Goal: Information Seeking & Learning: Learn about a topic

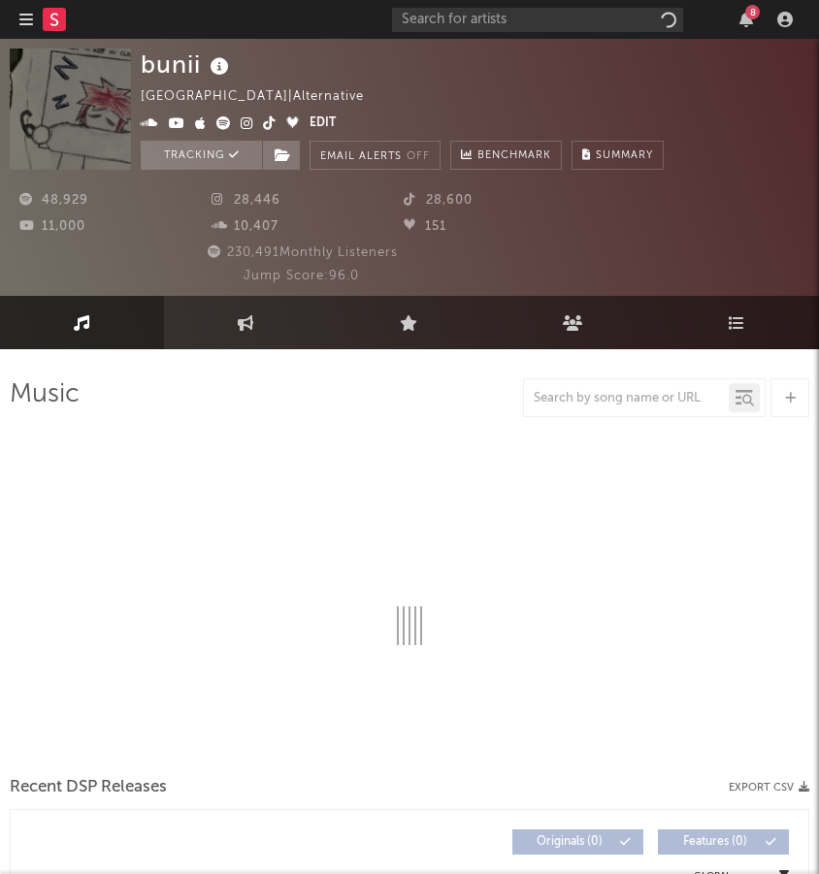
select select "6m"
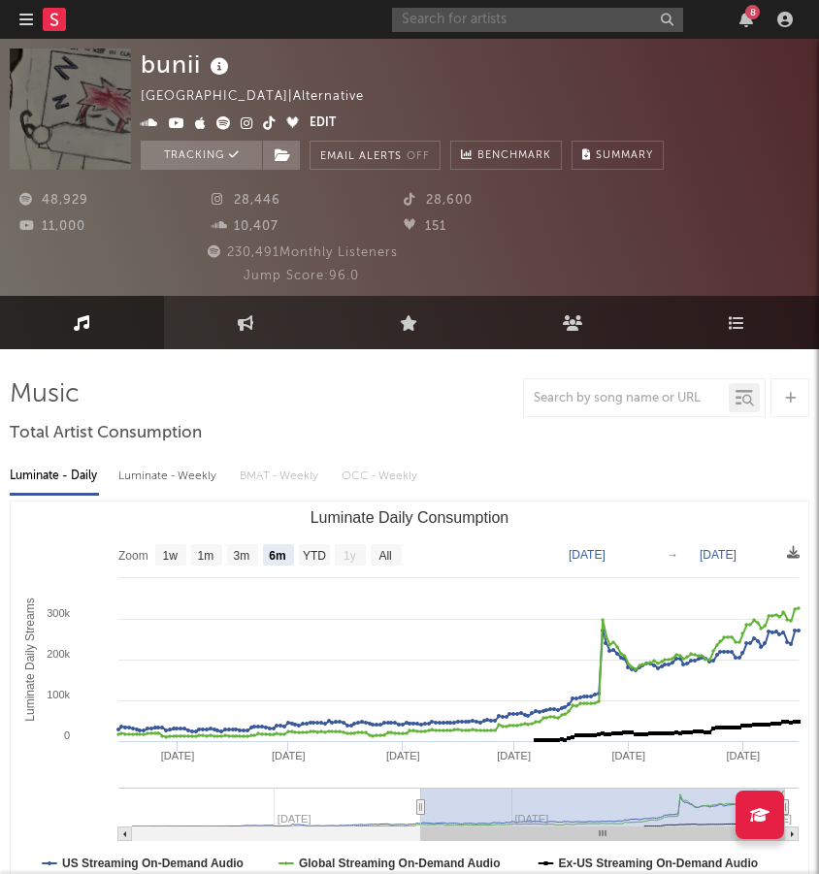
click at [573, 17] on input "text" at bounding box center [537, 20] width 291 height 24
click at [619, 23] on input "text" at bounding box center [537, 20] width 291 height 24
click at [497, 30] on input "Angel Felix" at bounding box center [537, 20] width 291 height 24
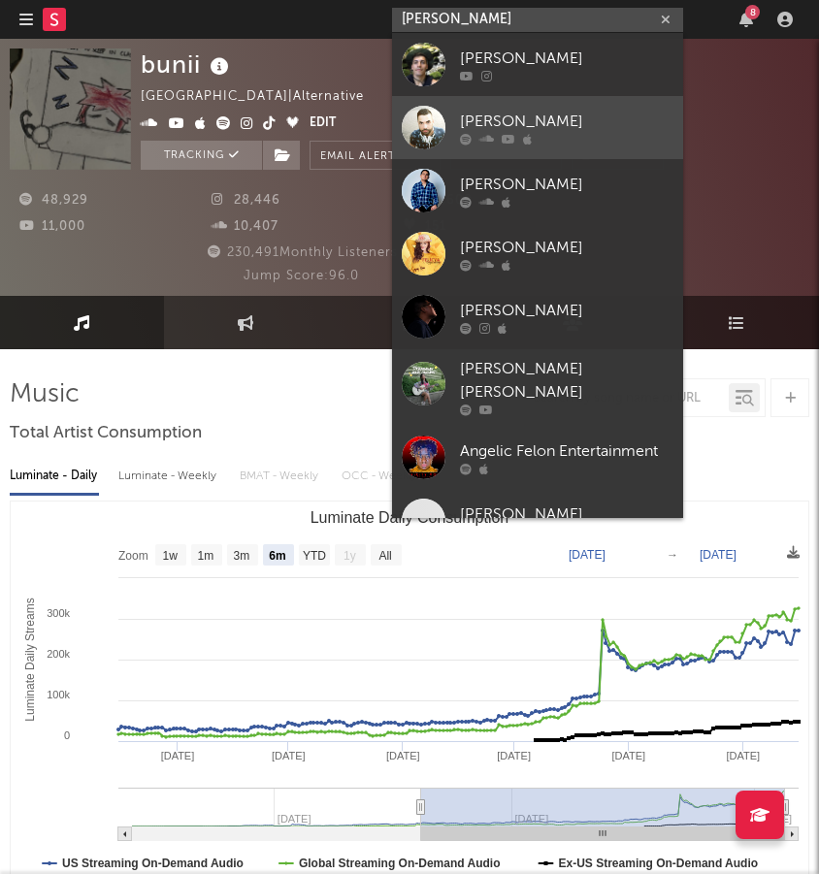
type input "Angel Felix"
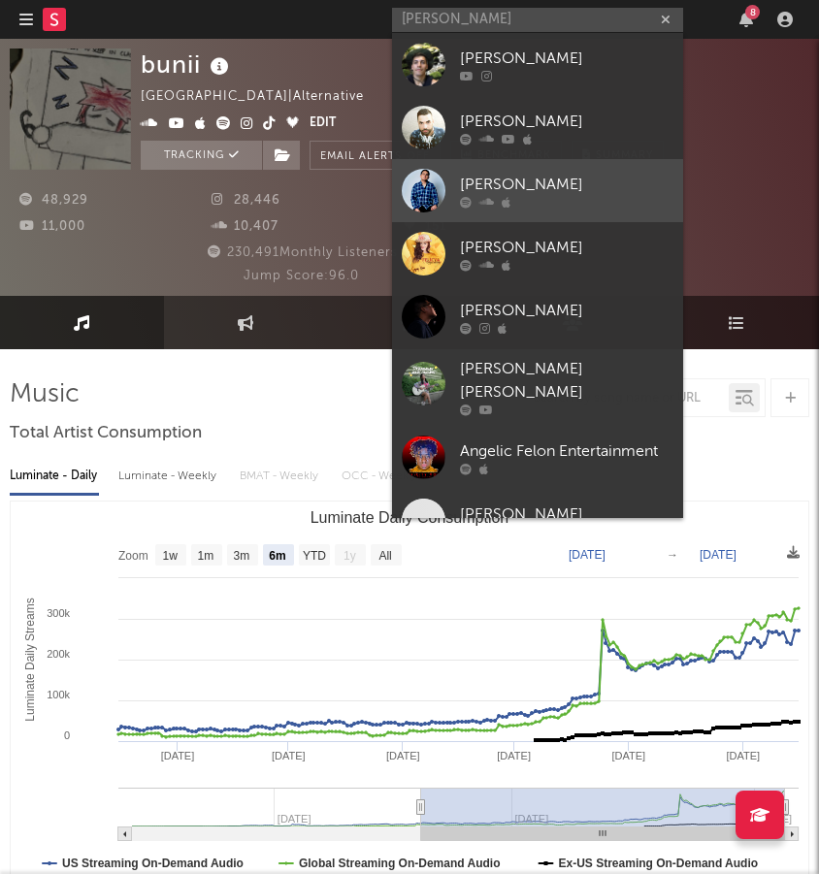
click at [518, 182] on div "Angel Felix" at bounding box center [566, 184] width 213 height 23
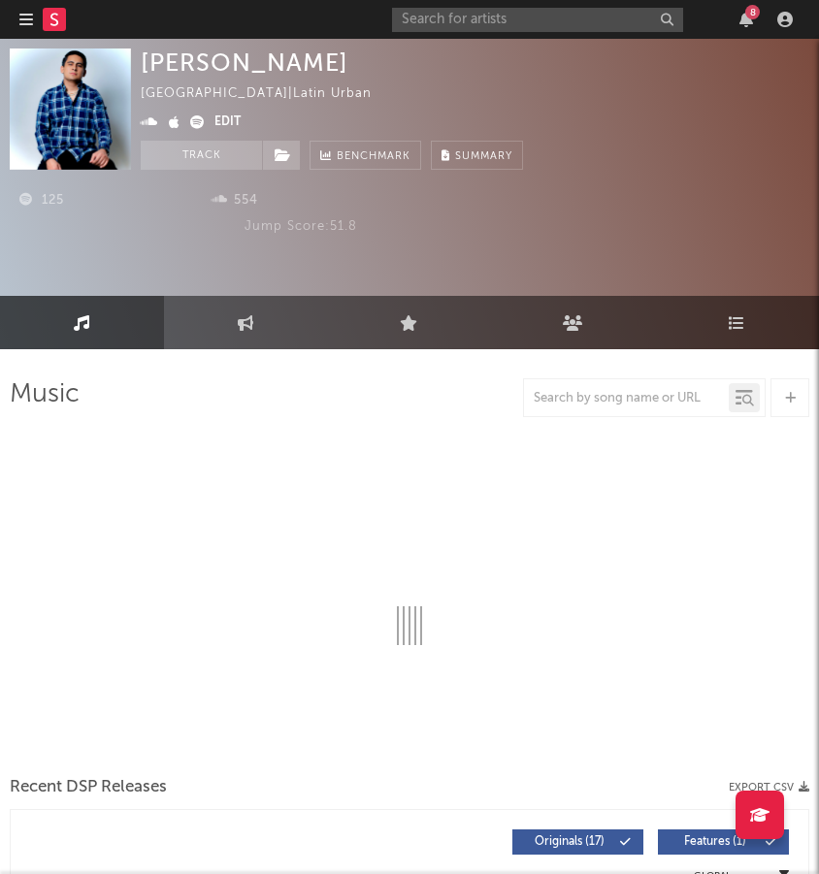
select select "1w"
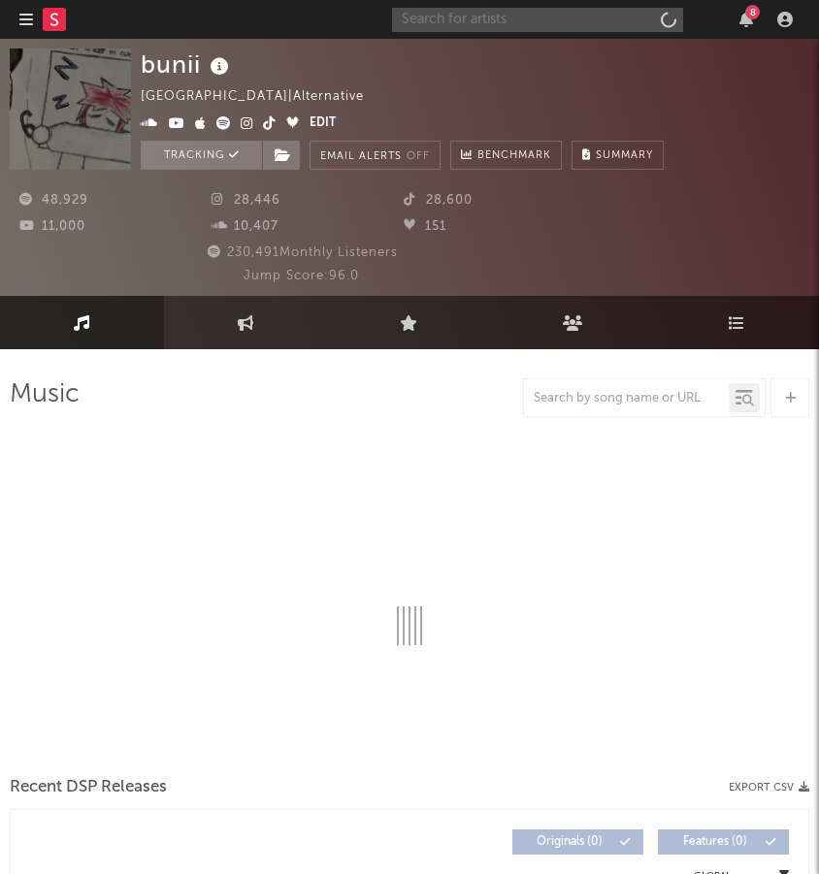
select select "6m"
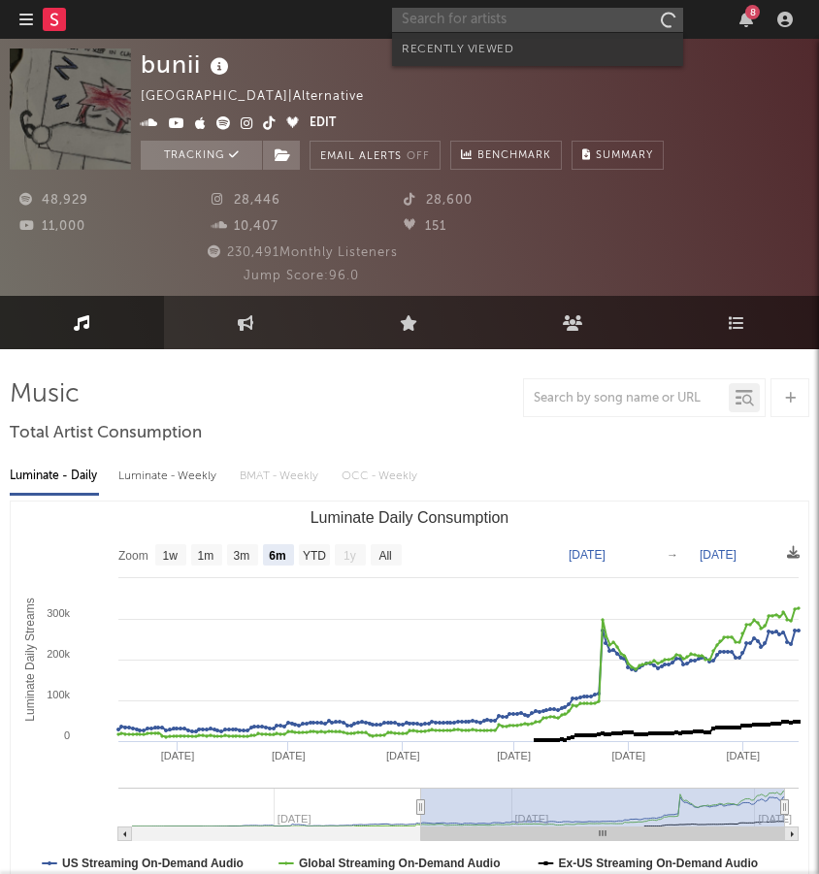
click at [606, 23] on input "text" at bounding box center [537, 20] width 291 height 24
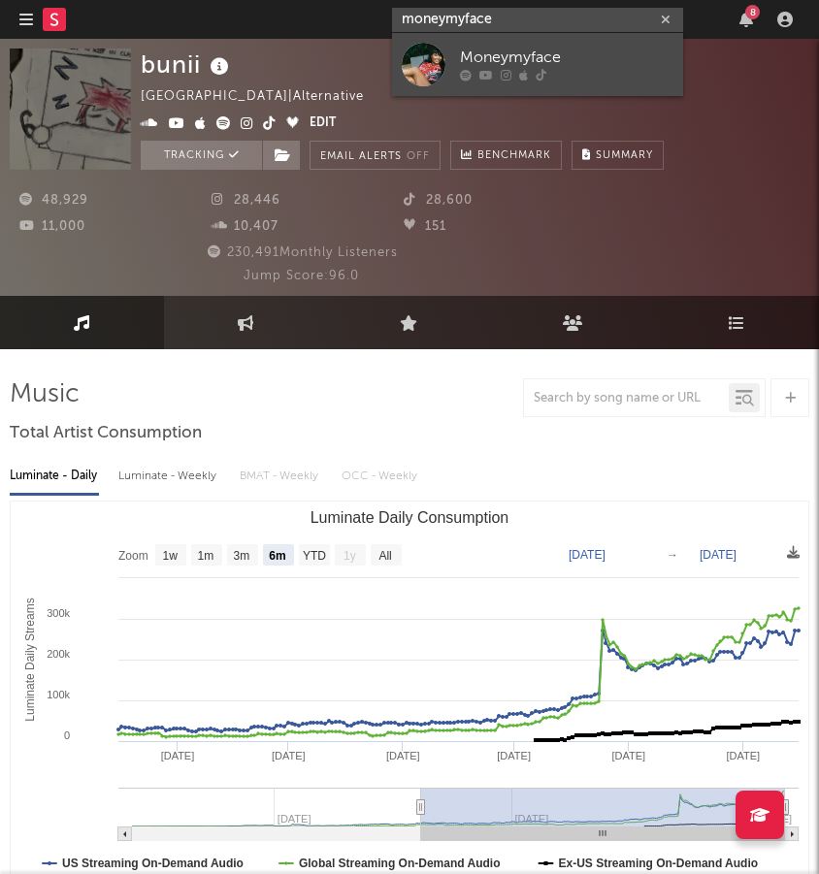
type input "moneymyface"
click at [557, 56] on div "Moneymyface" at bounding box center [566, 58] width 213 height 23
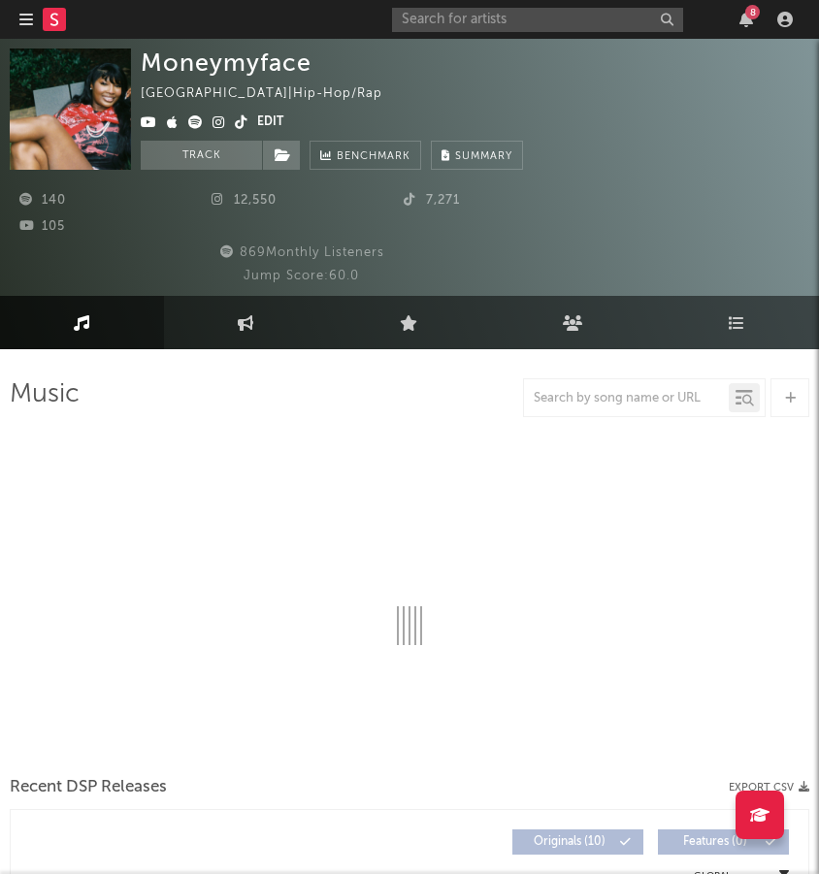
select select "1w"
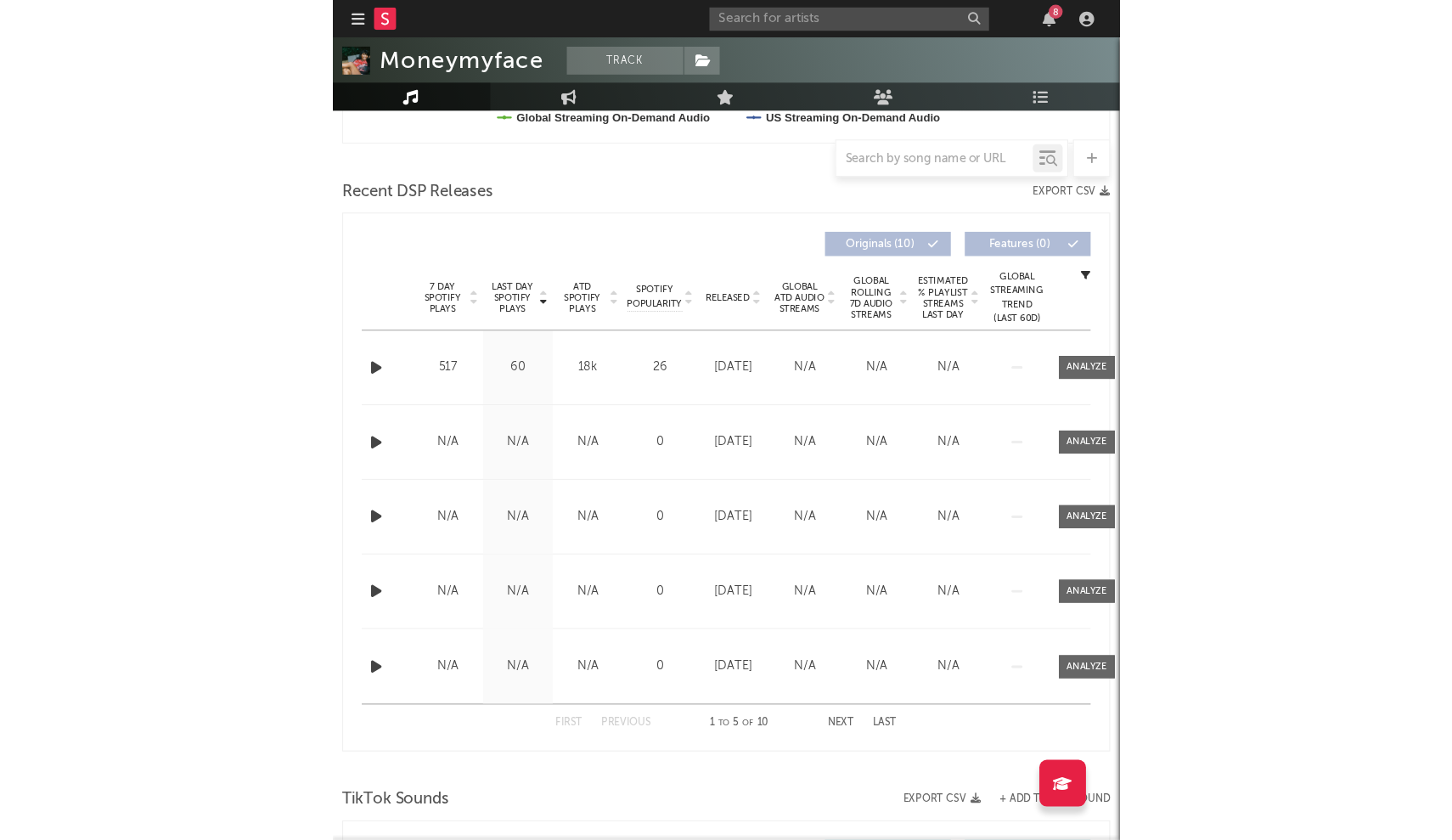
scroll to position [654, 0]
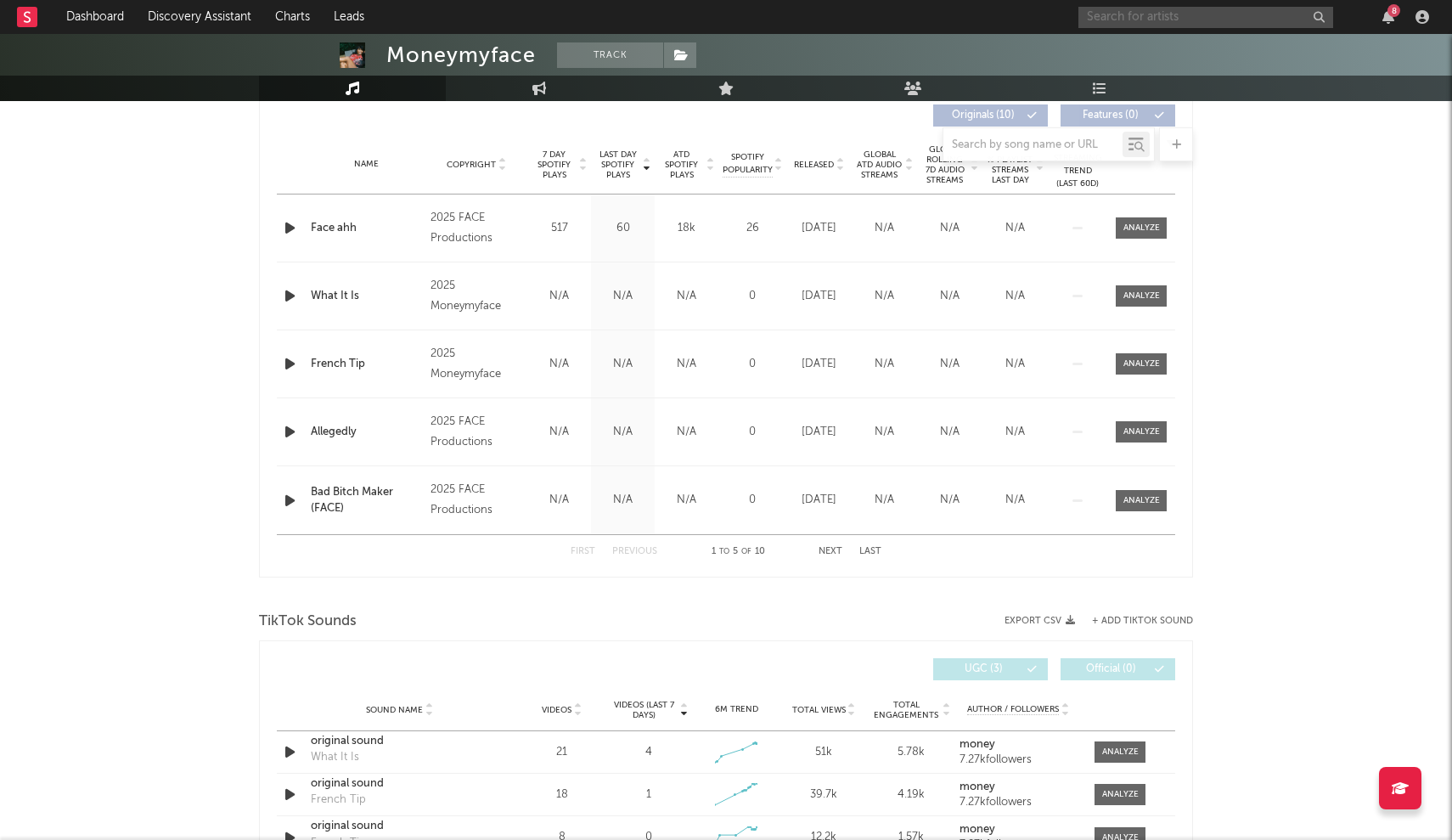
click at [716, 14] on input "text" at bounding box center [1205, 18] width 255 height 21
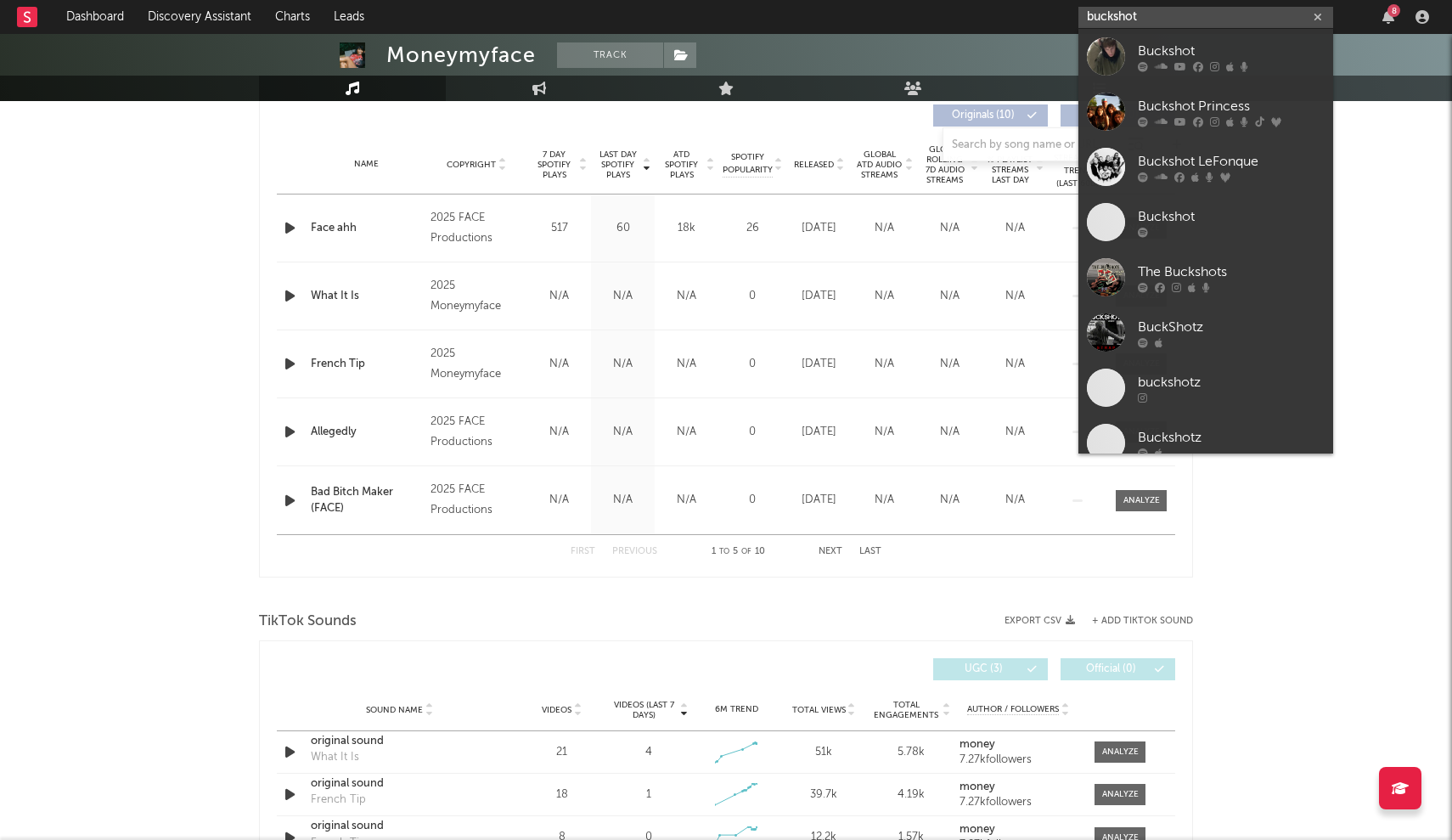
type input "buckshot"
drag, startPoint x: 1196, startPoint y: 14, endPoint x: 1110, endPoint y: 62, distance: 98.5
click at [716, 62] on div at bounding box center [1106, 57] width 39 height 38
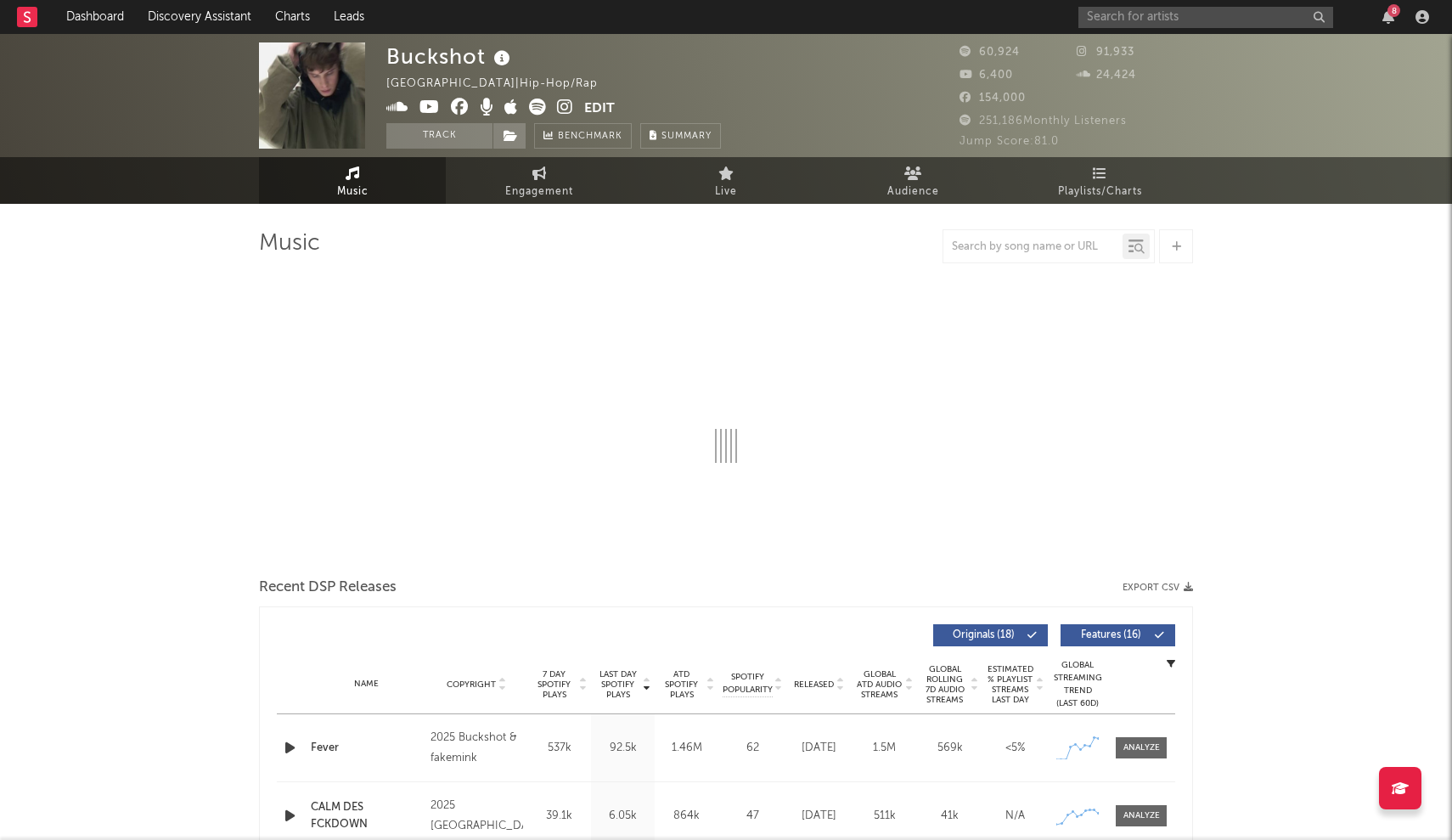
select select "6m"
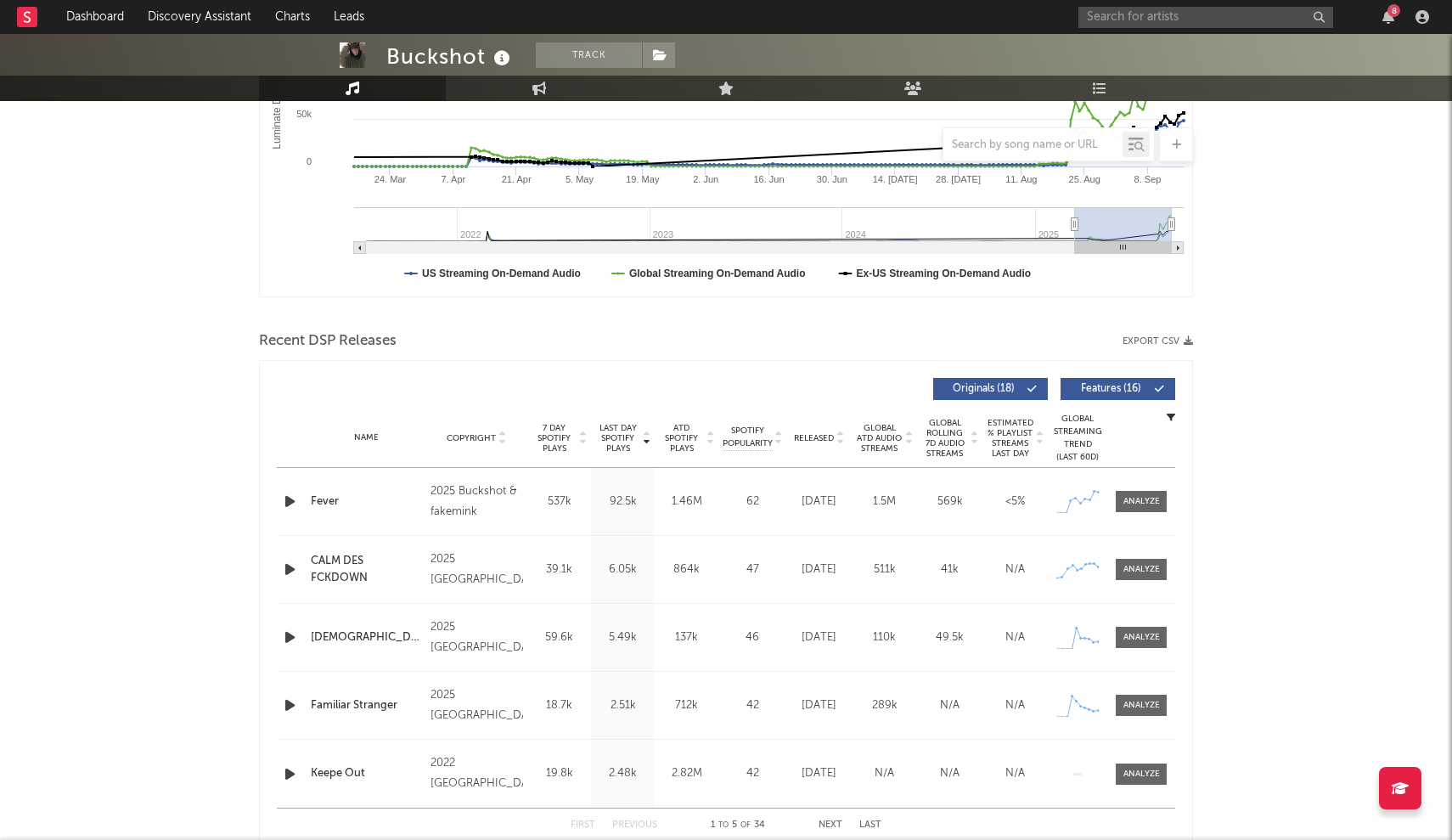
scroll to position [382, 0]
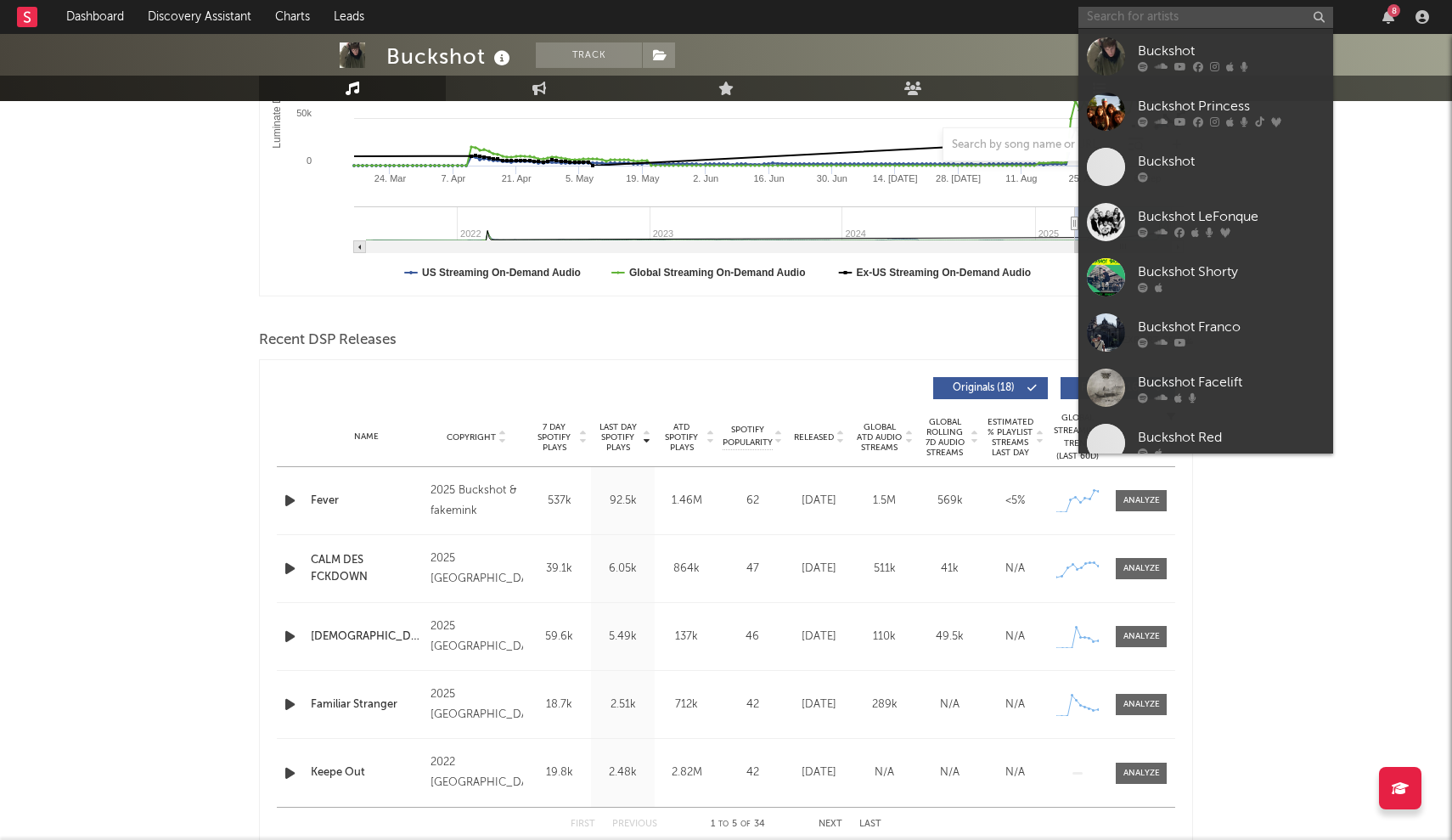
click at [716, 11] on input "text" at bounding box center [1205, 18] width 255 height 21
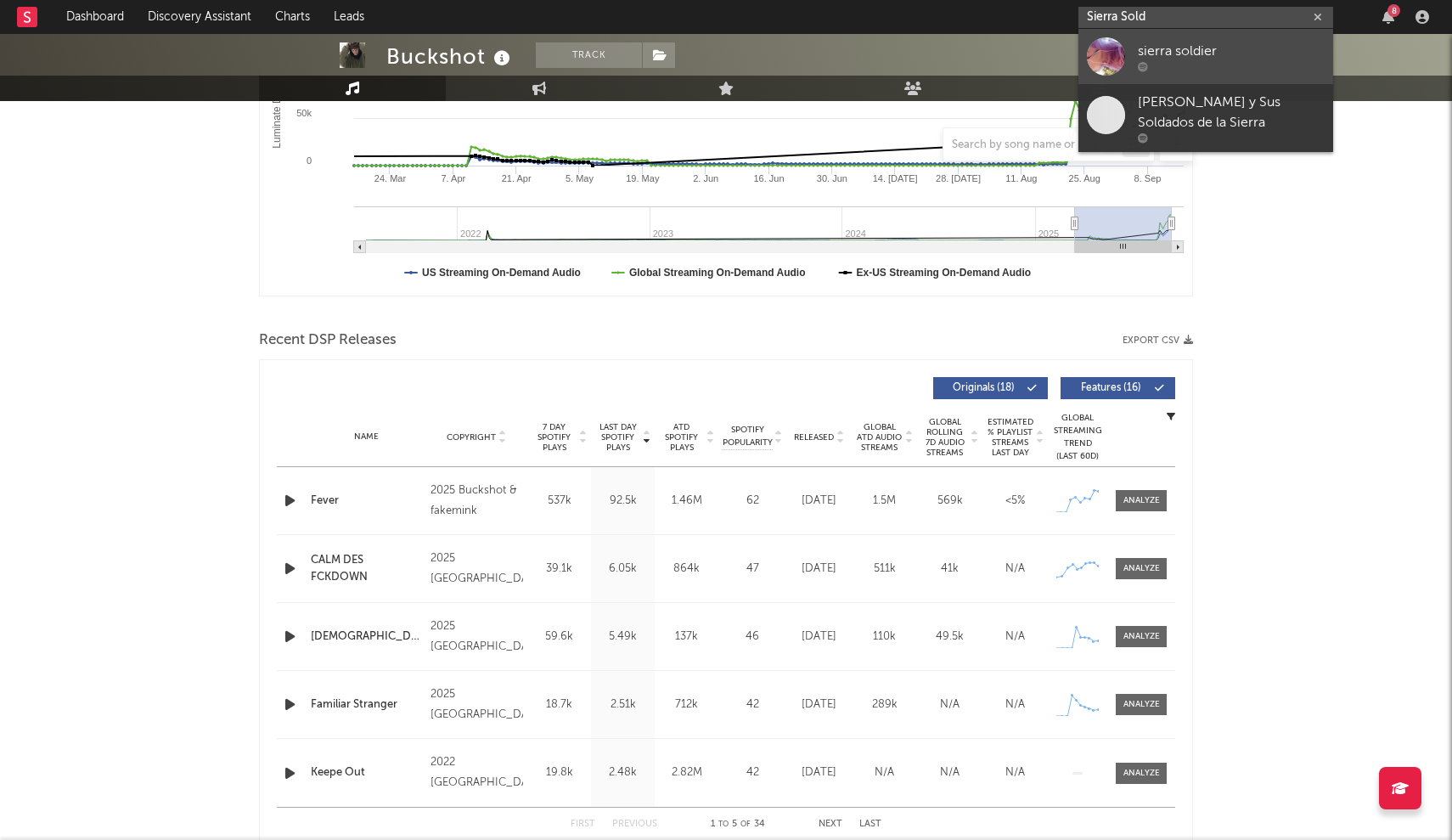
type input "Sierra Sold"
click at [716, 44] on div "sierra soldier" at bounding box center [1231, 51] width 186 height 20
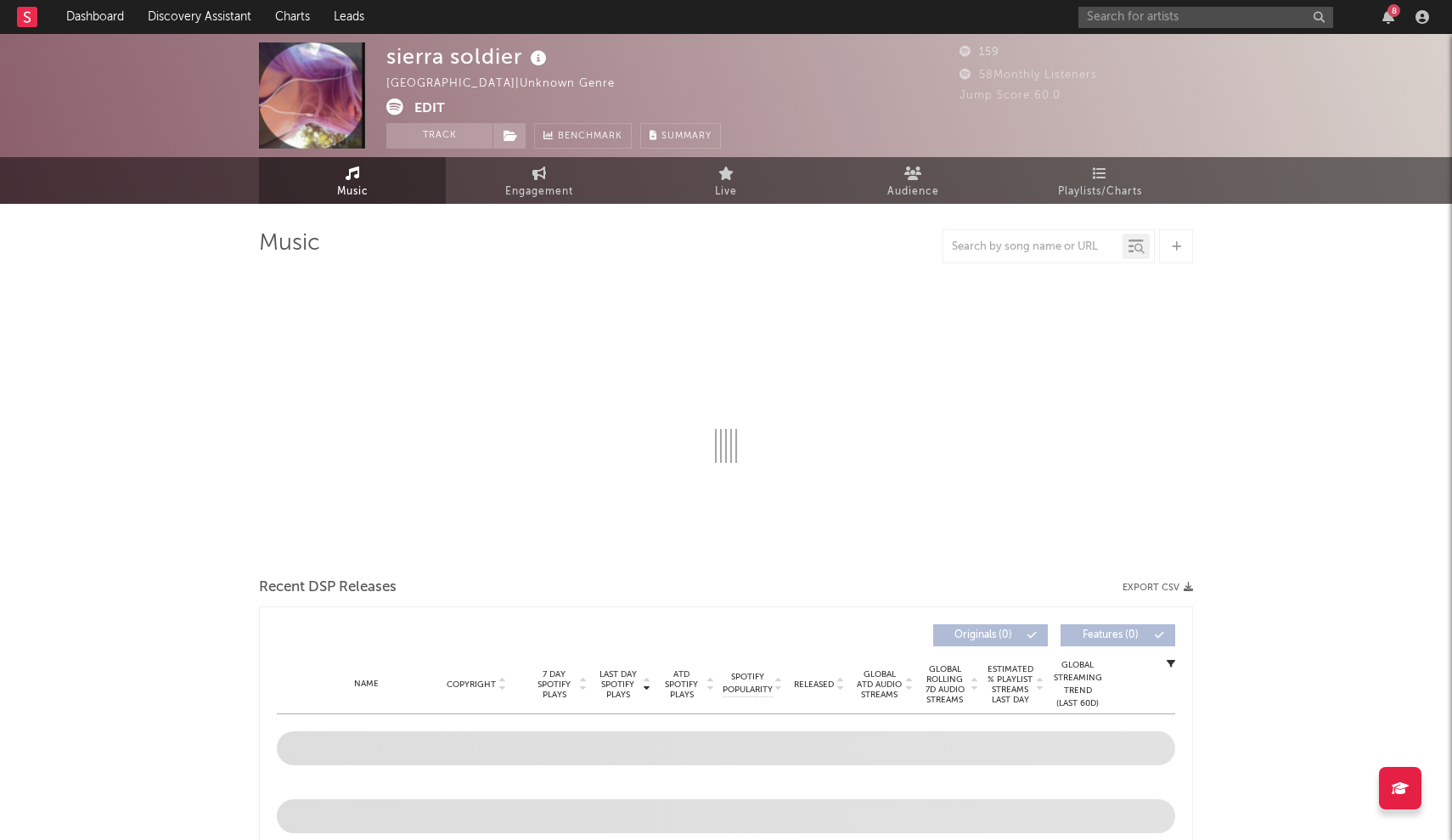
select select "1w"
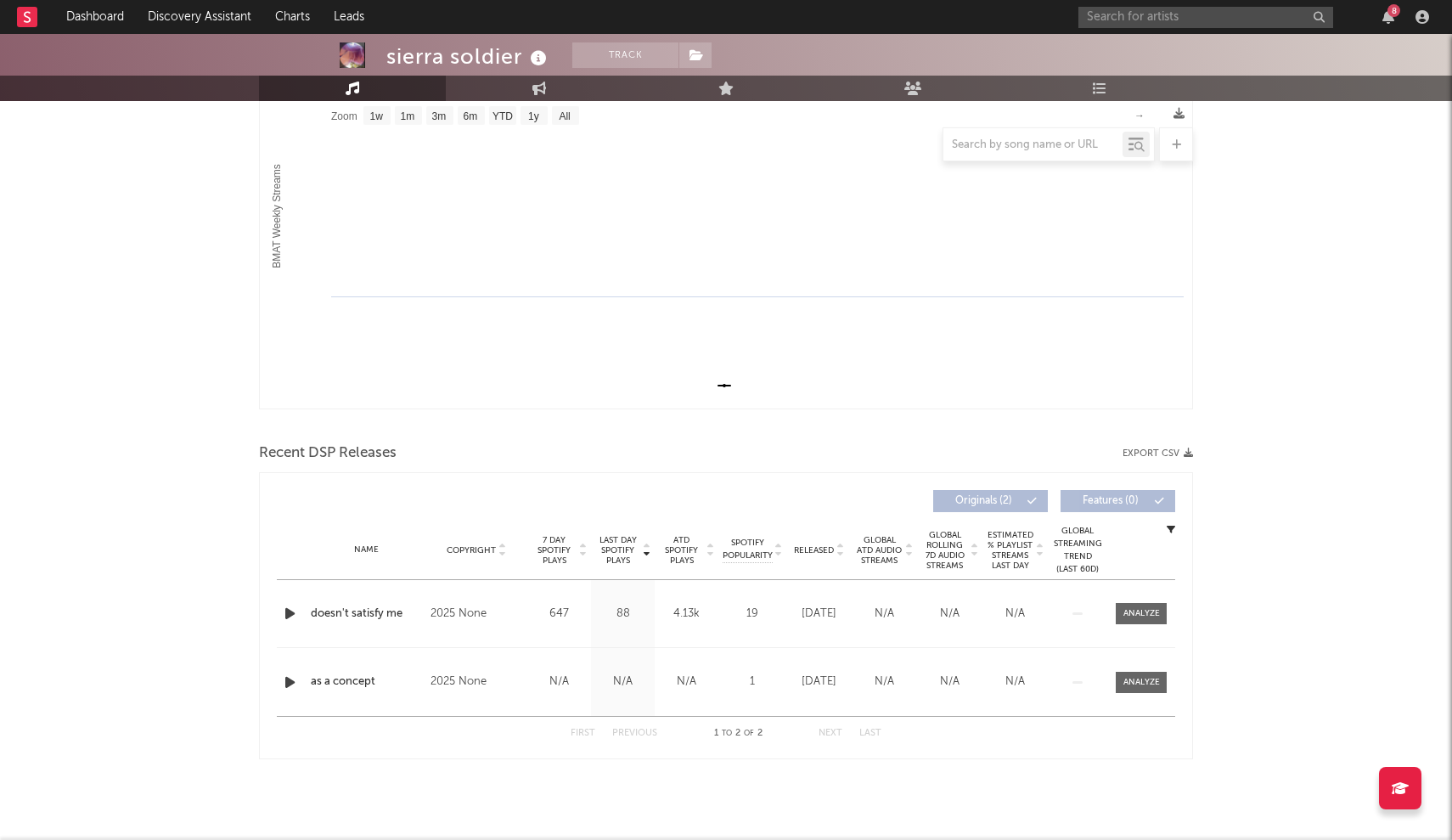
scroll to position [269, 0]
click at [716, 18] on input "text" at bounding box center [1205, 18] width 255 height 21
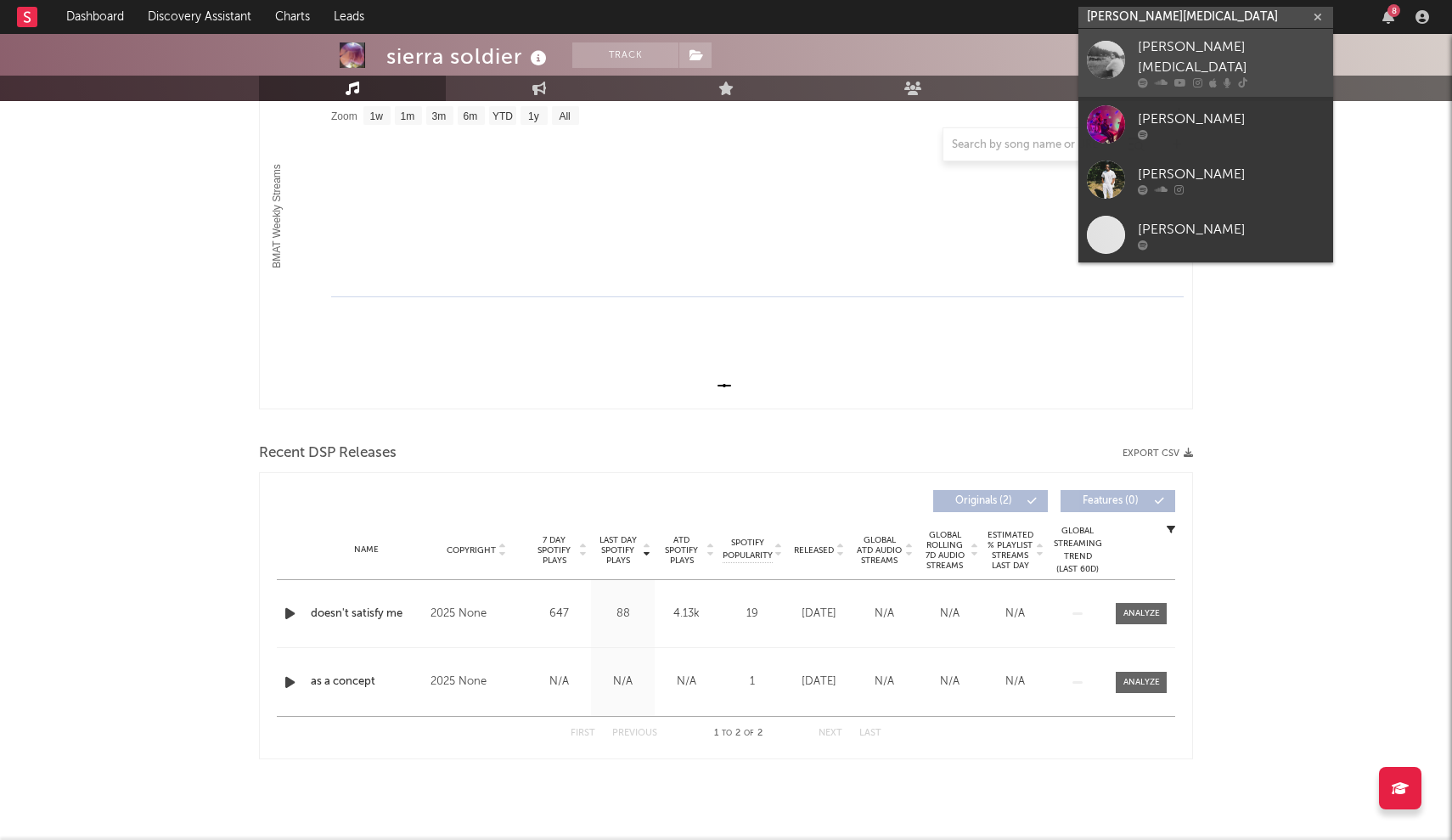
type input "Alex Amen"
click at [716, 62] on div at bounding box center [1106, 60] width 39 height 38
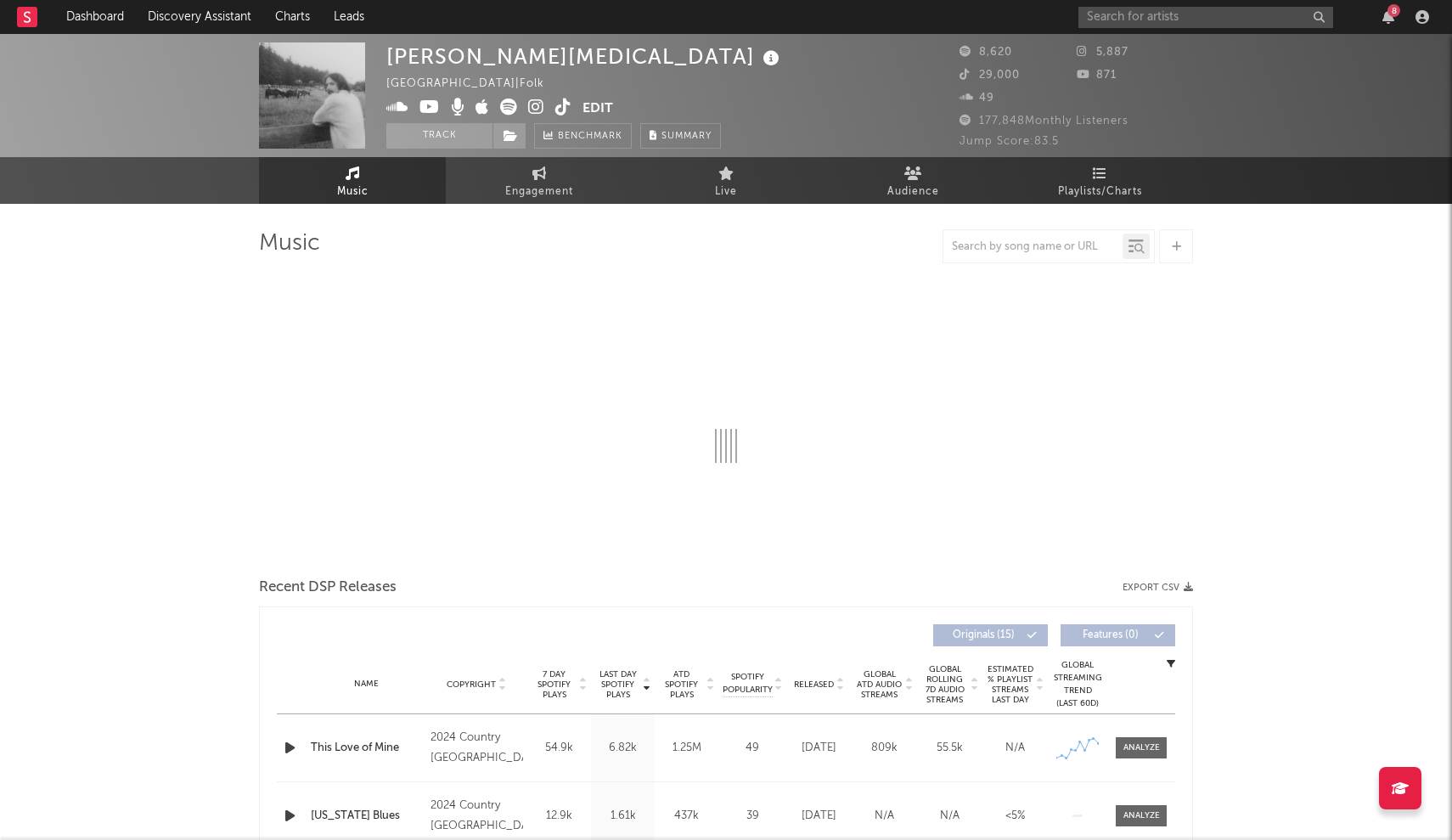
select select "6m"
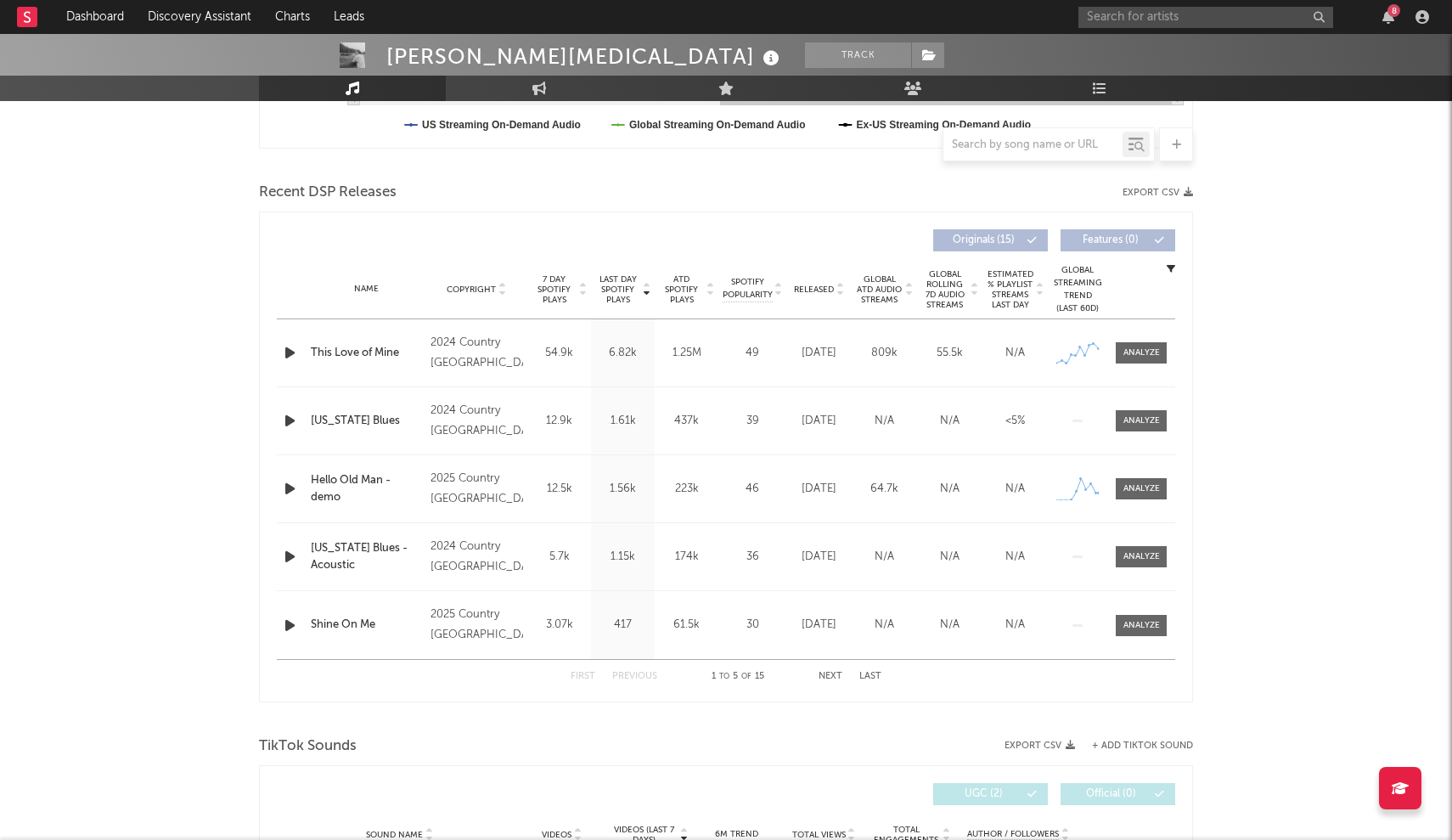
scroll to position [528, 0]
click at [716, 11] on input "text" at bounding box center [1205, 18] width 255 height 21
type input "baily bryan"
click at [716, 20] on input "baily bryan" at bounding box center [1205, 18] width 255 height 21
click at [716, 51] on div at bounding box center [1106, 57] width 39 height 38
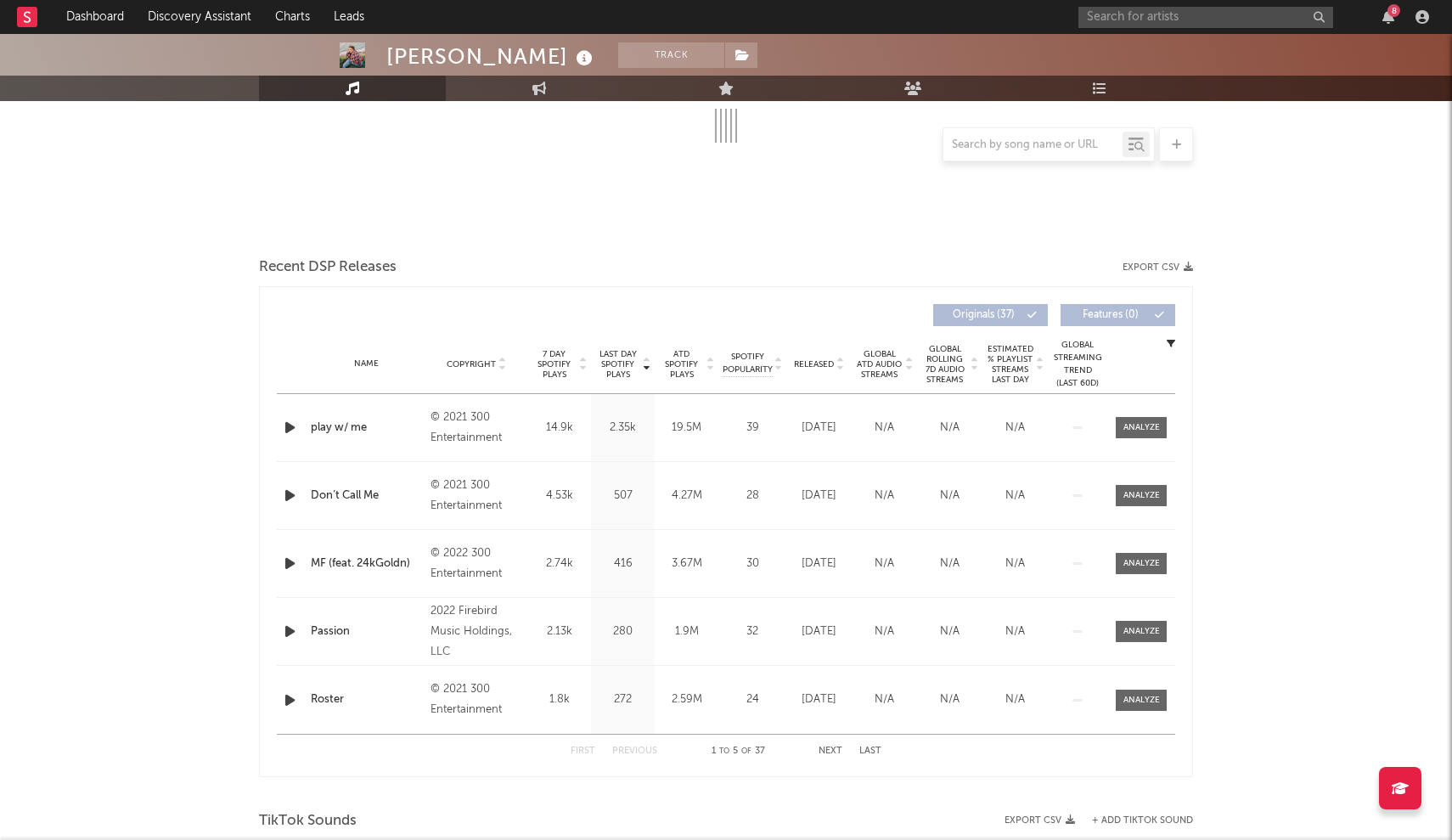
scroll to position [488, 0]
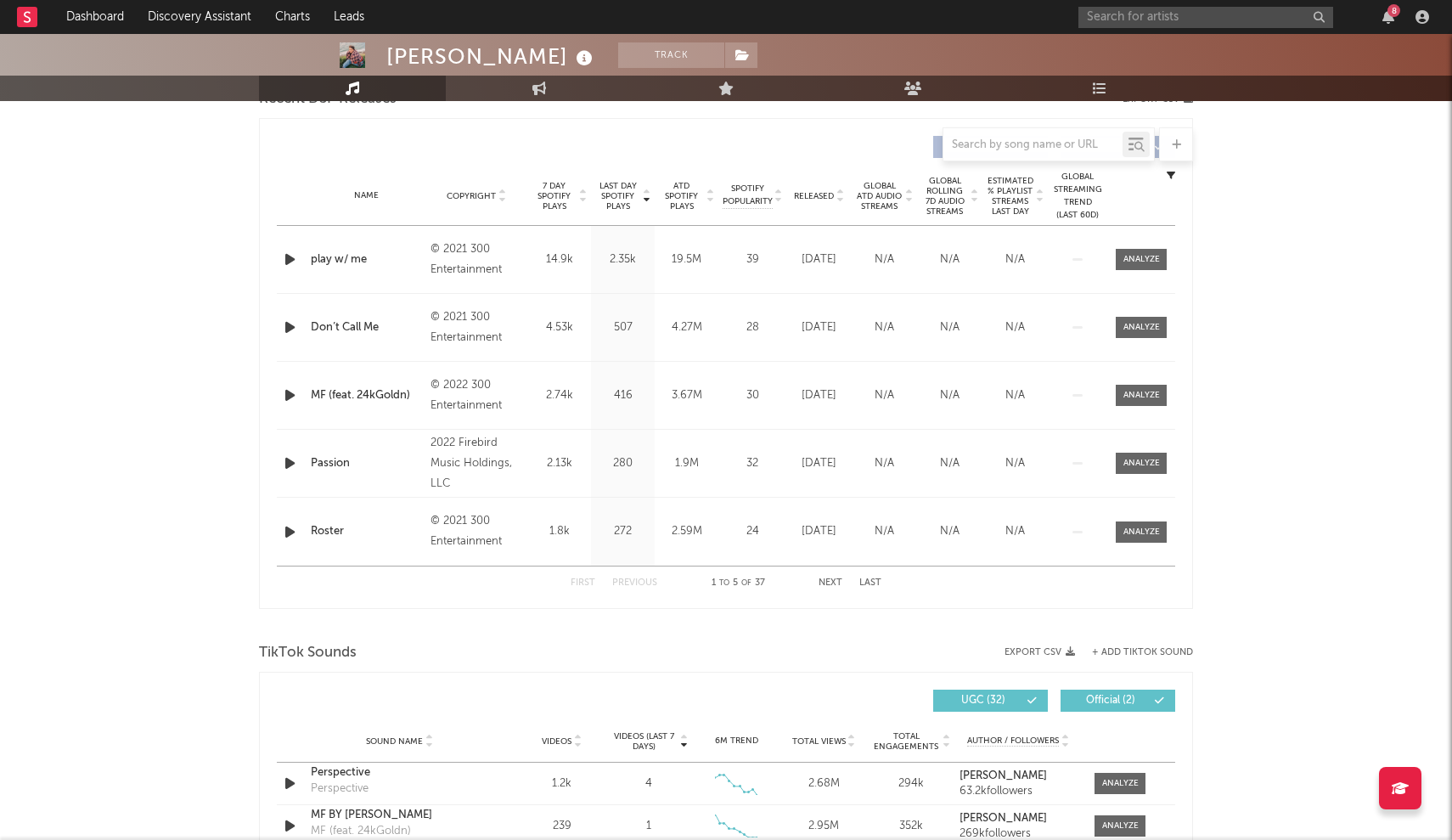
select select "6m"
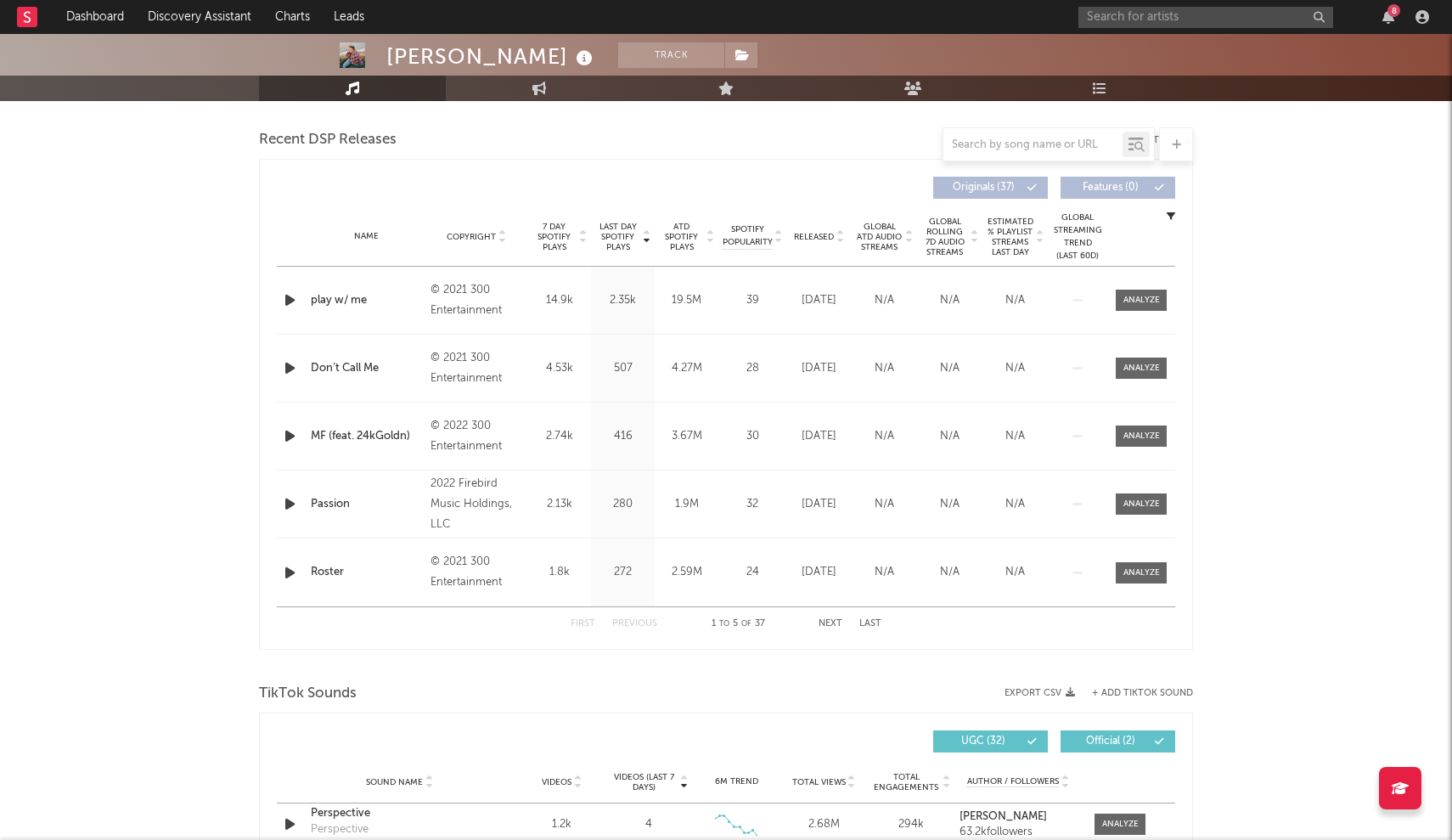
scroll to position [583, 0]
click at [716, 235] on span "Released" at bounding box center [814, 236] width 40 height 10
click at [716, 235] on div "Released" at bounding box center [819, 235] width 66 height 13
click at [716, 231] on icon at bounding box center [840, 233] width 9 height 7
click at [716, 236] on icon at bounding box center [840, 240] width 9 height 7
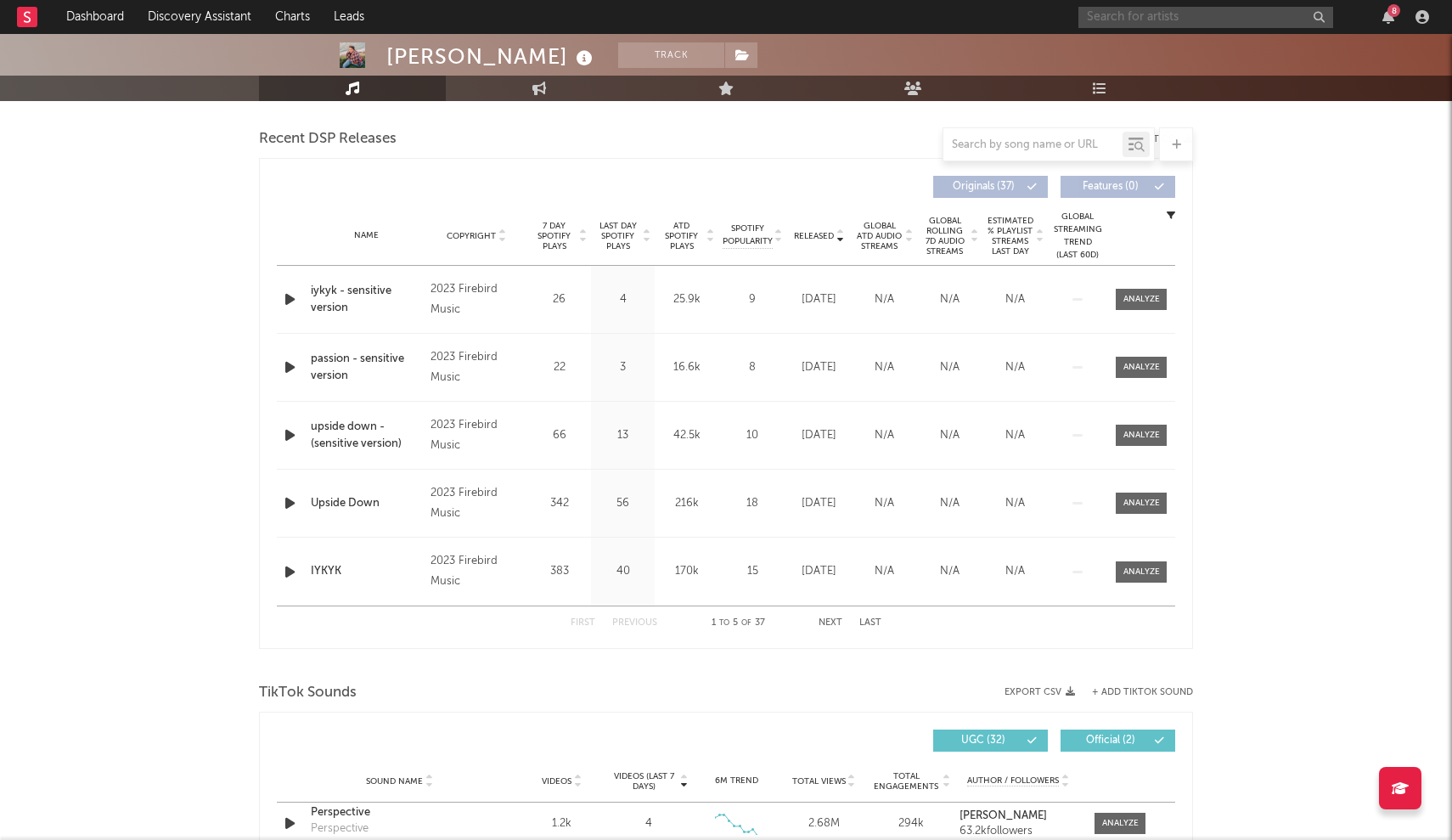
click at [716, 17] on input "text" at bounding box center [1205, 18] width 255 height 21
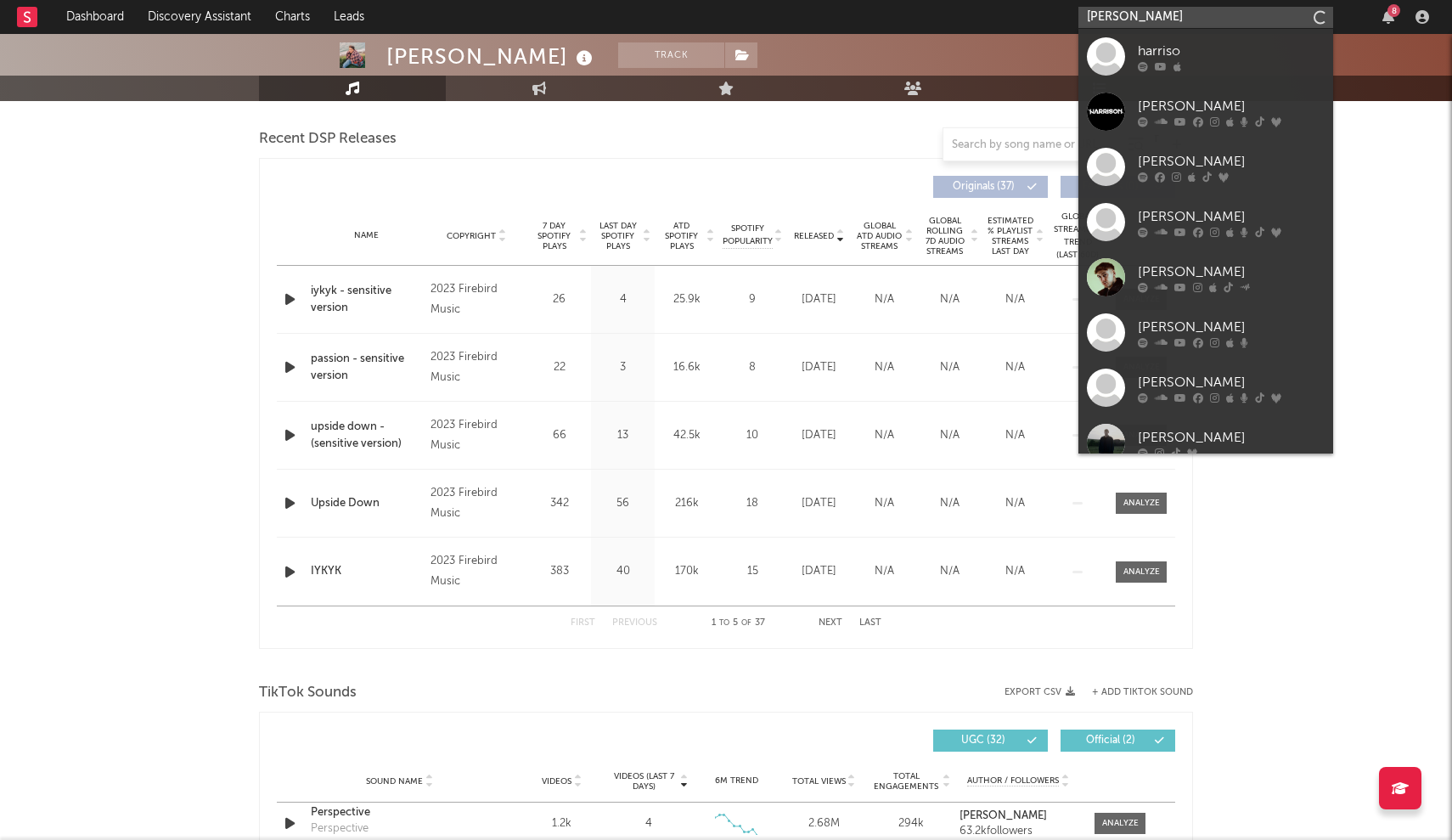
type input "Harrison borts"
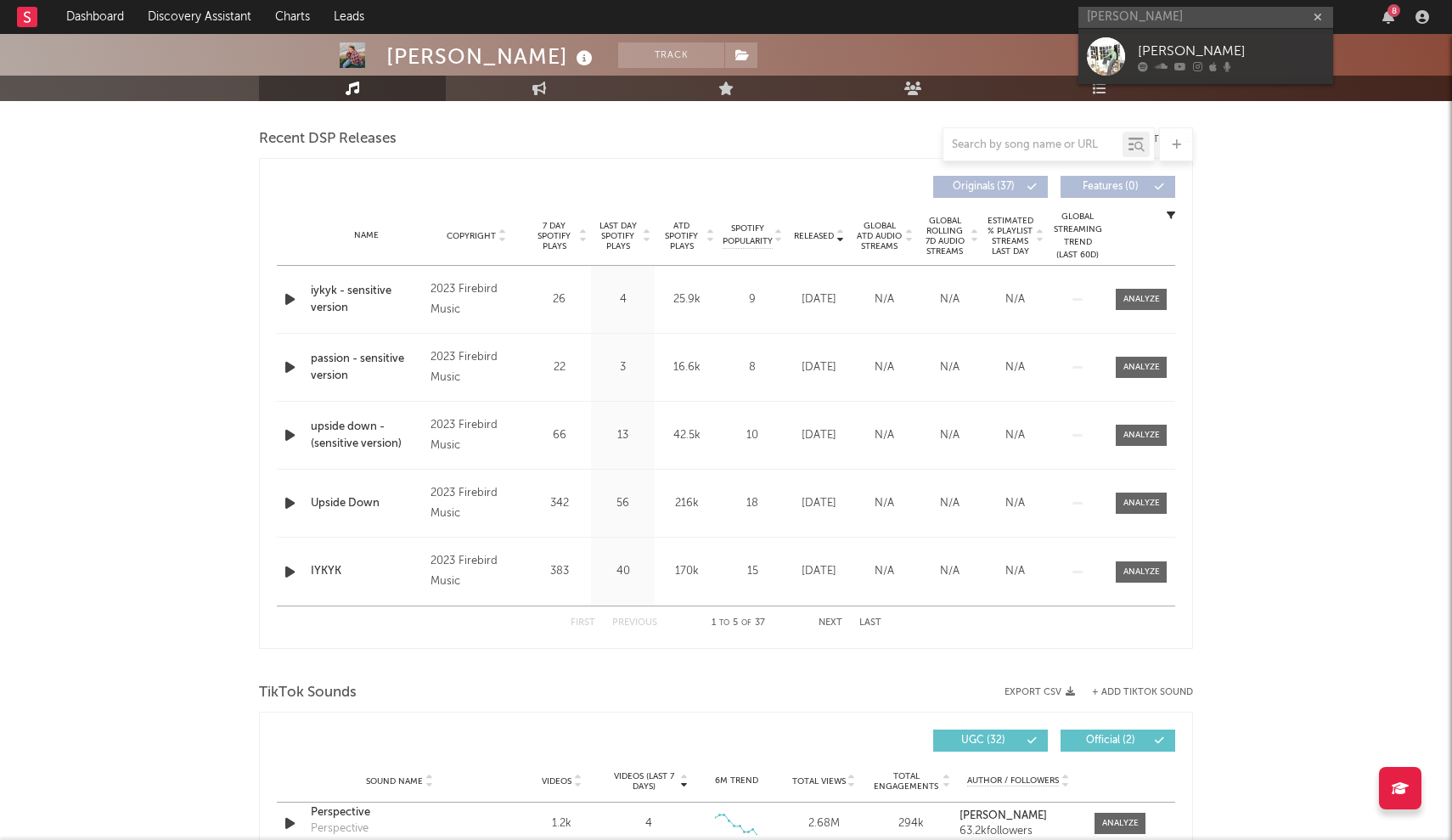
click at [716, 57] on link "[PERSON_NAME]" at bounding box center [1205, 56] width 255 height 55
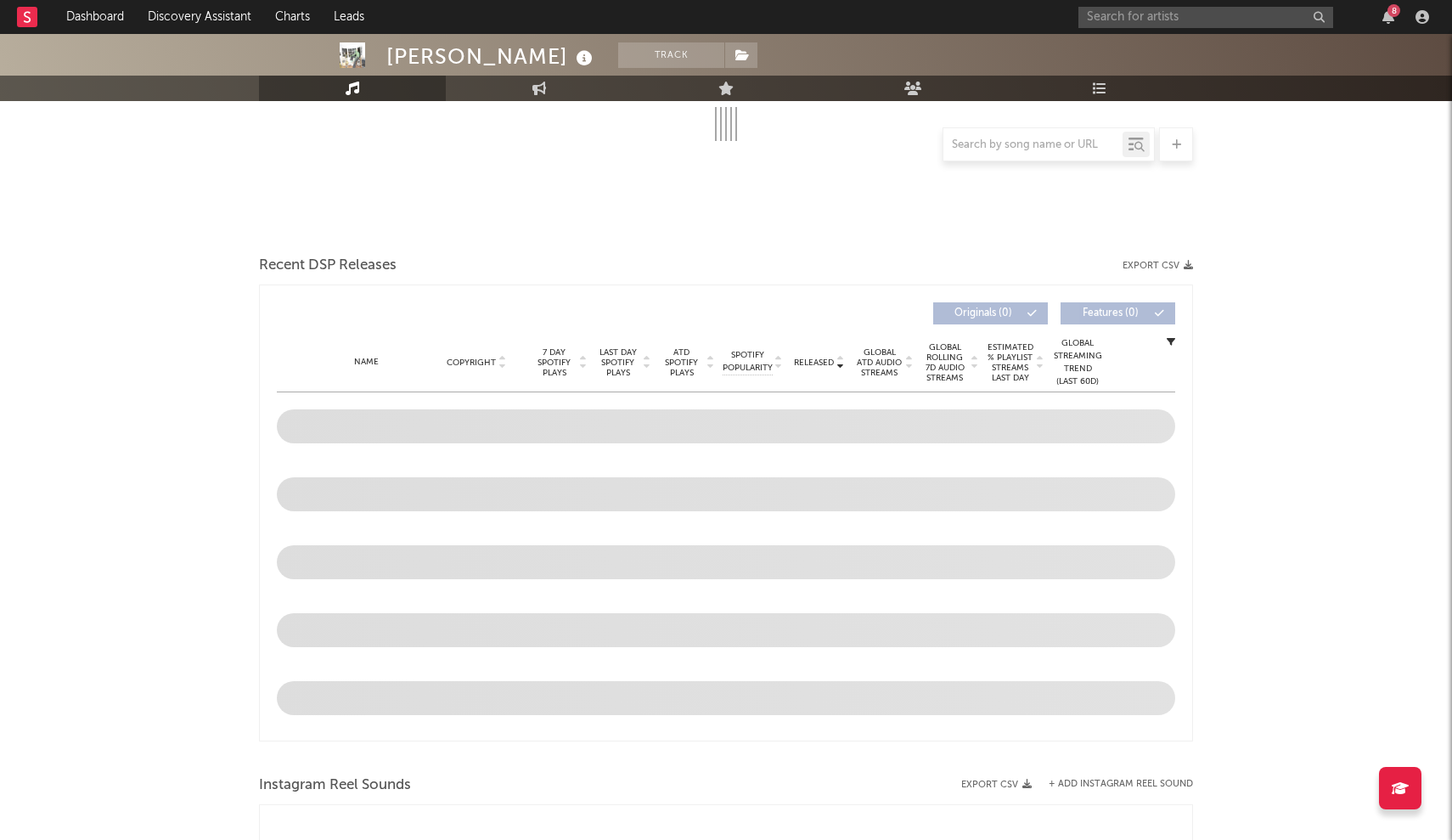
scroll to position [361, 0]
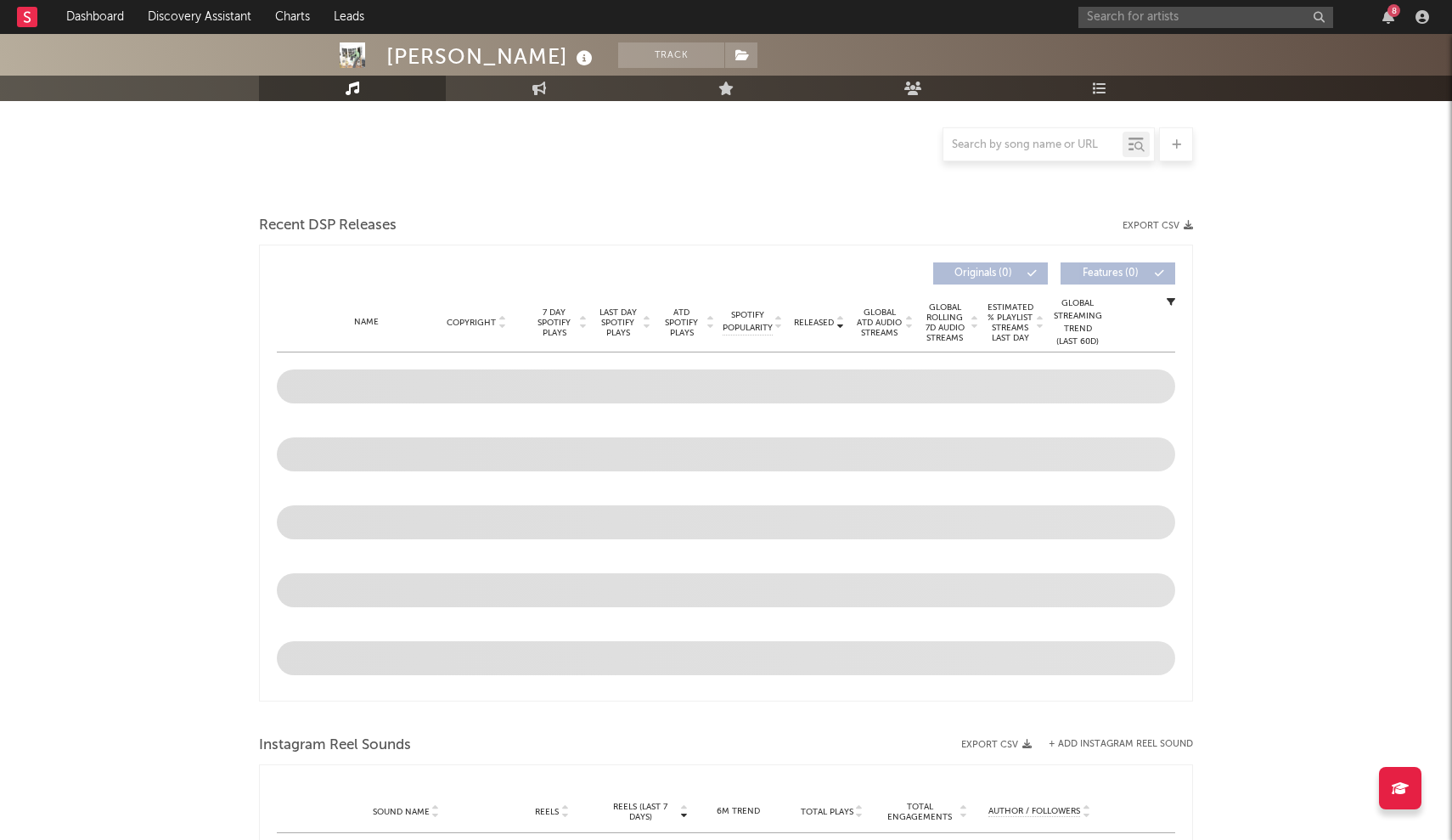
select select "6m"
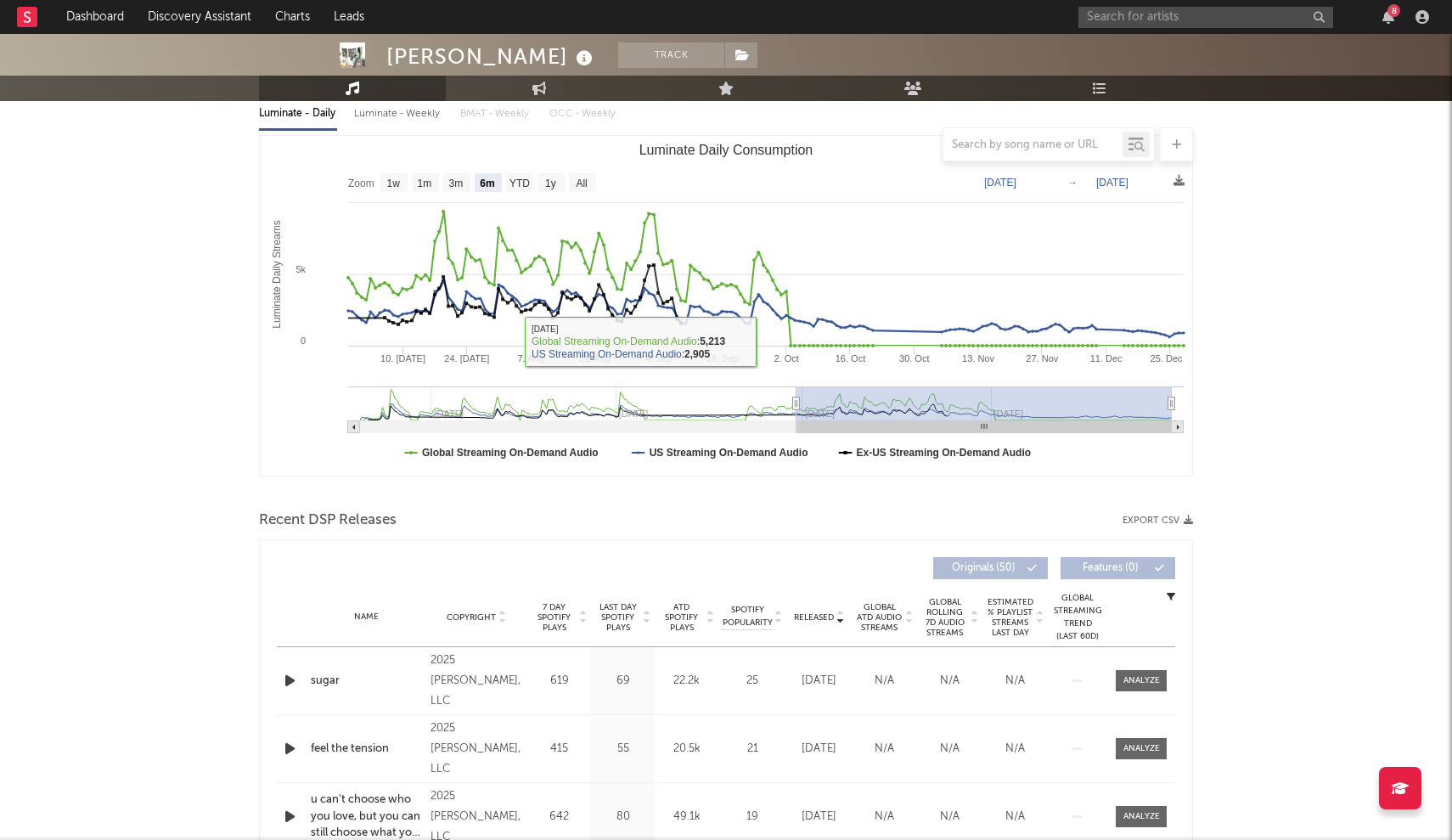
scroll to position [245, 0]
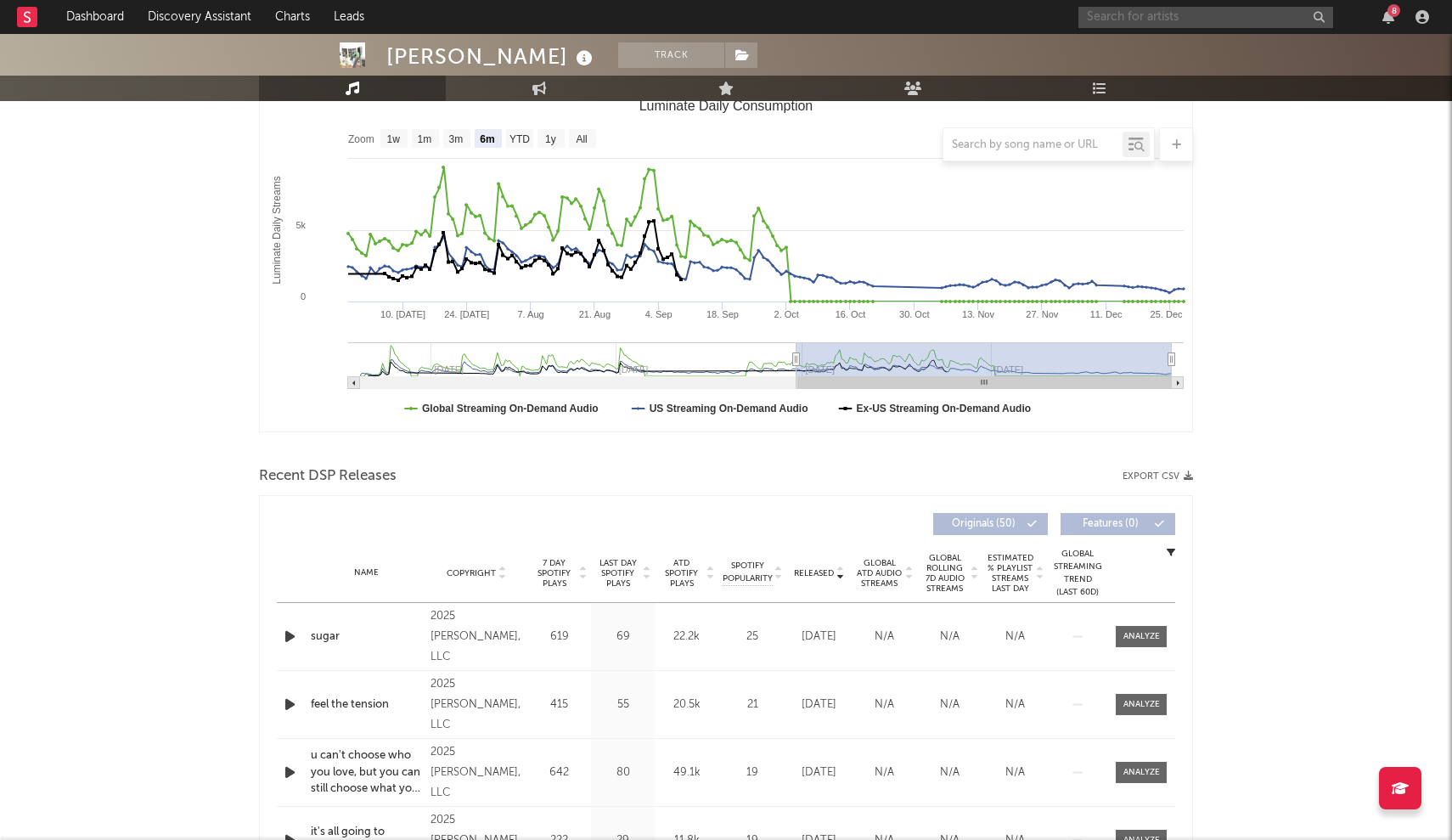
click at [716, 21] on input "text" at bounding box center [1205, 18] width 255 height 21
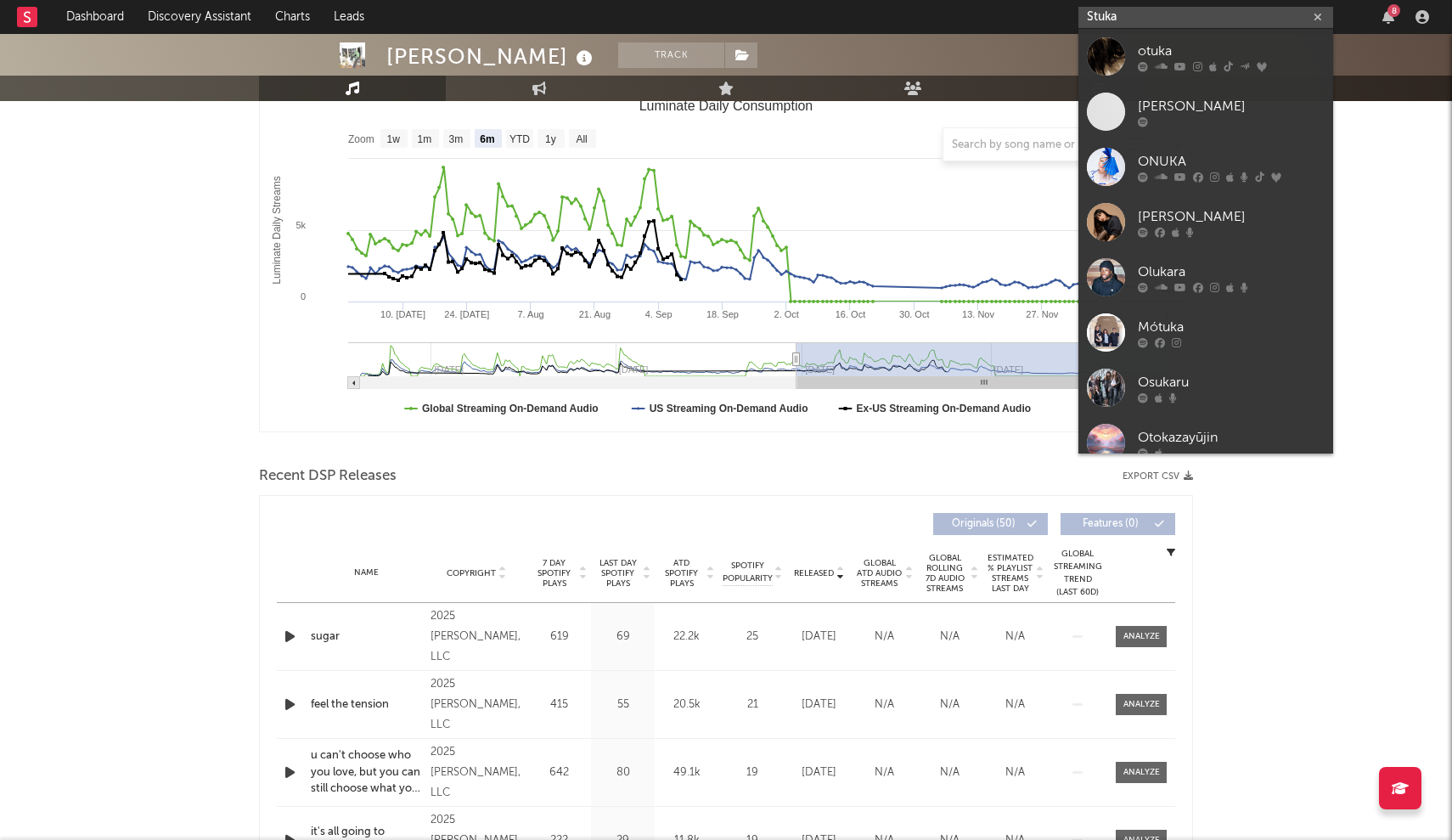
type input "Stuka"
drag, startPoint x: 1161, startPoint y: 27, endPoint x: 1110, endPoint y: 62, distance: 61.9
click at [716, 62] on div at bounding box center [1106, 57] width 39 height 38
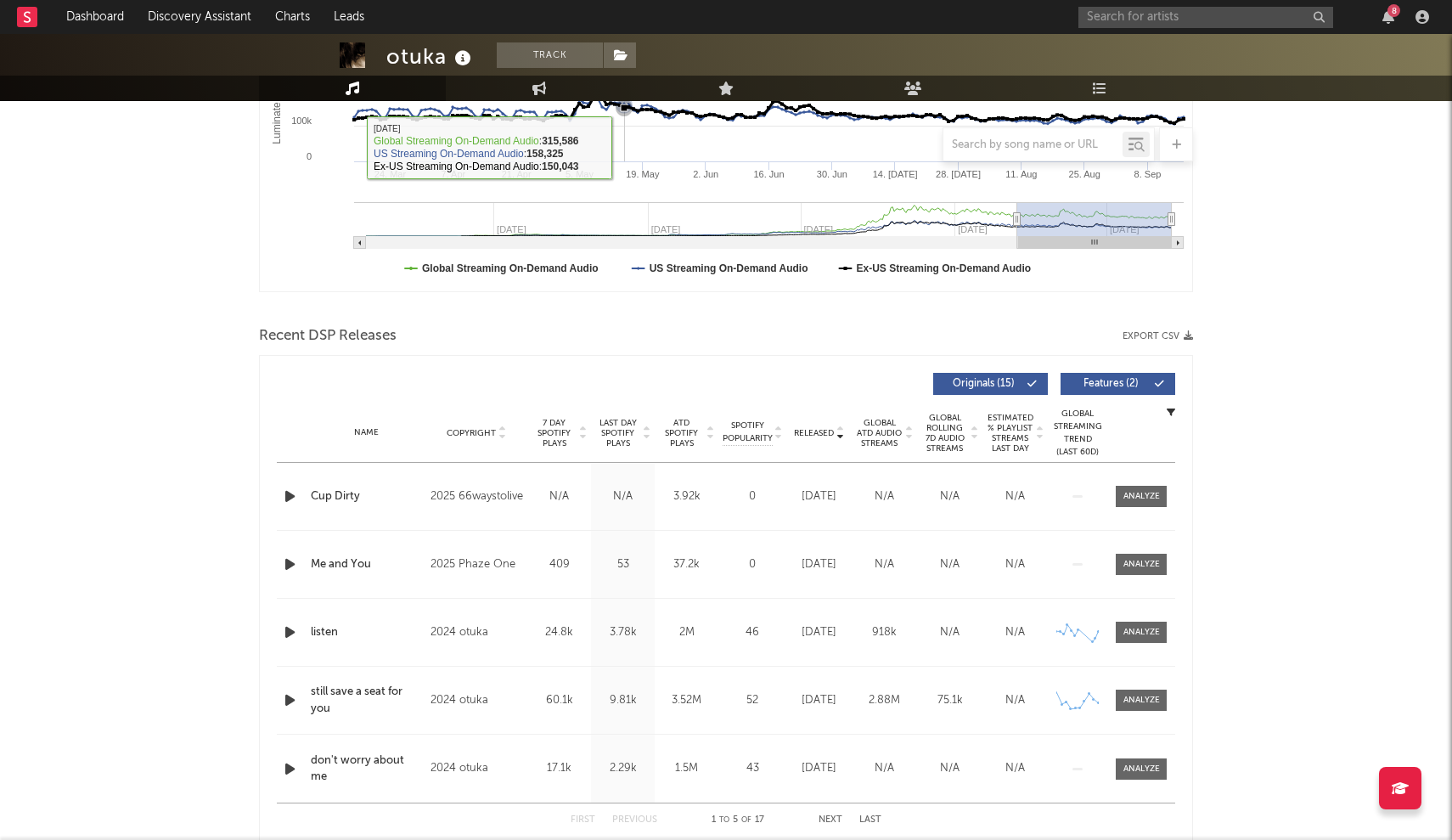
scroll to position [391, 0]
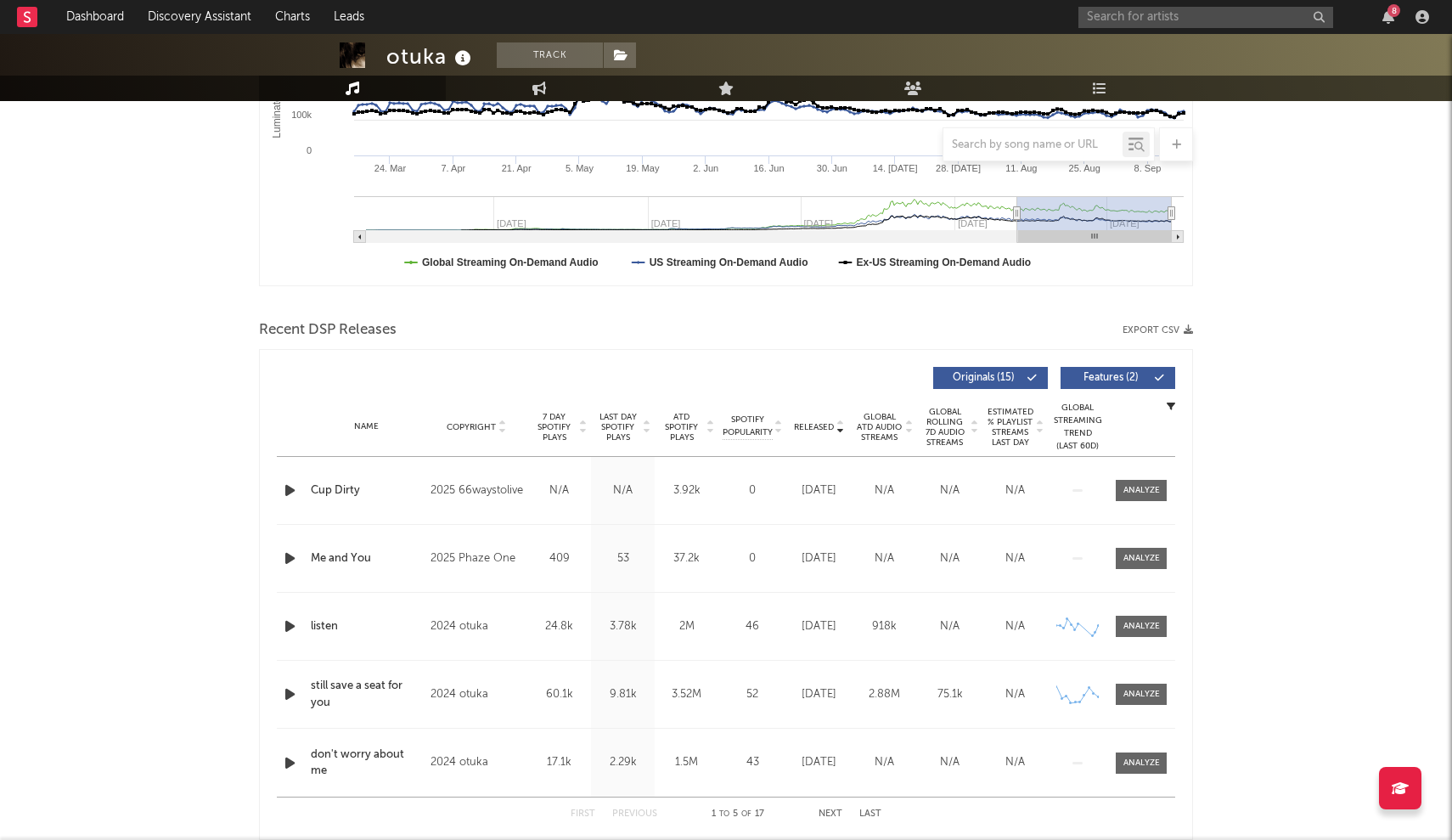
click at [716, 429] on div at bounding box center [839, 426] width 11 height 13
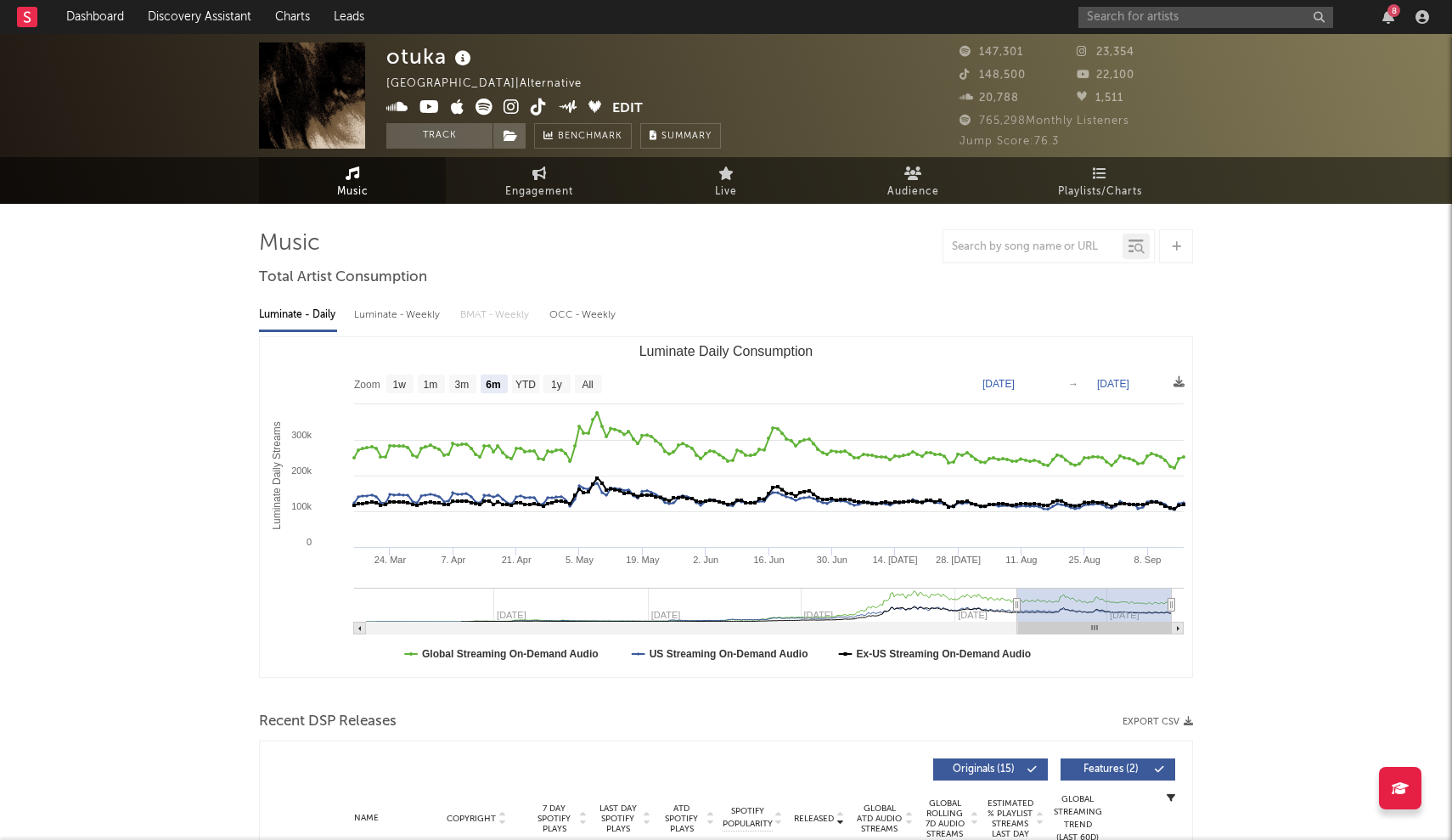
scroll to position [0, 0]
click at [528, 381] on text "YTD" at bounding box center [525, 385] width 20 height 12
select select "YTD"
type input "2025-01-01"
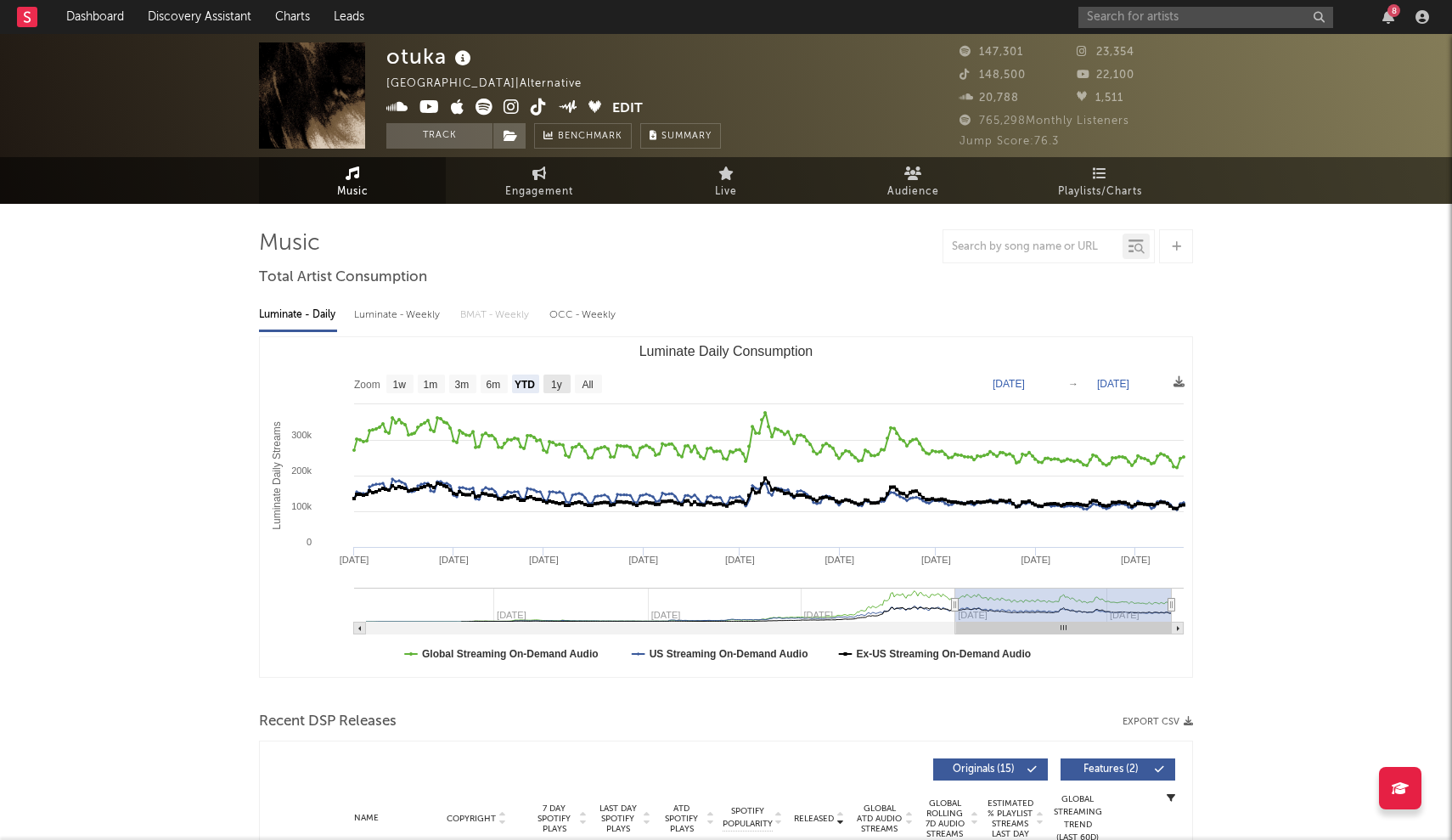
click at [554, 382] on text "1y" at bounding box center [557, 385] width 11 height 12
select select "1y"
type input "2024-09-16"
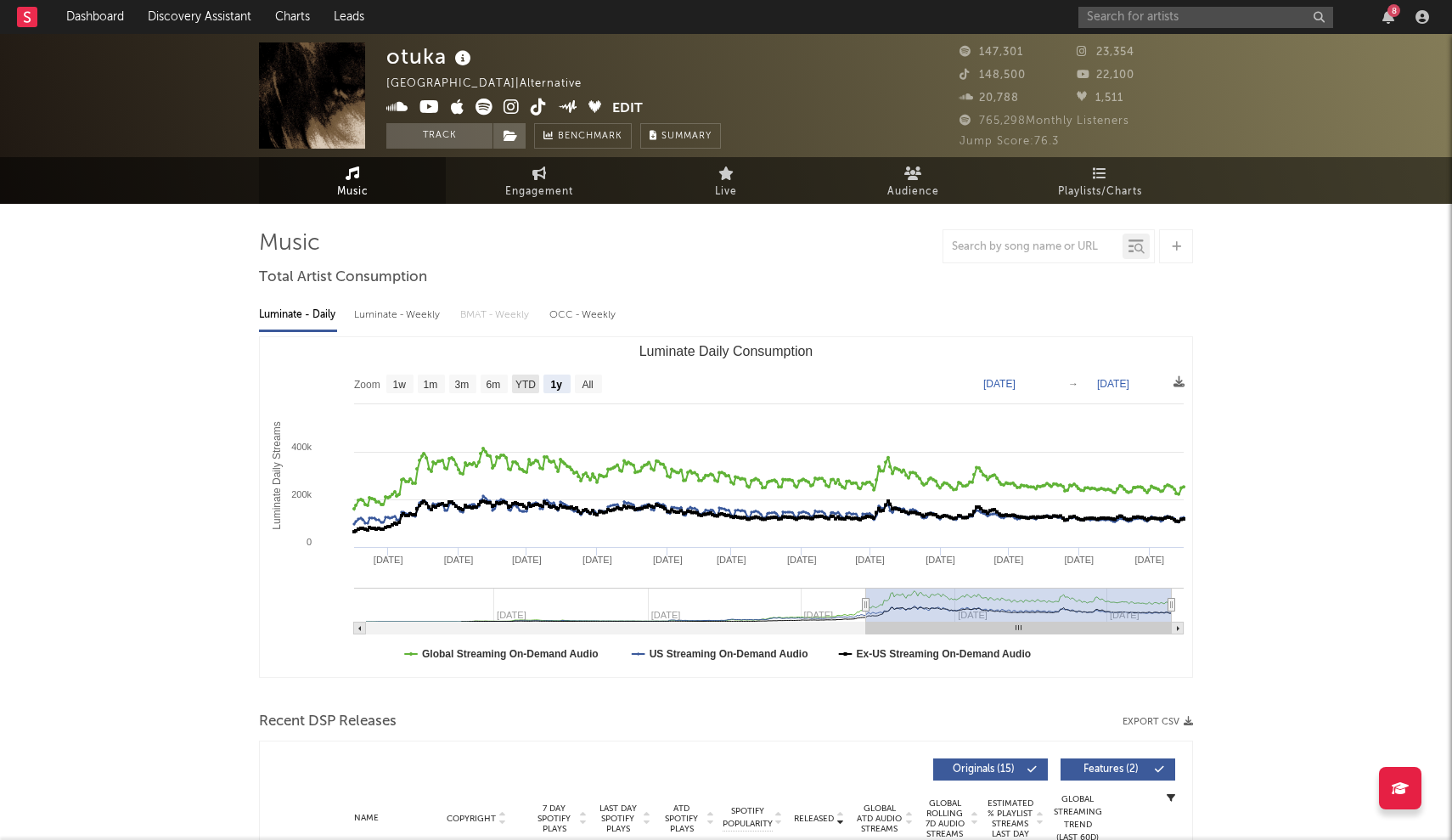
click at [536, 382] on text "YTD" at bounding box center [525, 385] width 20 height 12
select select "YTD"
type input "2025-01-01"
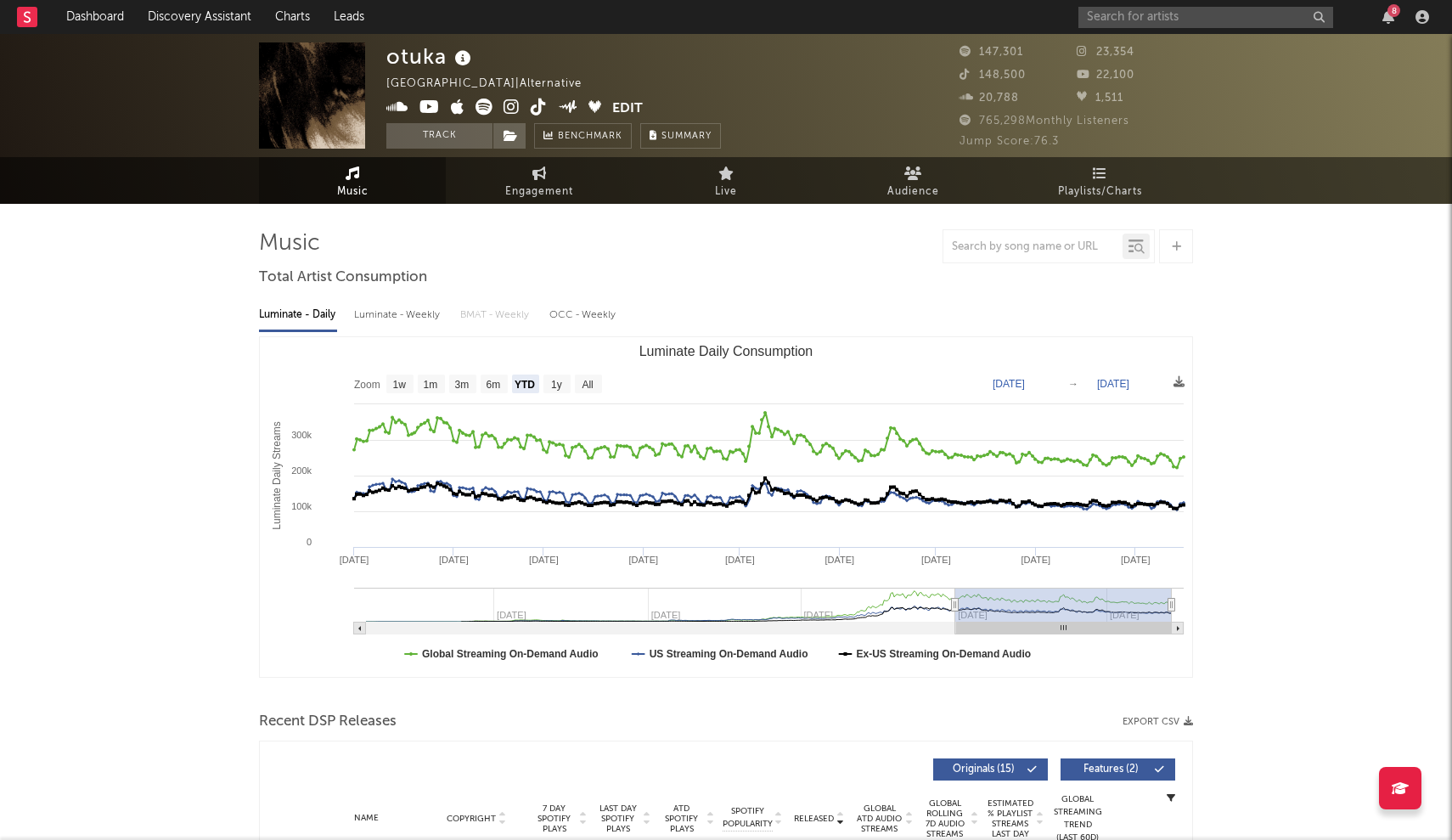
click at [716, 31] on div "8" at bounding box center [1257, 17] width 357 height 34
click at [716, 19] on input "text" at bounding box center [1205, 18] width 255 height 21
click at [716, 18] on input "ffawty" at bounding box center [1205, 18] width 255 height 21
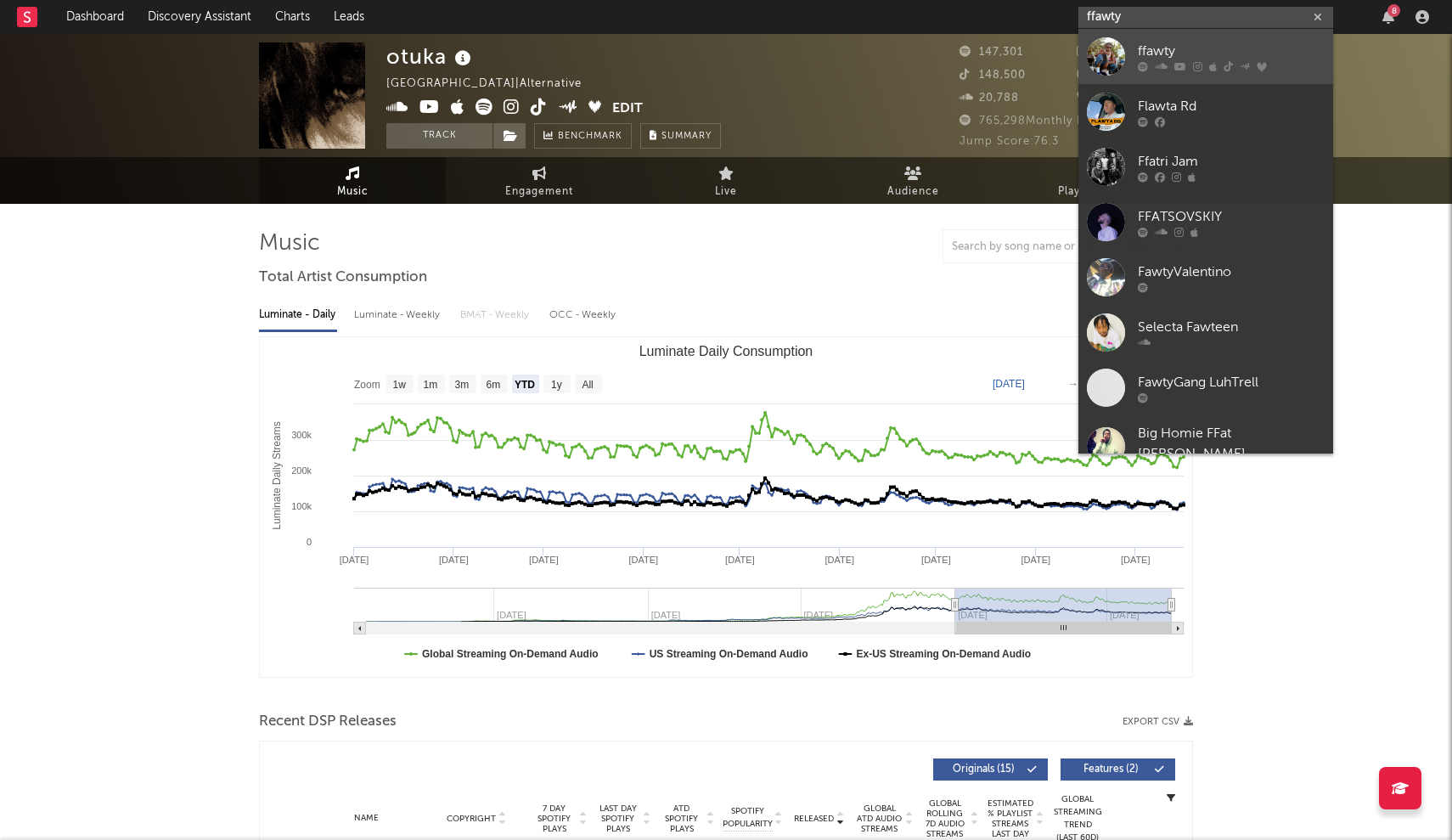
type input "ffawty"
click at [716, 68] on div at bounding box center [1106, 57] width 39 height 38
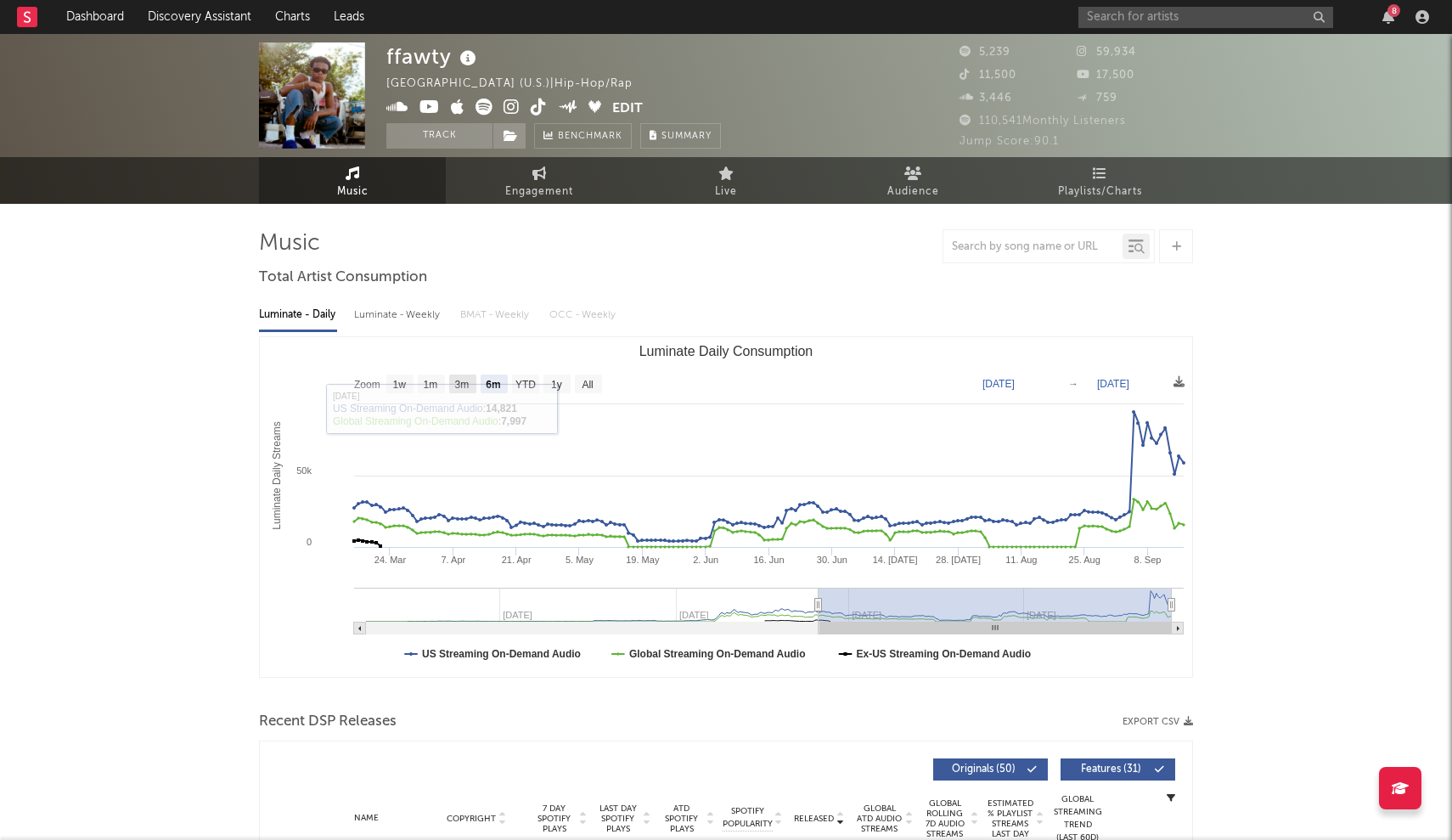
click at [459, 379] on text "3m" at bounding box center [462, 385] width 14 height 12
select select "3m"
type input "2025-06-16"
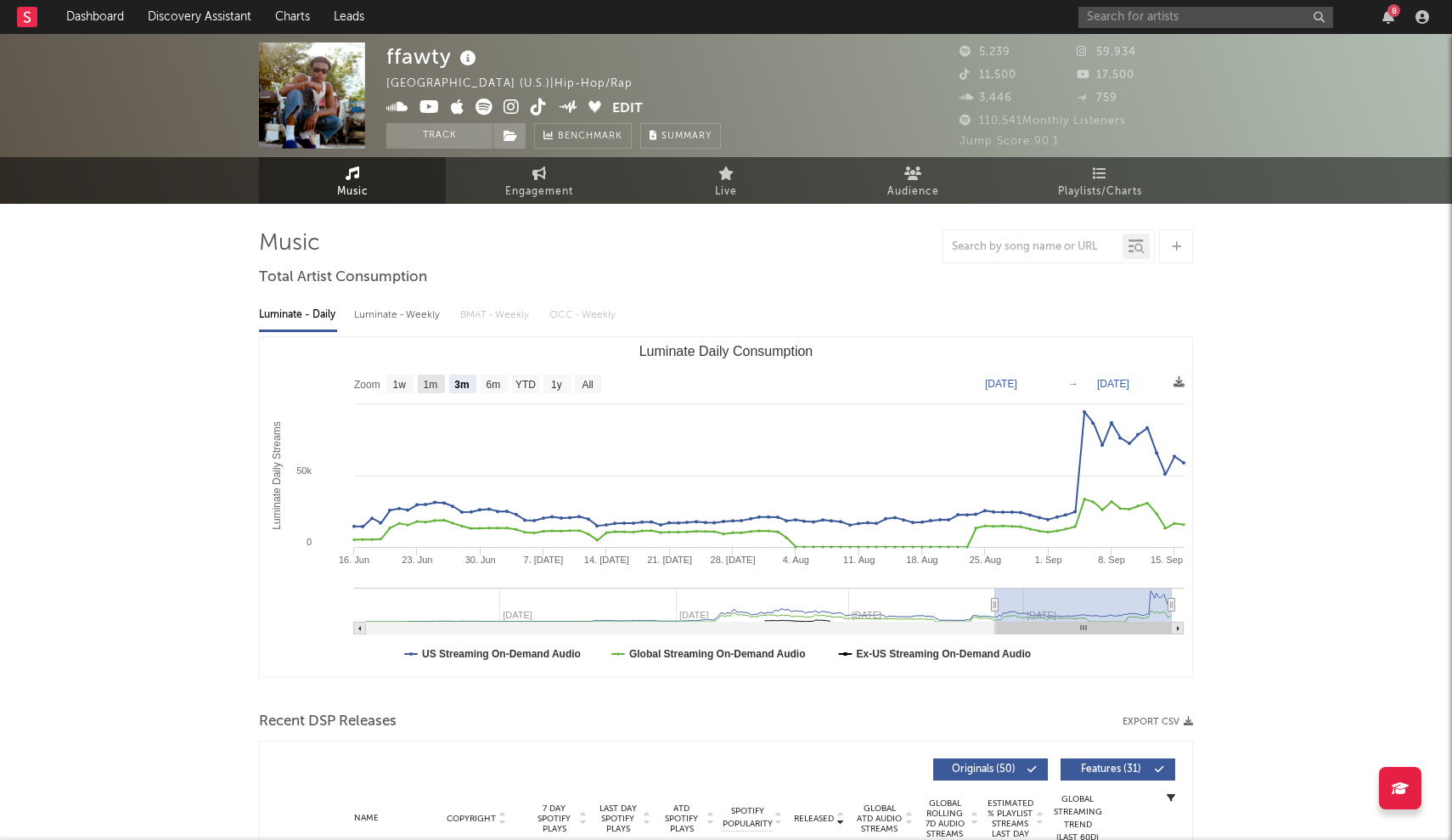
click at [436, 383] on text "1m" at bounding box center [431, 385] width 14 height 12
select select "1m"
type input "2025-08-16"
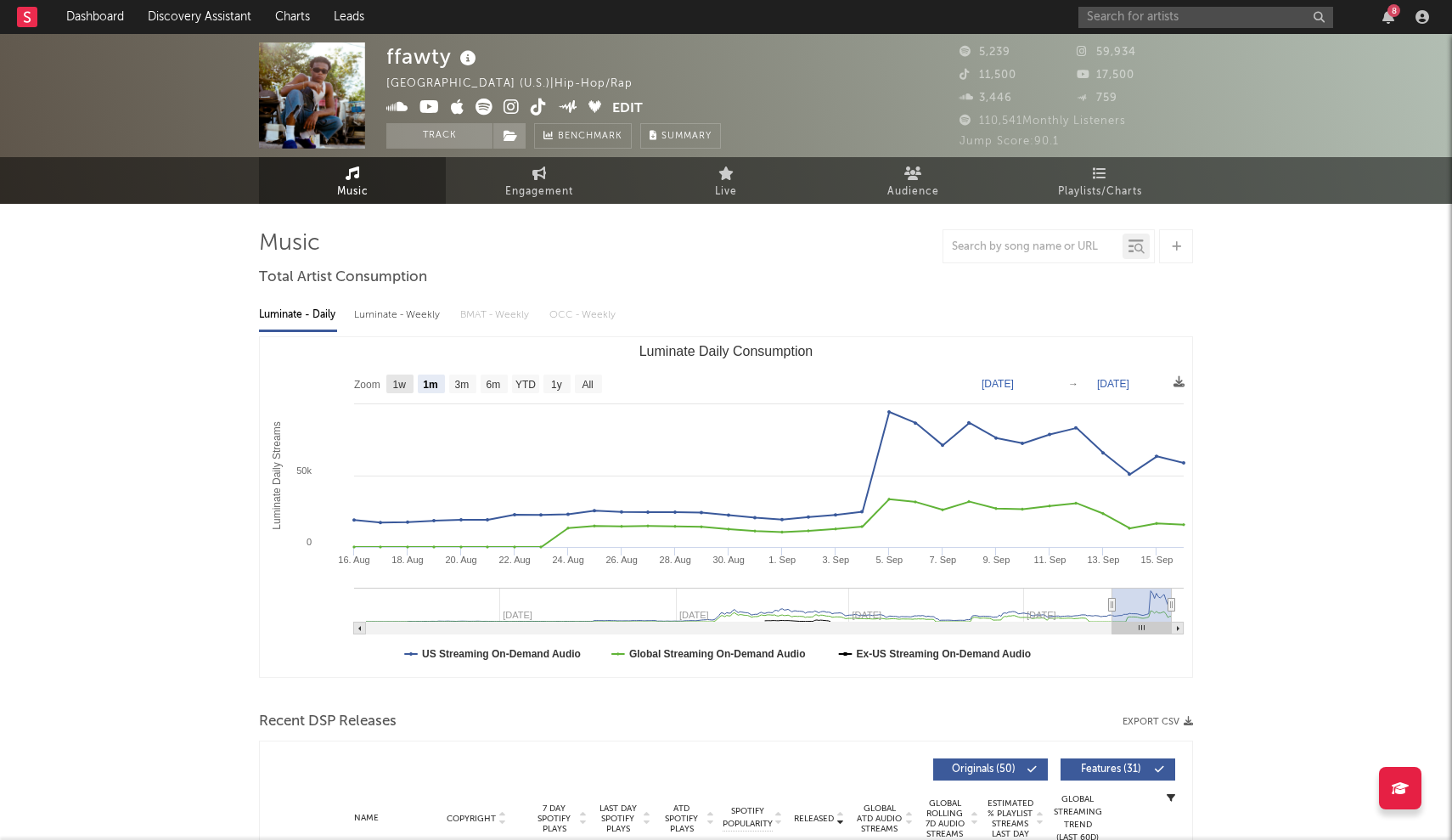
click at [393, 388] on text "1w" at bounding box center [400, 385] width 14 height 12
select select "1w"
type input "2025-09-10"
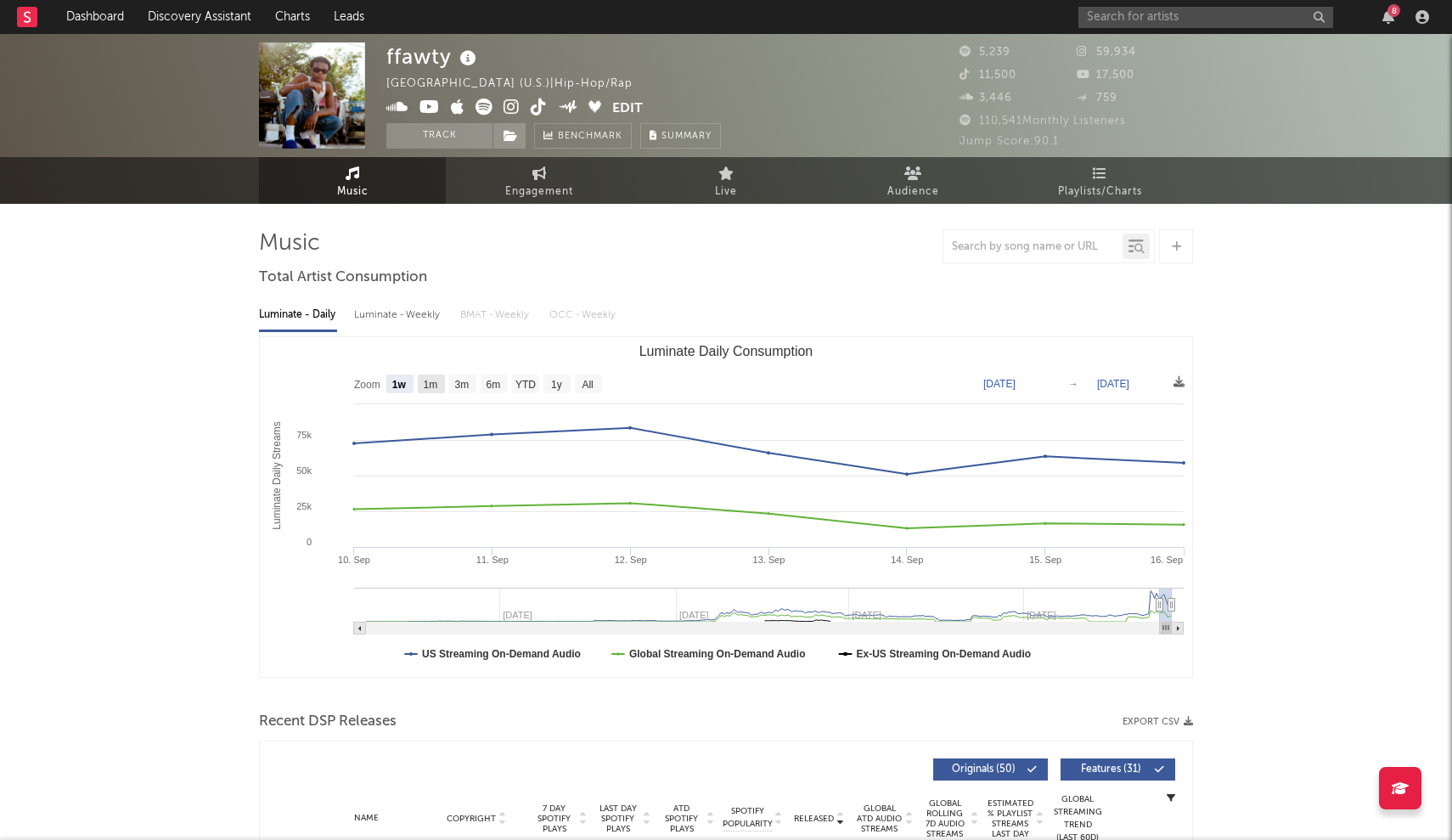
click at [431, 382] on text "1m" at bounding box center [431, 385] width 14 height 12
select select "1m"
type input "2025-08-16"
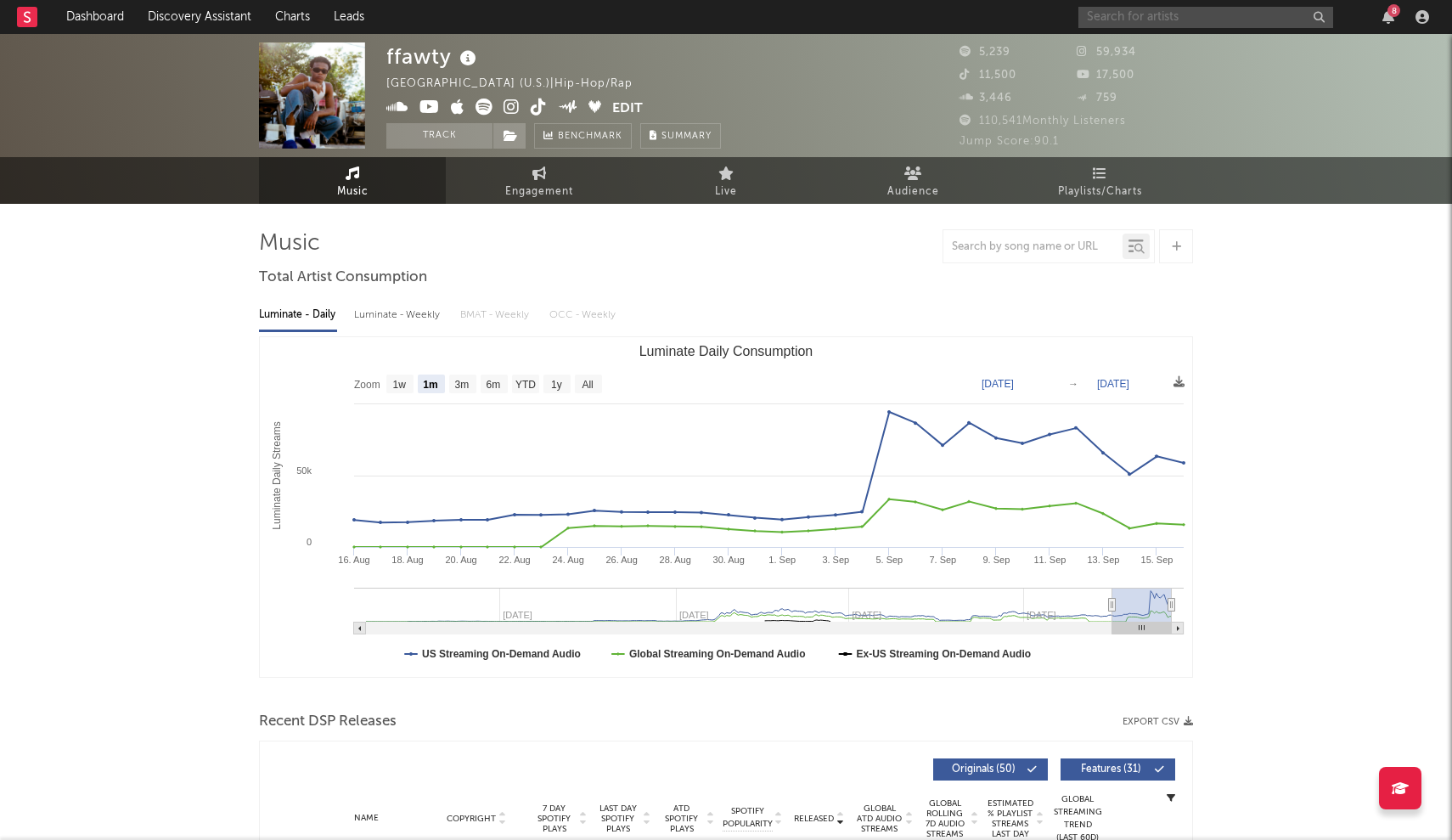
click at [716, 14] on input "text" at bounding box center [1205, 18] width 255 height 21
type input "valley boy"
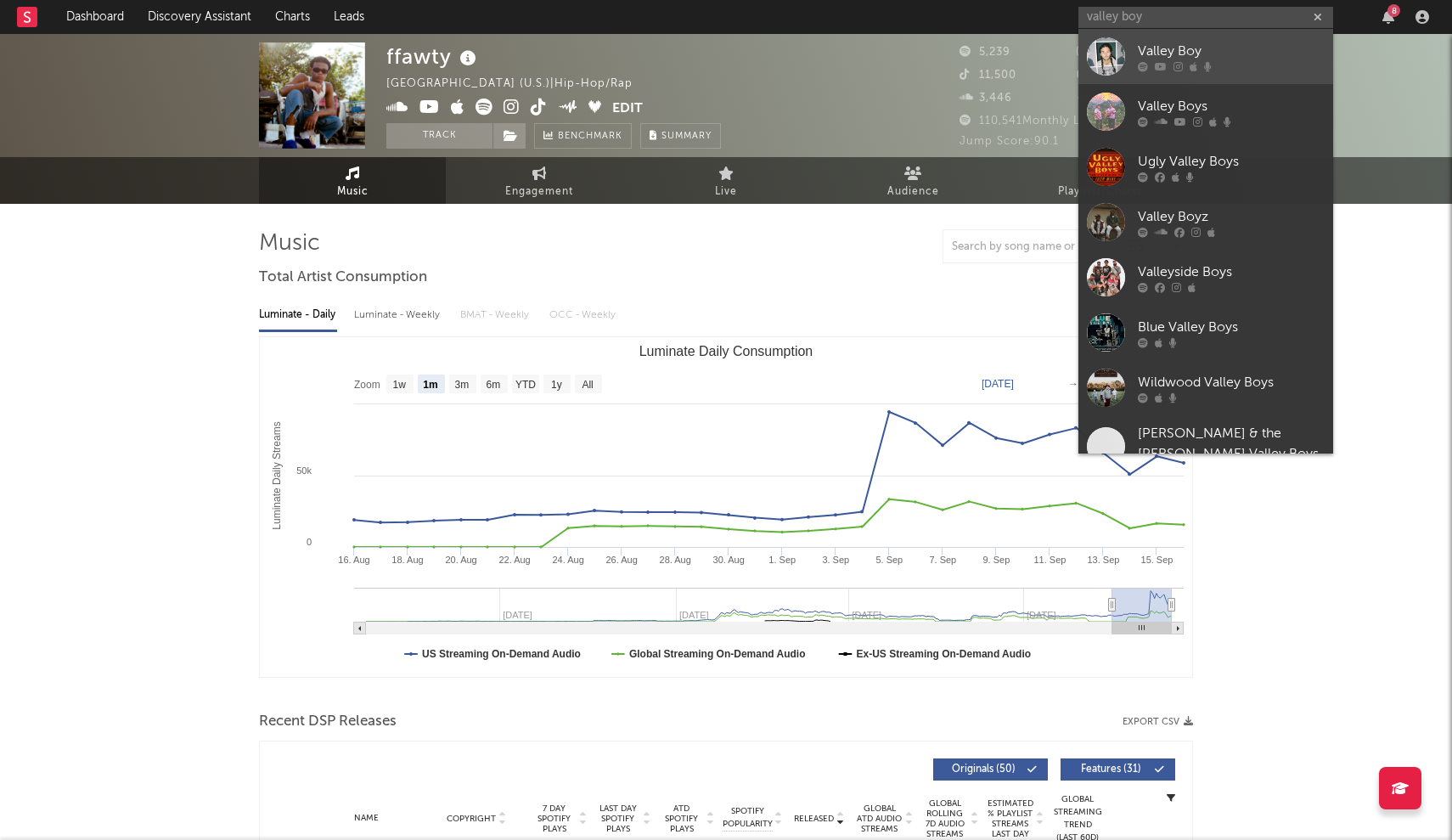
click at [716, 68] on icon at bounding box center [1161, 66] width 12 height 10
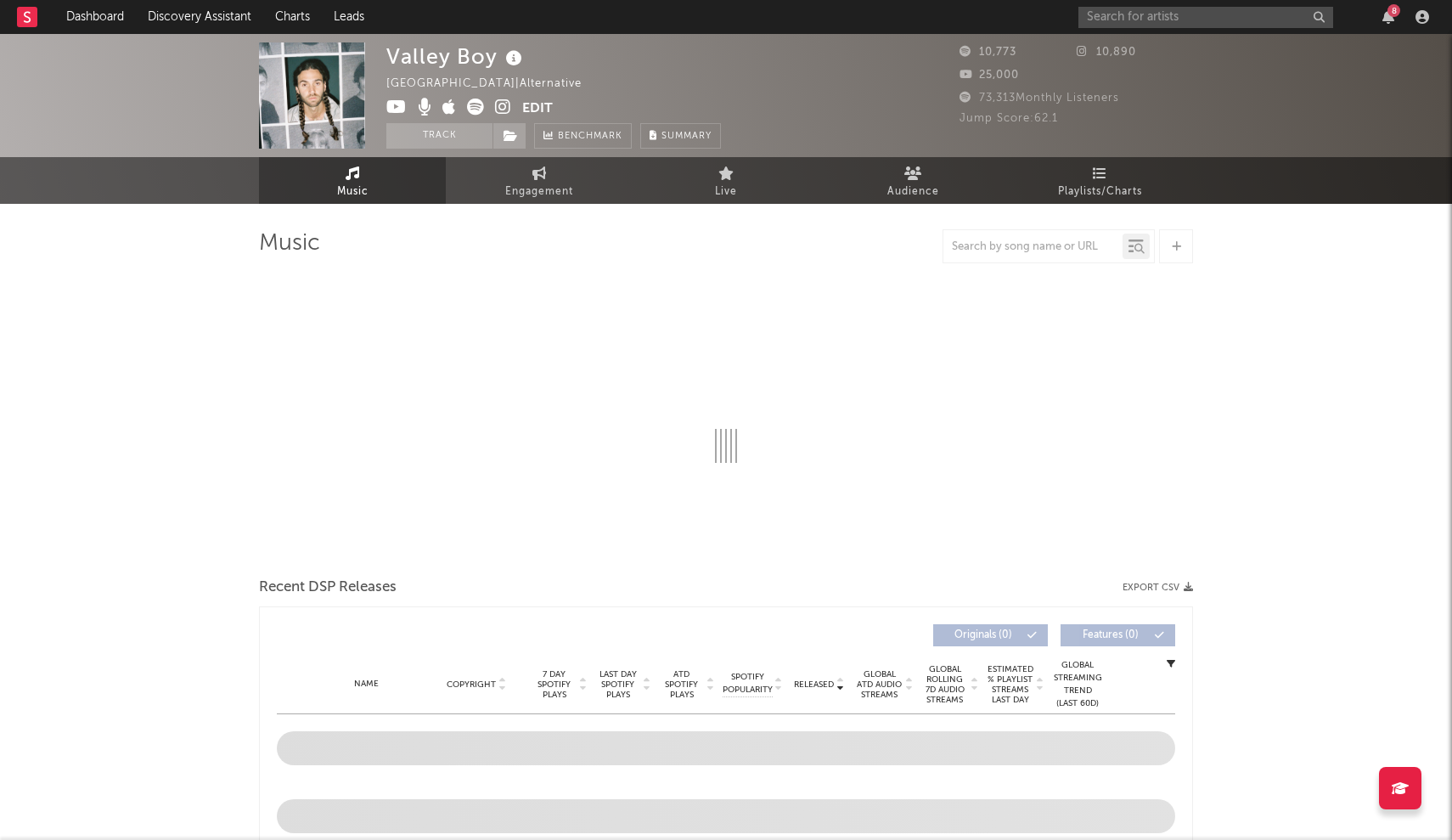
select select "6m"
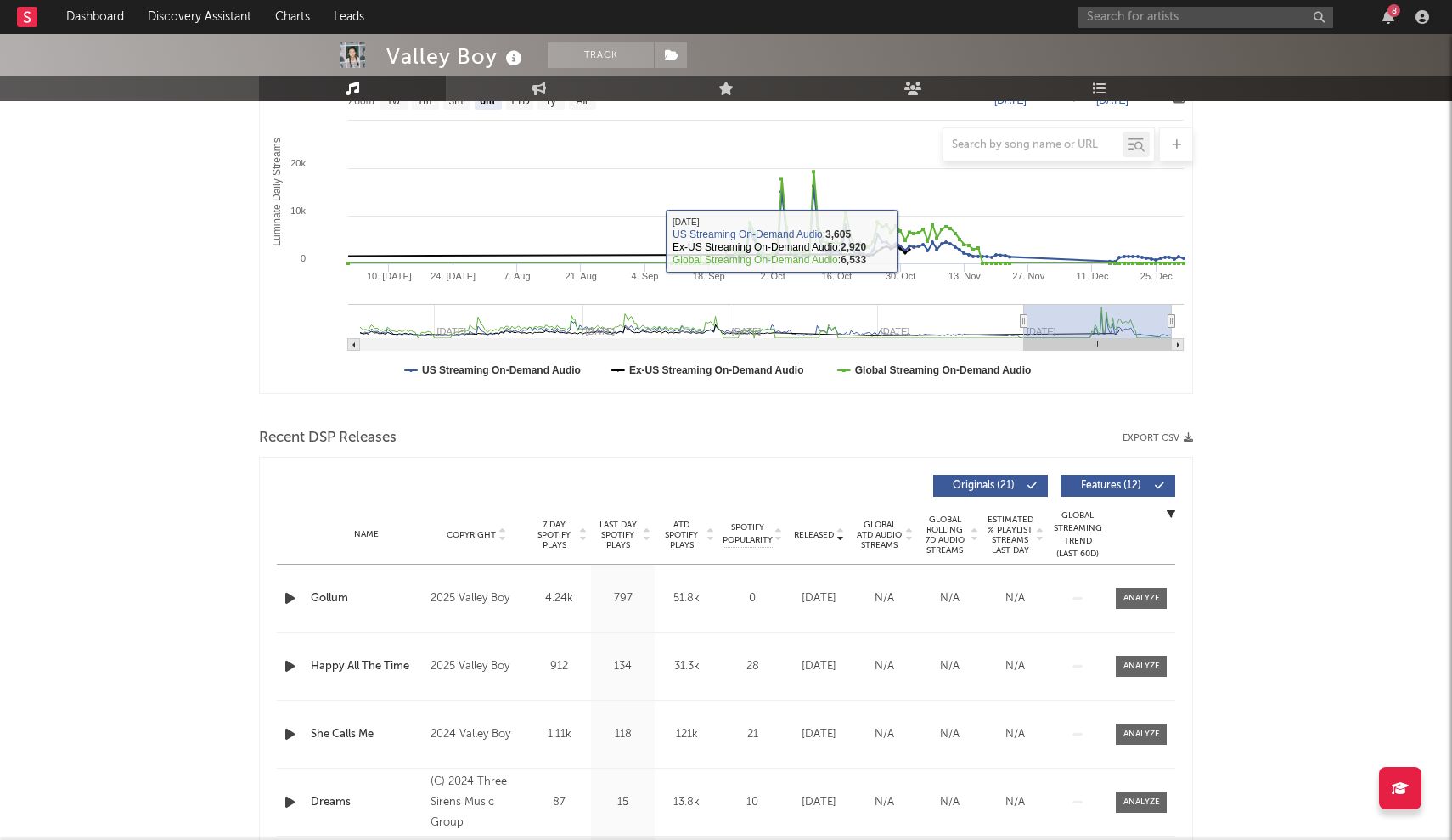
scroll to position [309, 0]
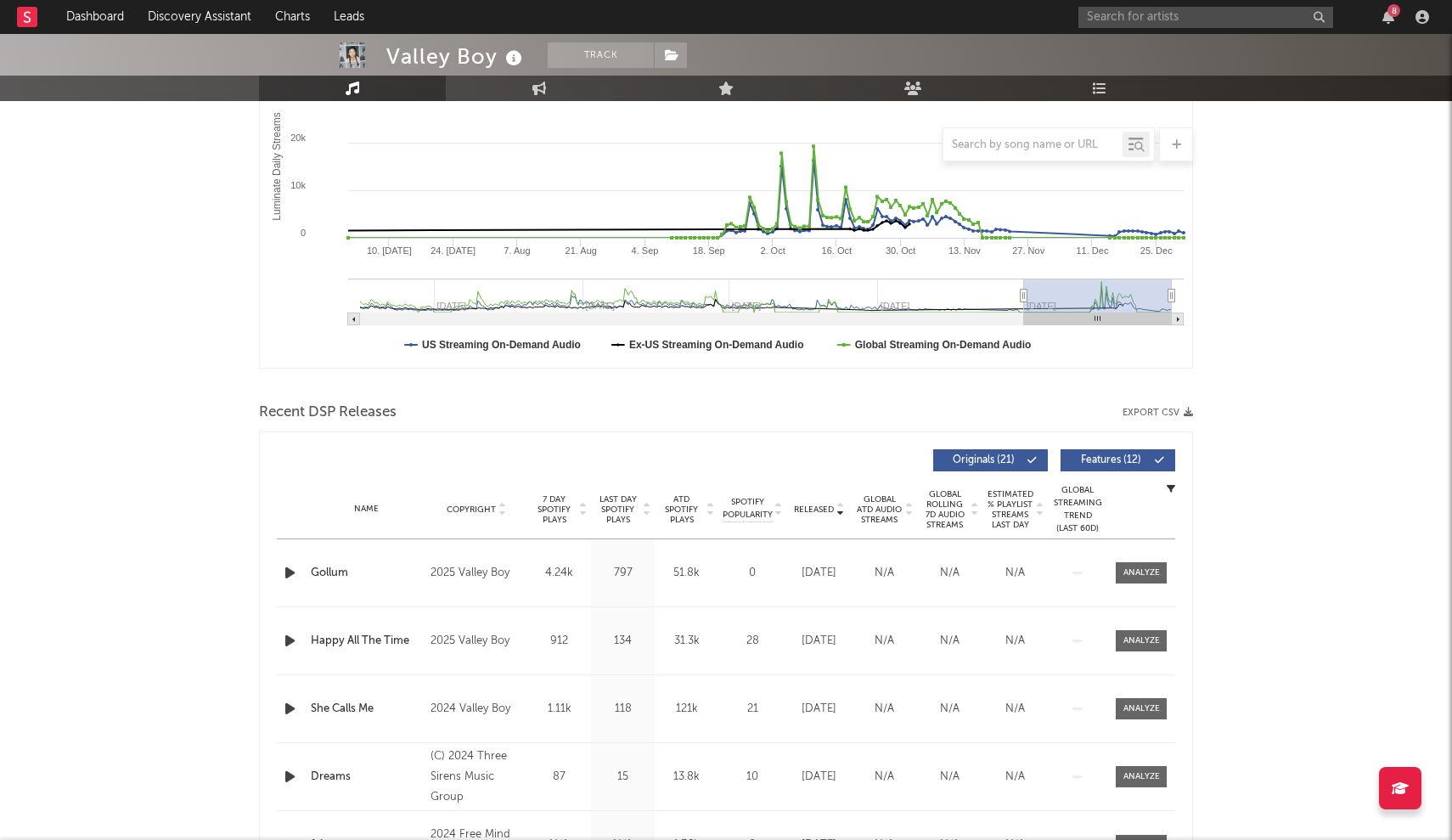
click at [716, 511] on span "Released" at bounding box center [814, 509] width 40 height 10
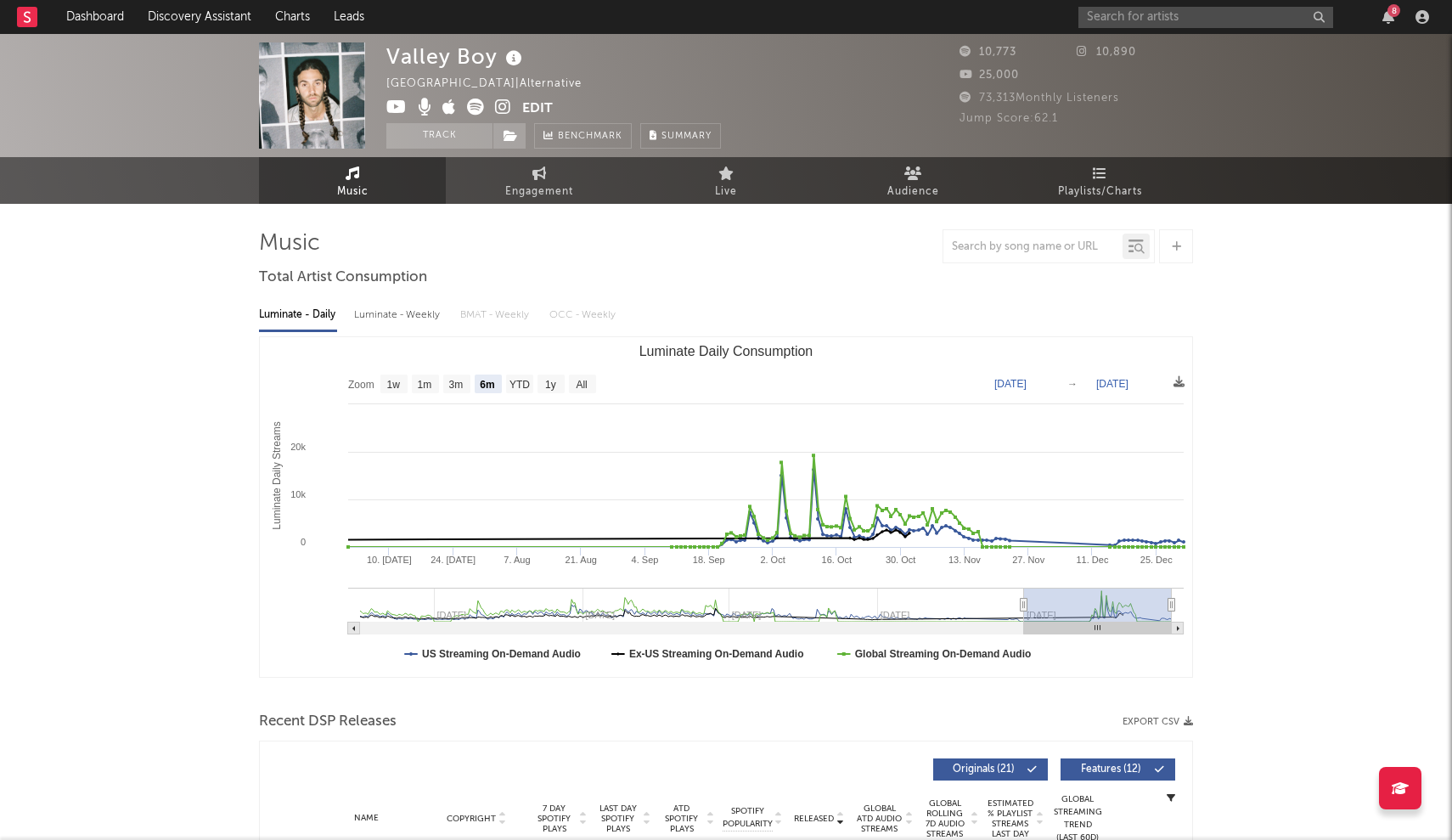
scroll to position [0, 0]
click at [716, 383] on text "Dec 31, 2023" at bounding box center [1112, 384] width 32 height 12
type input "2023-01-31"
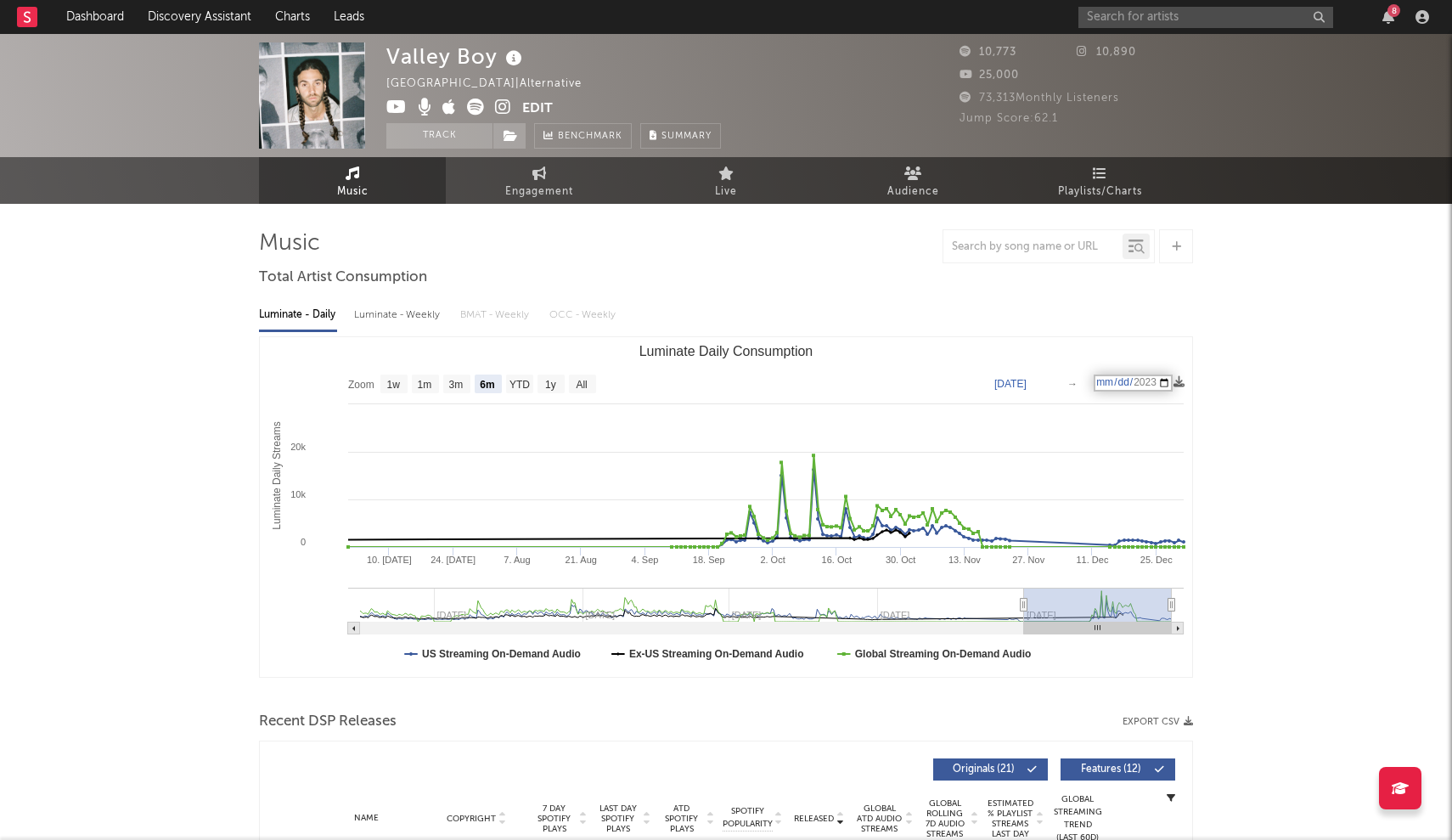
click at [716, 384] on input "date" at bounding box center [1133, 382] width 79 height 17
type input "2023-12-31"
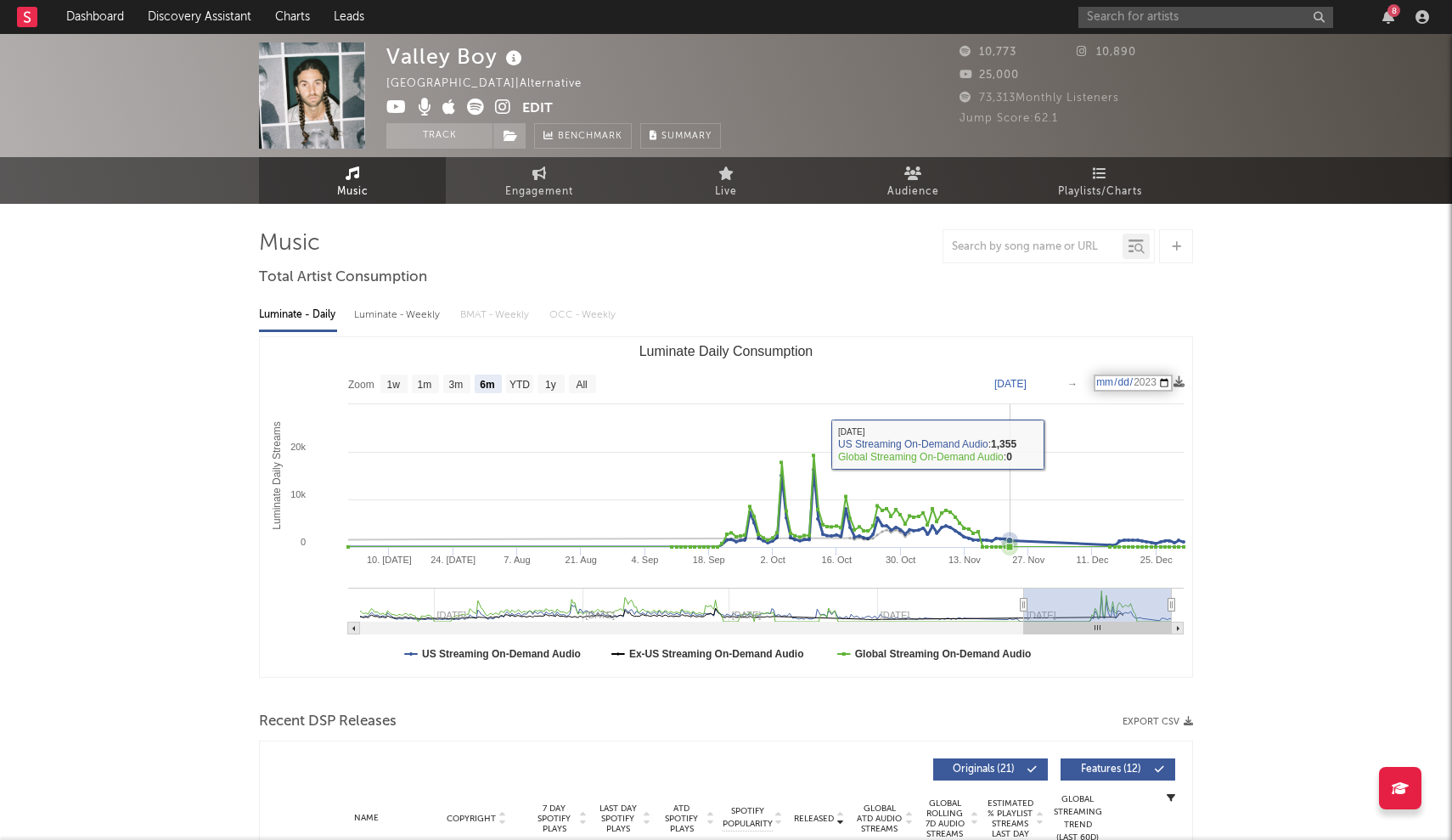
click at [716, 434] on rect "Luminate Daily Consumption" at bounding box center [726, 507] width 932 height 340
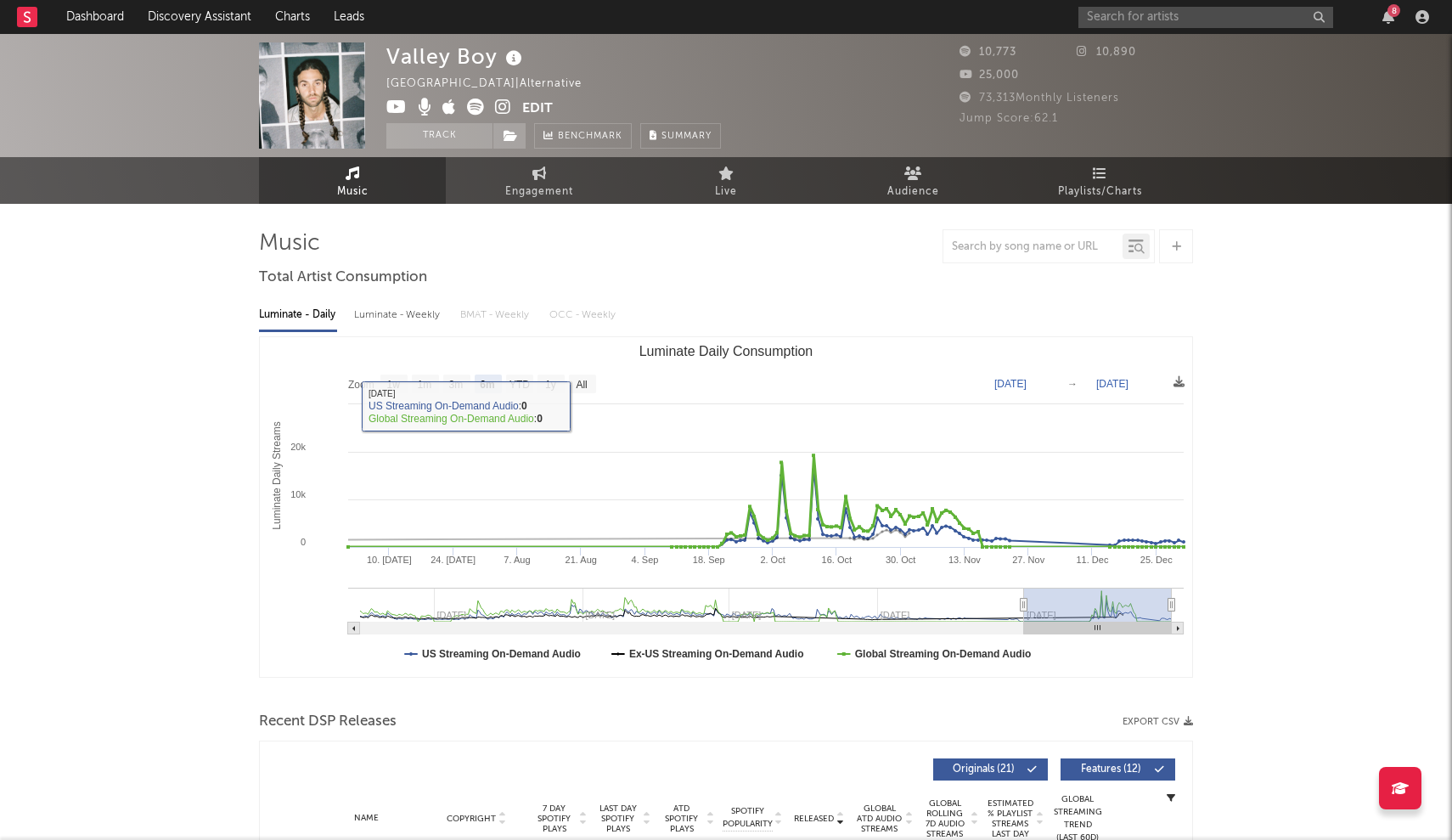
click at [395, 390] on rect "Luminate Daily Consumption" at bounding box center [394, 383] width 27 height 18
select select "1w"
type input "2023-12-25"
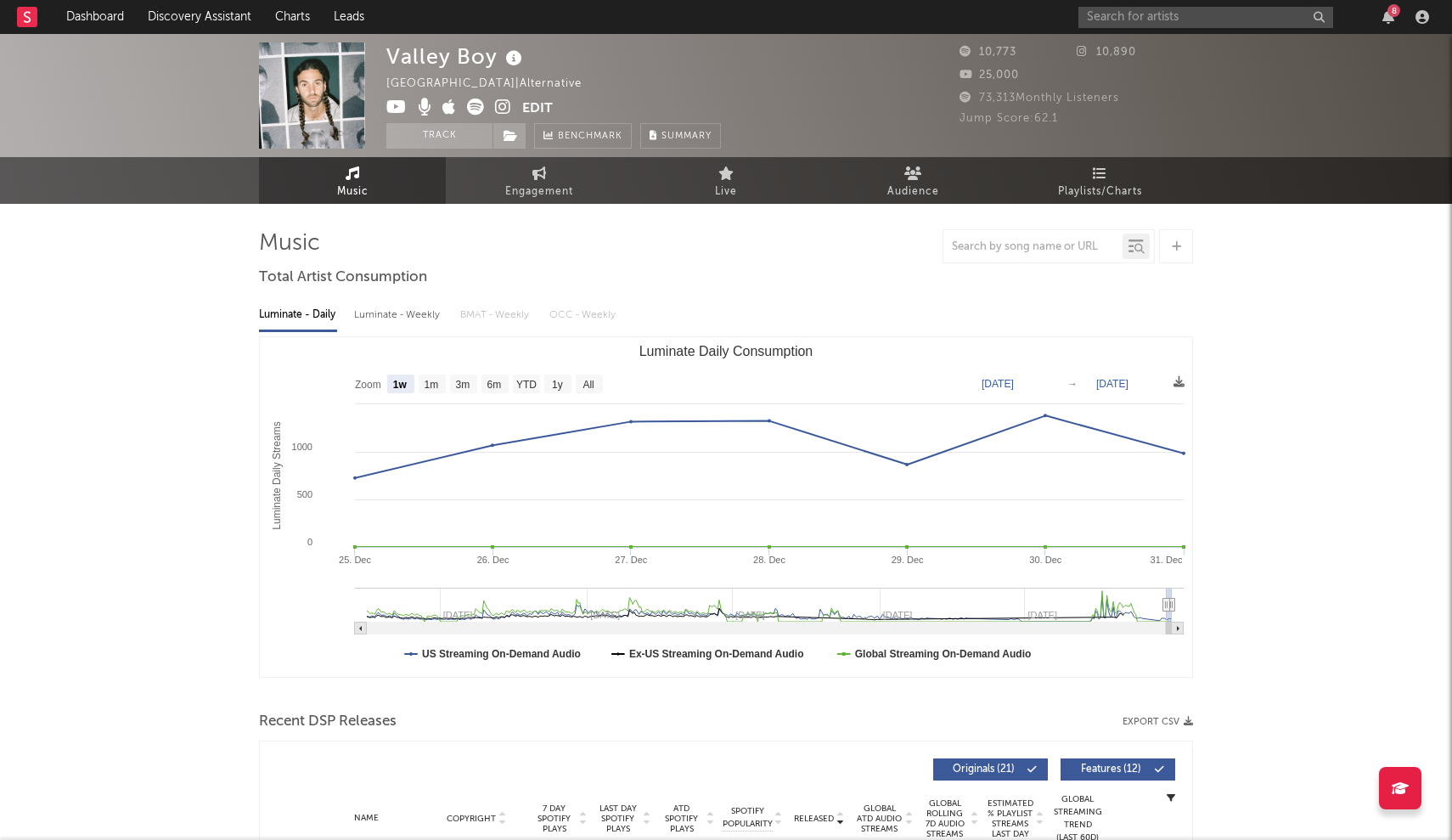
click at [417, 387] on rect "Luminate Daily Consumption" at bounding box center [726, 507] width 932 height 340
click at [457, 382] on text "3m" at bounding box center [463, 385] width 14 height 12
select select "3m"
type input "2023-10-01"
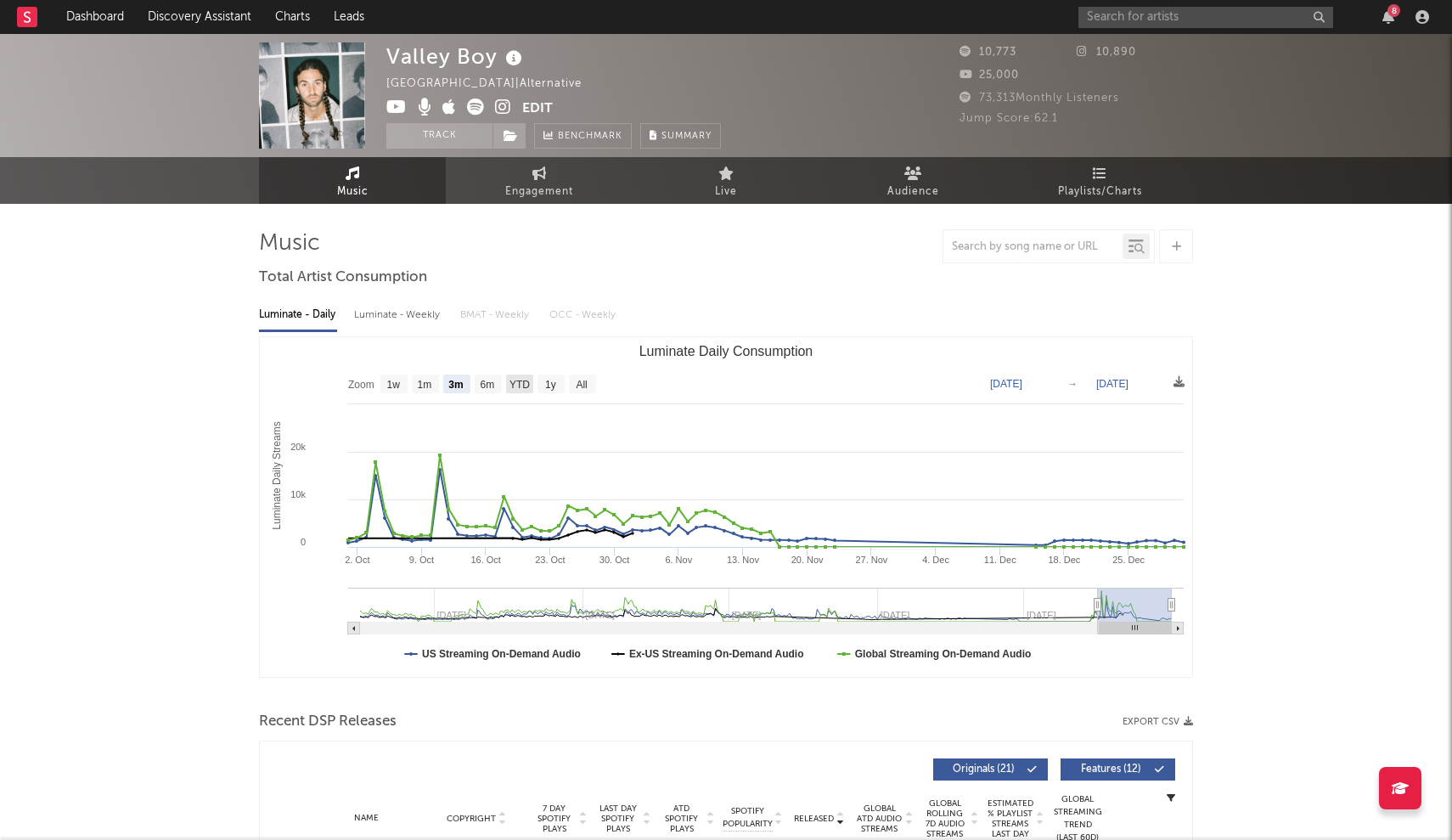
click at [513, 387] on text "YTD" at bounding box center [519, 385] width 20 height 12
select select "YTD"
type input "2023-01-01"
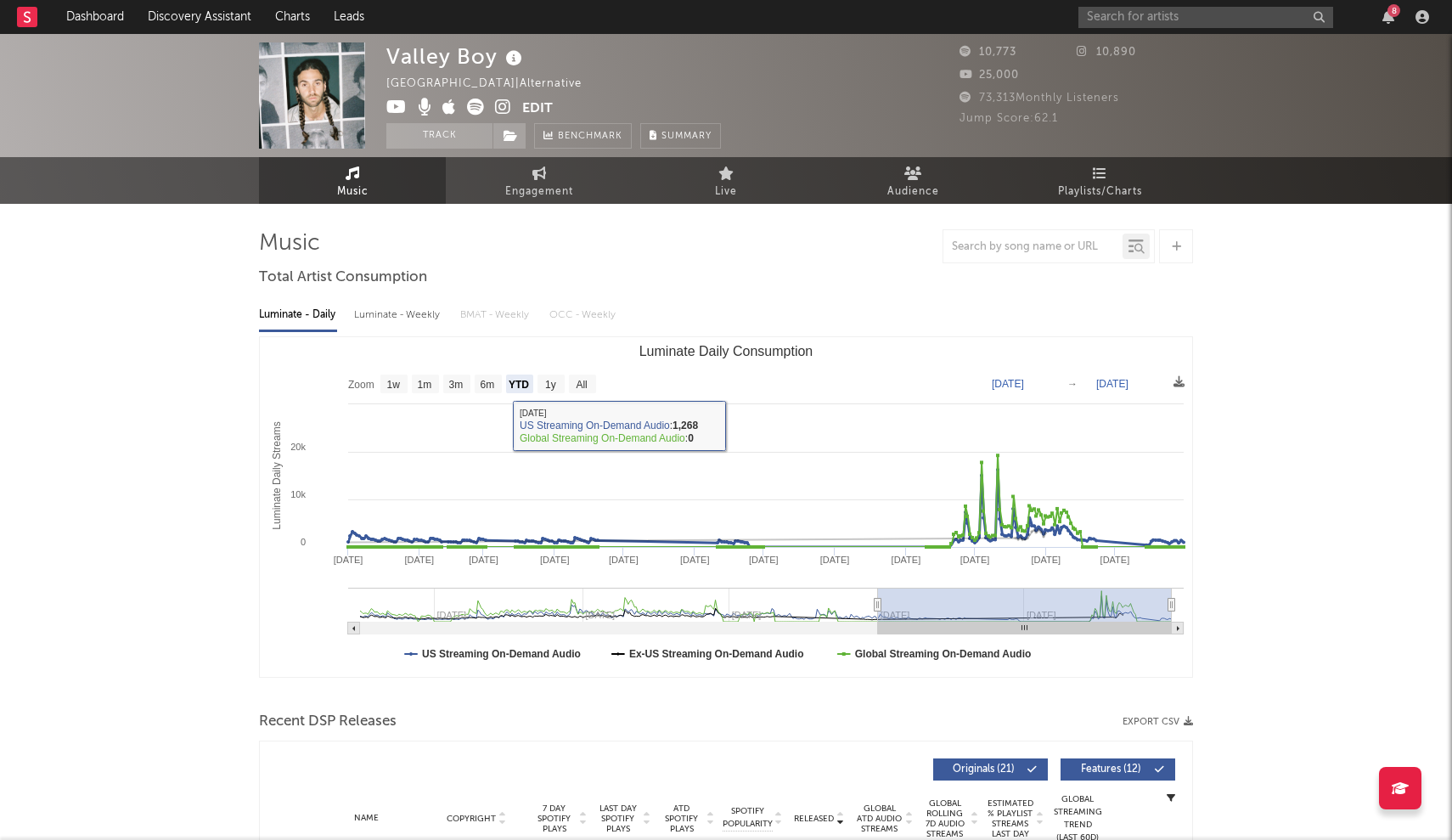
click at [716, 33] on div "8" at bounding box center [1257, 17] width 357 height 34
click at [716, 24] on input "text" at bounding box center [1205, 18] width 255 height 21
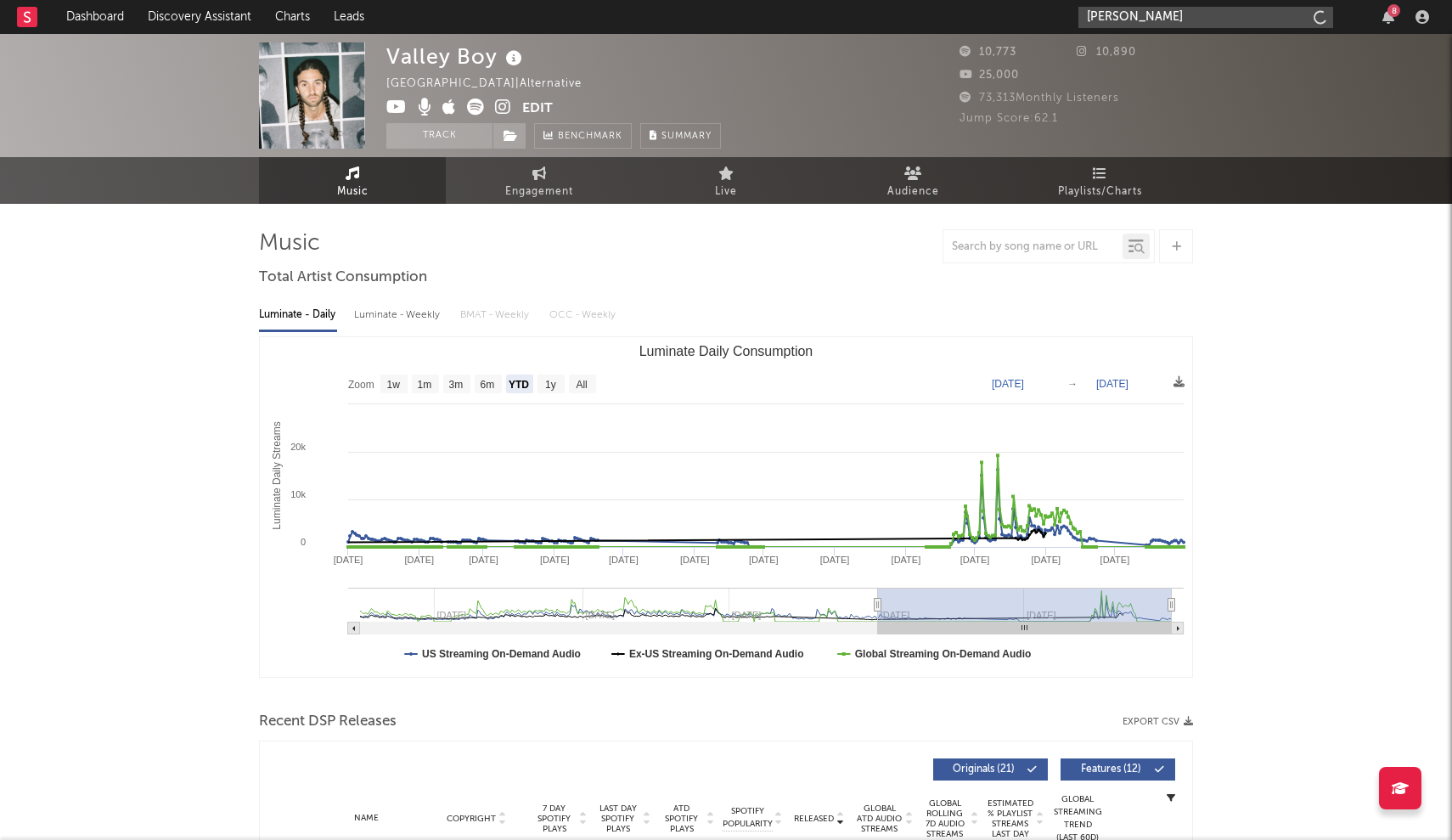
type input "miliano"
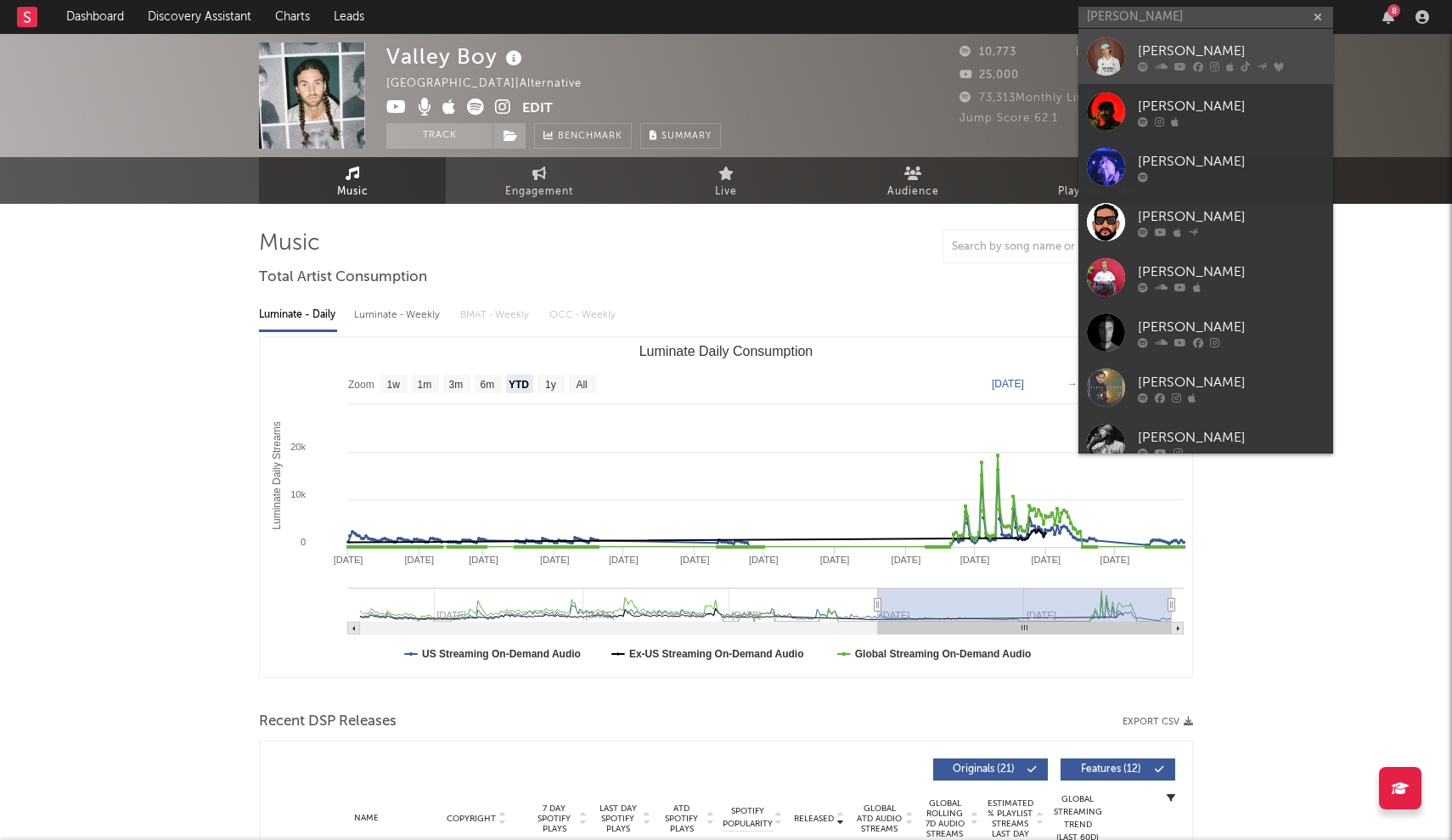
click at [716, 51] on link "Miliano" at bounding box center [1205, 56] width 255 height 55
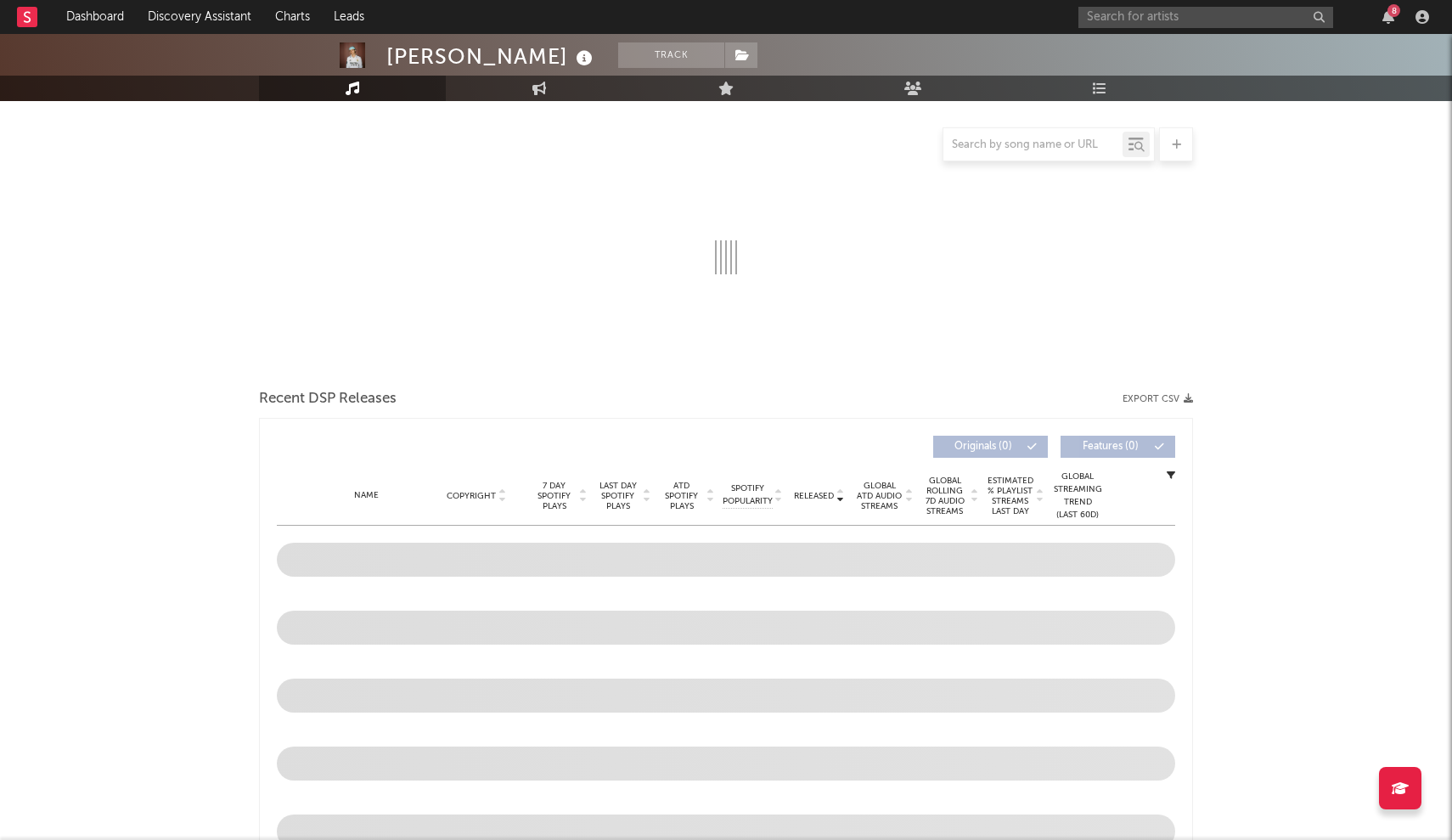
select select "6m"
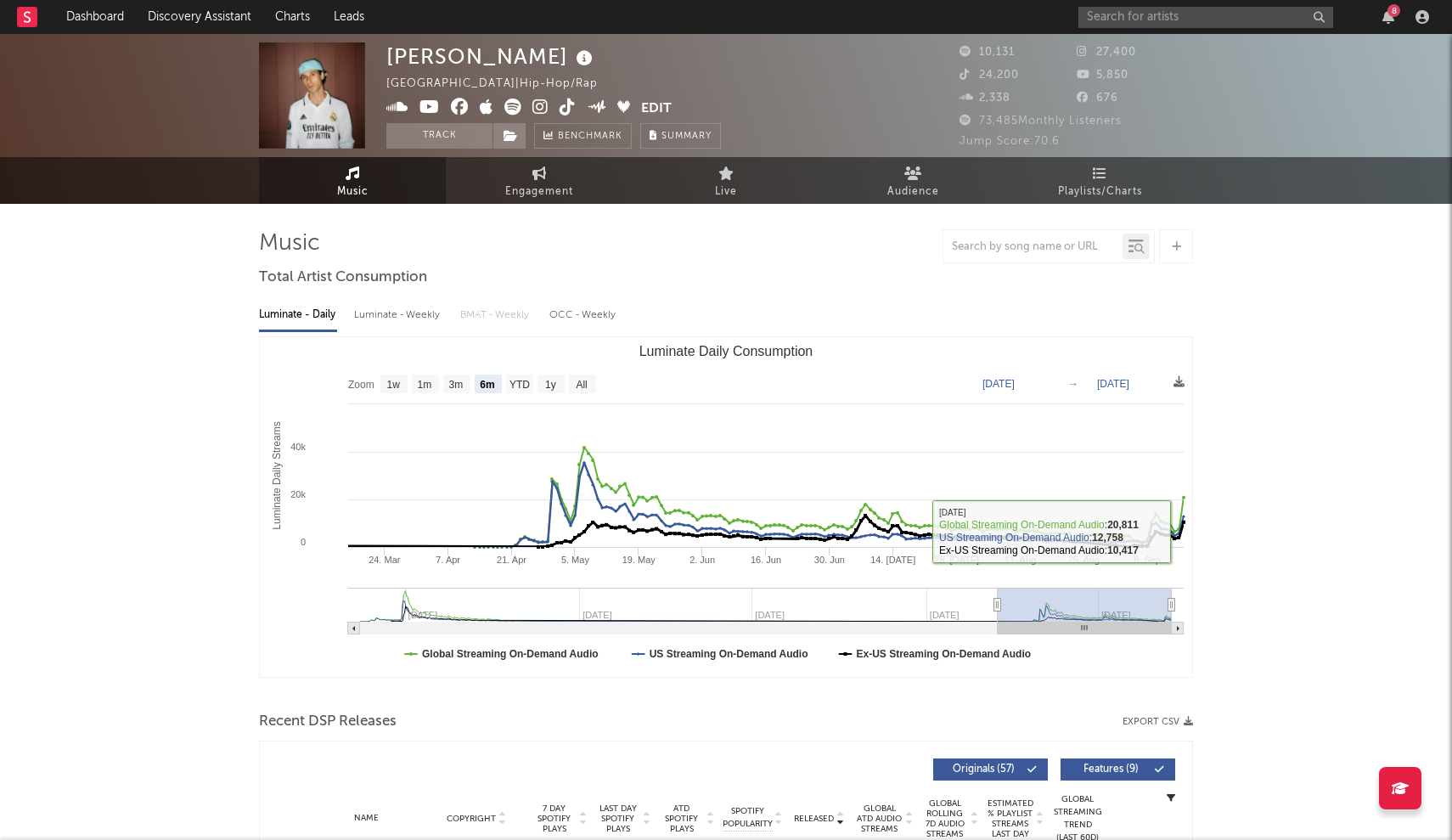
click at [716, 527] on div "Zoom 1w 1m 3m 6m YTD 1y All 2025-03-16 2025-09-16 Created with Highcharts 10.3.…" at bounding box center [726, 507] width 934 height 341
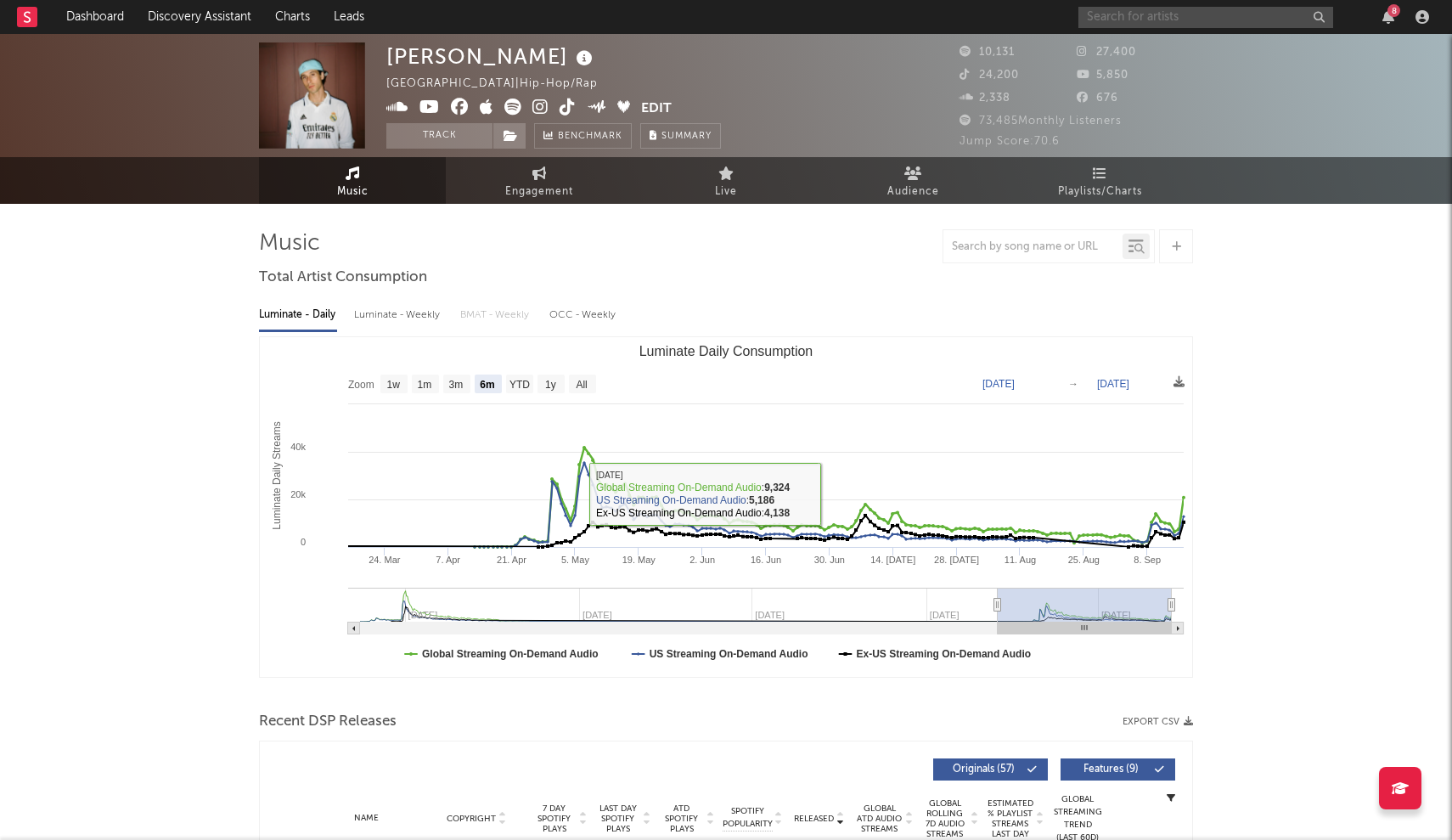
click at [716, 26] on input "text" at bounding box center [1205, 18] width 255 height 21
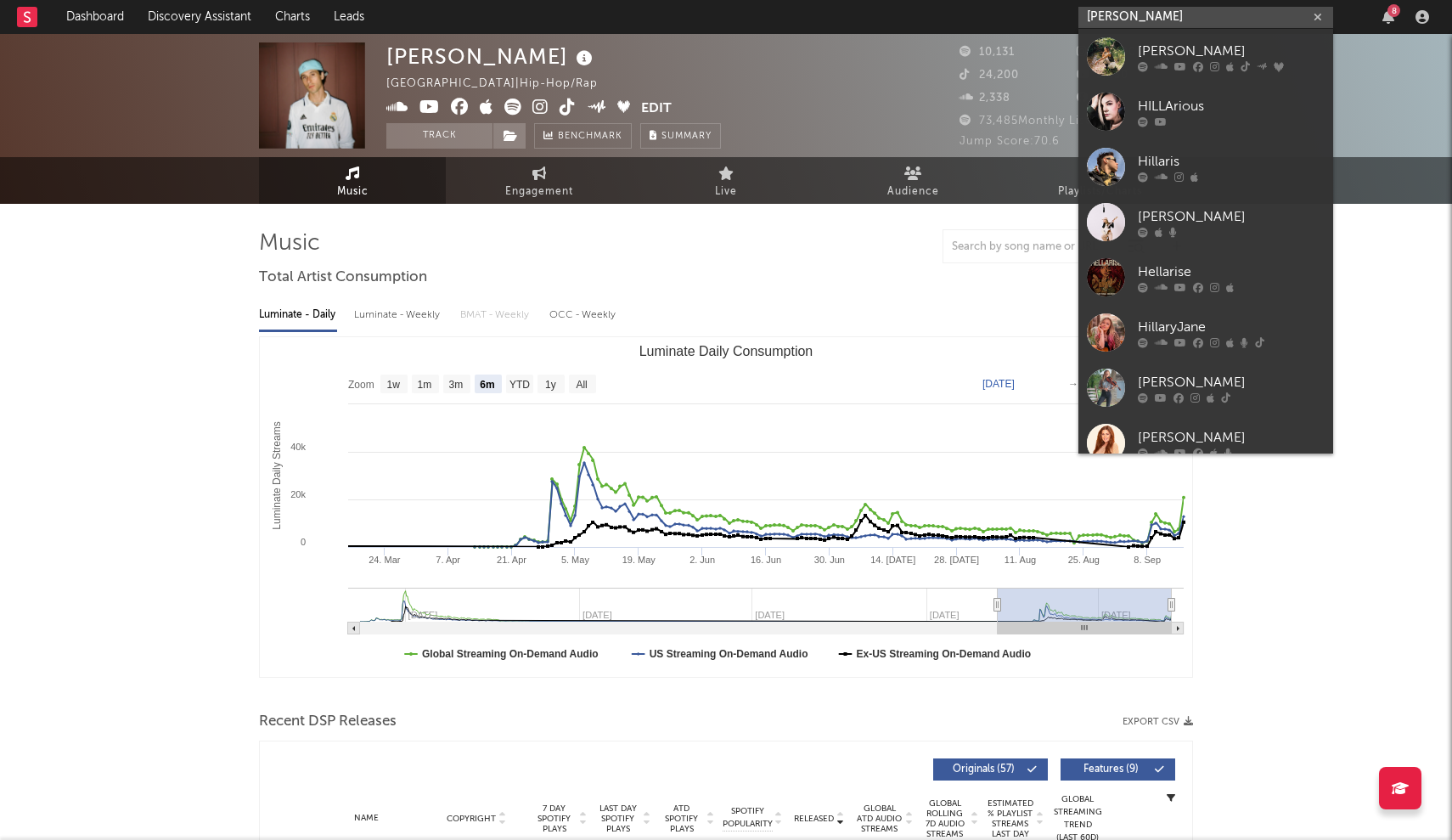
type input "Hillary"
drag, startPoint x: 1227, startPoint y: 26, endPoint x: 1114, endPoint y: 62, distance: 118.6
click at [716, 62] on div at bounding box center [1106, 57] width 39 height 38
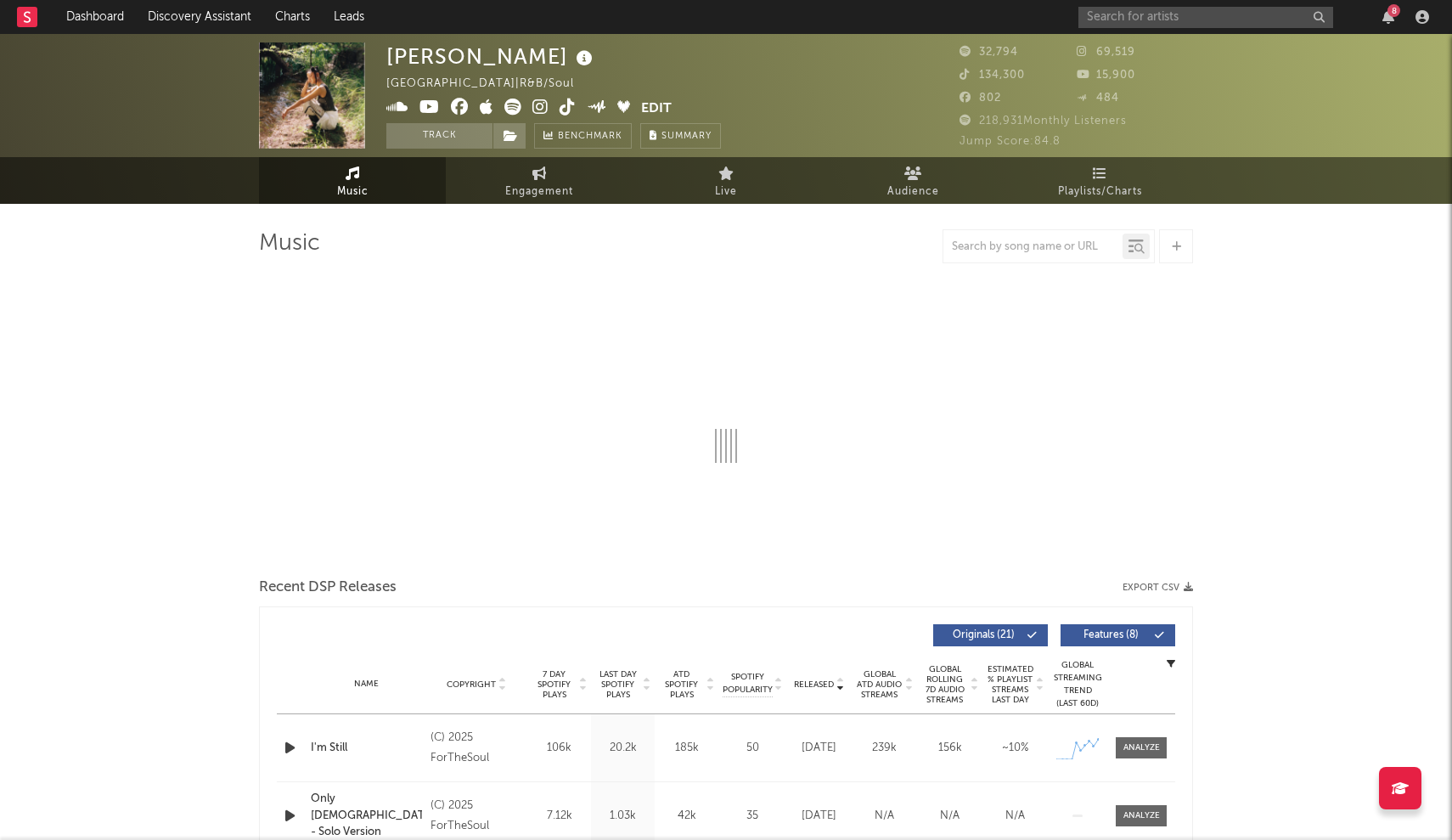
select select "6m"
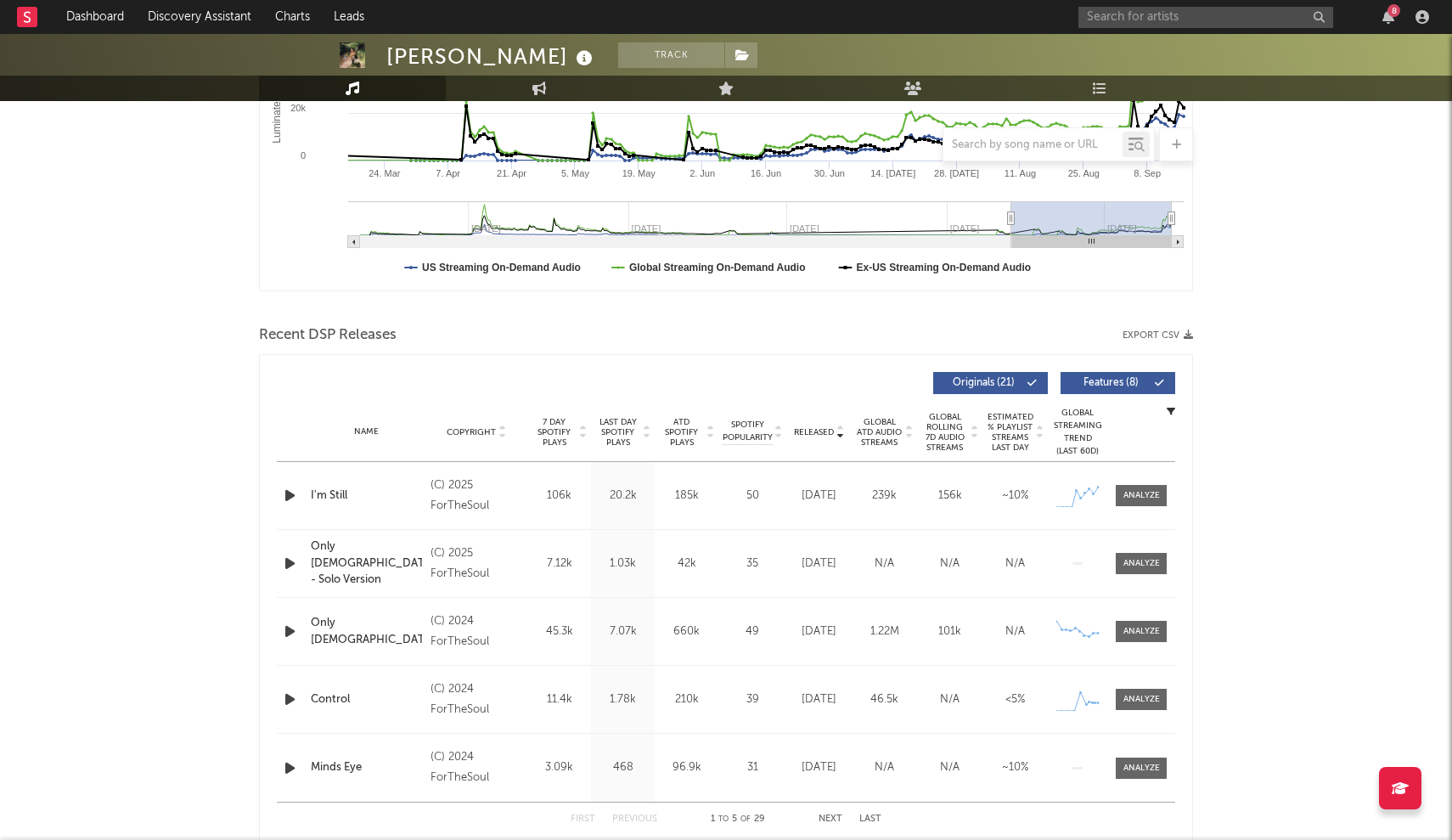
scroll to position [509, 0]
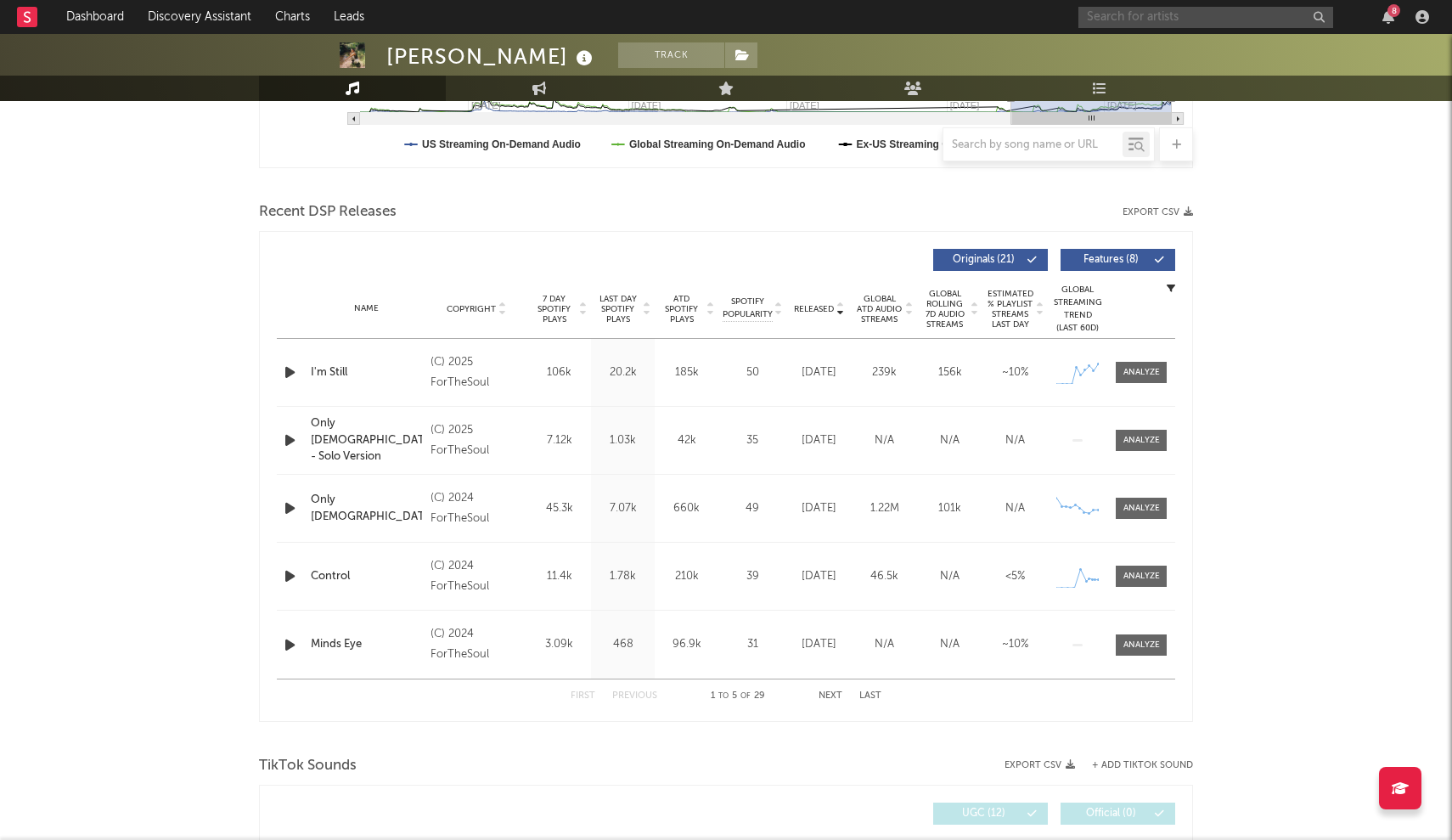
click at [716, 24] on input "text" at bounding box center [1205, 18] width 255 height 21
type input "kissing on ca"
click at [716, 48] on div "Kissing on Camera" at bounding box center [1231, 51] width 186 height 20
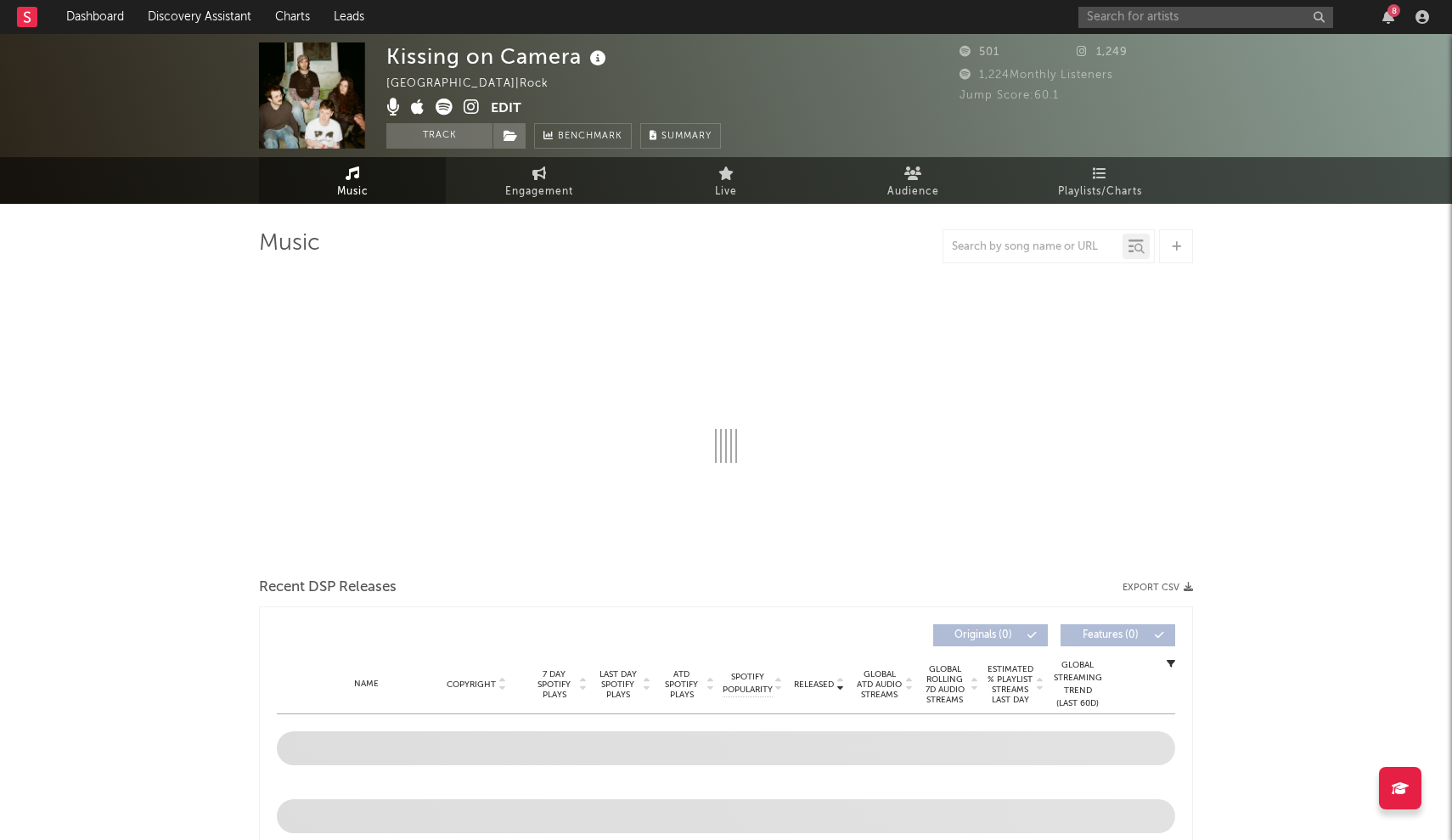
select select "6m"
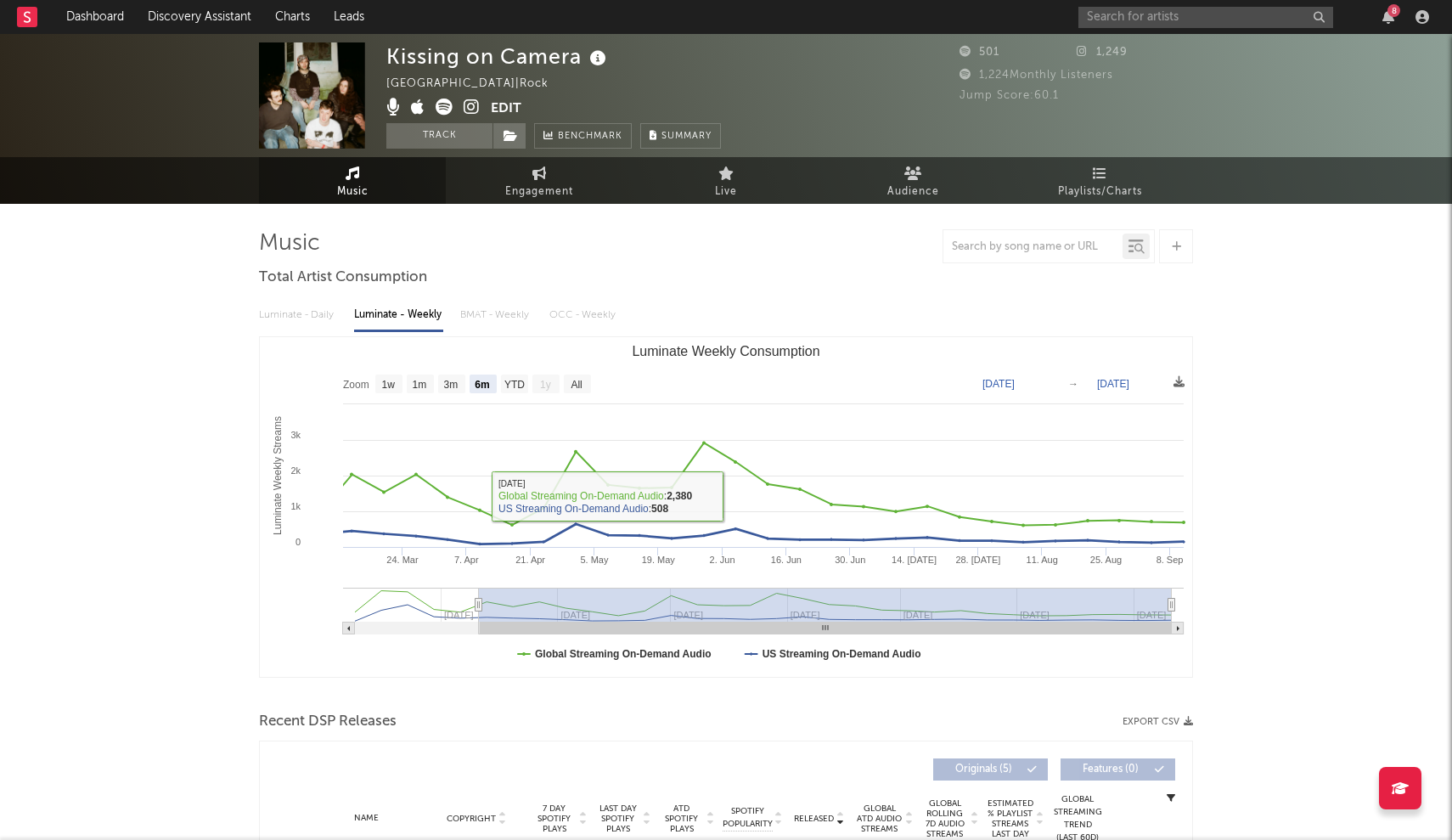
click at [716, 42] on div "Kissing on Camera Ireland | Rock Edit Track Benchmark Summary 501 1,249 1,224 M…" at bounding box center [726, 95] width 1452 height 123
click at [716, 32] on div "8" at bounding box center [1257, 17] width 357 height 34
click at [716, 10] on input "text" at bounding box center [1205, 18] width 255 height 21
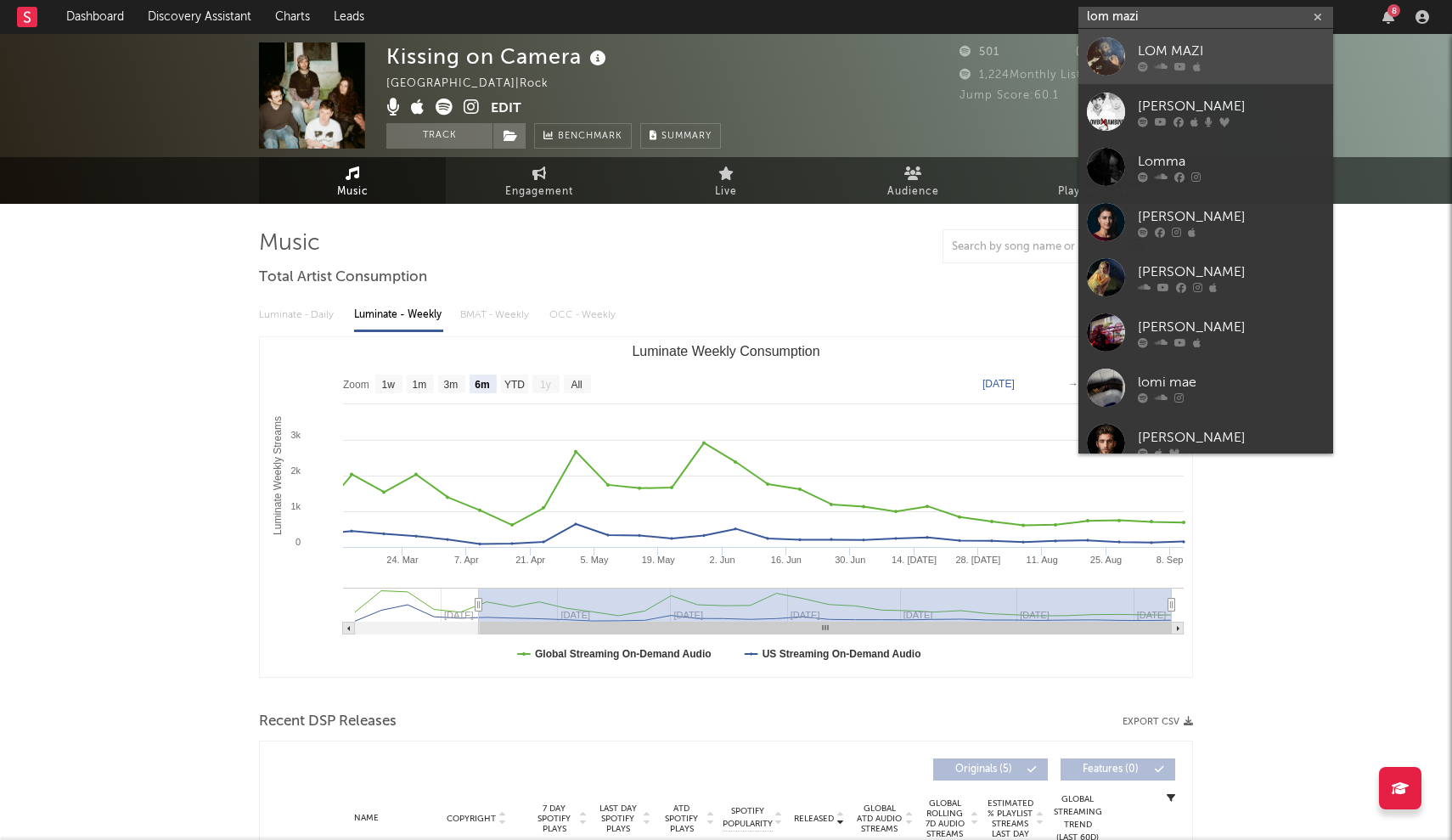
type input "lom mazi"
click at [716, 61] on icon at bounding box center [1161, 66] width 13 height 10
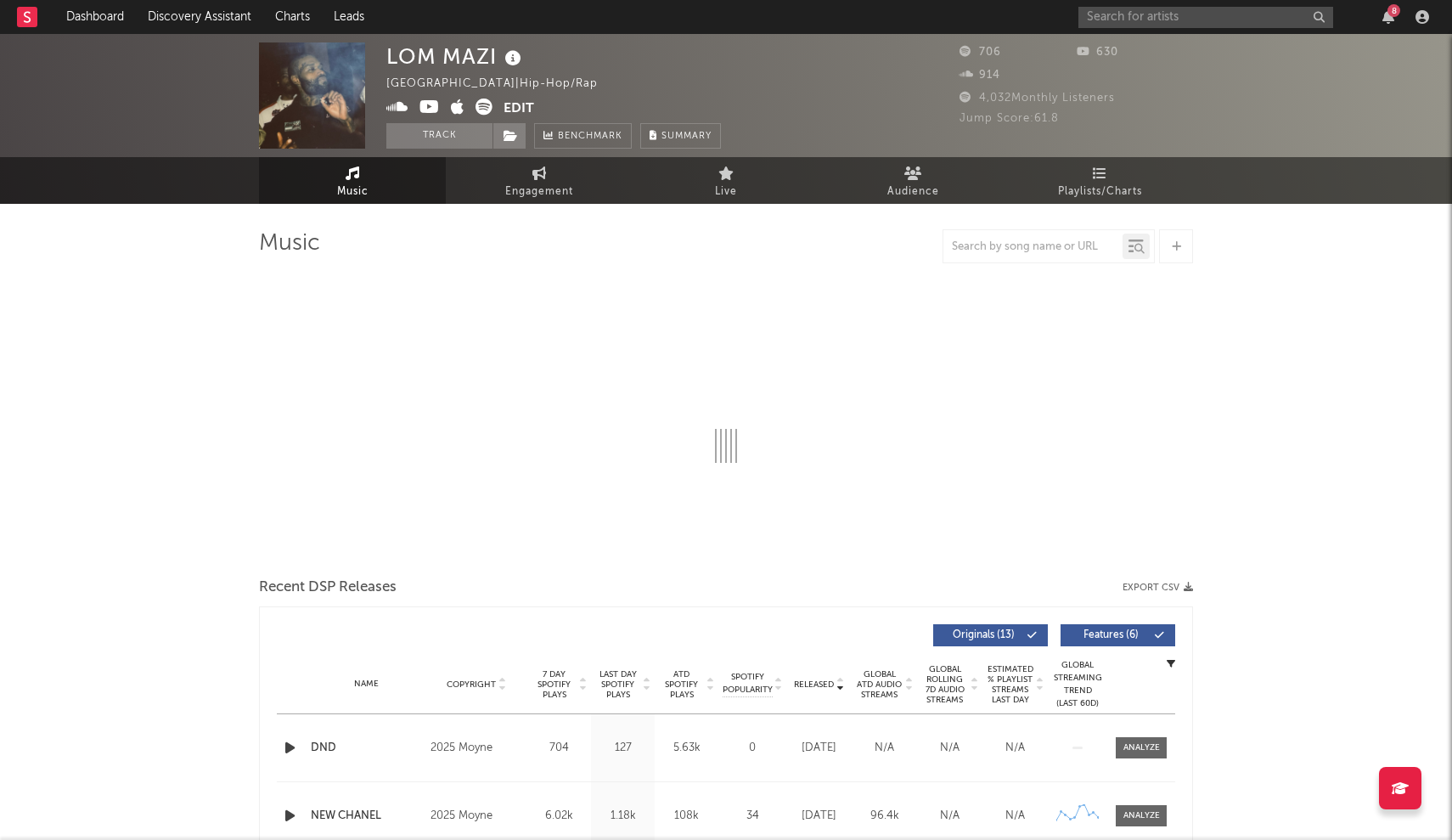
select select "6m"
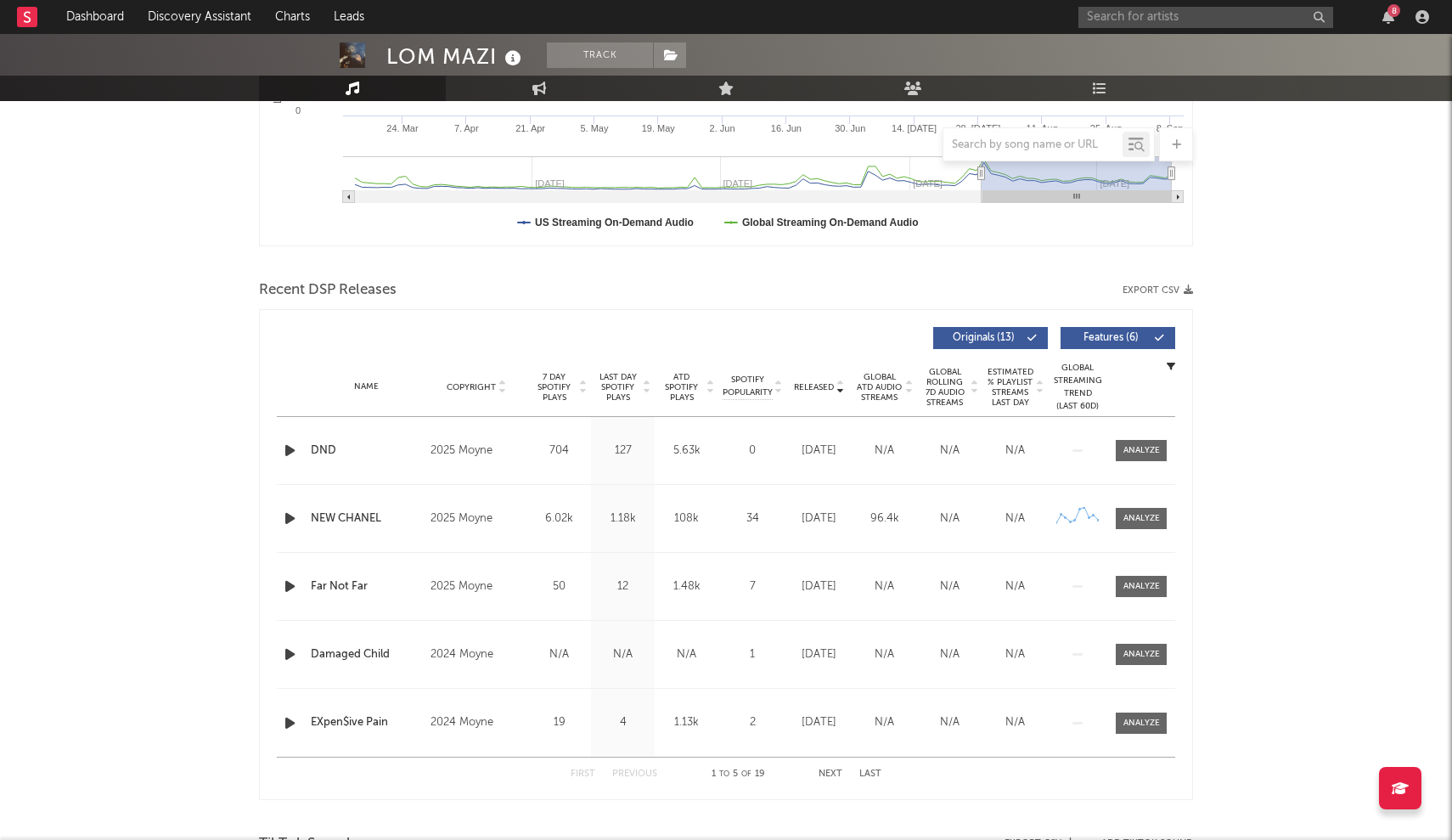
scroll to position [430, 0]
click at [469, 443] on div "2025 Moyne" at bounding box center [477, 452] width 93 height 20
click at [469, 461] on div "2025 Moyne" at bounding box center [477, 452] width 93 height 20
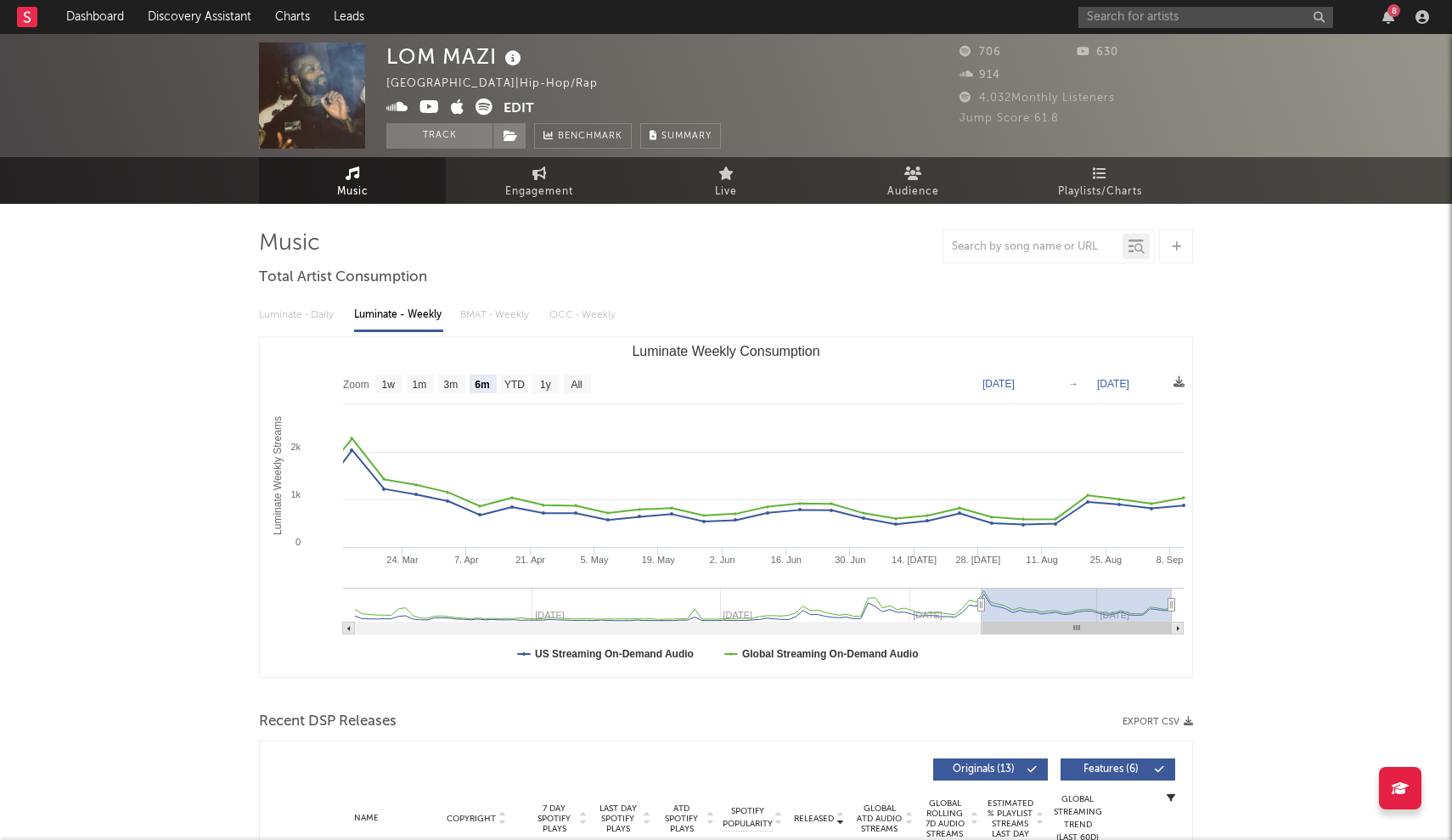
scroll to position [0, 0]
click at [716, 9] on input "text" at bounding box center [1205, 18] width 255 height 21
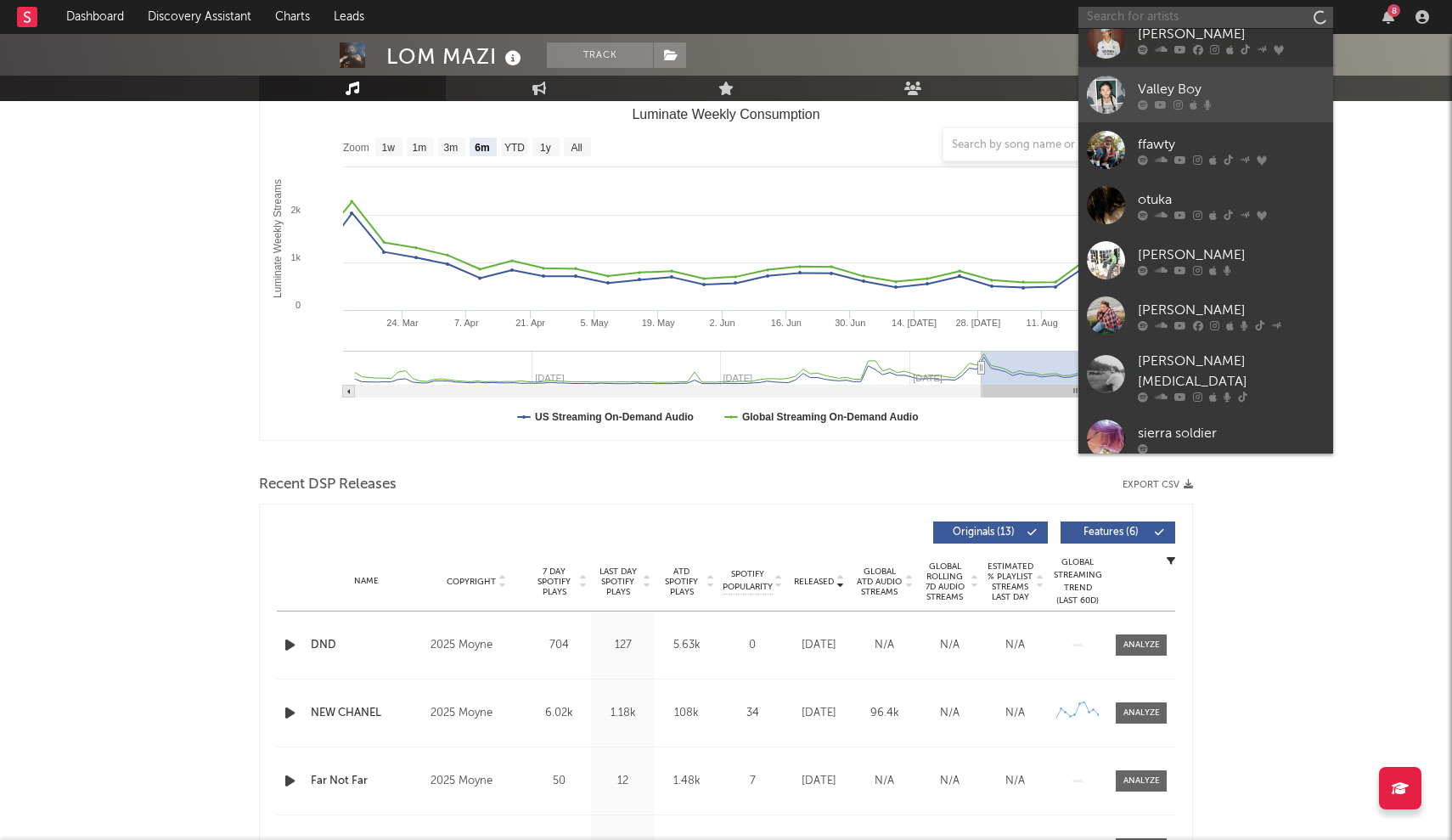
scroll to position [318, 0]
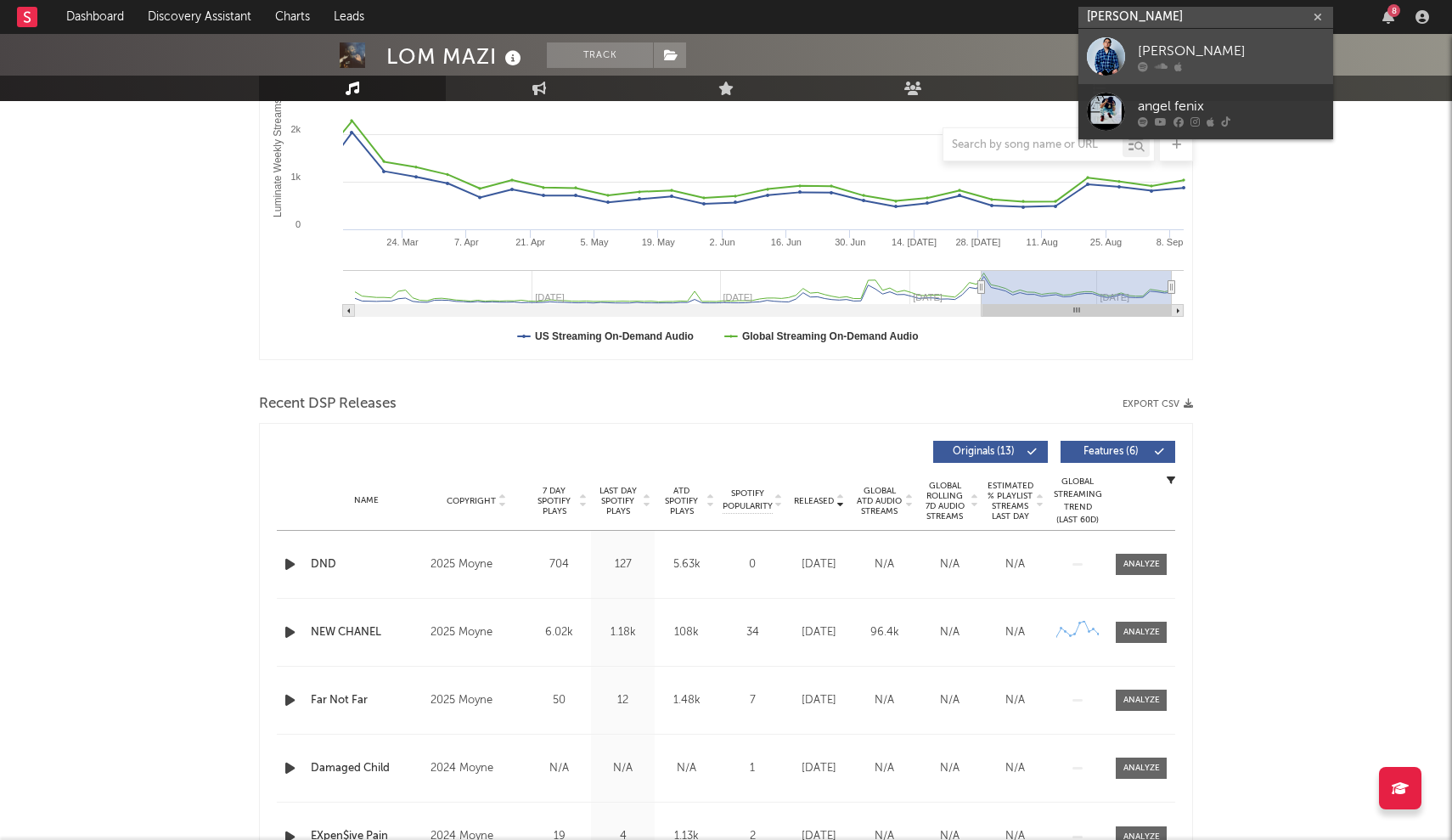
type input "angel Felix"
drag, startPoint x: 1129, startPoint y: 43, endPoint x: 1117, endPoint y: 52, distance: 15.0
click at [716, 52] on div at bounding box center [1106, 57] width 39 height 38
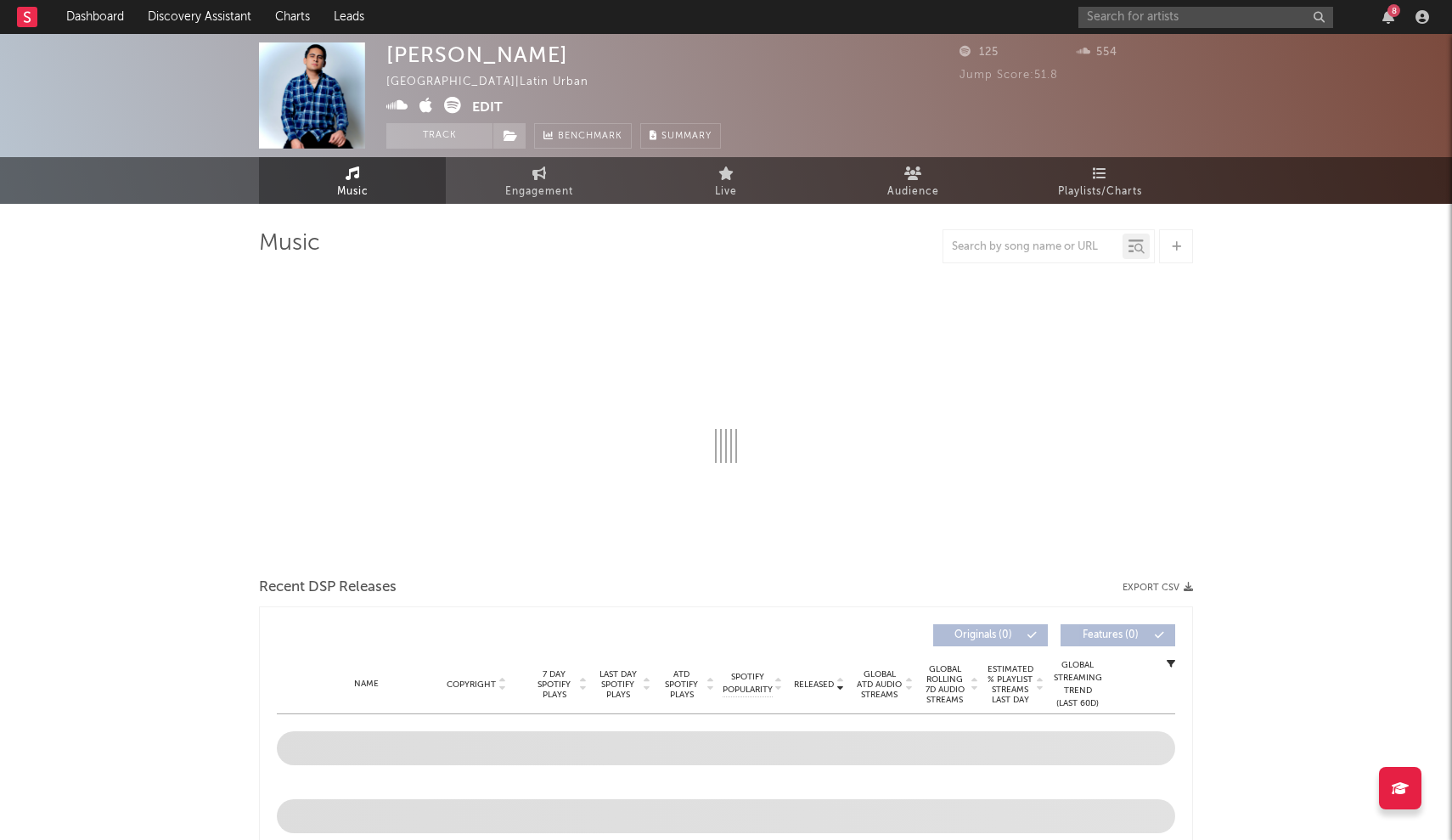
select select "1w"
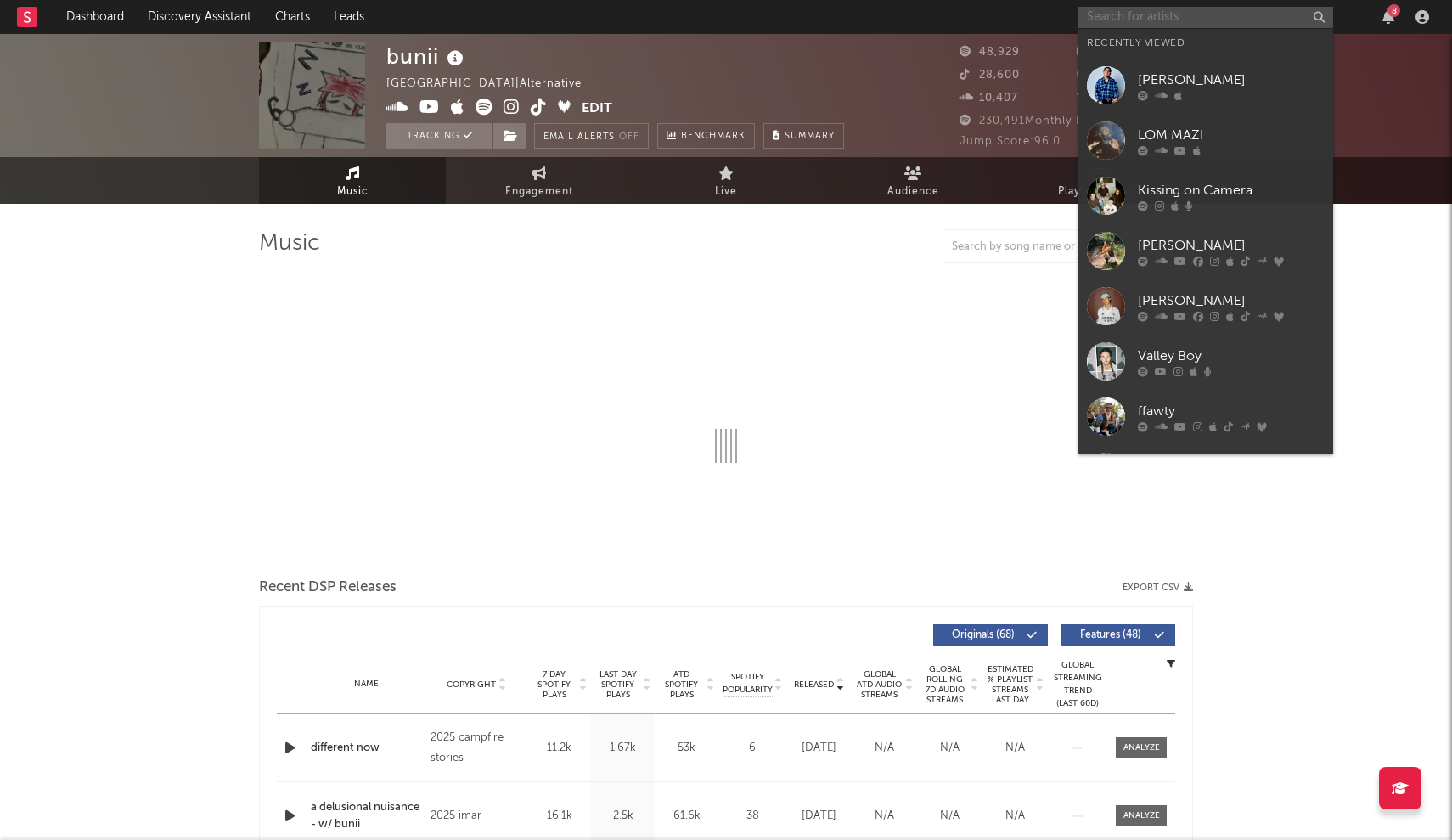
click at [1216, 14] on input "text" at bounding box center [1205, 18] width 255 height 21
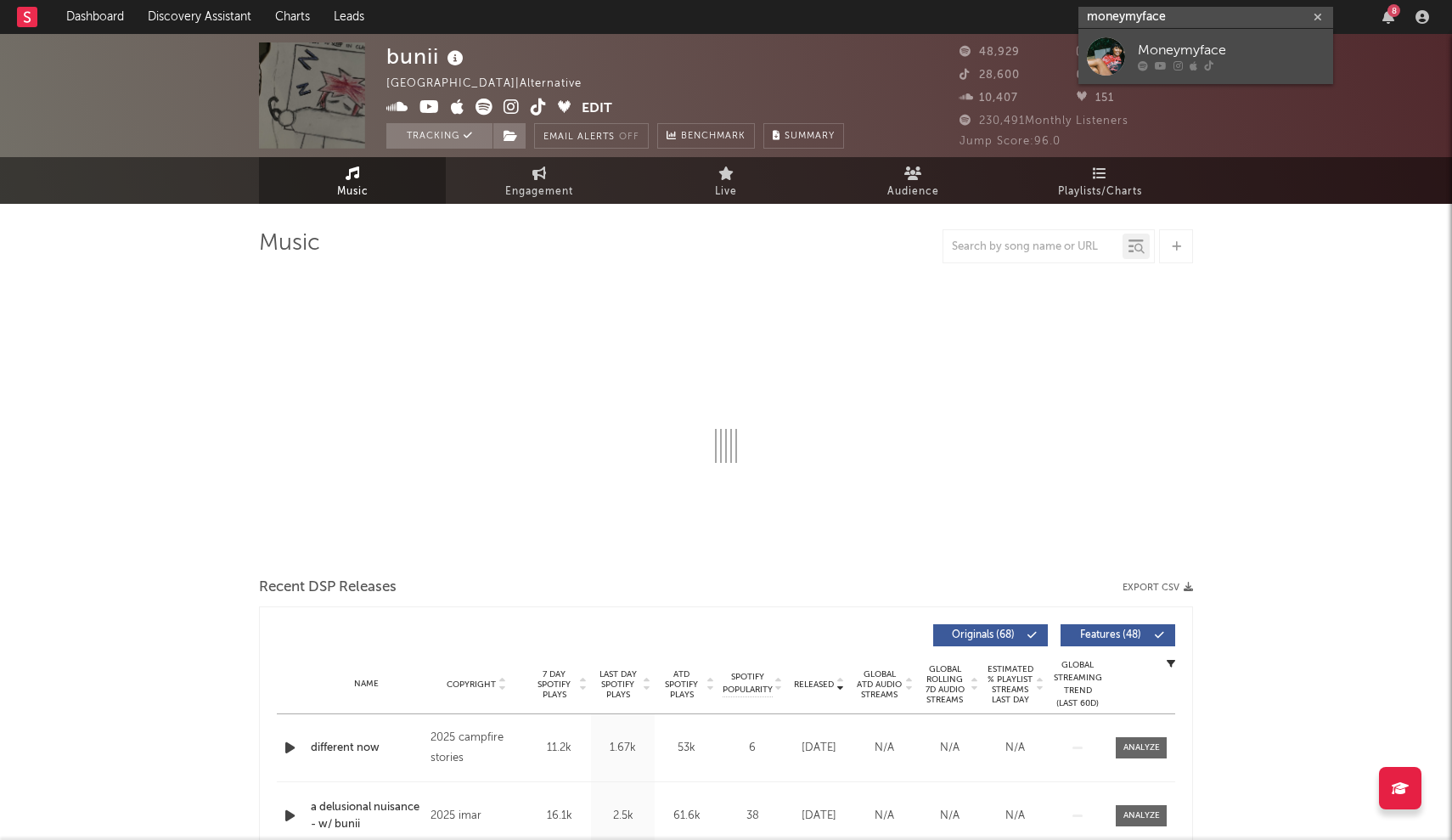
type input "moneymyface"
click at [1106, 55] on div at bounding box center [1106, 57] width 39 height 38
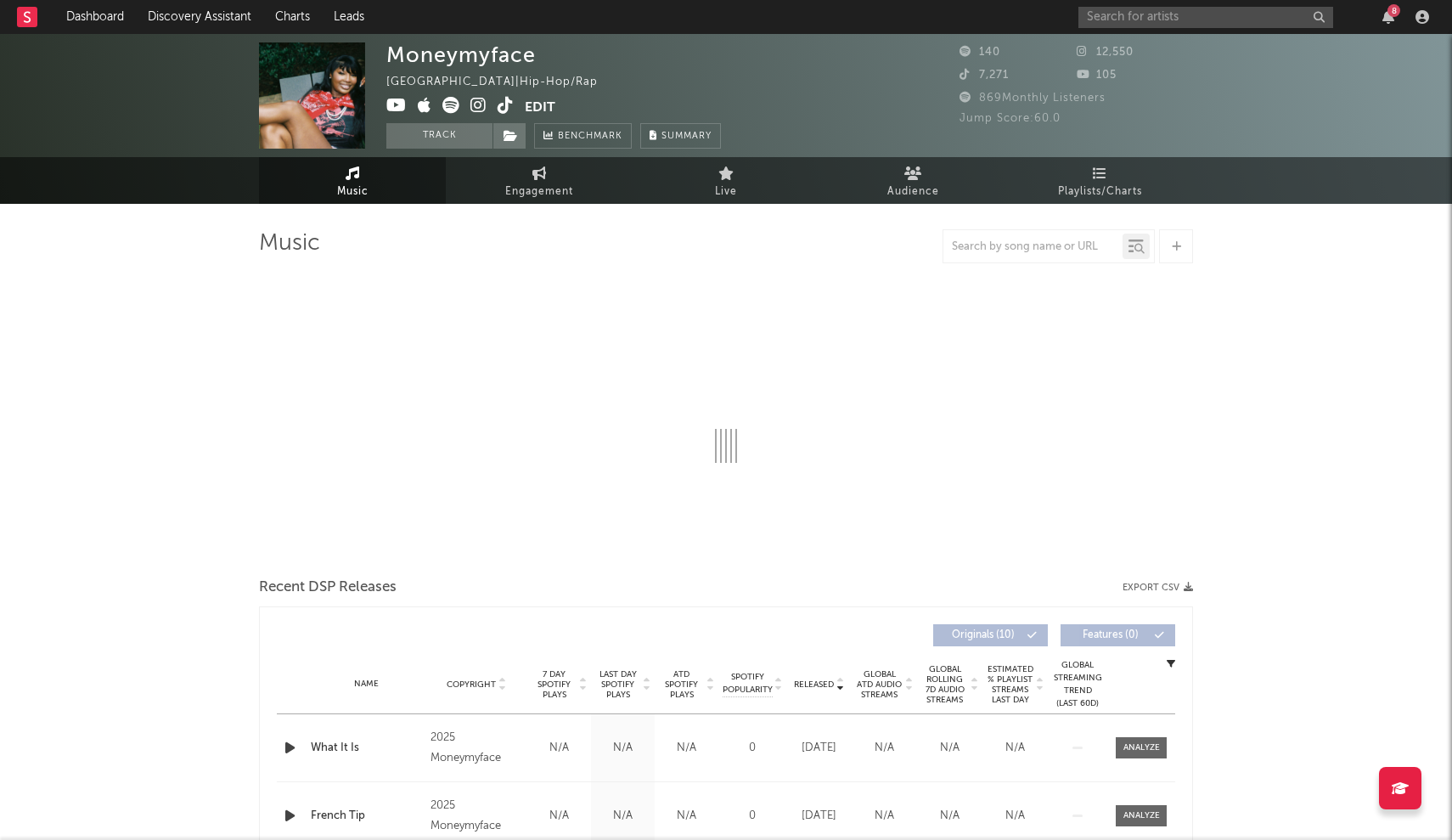
select select "1w"
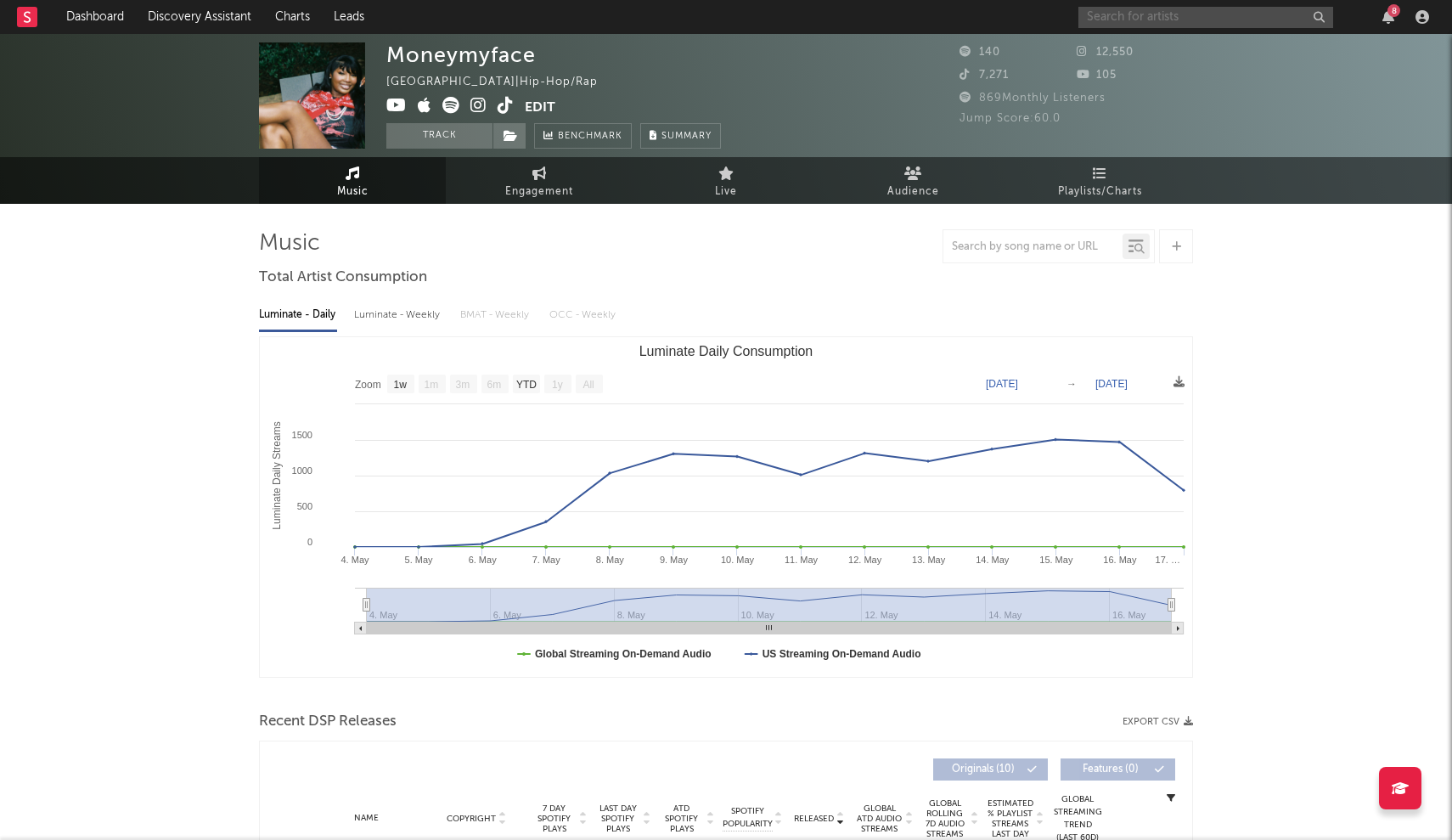
click at [1170, 18] on input "text" at bounding box center [1205, 18] width 255 height 21
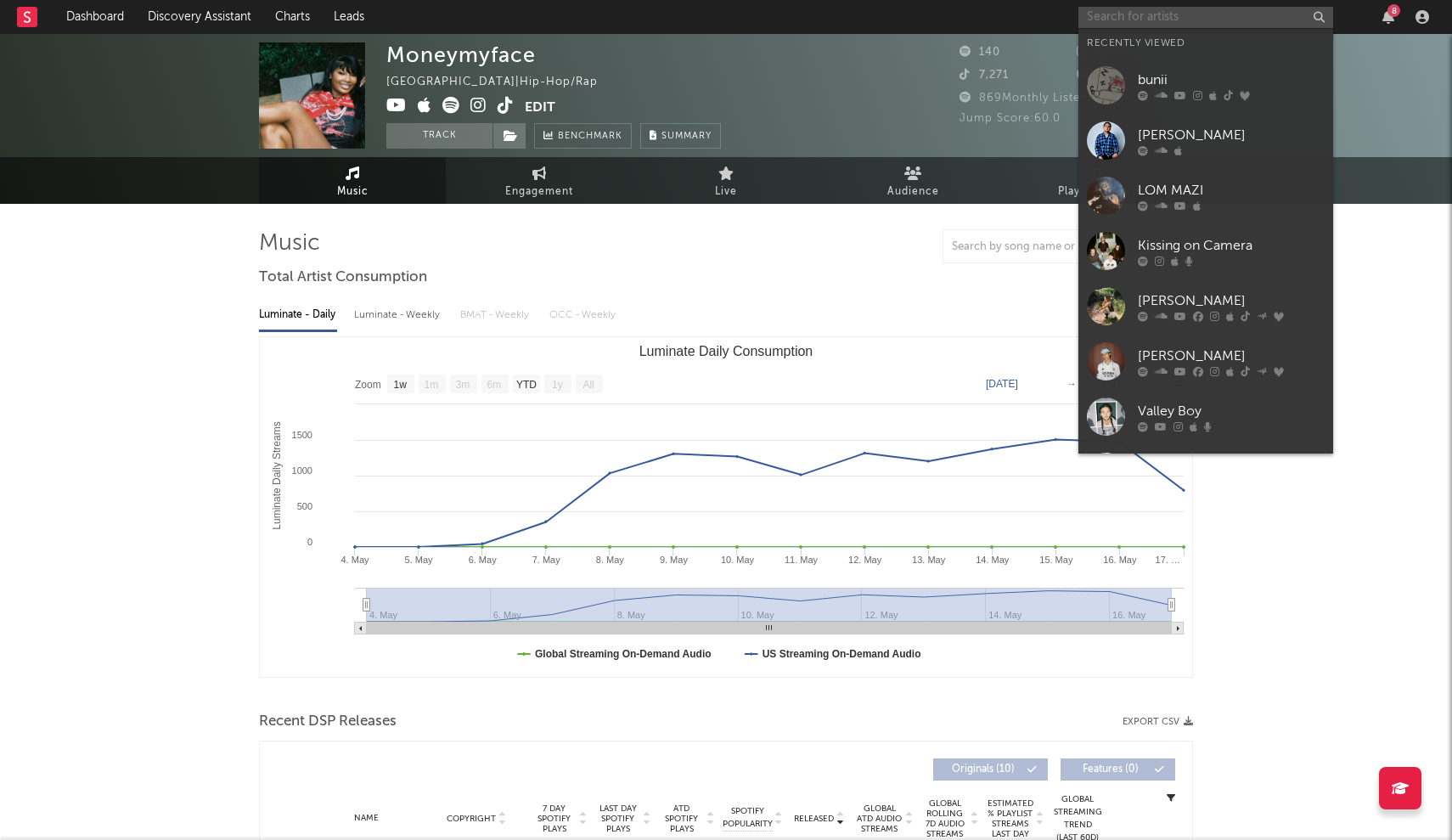
type input "b"
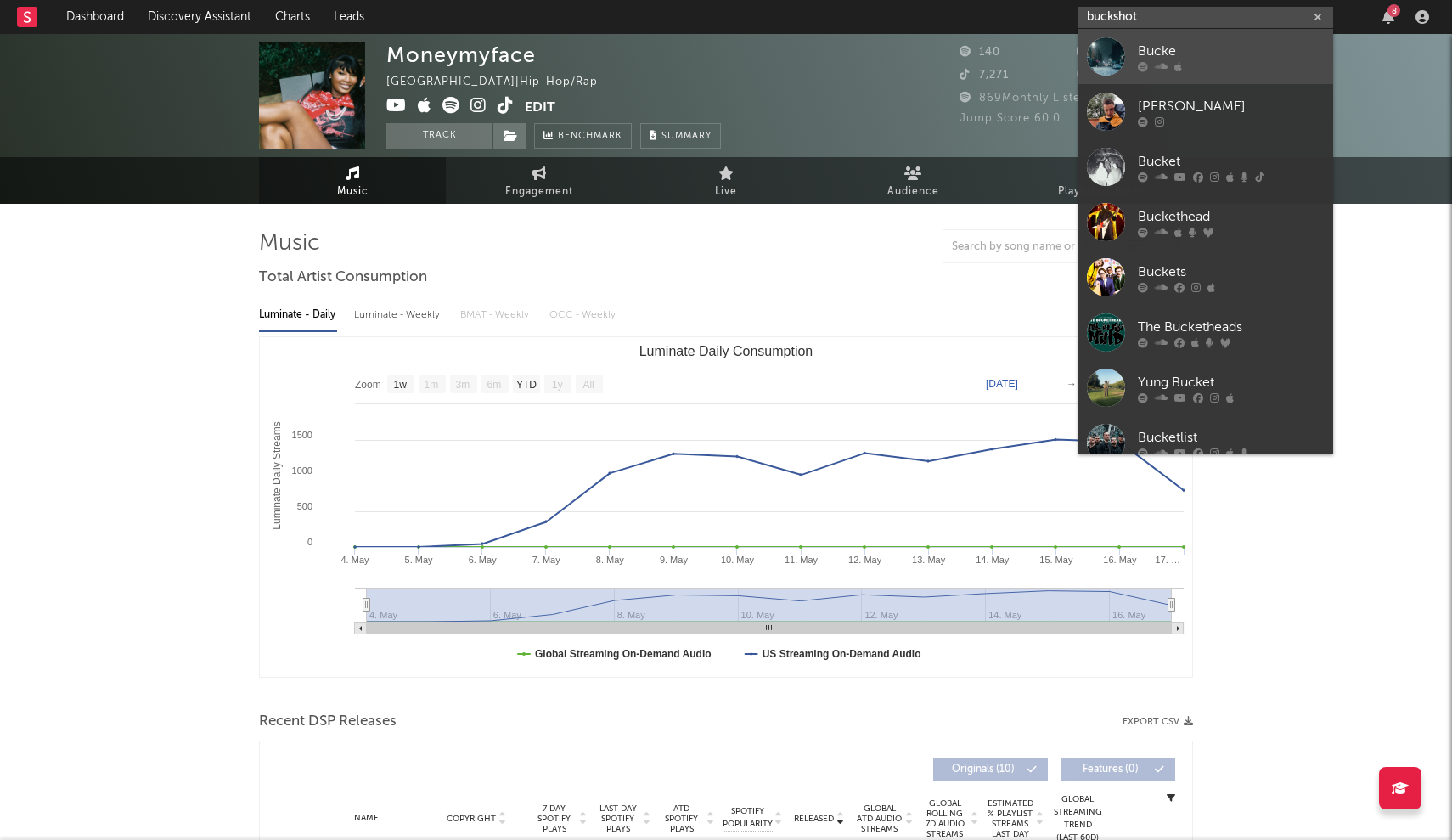
type input "buckshot"
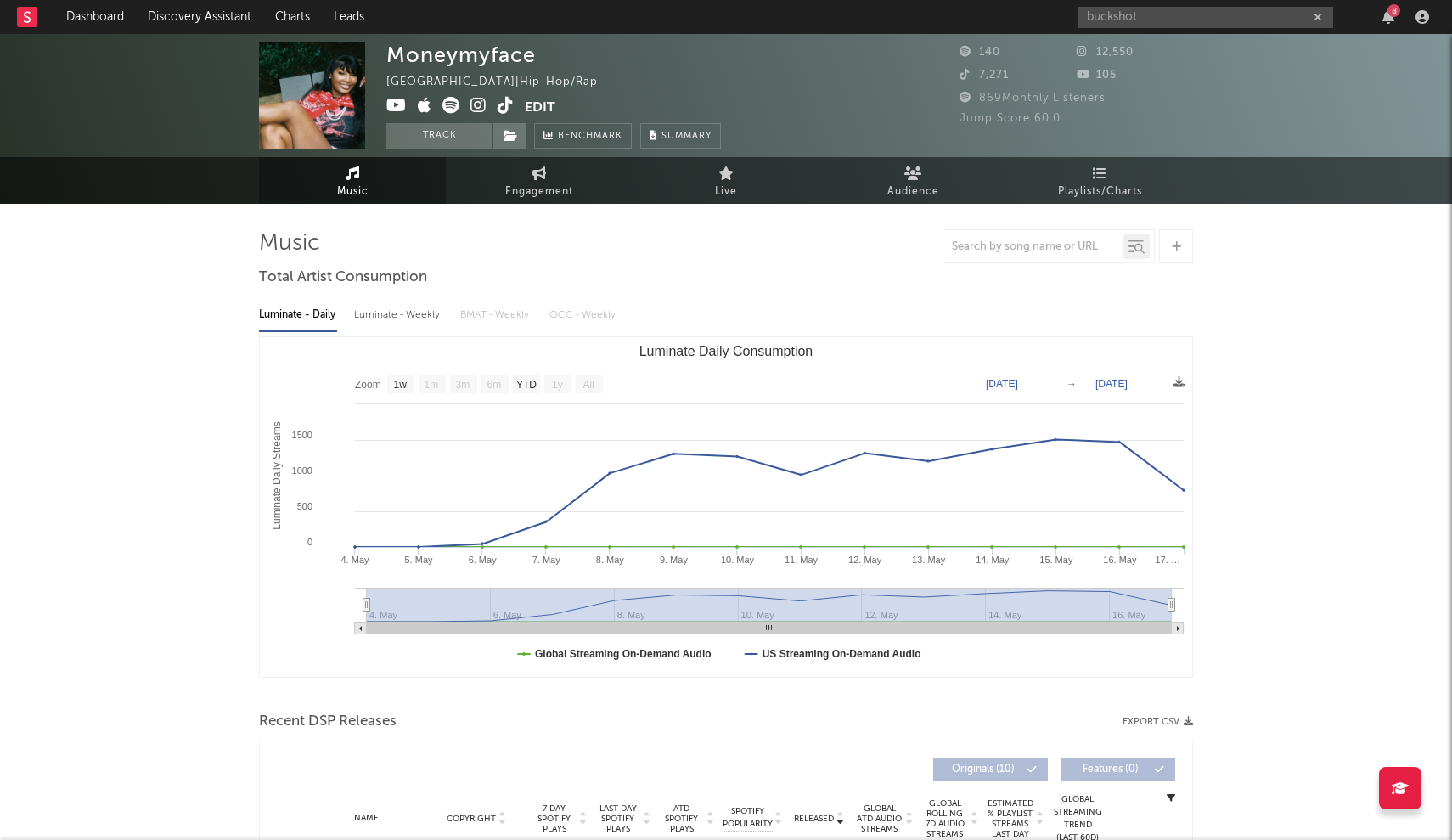
drag, startPoint x: 1133, startPoint y: 43, endPoint x: 995, endPoint y: 90, distance: 145.8
click at [1140, 32] on div "buckshot 8" at bounding box center [1257, 17] width 357 height 34
click at [1145, 18] on input "buckshot" at bounding box center [1205, 18] width 255 height 21
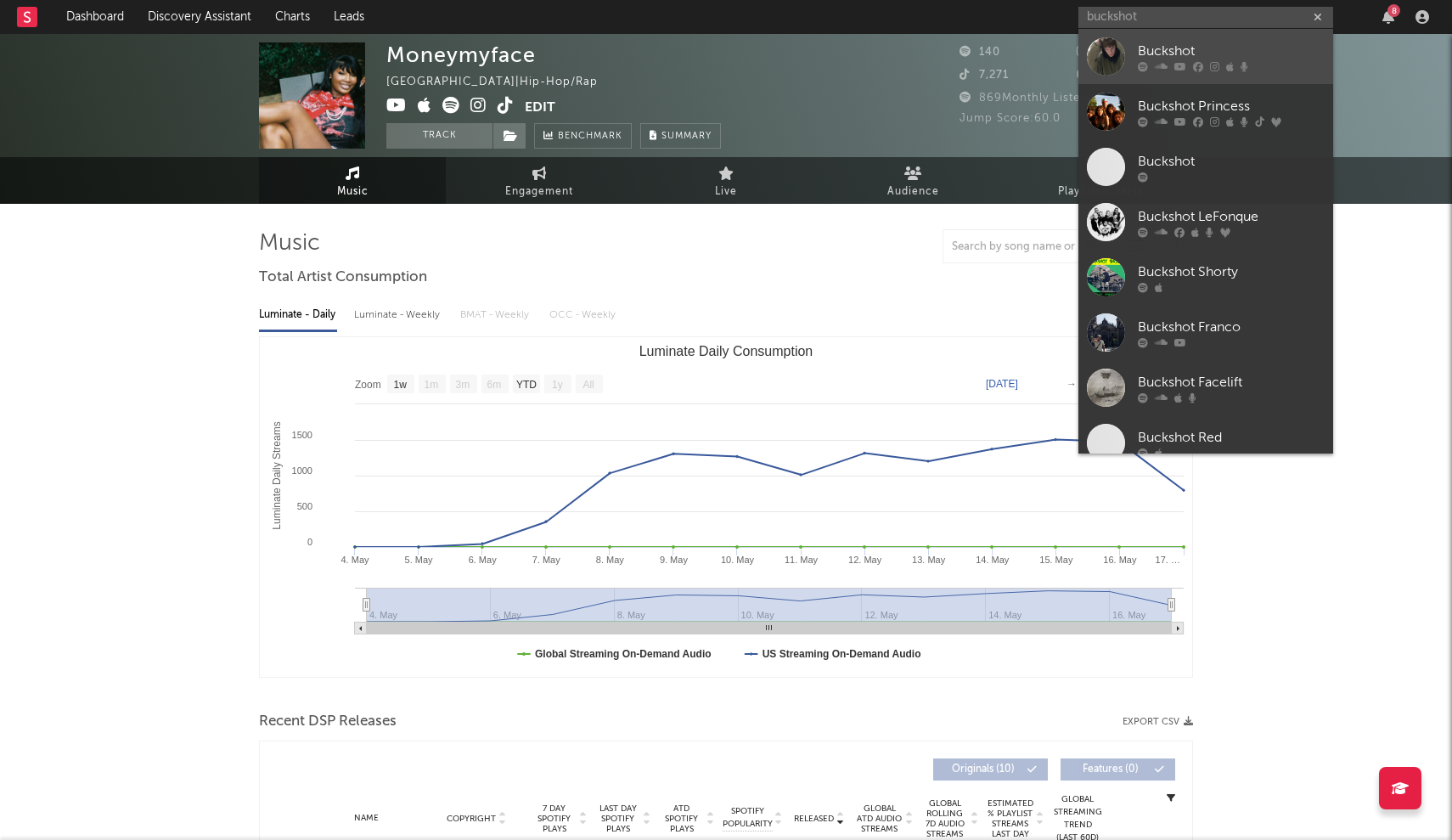
drag, startPoint x: 1133, startPoint y: 43, endPoint x: 1097, endPoint y: 82, distance: 53.1
click at [1097, 82] on link "Buckshot" at bounding box center [1205, 56] width 255 height 55
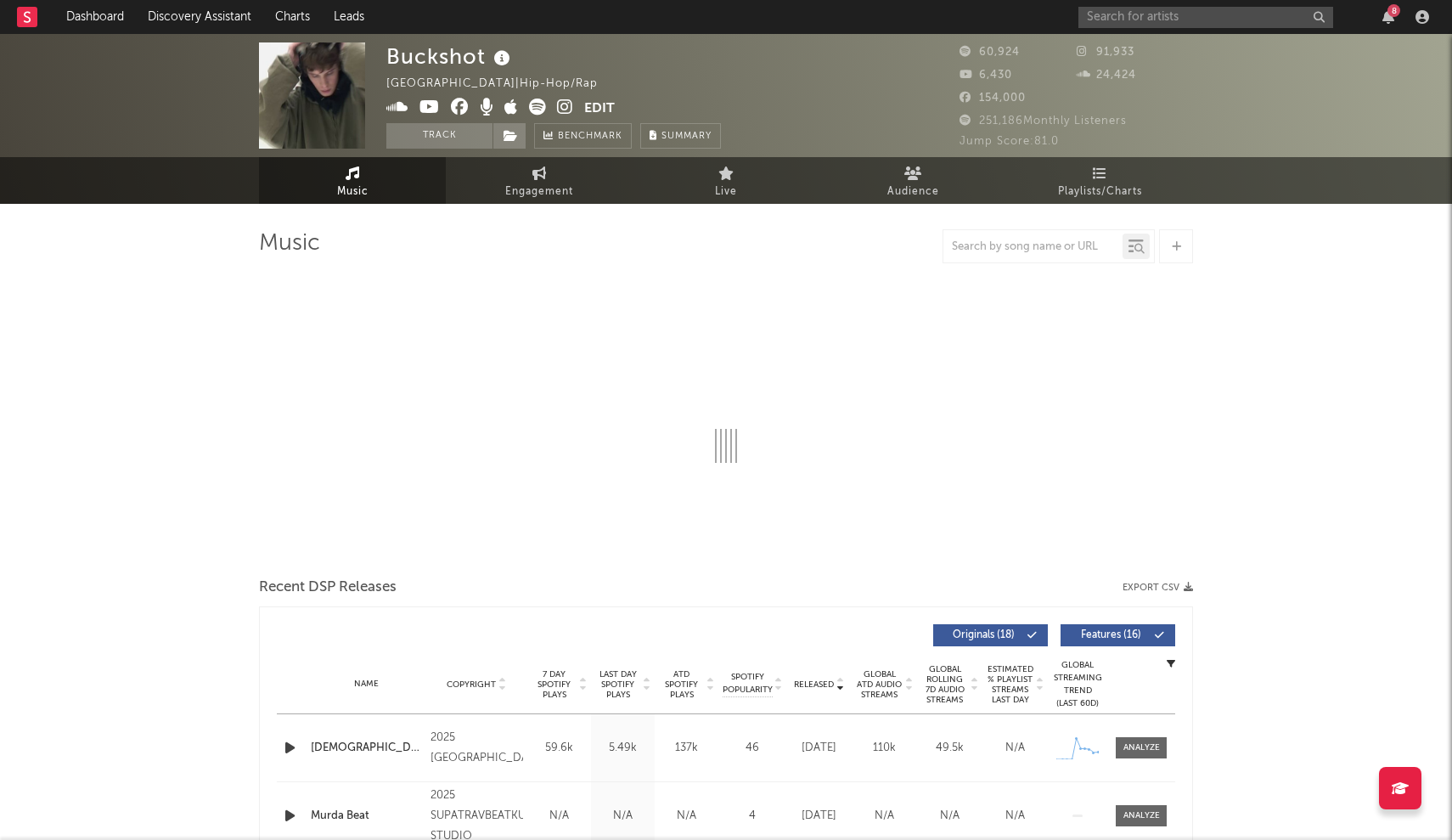
select select "6m"
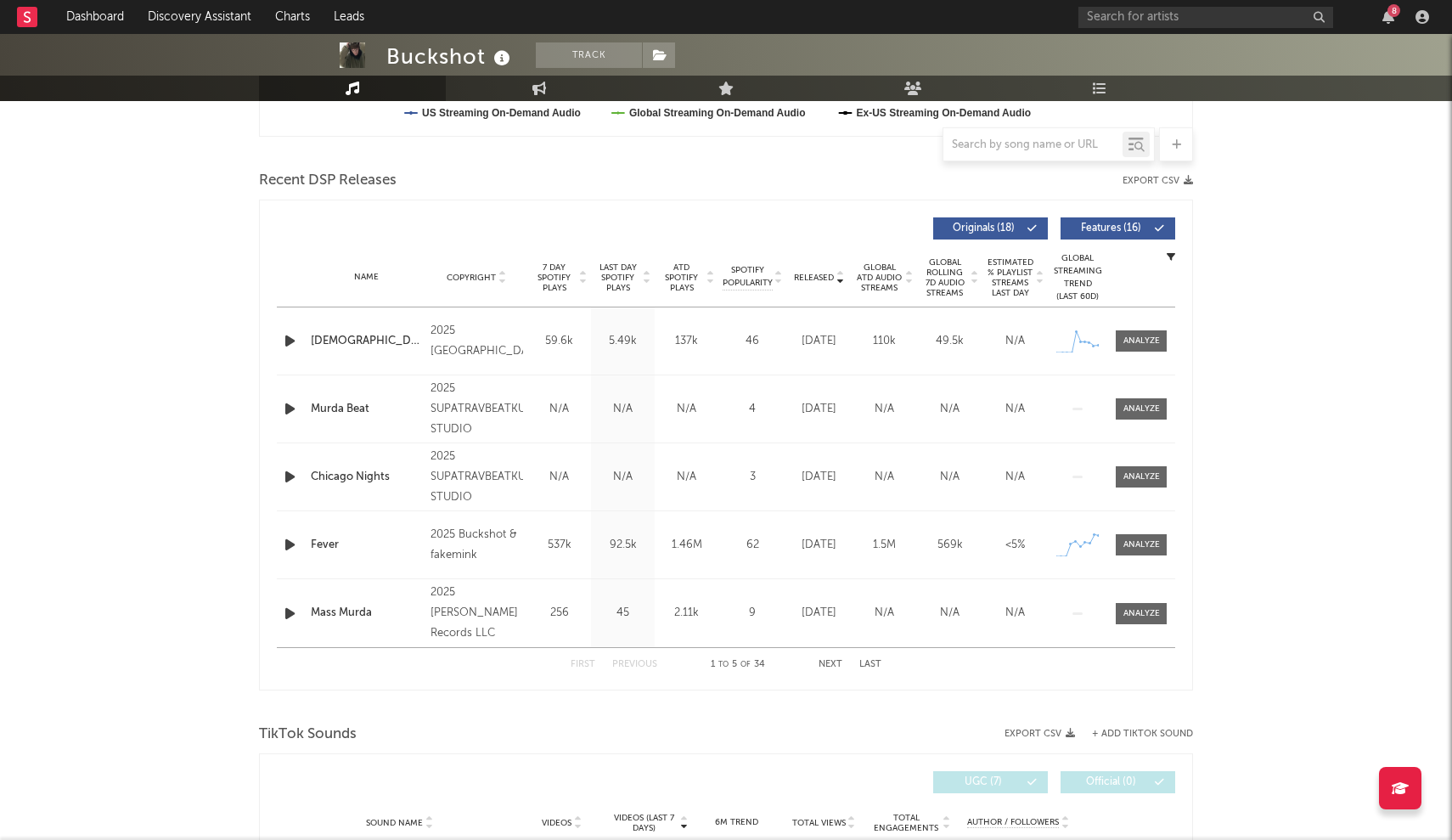
scroll to position [521, 0]
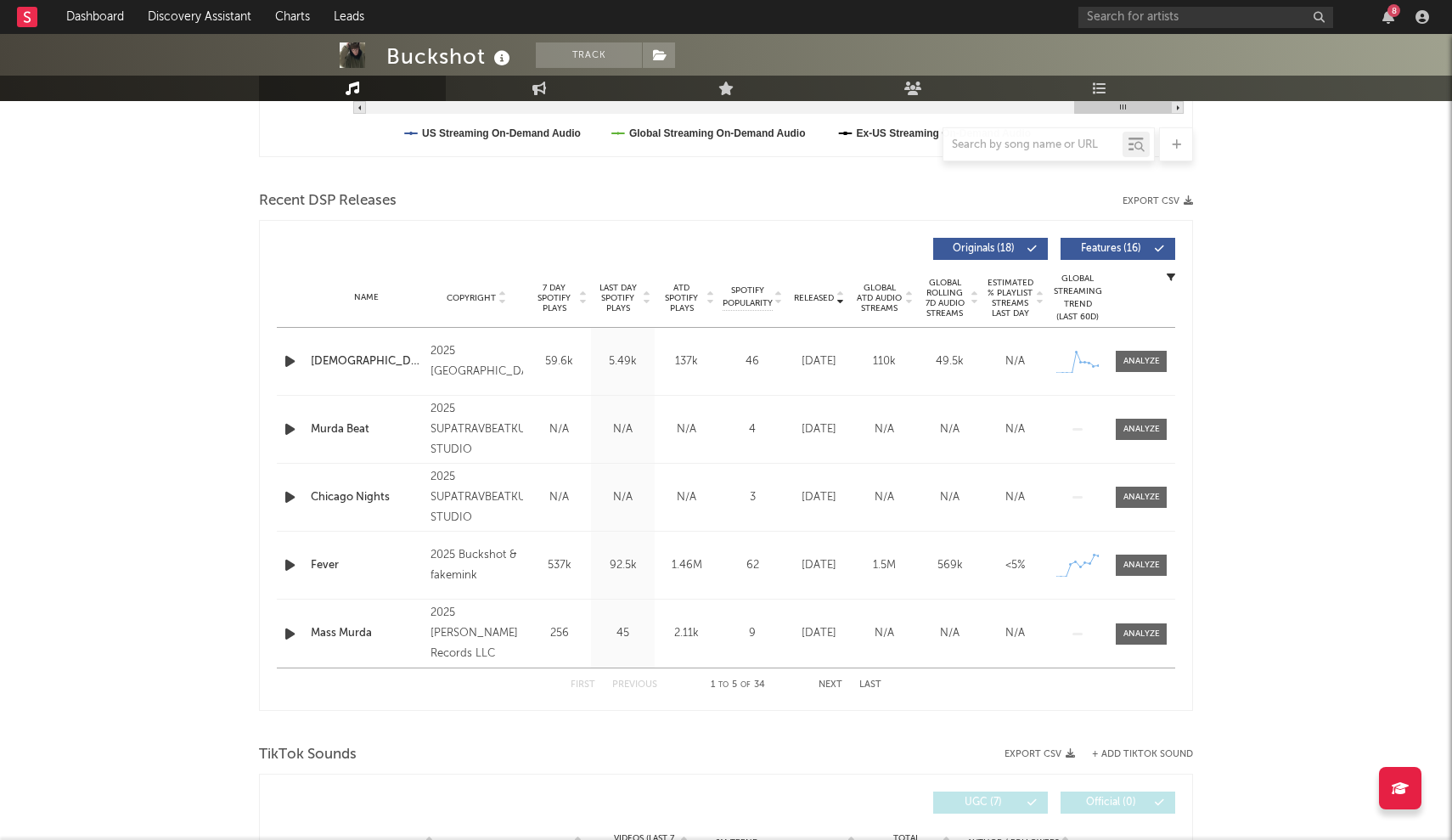
click at [333, 360] on div "[DEMOGRAPHIC_DATA]" at bounding box center [366, 361] width 111 height 17
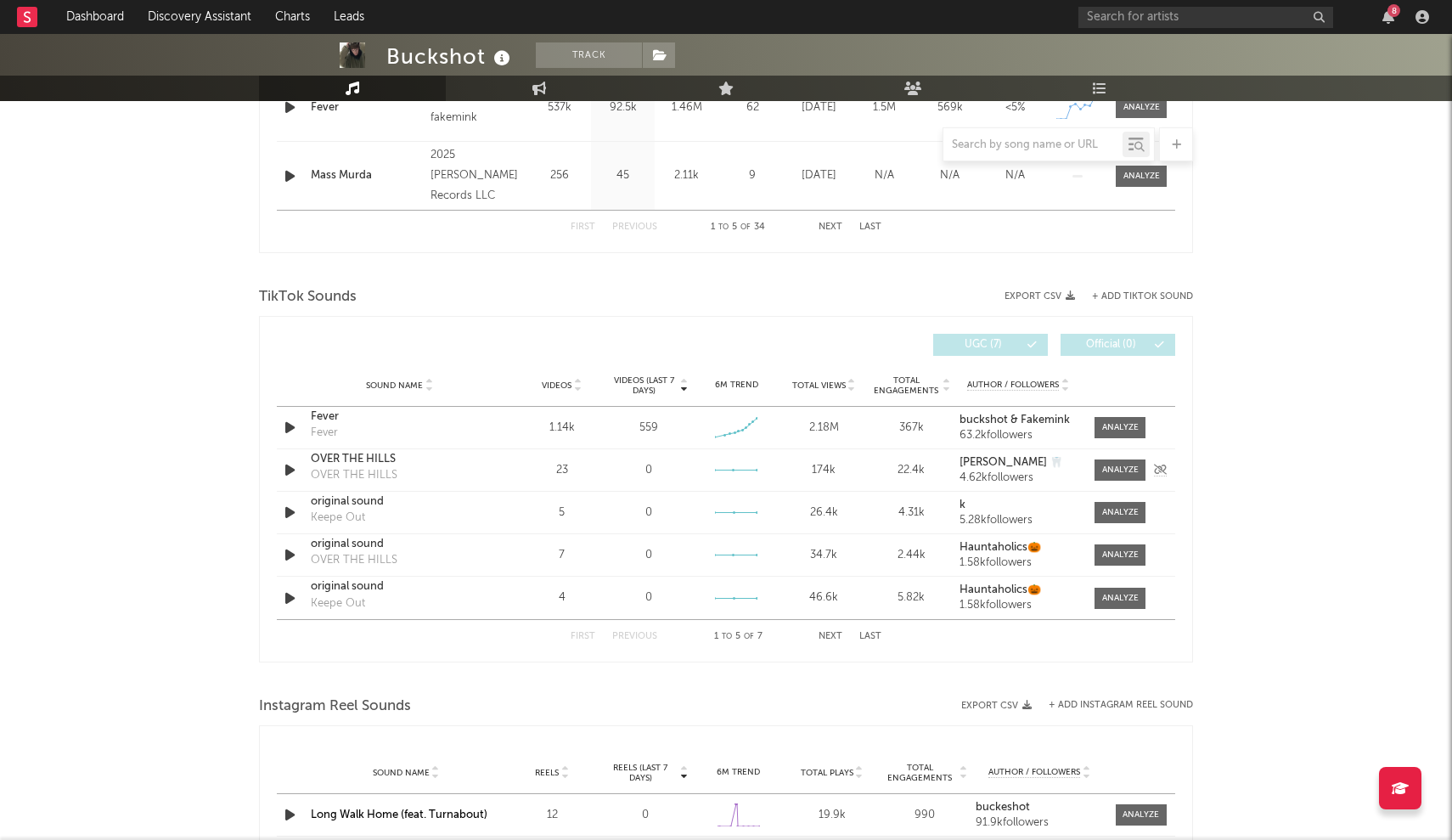
scroll to position [1073, 0]
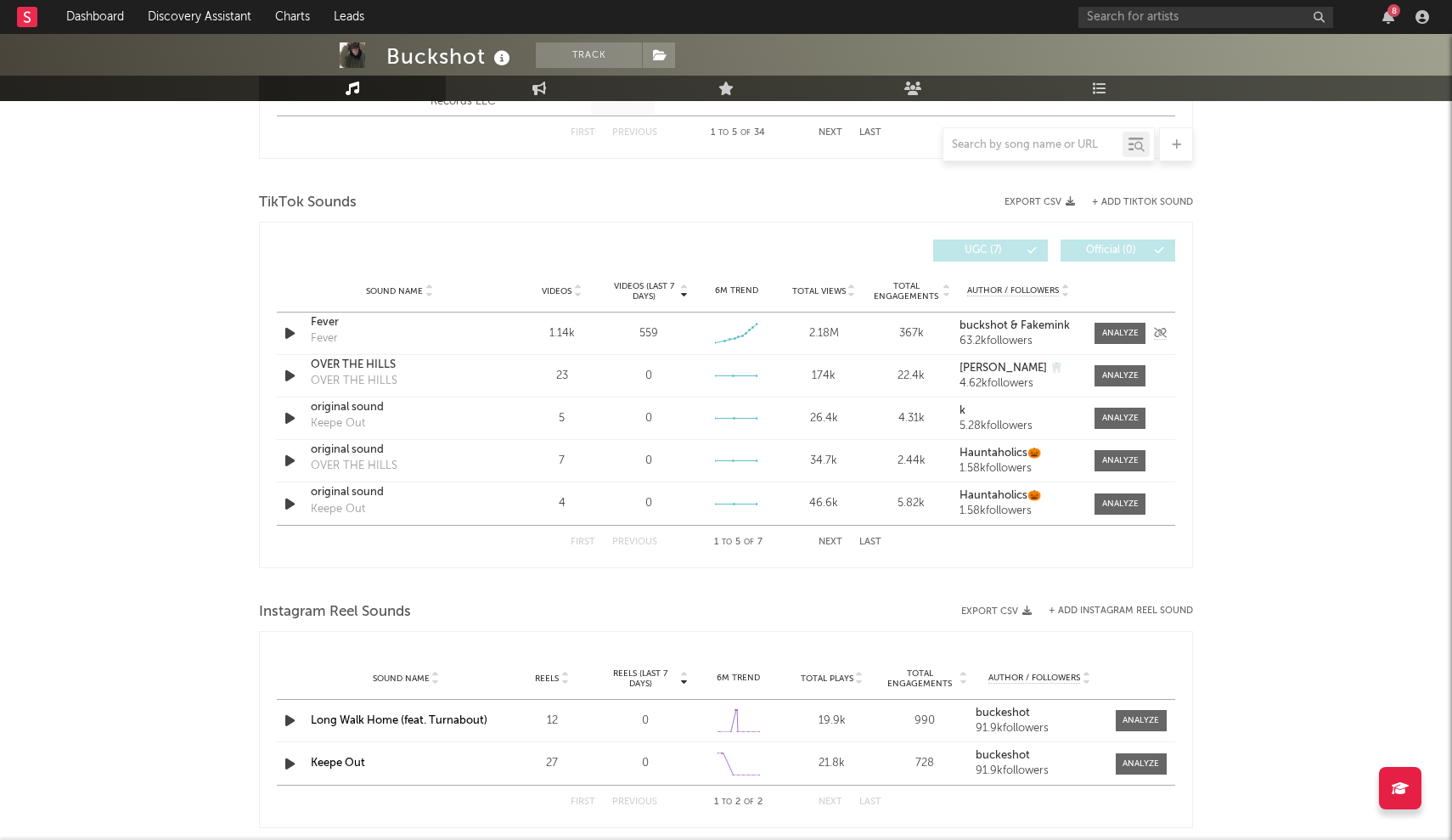
click at [515, 340] on div "Sound Name Fever Fever Videos 1.14k Videos (last 7 days) 559 Weekly Growth % + …" at bounding box center [726, 333] width 899 height 42
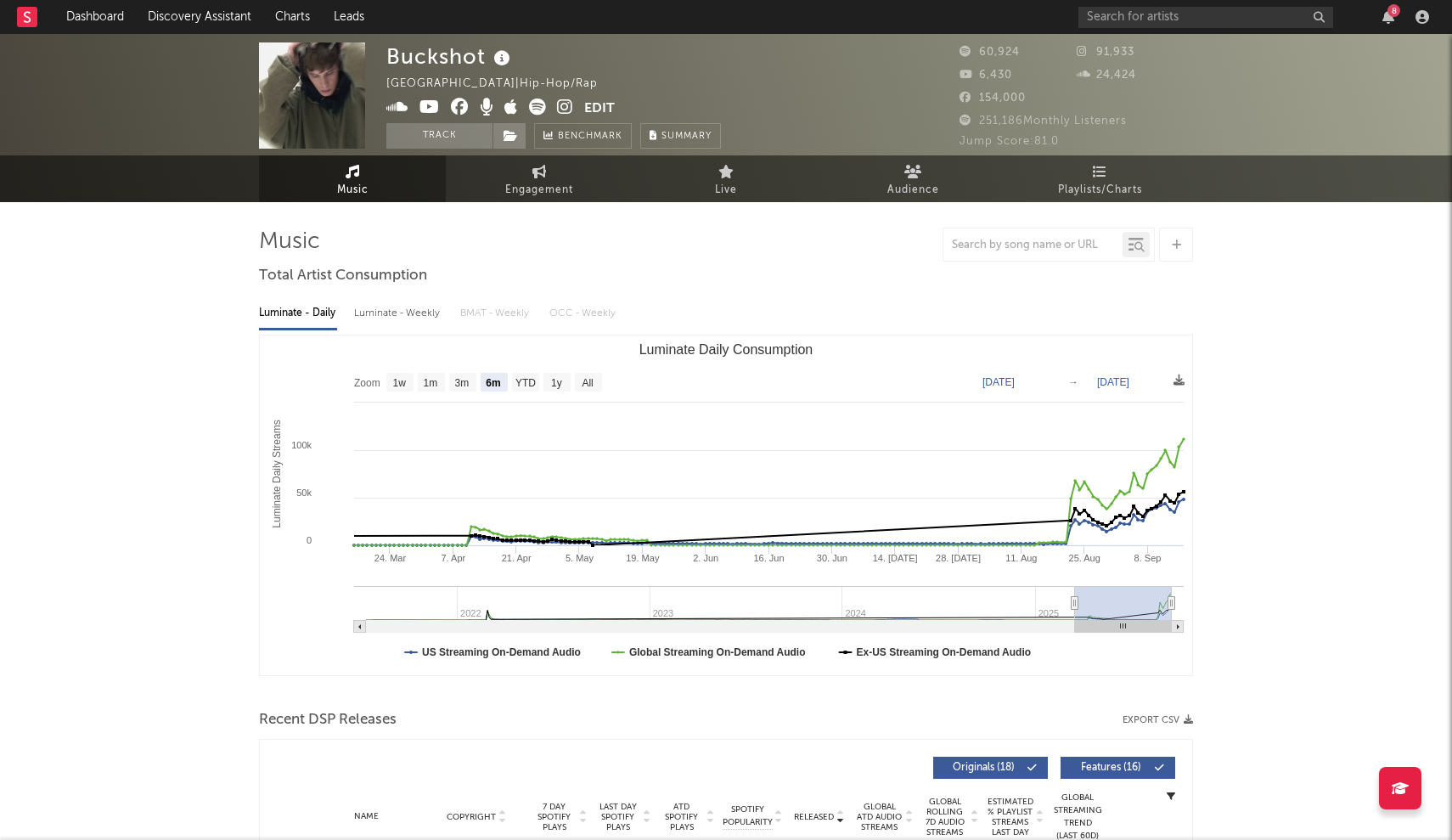
scroll to position [0, 0]
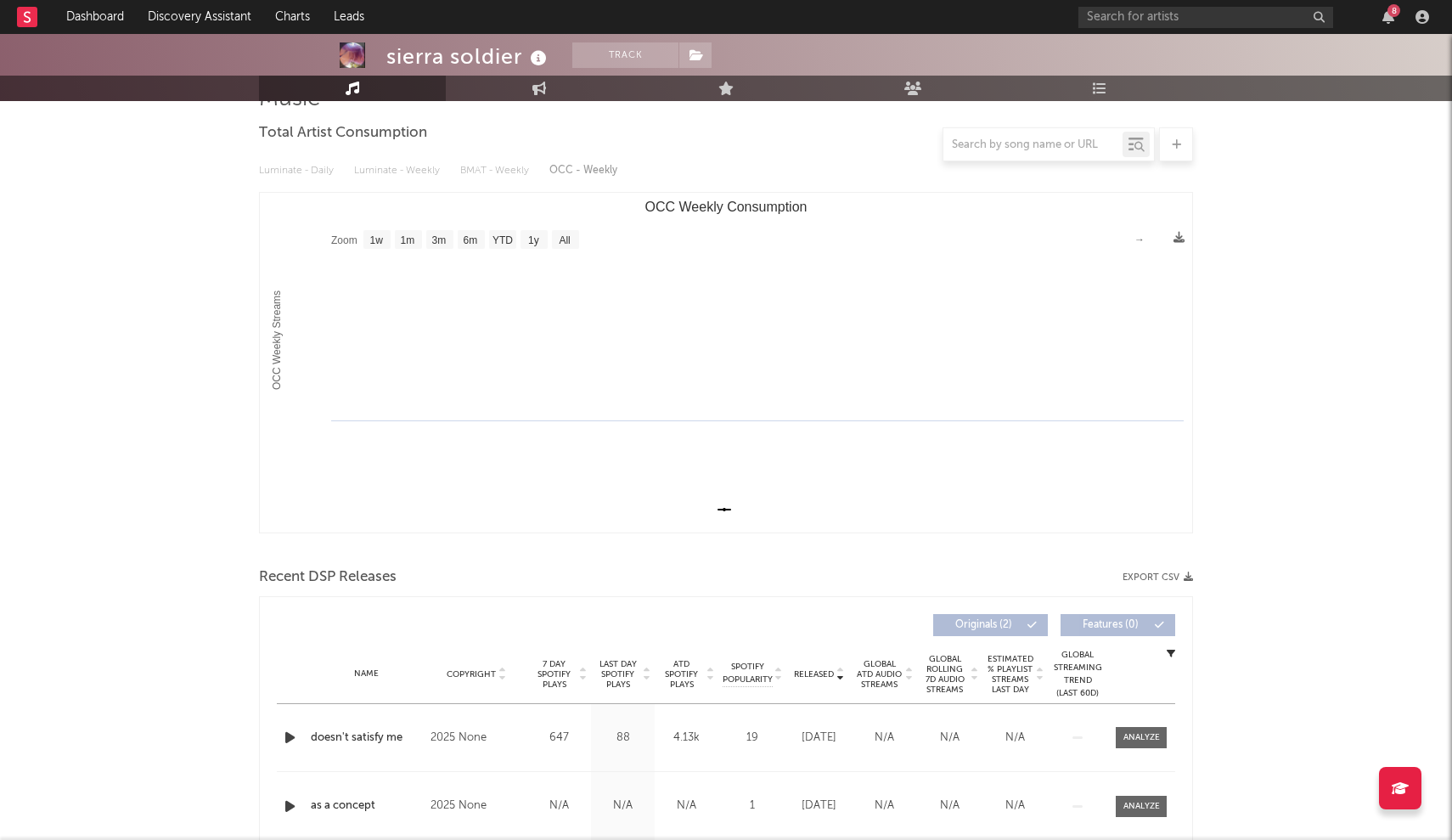
scroll to position [146, 0]
click at [371, 241] on text "1w" at bounding box center [377, 239] width 14 height 12
select select "1w"
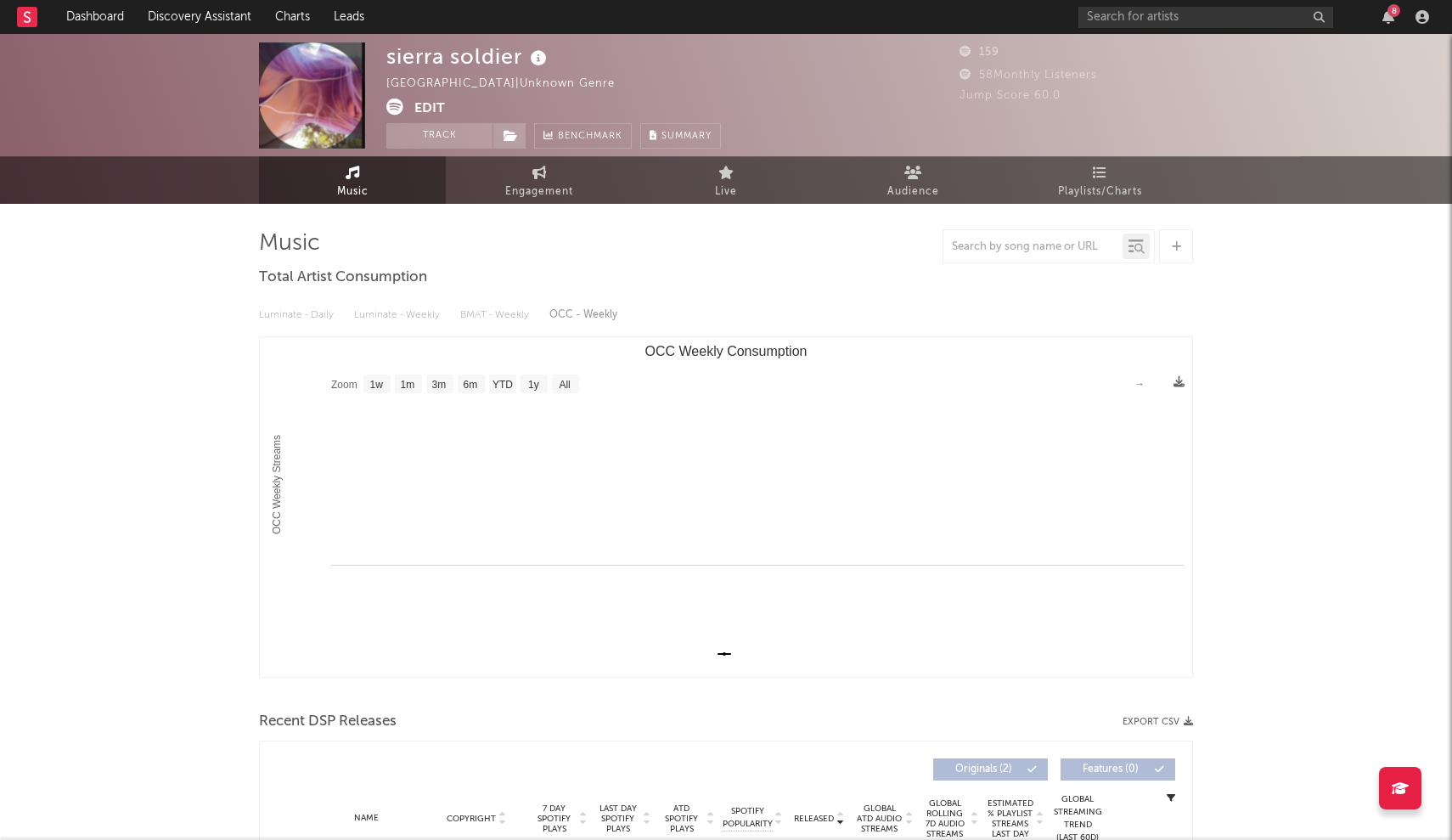
scroll to position [0, 0]
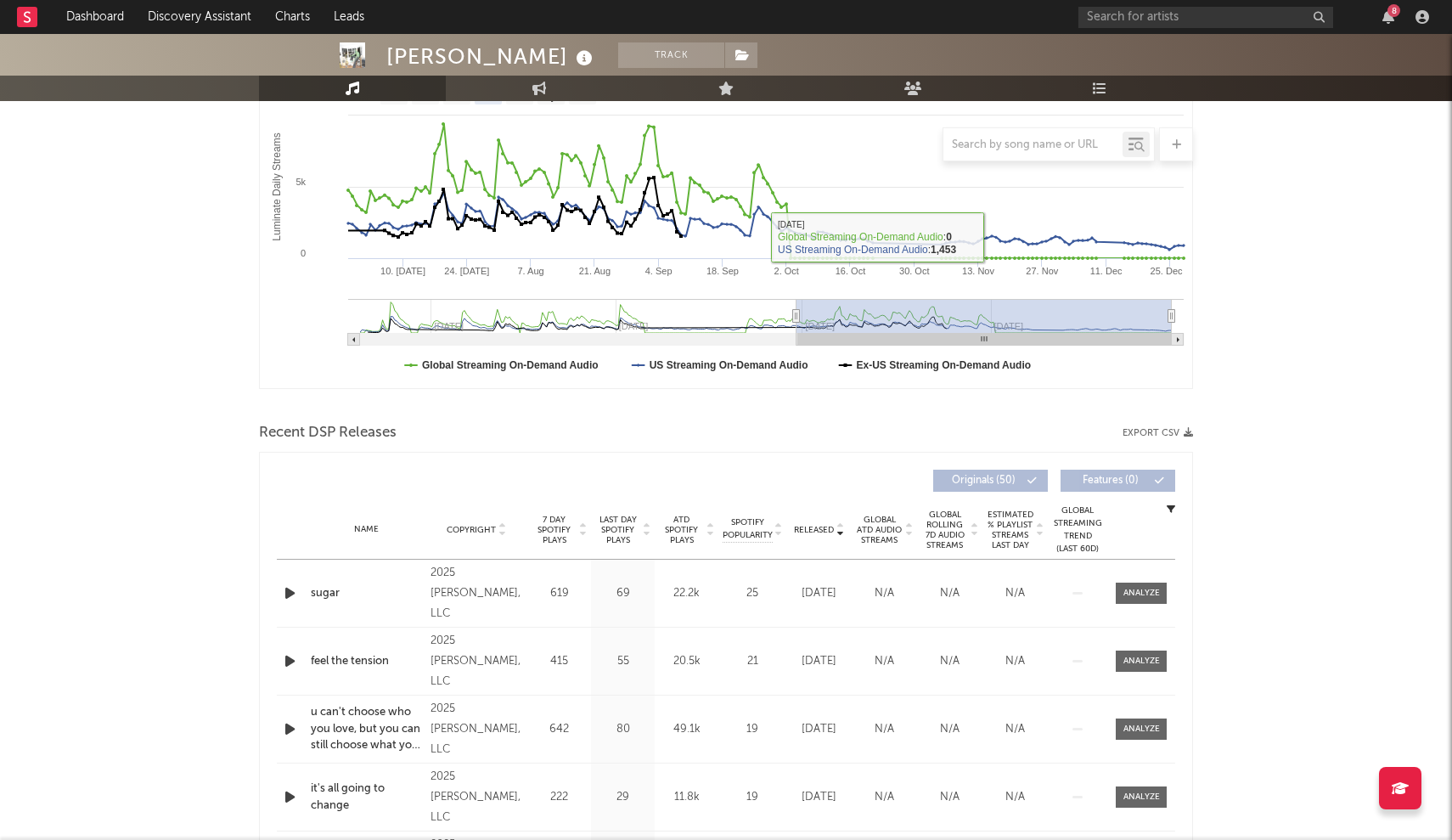
scroll to position [336, 0]
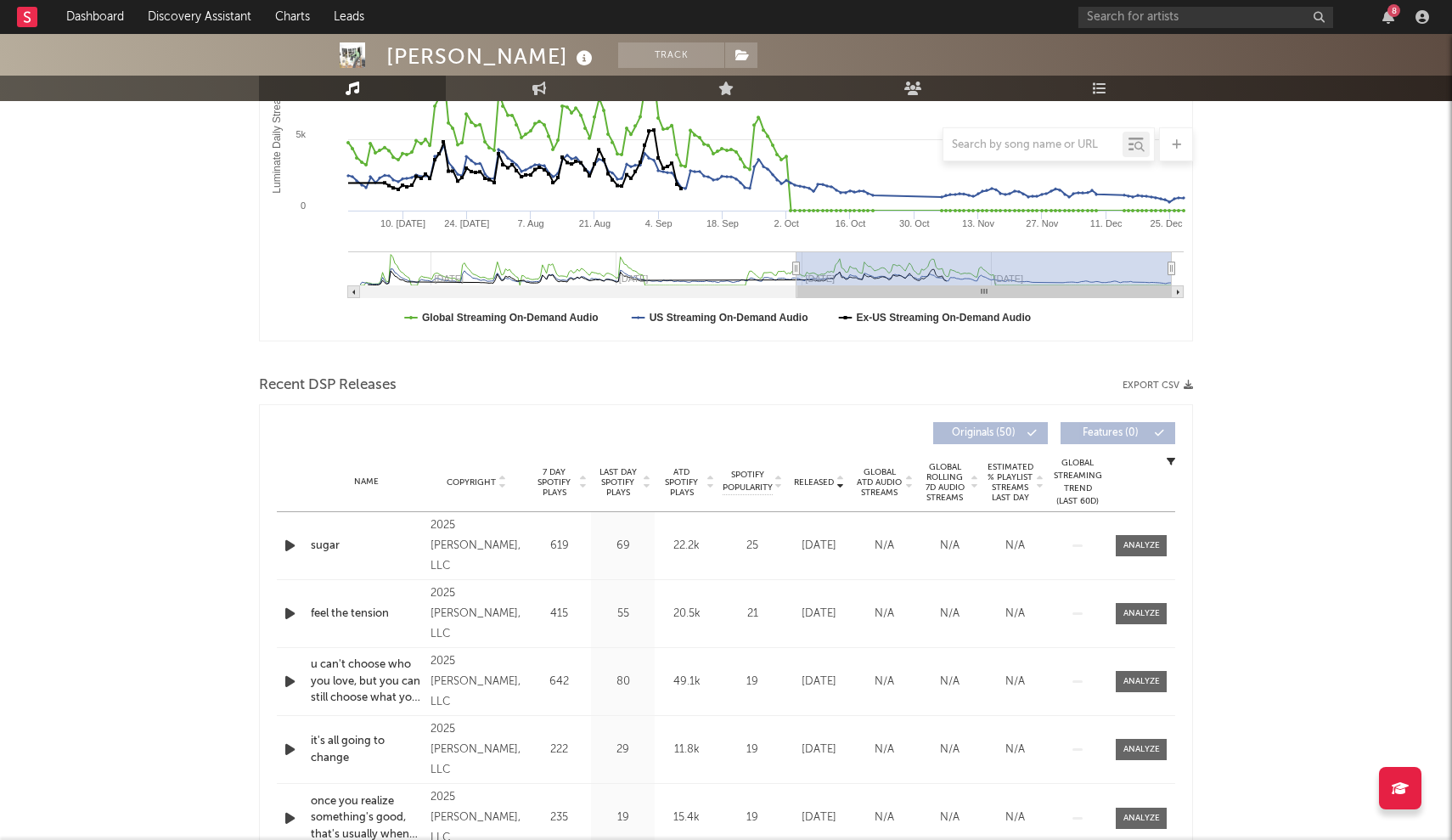
click at [817, 480] on span "Released" at bounding box center [814, 482] width 40 height 10
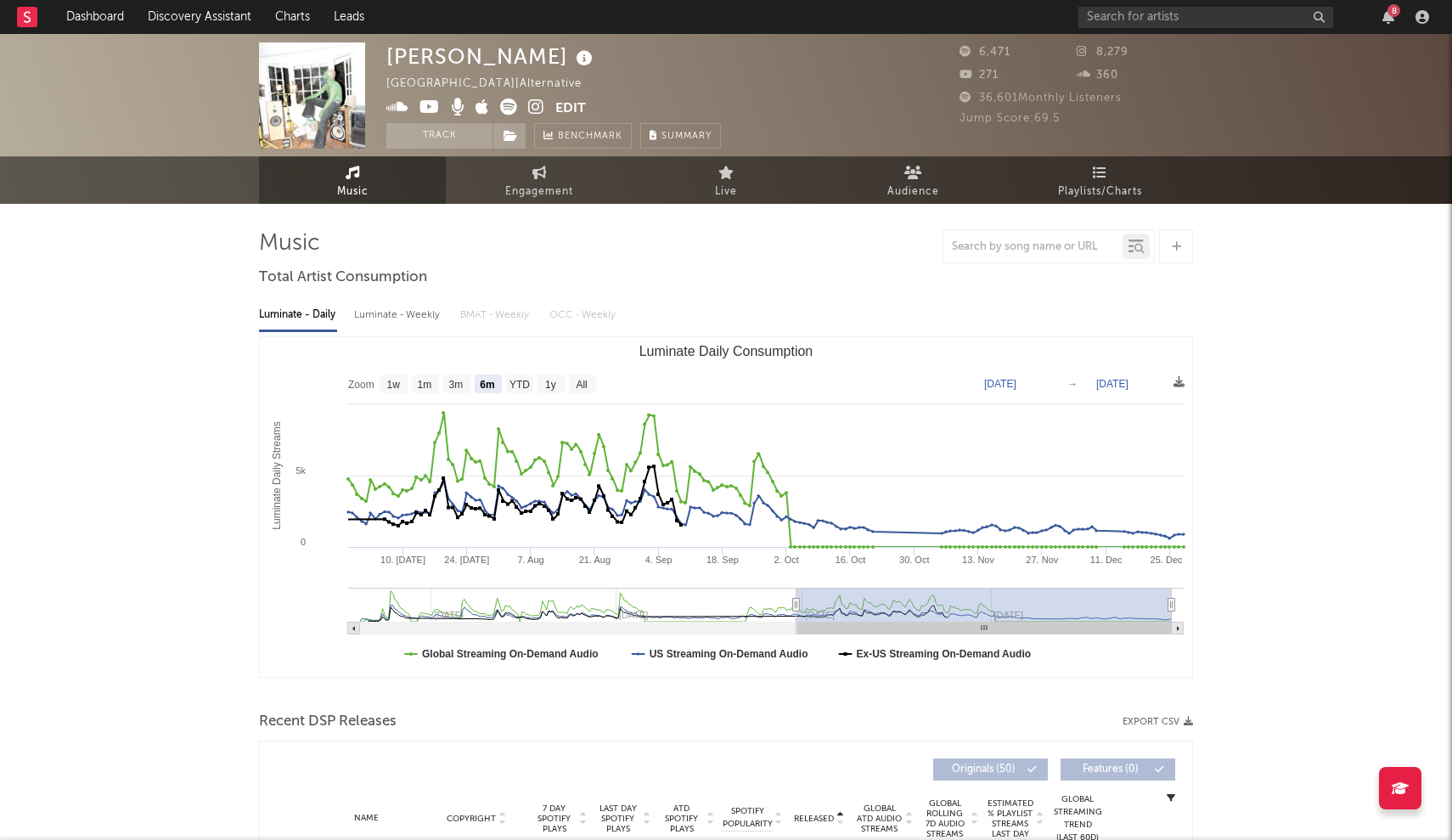
scroll to position [0, 0]
click at [1072, 384] on text "→" at bounding box center [1073, 384] width 11 height 12
click at [410, 386] on rect "Luminate Daily Consumption" at bounding box center [726, 507] width 932 height 340
click at [397, 386] on text "1w" at bounding box center [394, 385] width 14 height 12
select select "1w"
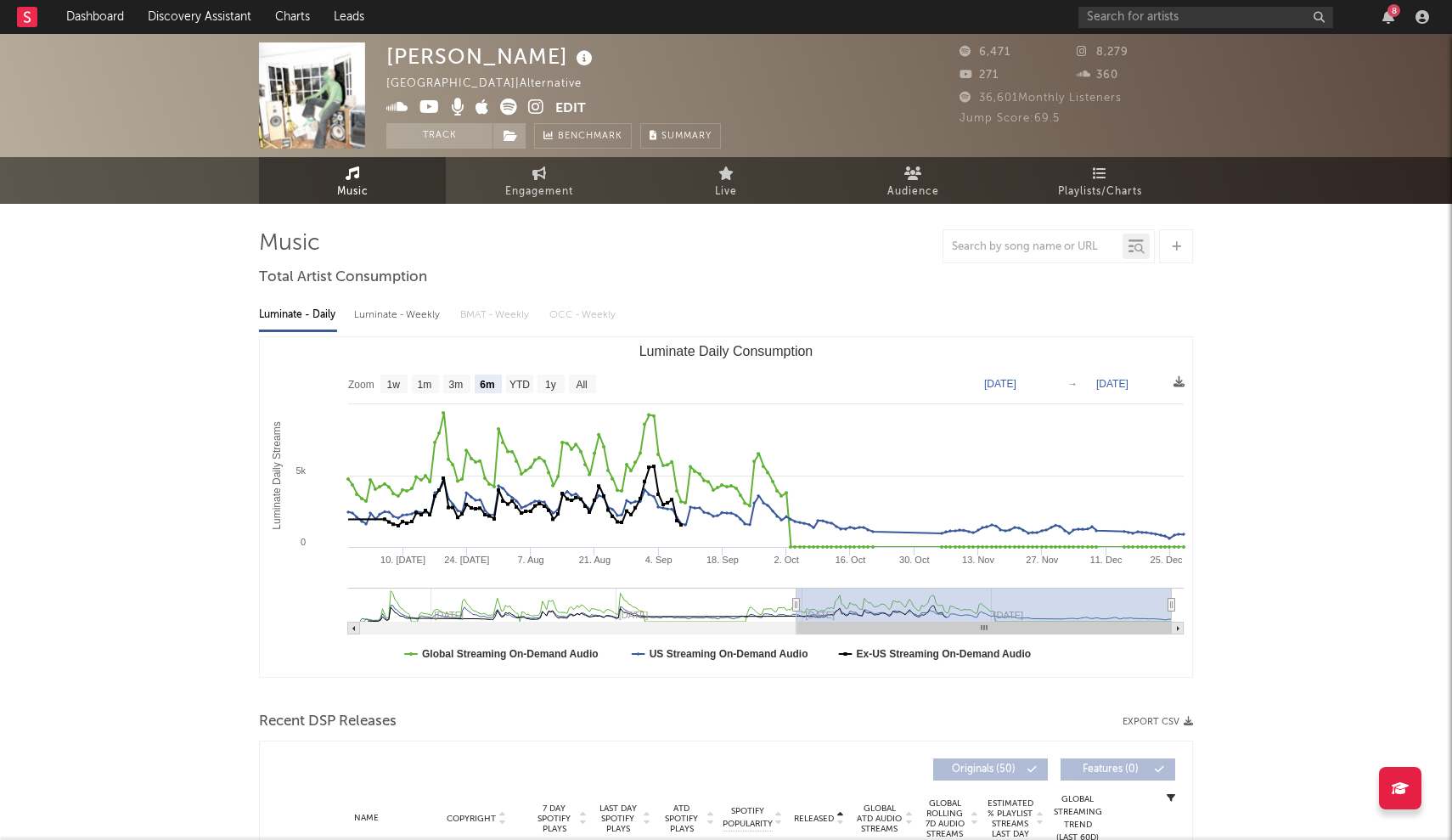
type input "2023-12-22"
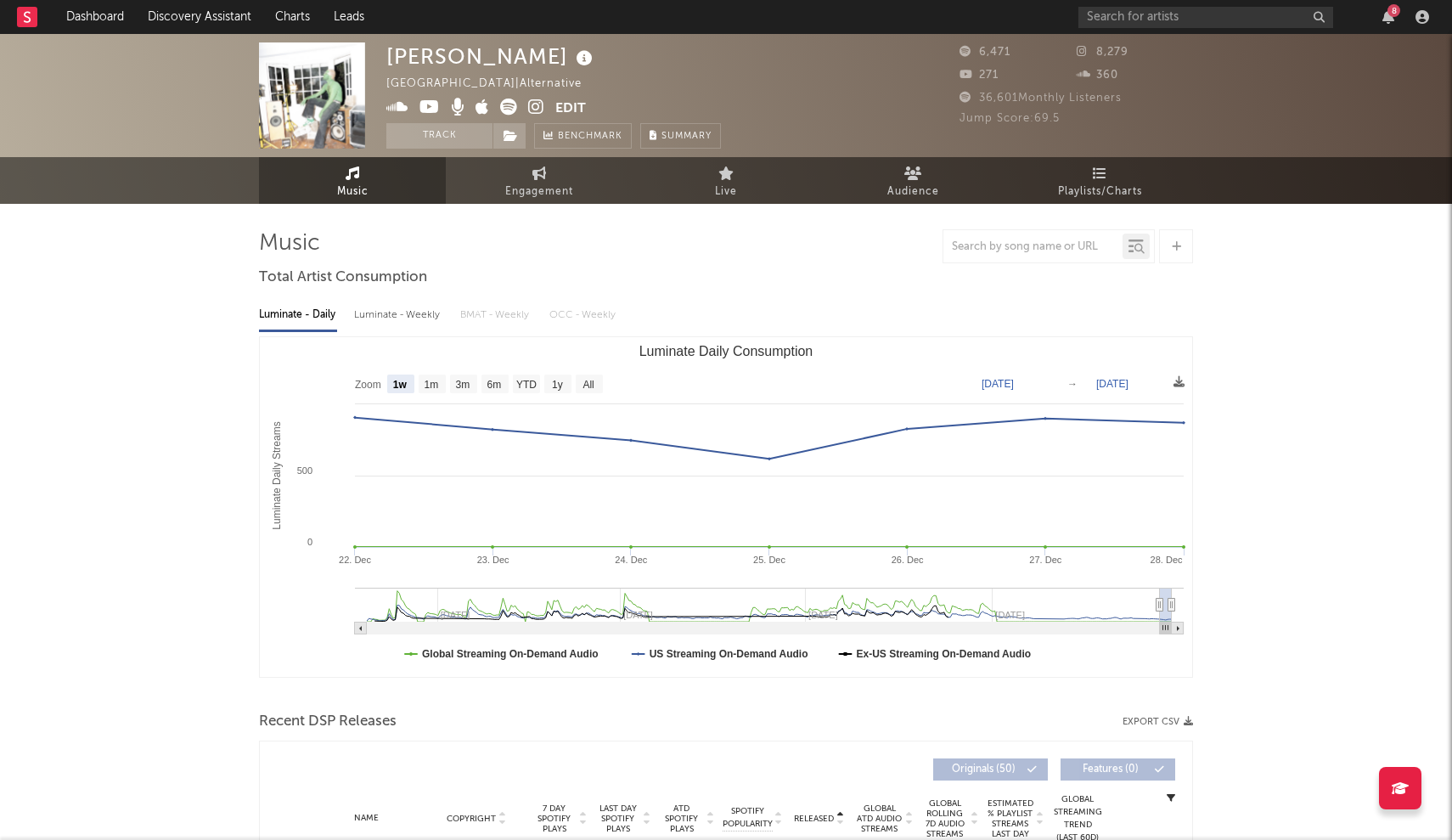
click at [1122, 385] on text "Dec 28, 2023" at bounding box center [1112, 384] width 32 height 12
click at [1124, 384] on input "2023-09-28" at bounding box center [1133, 382] width 79 height 17
type input "2023-09-25"
type input "2023-09-16"
click at [1156, 384] on input "2023-09-04" at bounding box center [1133, 382] width 79 height 17
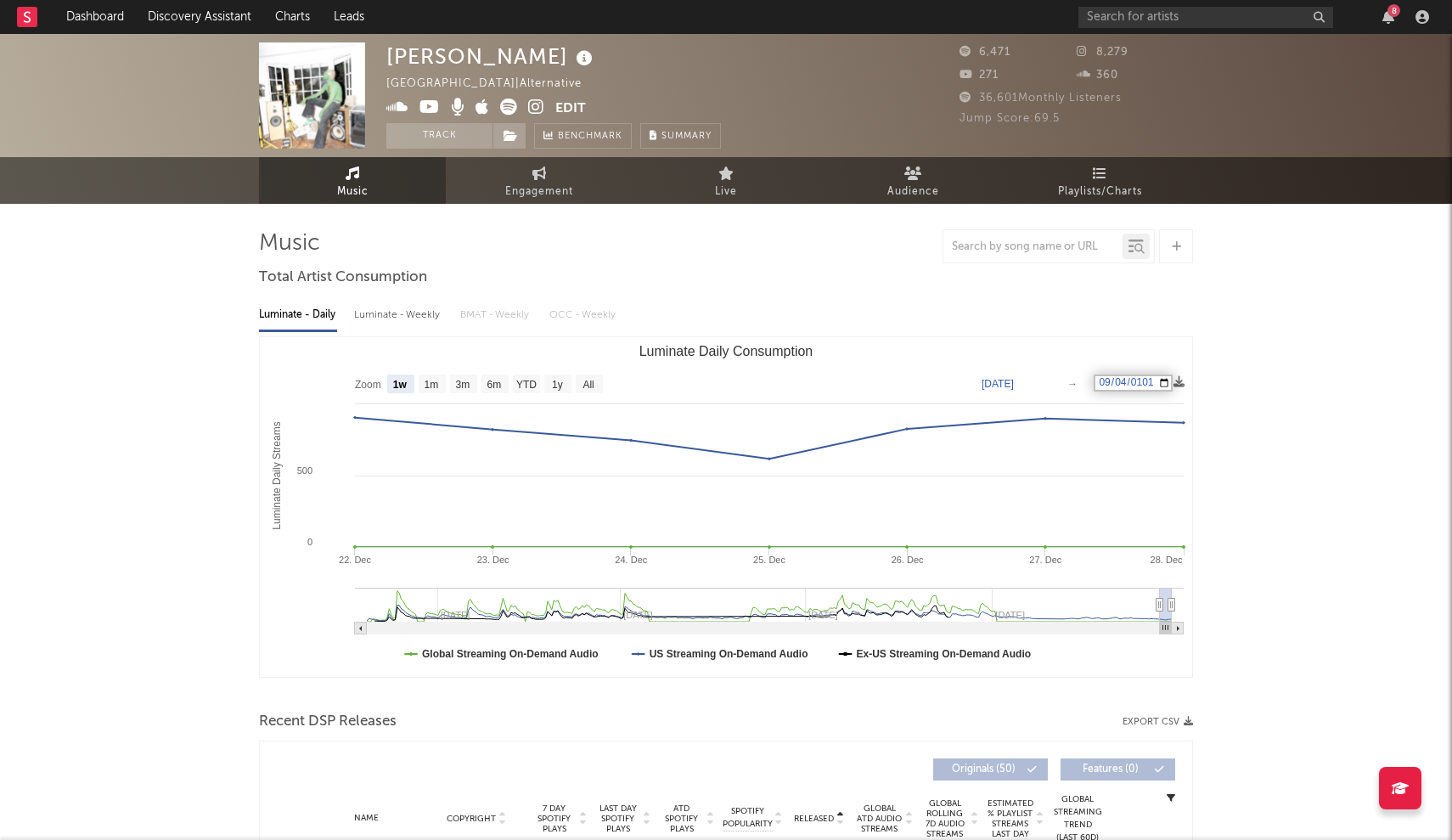
type input "1015-09-04"
click at [1155, 382] on input "date" at bounding box center [1133, 382] width 79 height 17
type input "2023-12-28"
click at [1076, 364] on rect "Luminate Daily Consumption" at bounding box center [726, 507] width 932 height 340
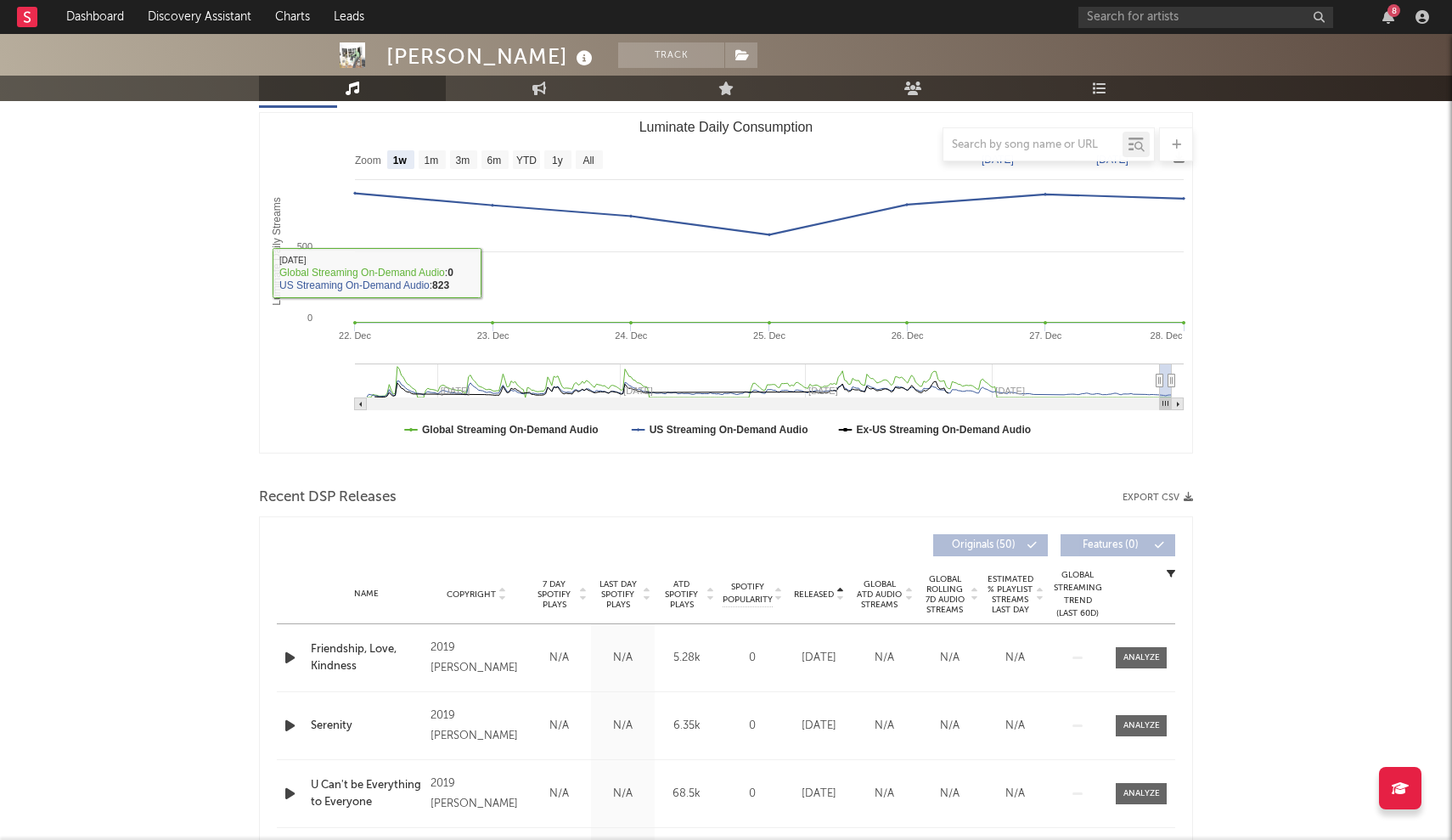
scroll to position [436, 0]
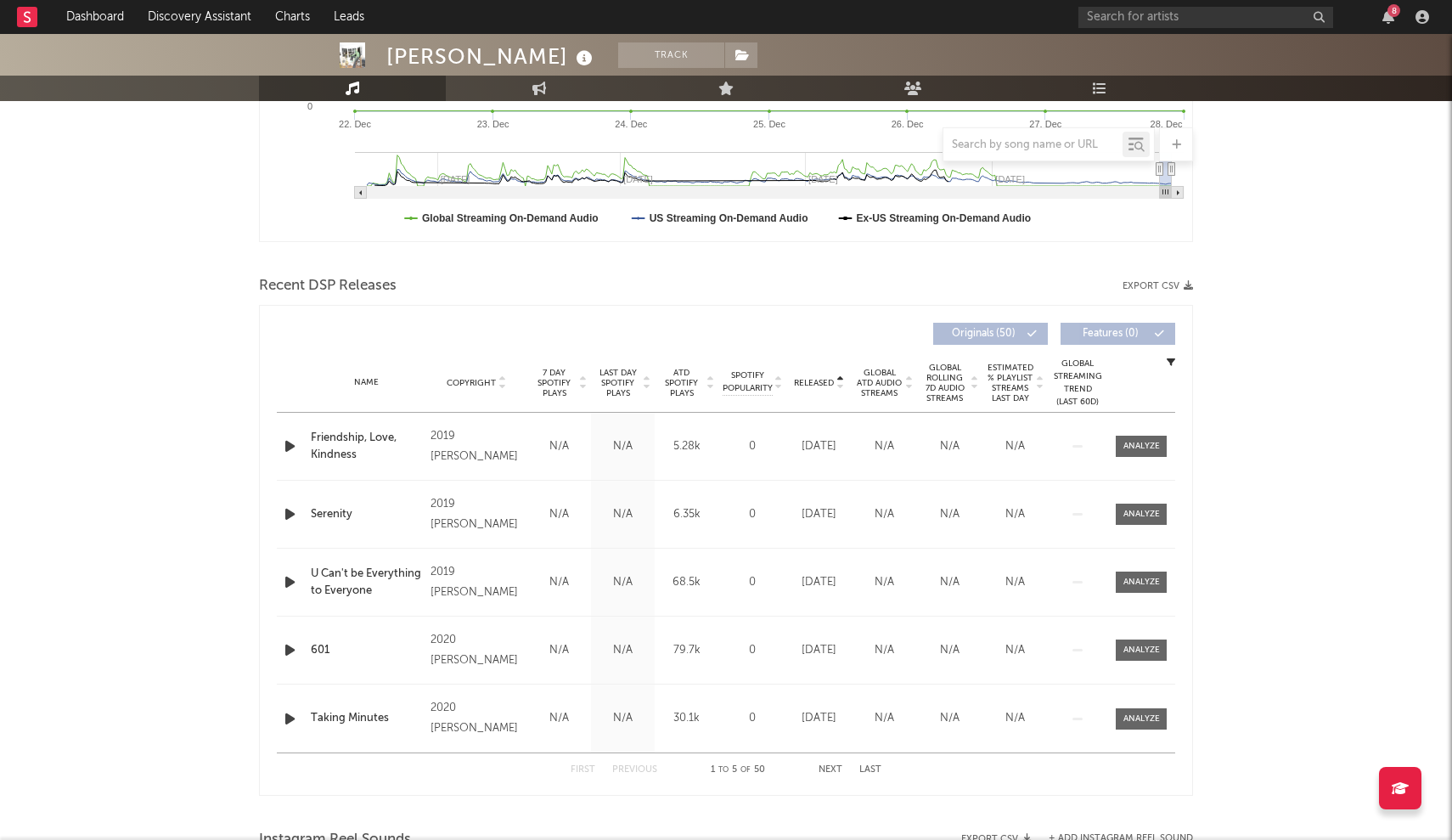
click at [822, 382] on span "Released" at bounding box center [814, 383] width 40 height 10
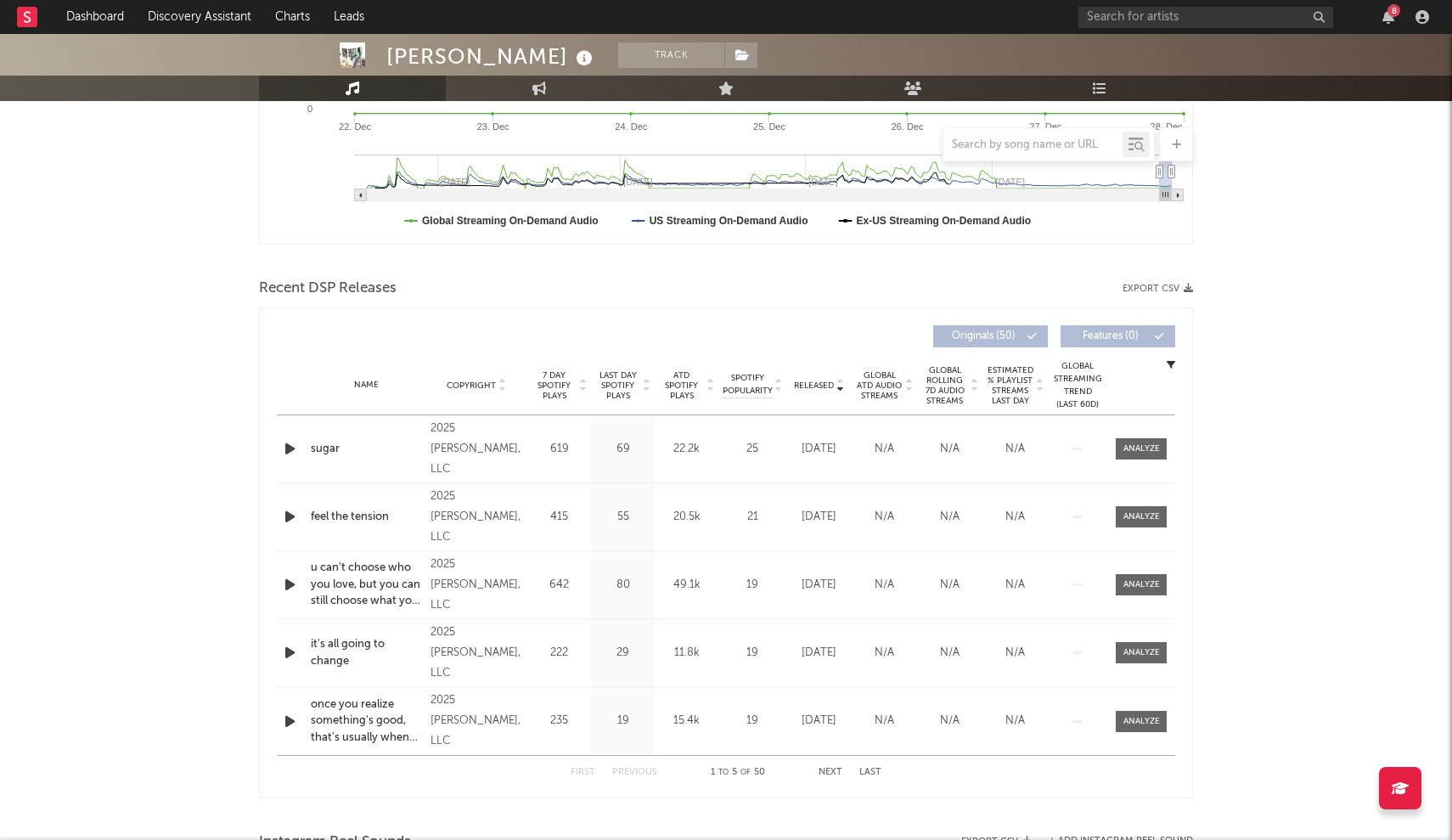
scroll to position [263, 0]
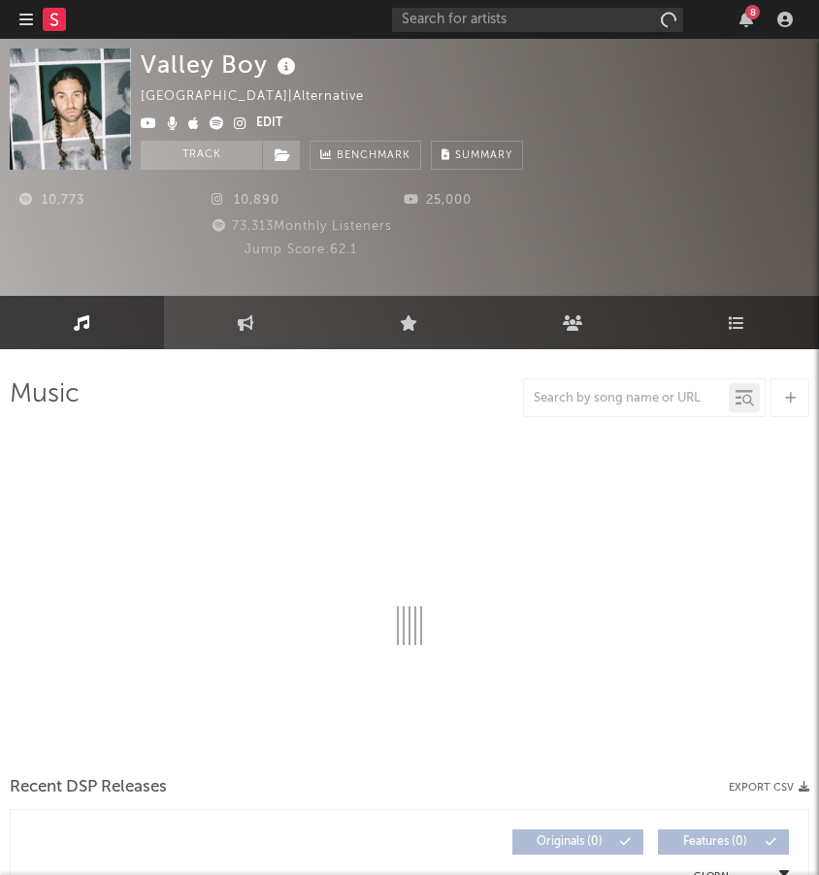
select select "6m"
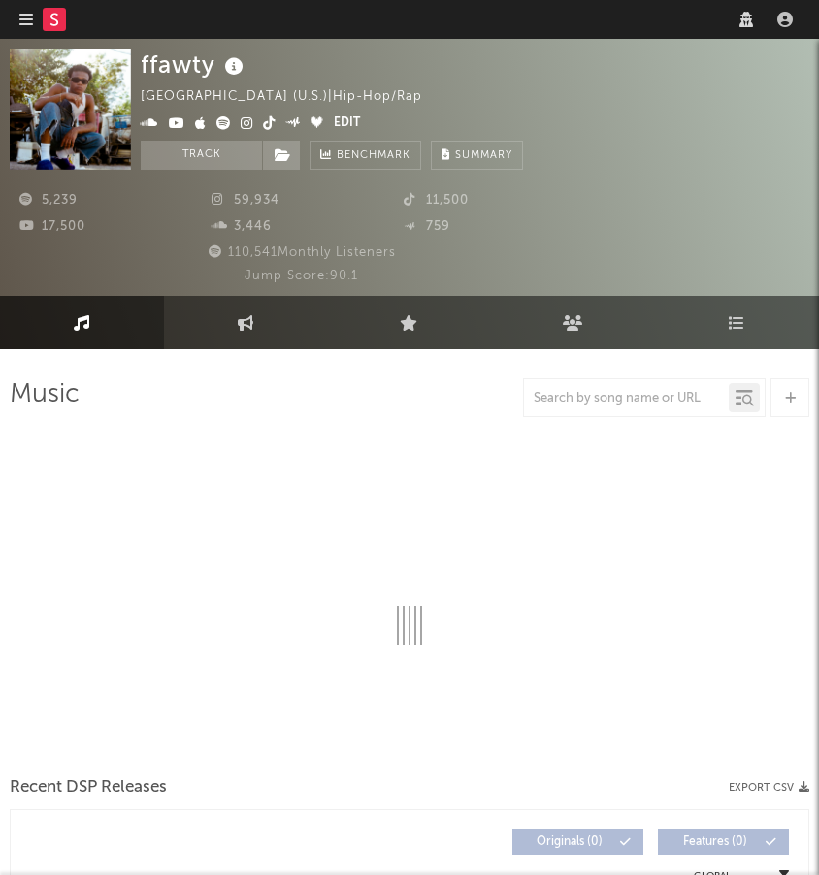
select select "6m"
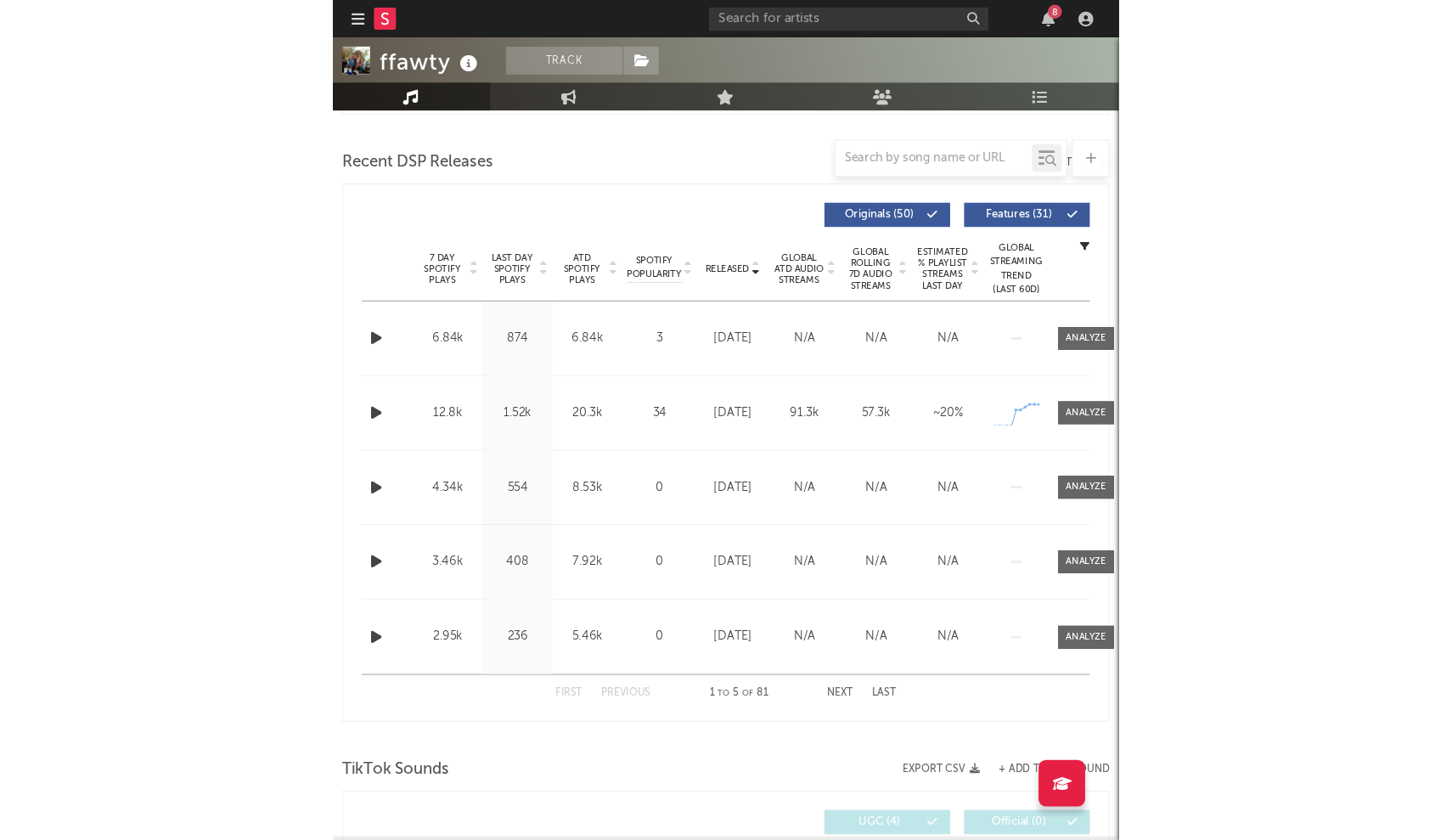
scroll to position [676, 0]
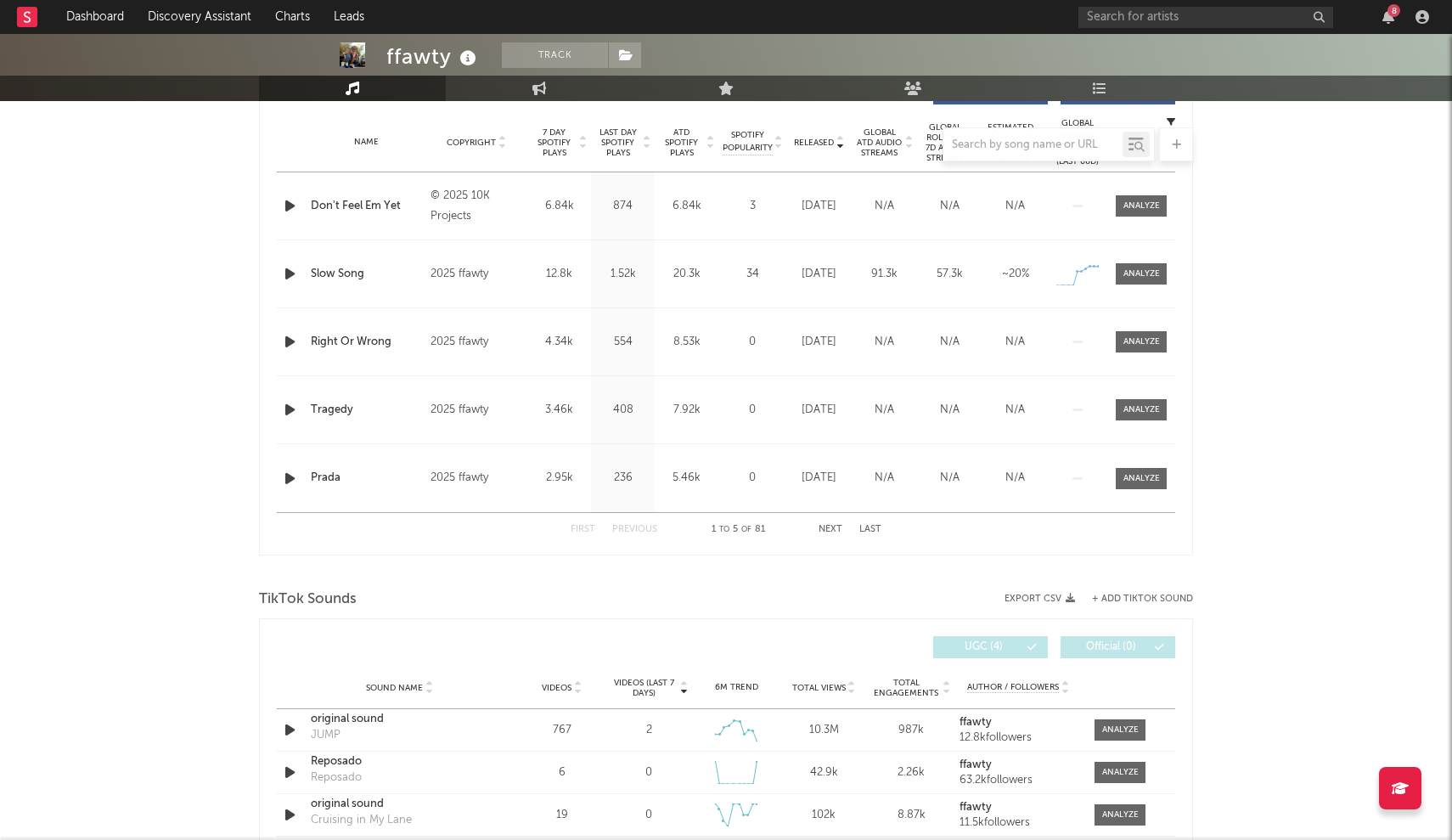
click at [556, 145] on div at bounding box center [726, 144] width 934 height 34
click at [578, 134] on div at bounding box center [726, 144] width 934 height 34
click at [579, 138] on div at bounding box center [726, 144] width 934 height 34
click at [586, 147] on div at bounding box center [726, 144] width 934 height 34
click at [579, 145] on div at bounding box center [726, 144] width 934 height 34
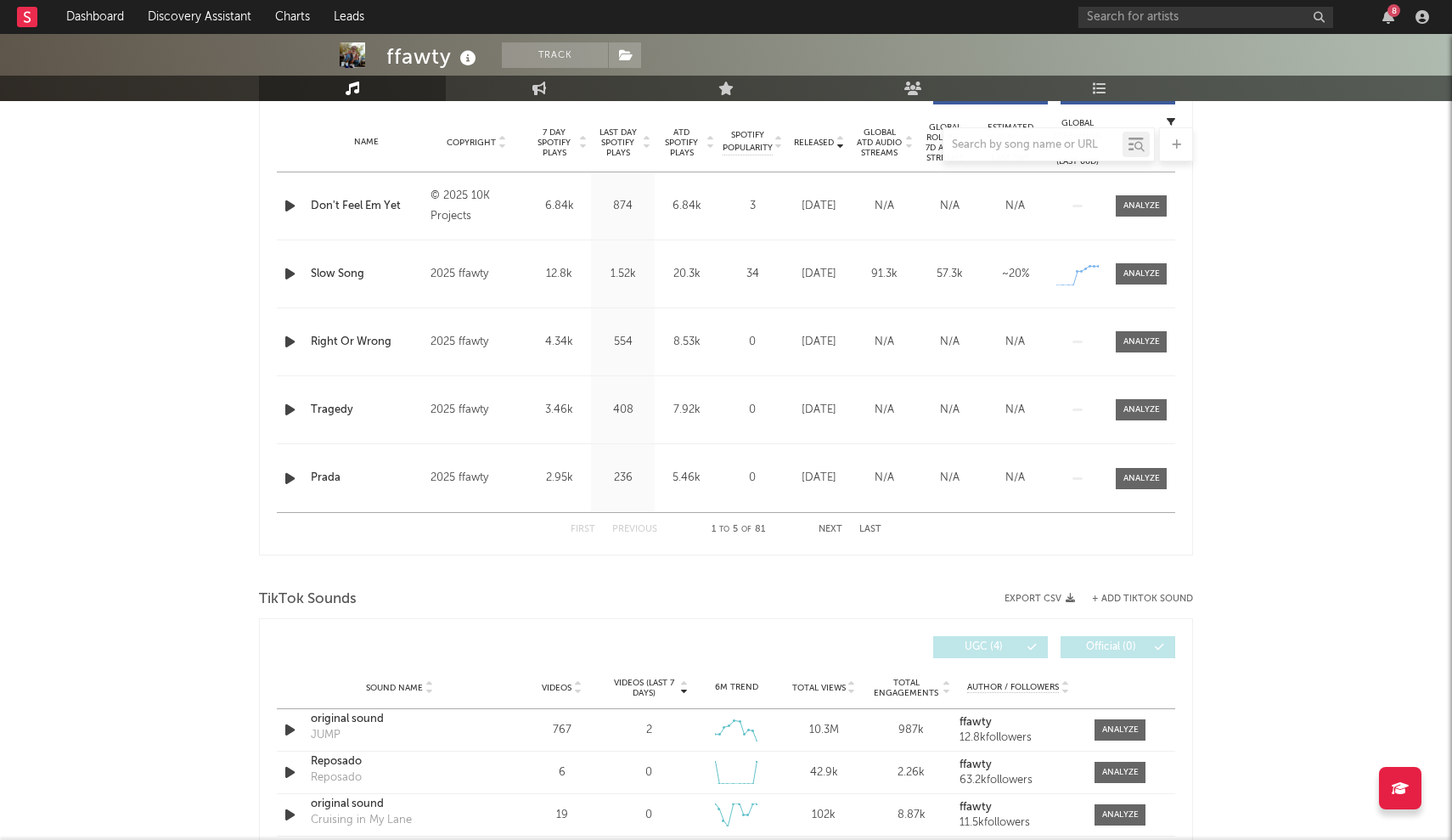
click at [579, 145] on div at bounding box center [726, 144] width 934 height 34
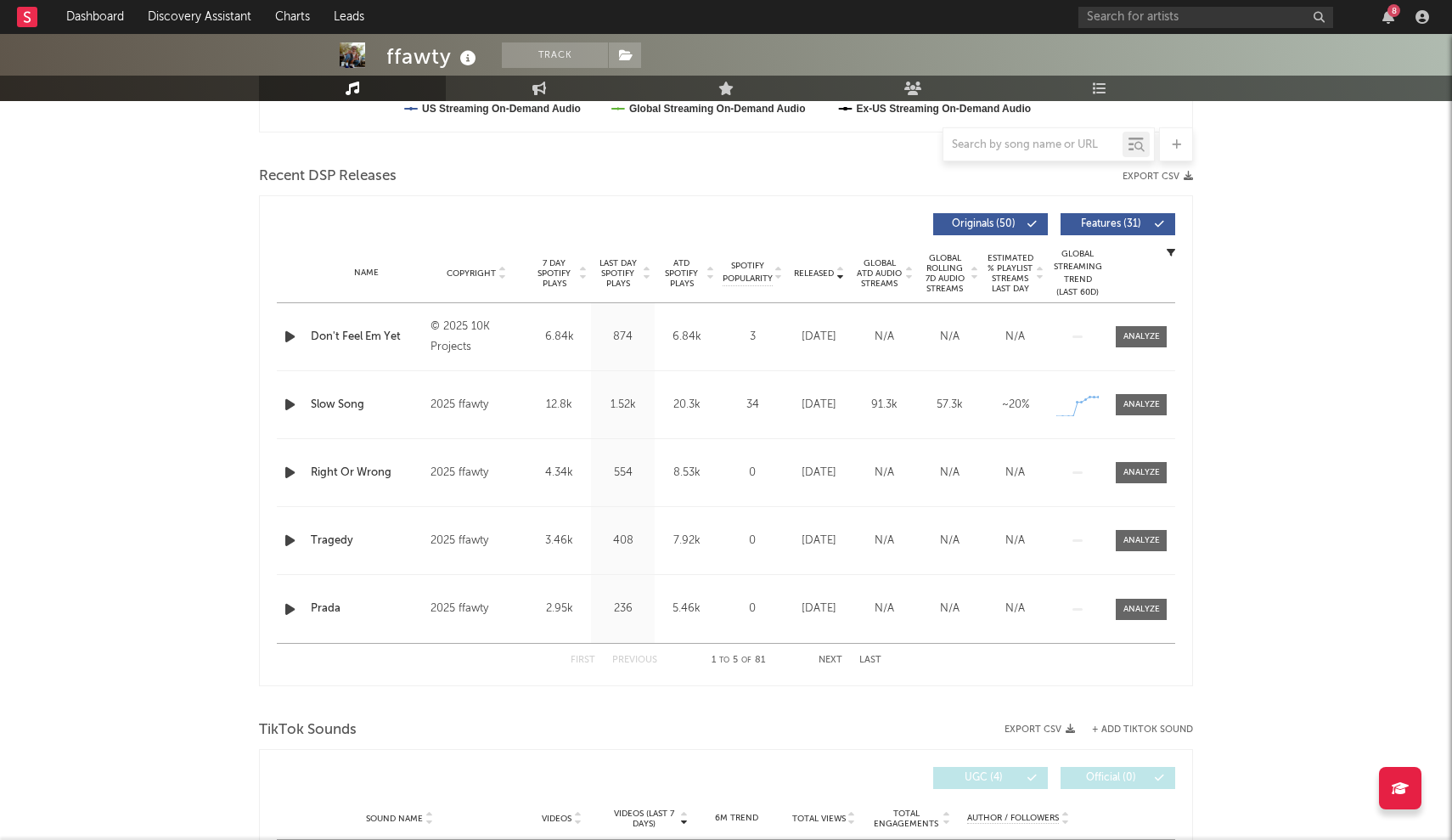
scroll to position [544, 0]
click at [579, 276] on icon at bounding box center [583, 277] width 9 height 7
click at [572, 273] on span "7 Day Spotify Plays" at bounding box center [553, 274] width 45 height 31
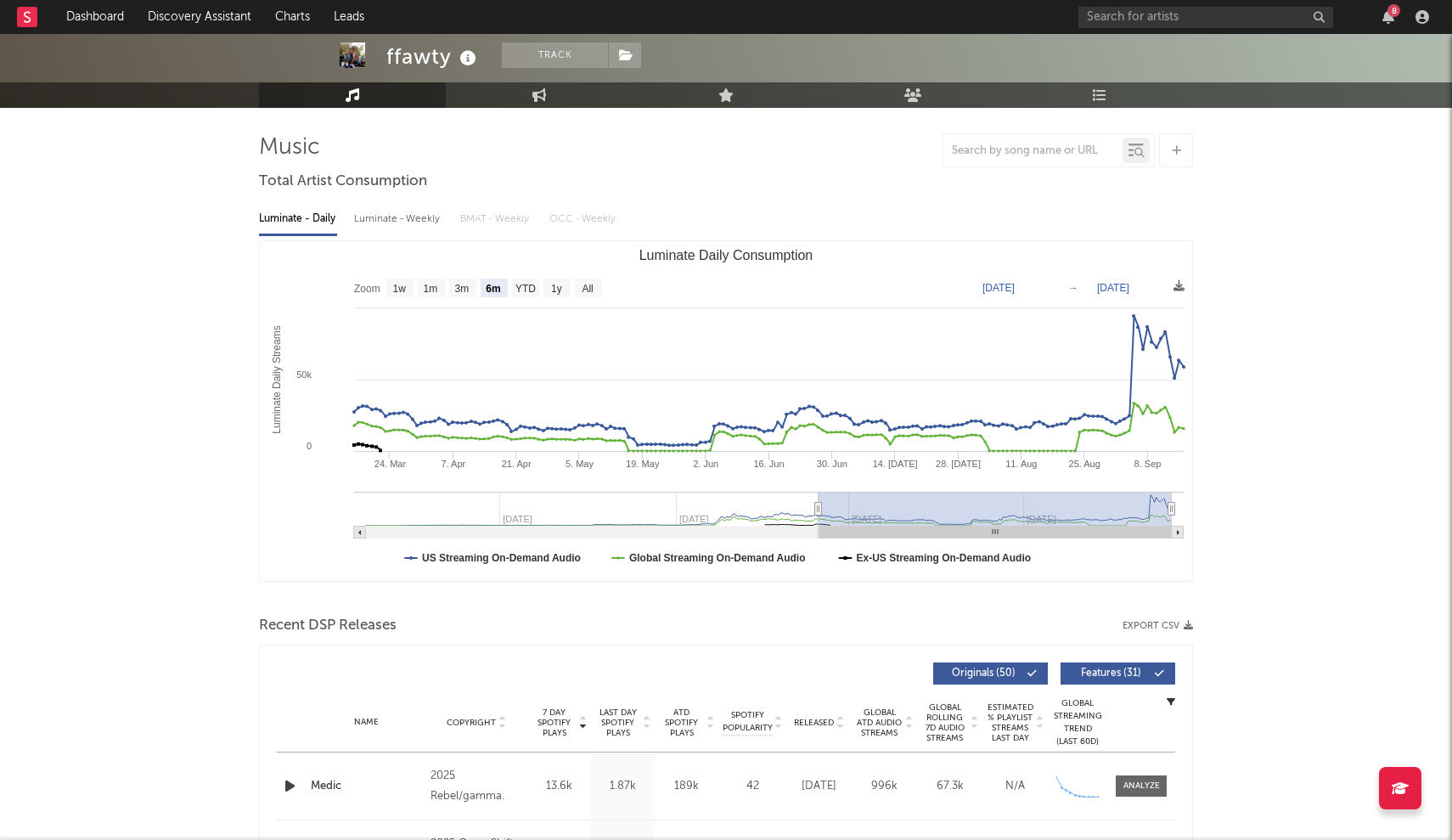
scroll to position [55, 0]
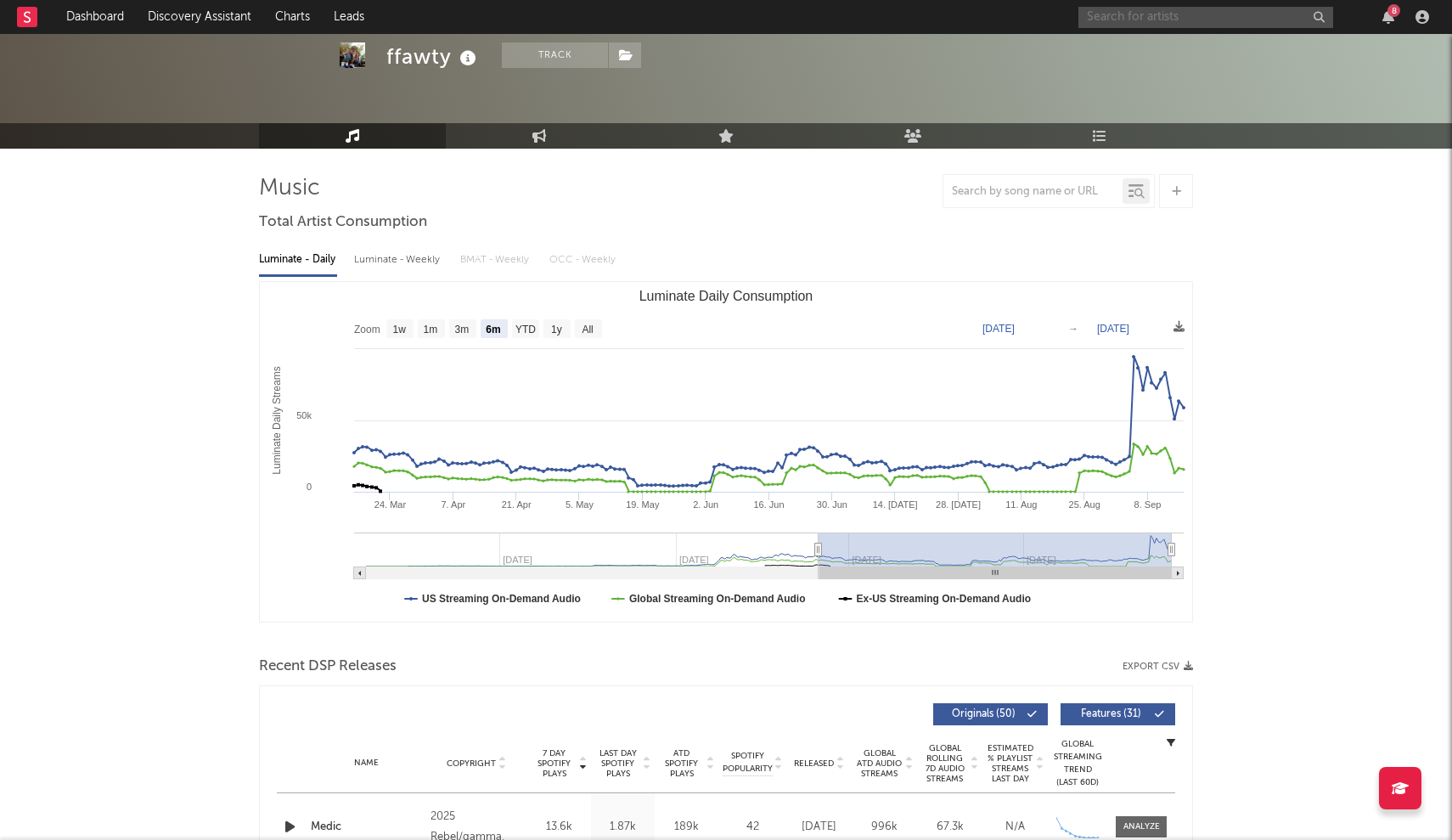
click at [716, 26] on input "text" at bounding box center [1205, 18] width 255 height 21
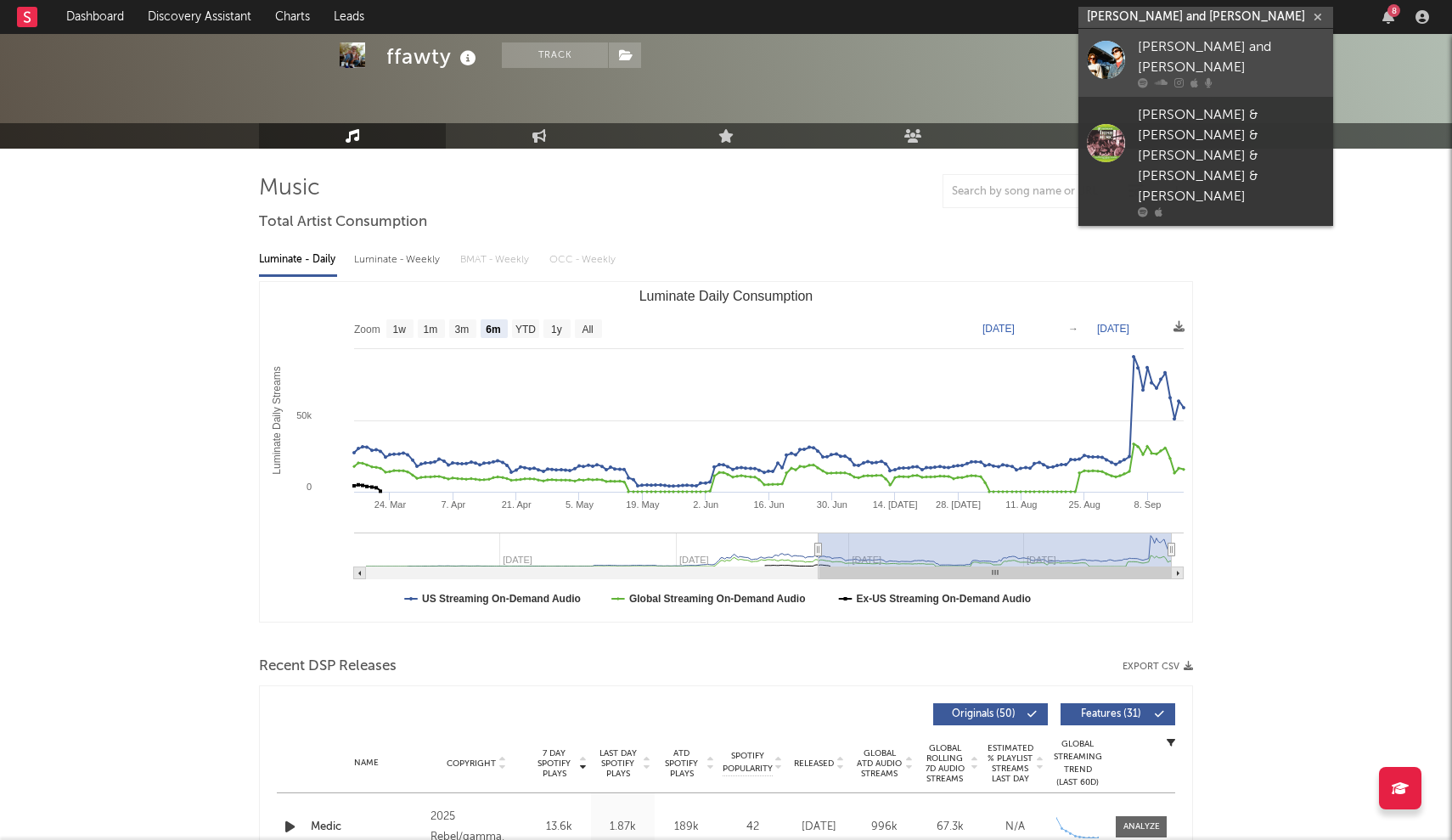
type input "ray and Paul"
click at [716, 71] on div at bounding box center [1106, 60] width 39 height 38
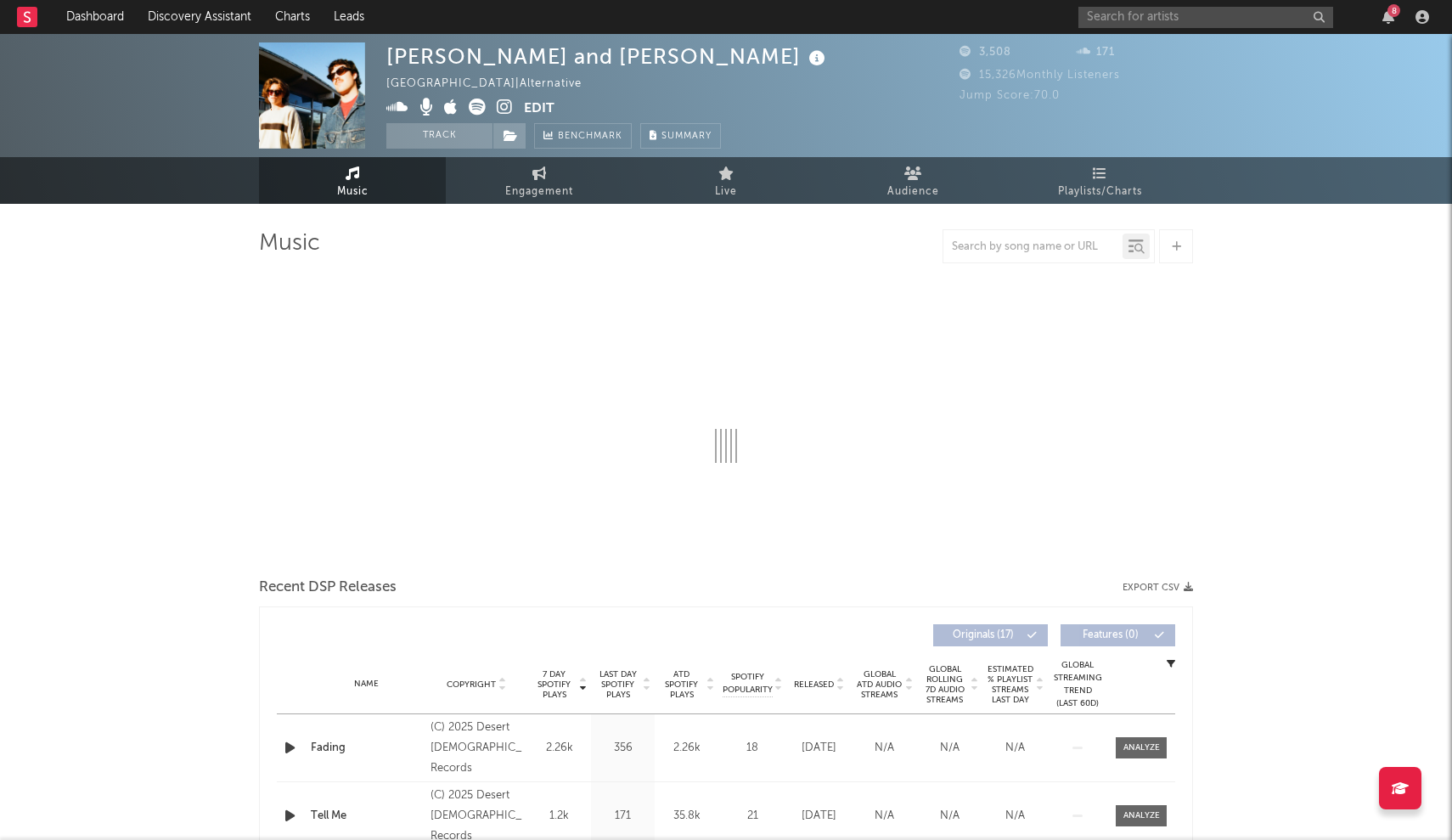
select select "1w"
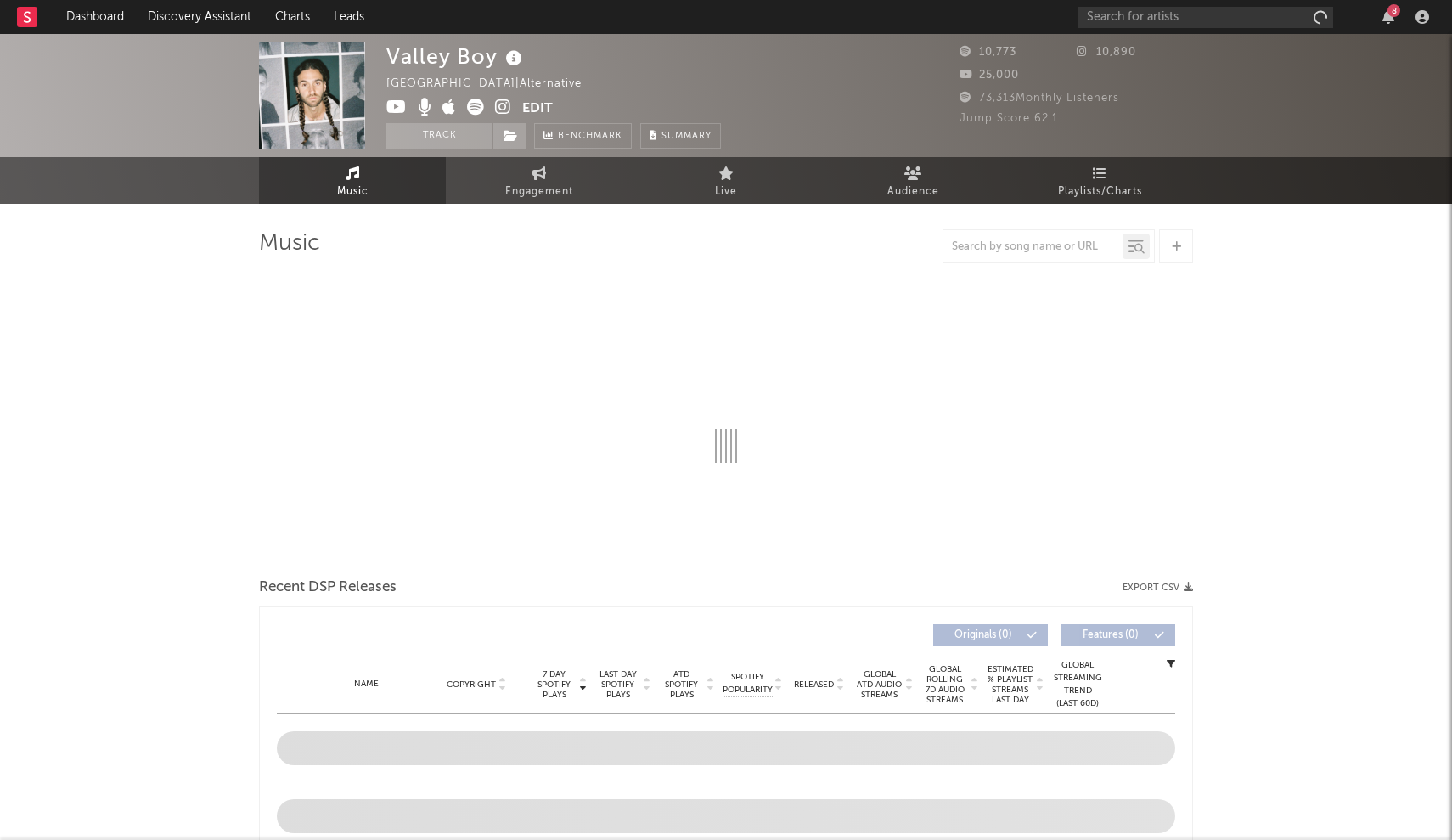
select select "6m"
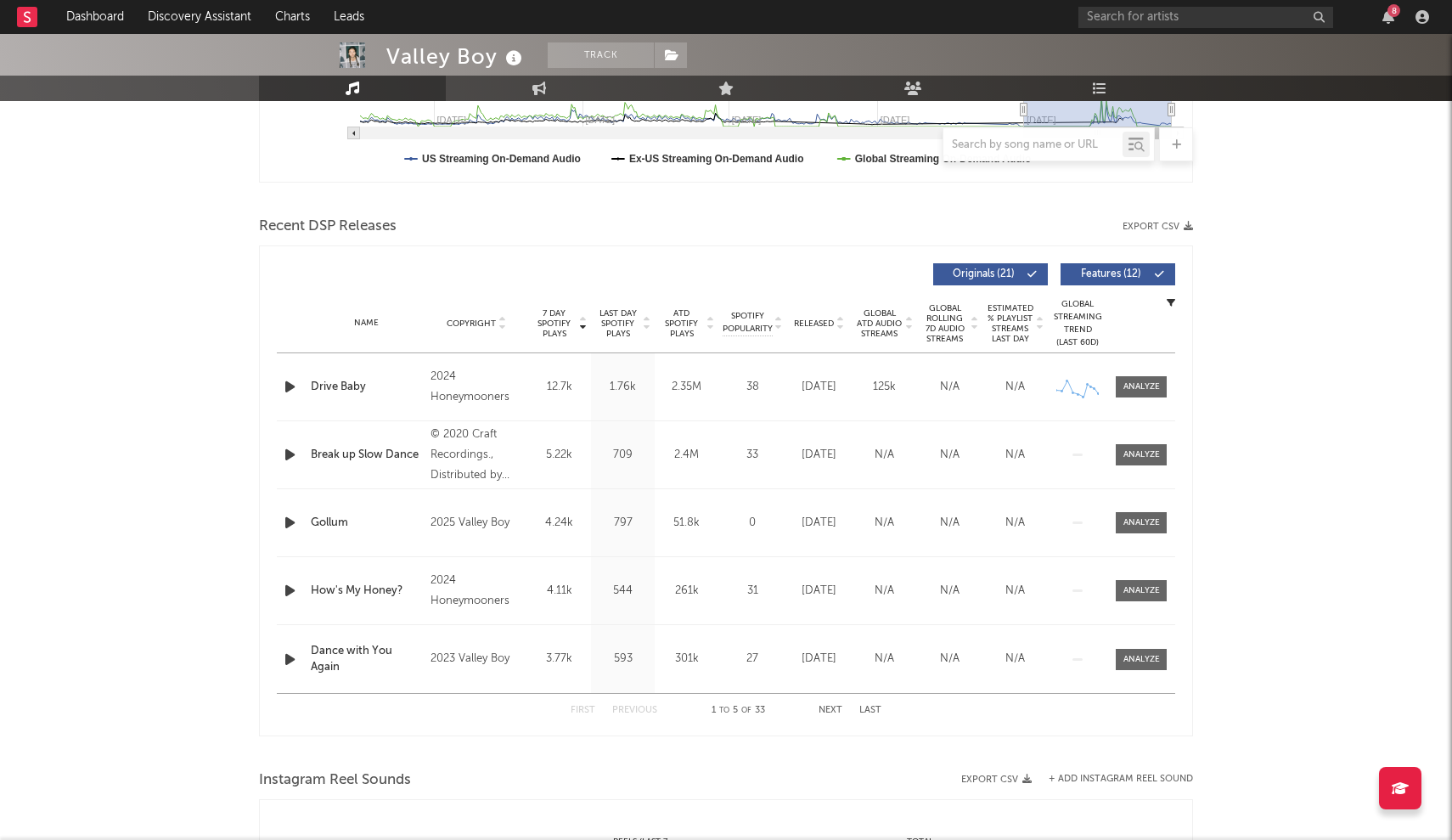
scroll to position [530, 0]
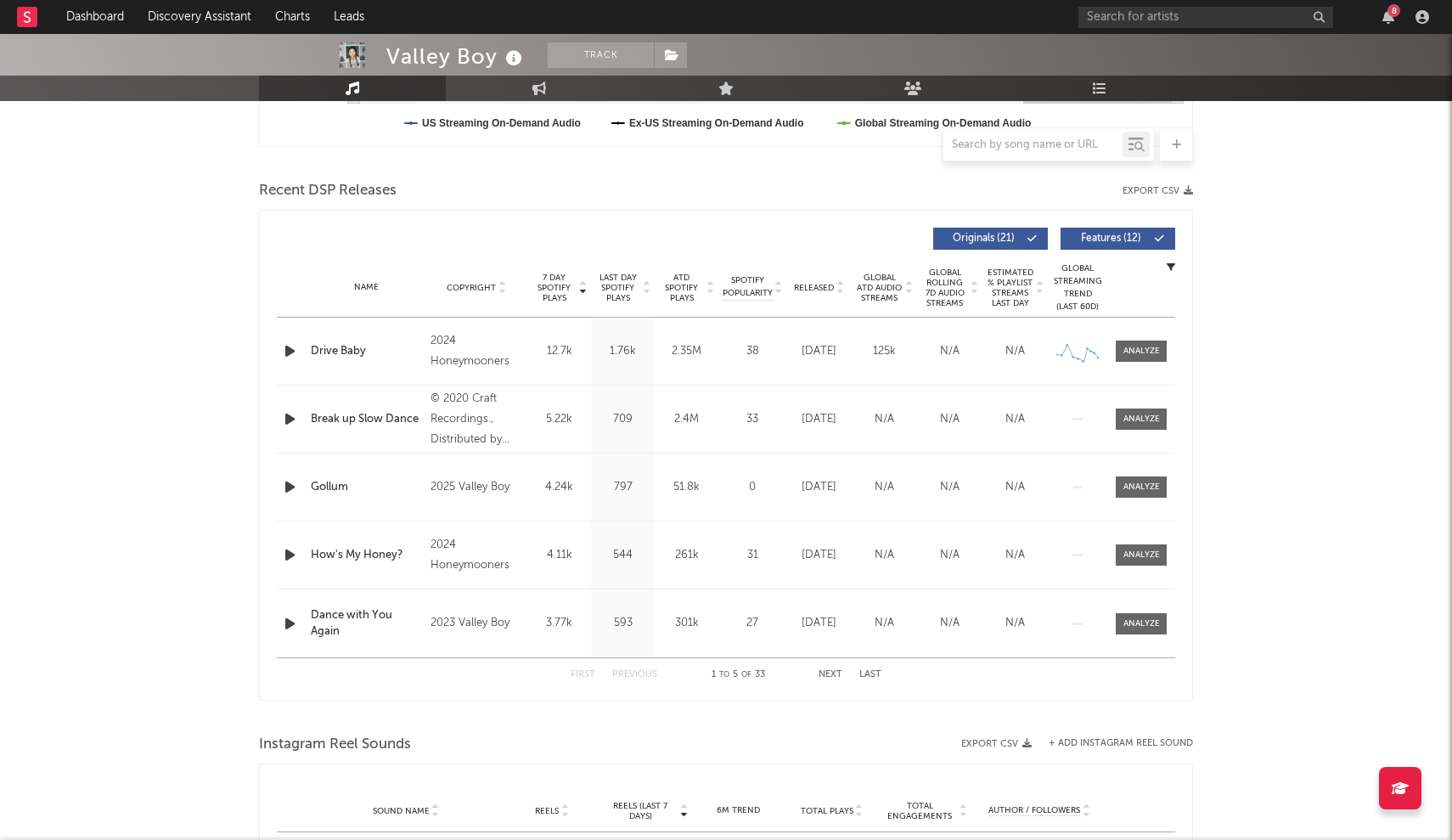
click at [565, 290] on span "7 Day Spotify Plays" at bounding box center [553, 287] width 45 height 31
click at [571, 290] on span "7 Day Spotify Plays" at bounding box center [553, 287] width 45 height 31
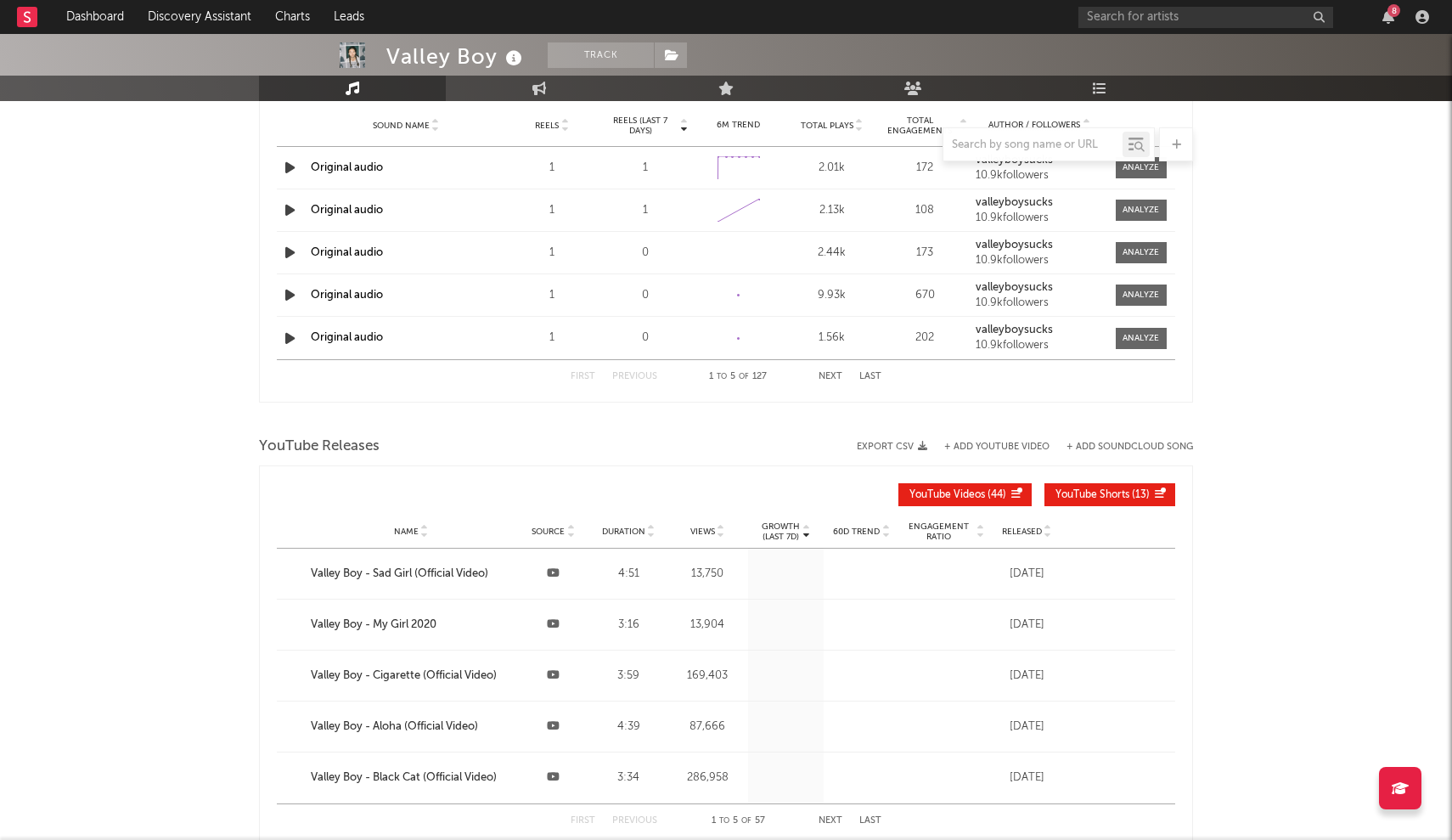
scroll to position [1216, 0]
click at [708, 532] on span "Views" at bounding box center [703, 532] width 25 height 10
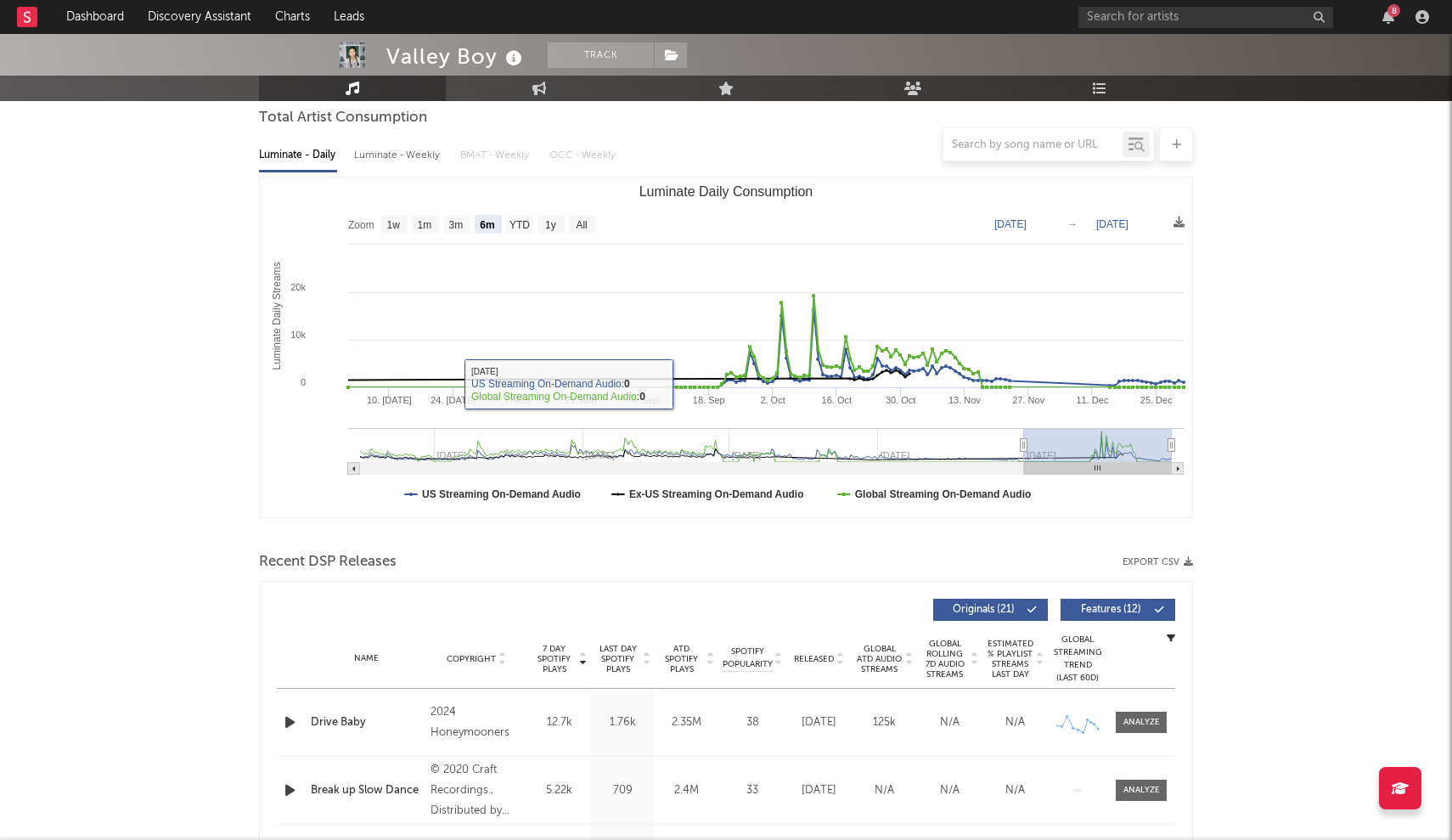
scroll to position [180, 0]
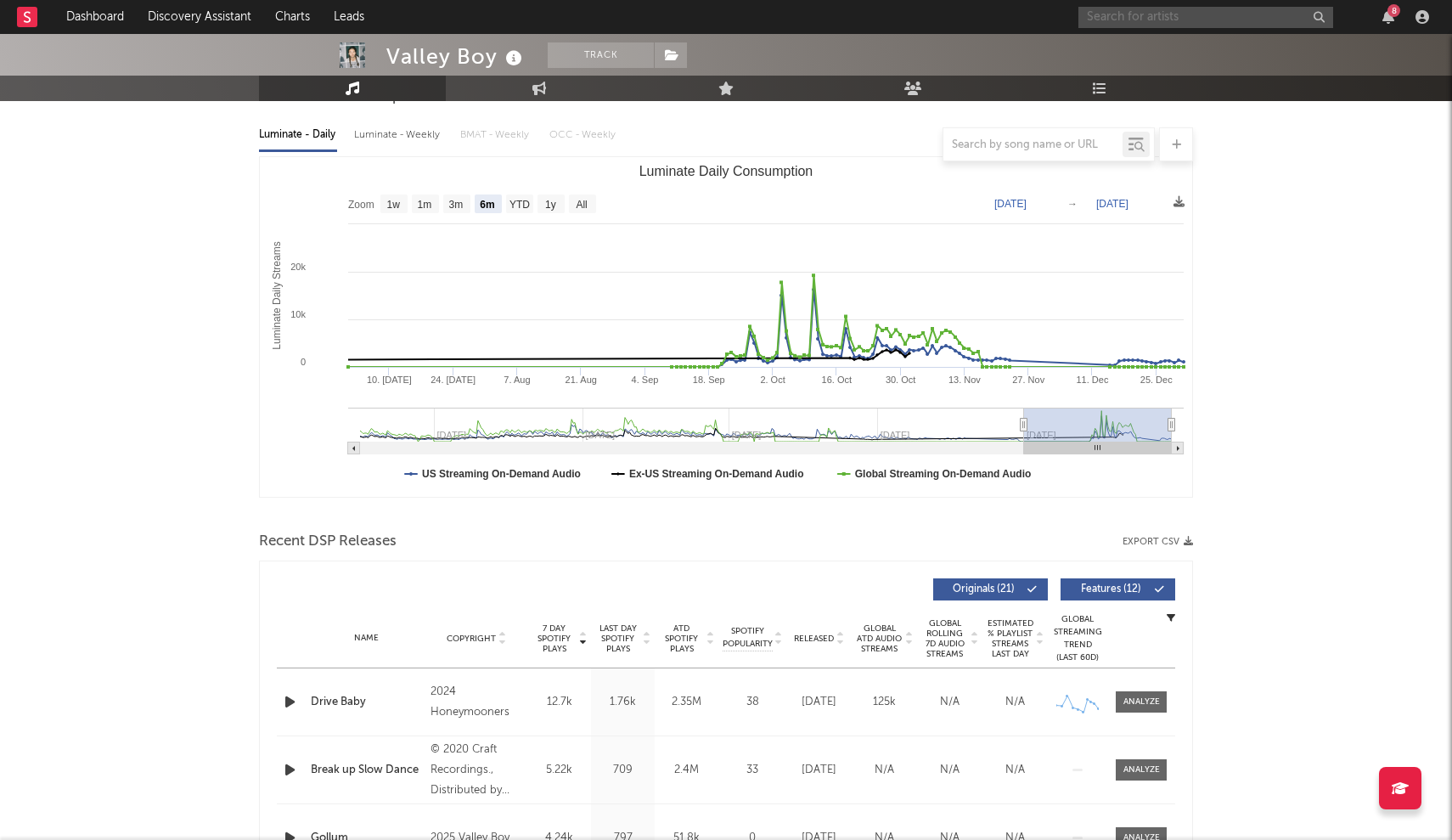
click at [1140, 24] on input "text" at bounding box center [1205, 18] width 255 height 21
type input "ffawty"
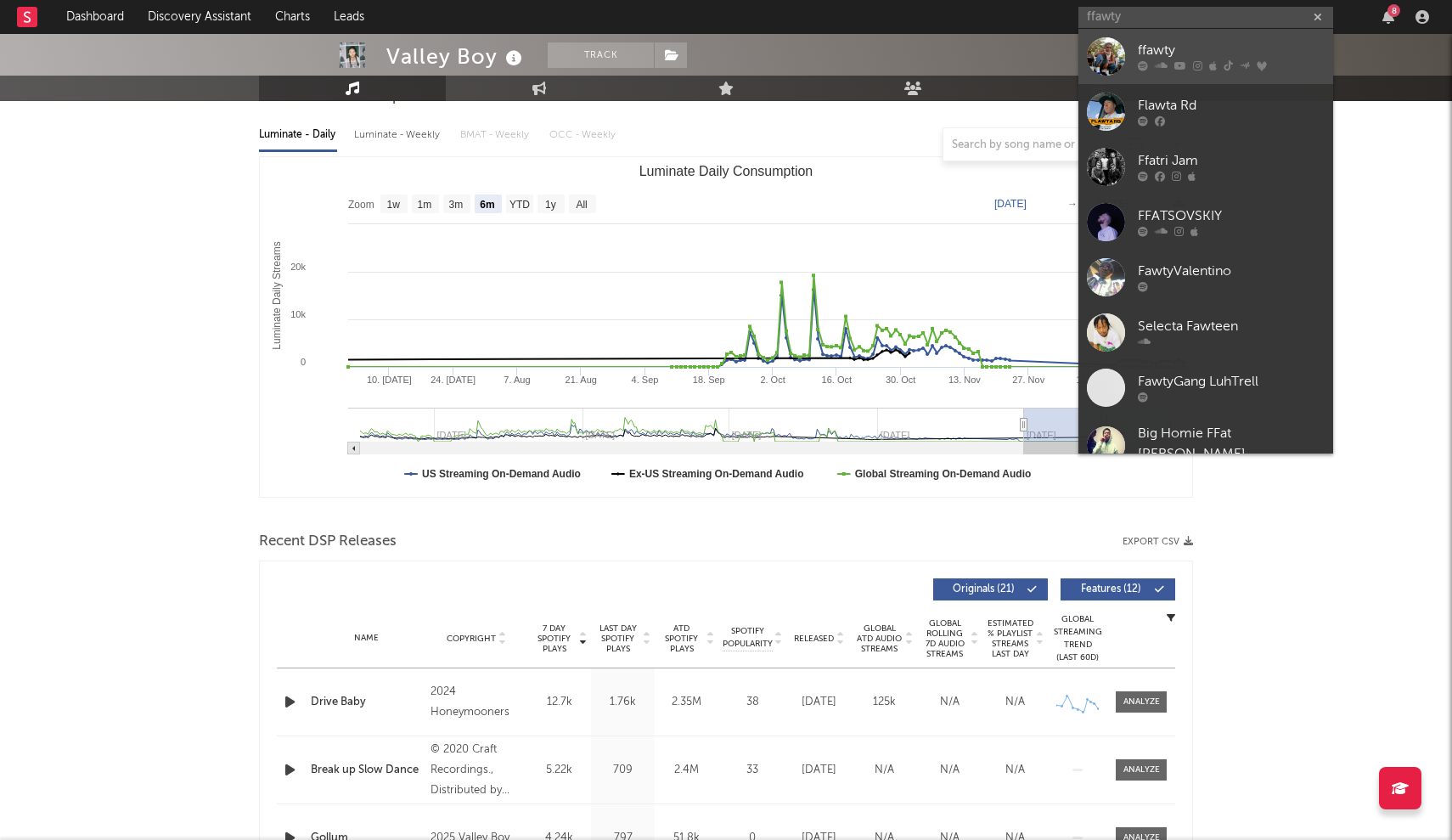
click at [1119, 63] on div at bounding box center [1106, 57] width 39 height 38
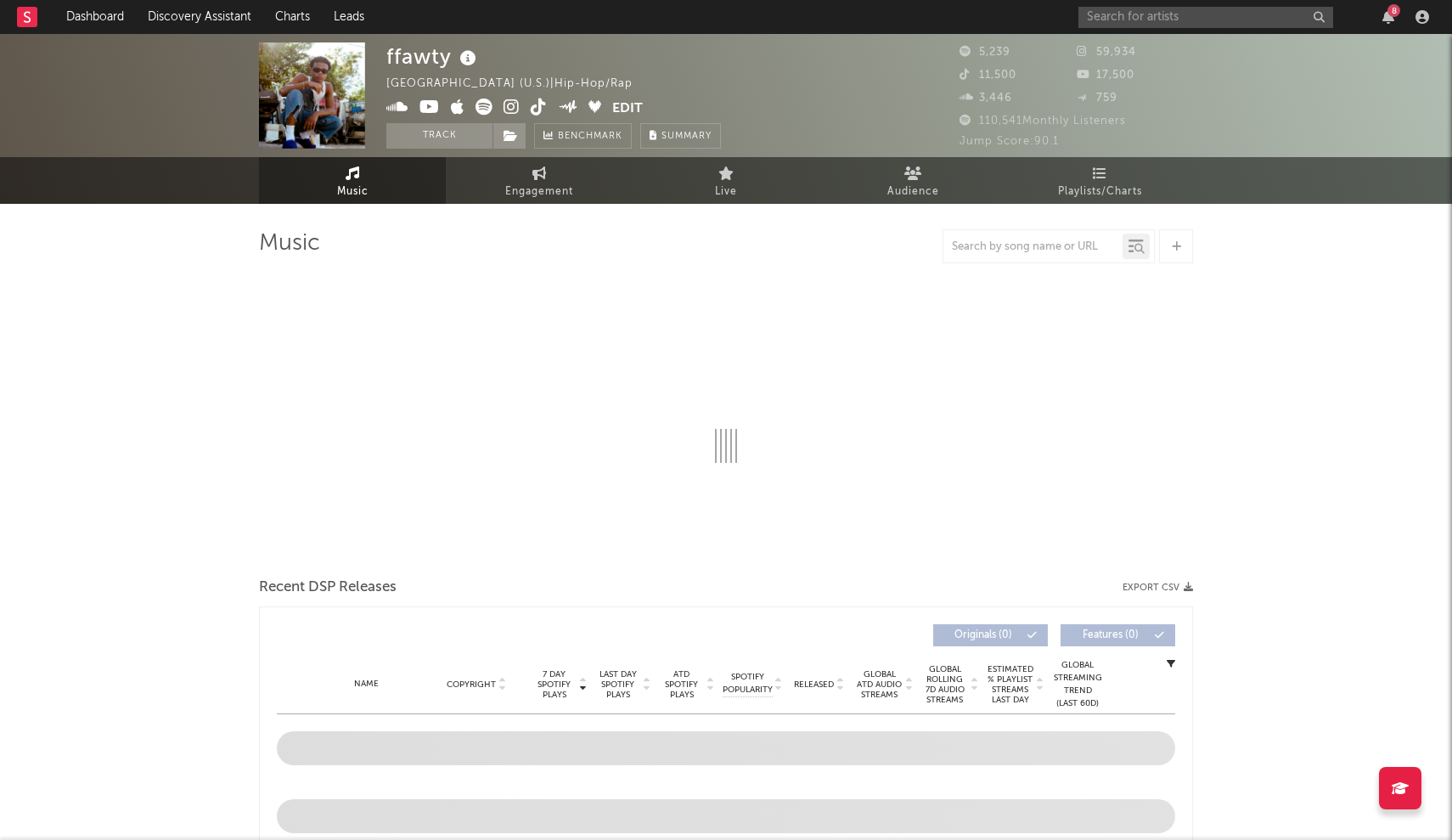
select select "6m"
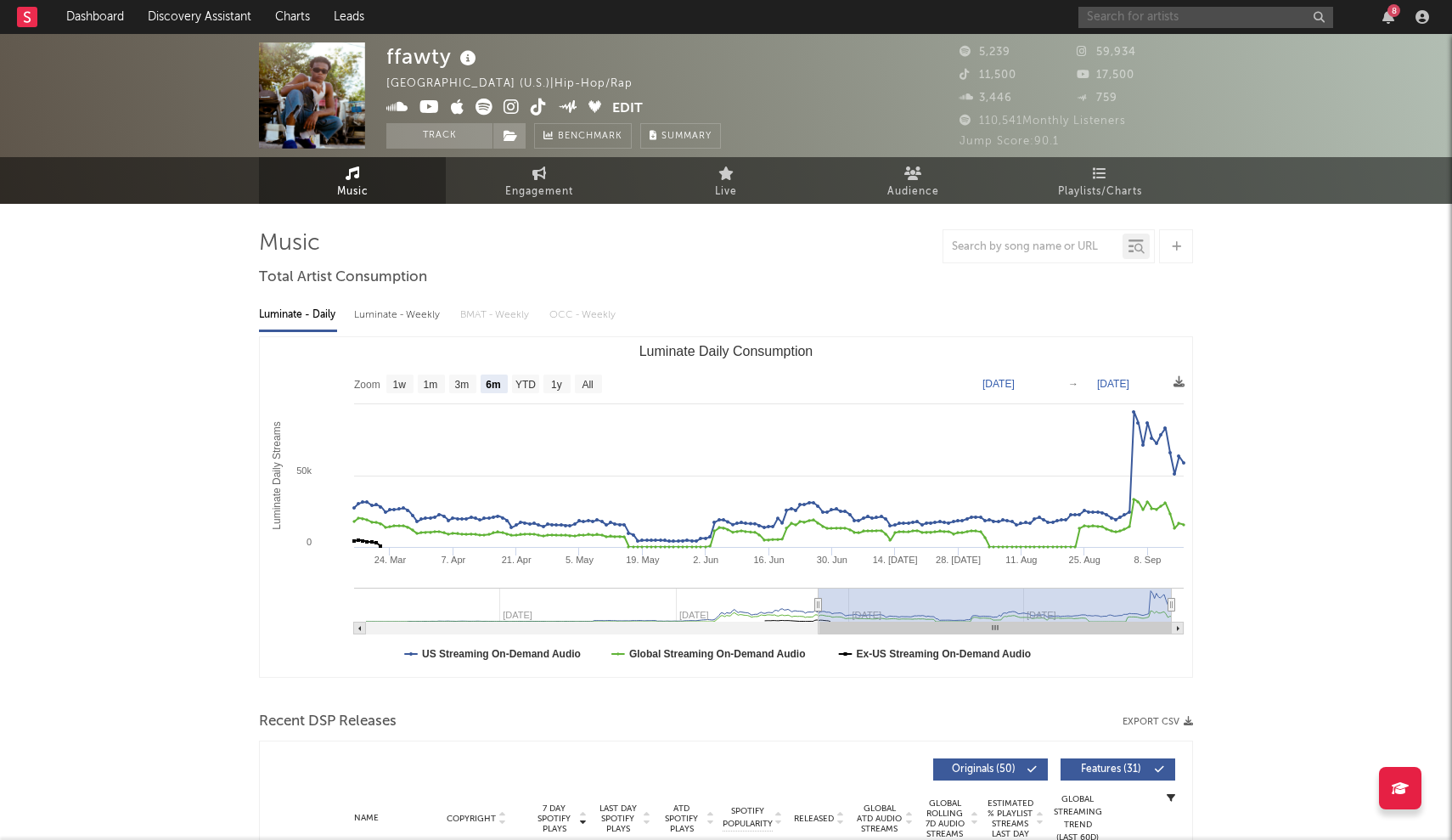
click at [1180, 23] on input "text" at bounding box center [1205, 18] width 255 height 21
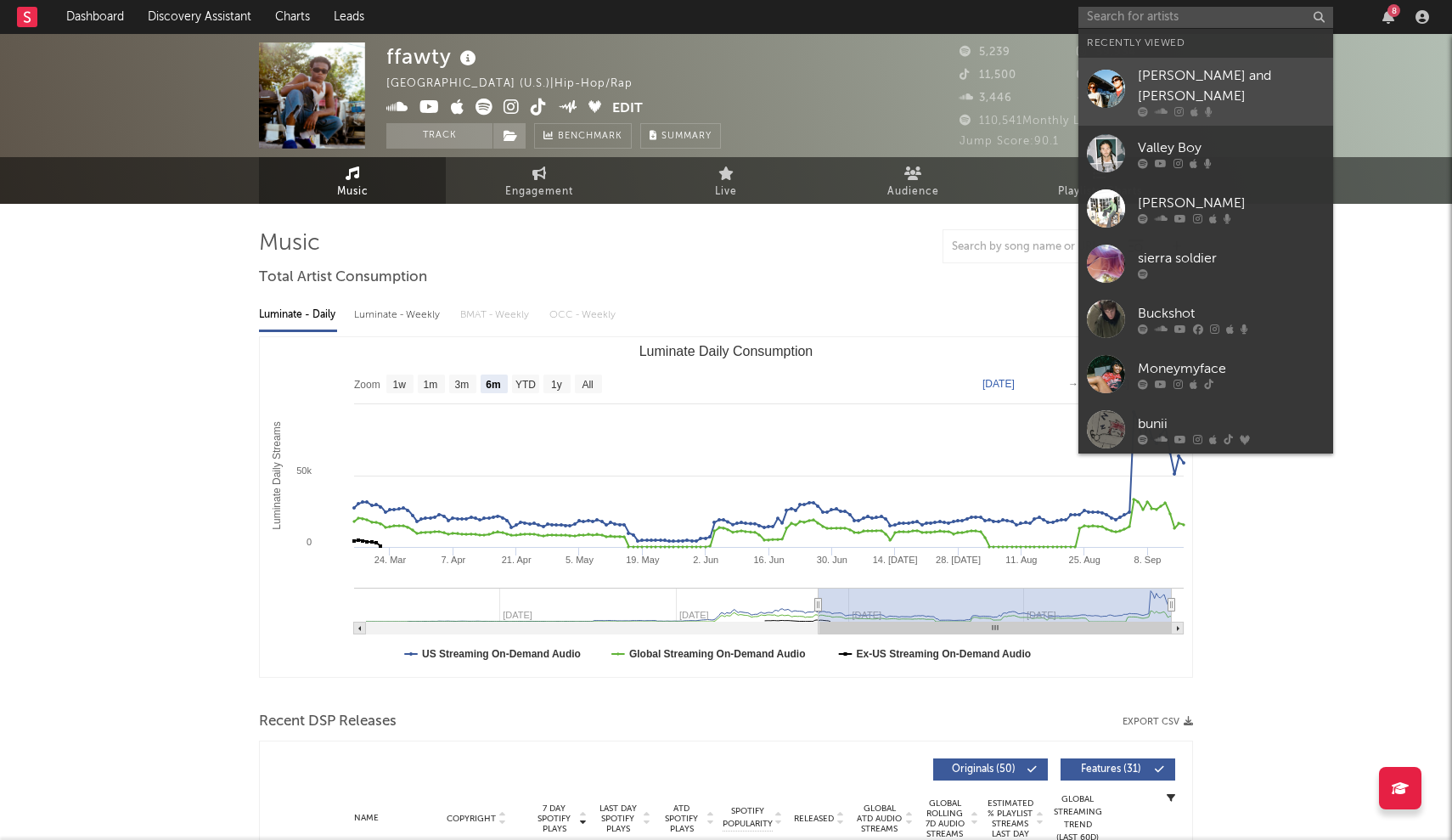
click at [1138, 107] on icon at bounding box center [1143, 112] width 11 height 10
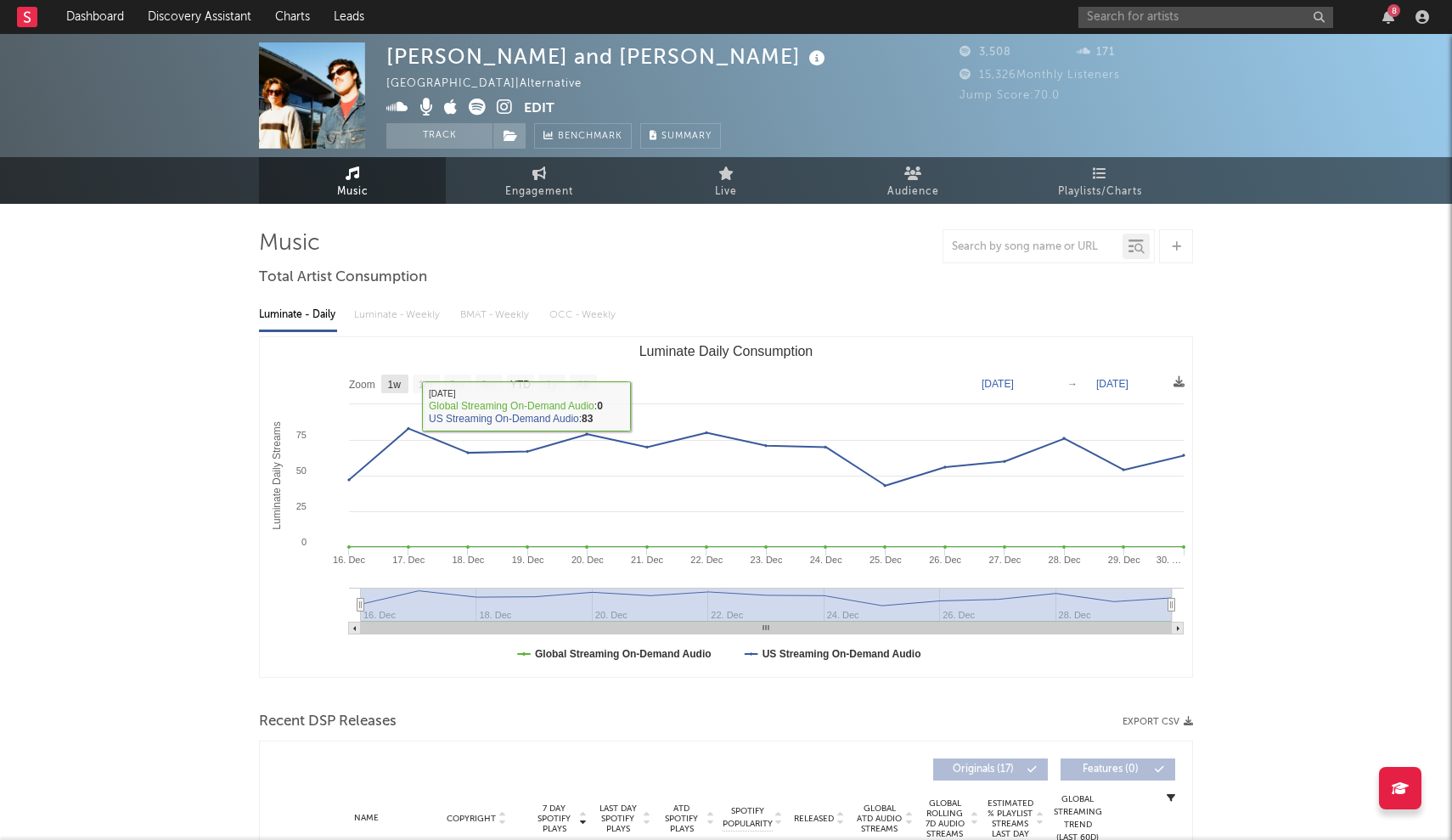
click at [384, 384] on rect "Luminate Daily Consumption" at bounding box center [395, 383] width 27 height 18
select select "1w"
type input "2021-12-24"
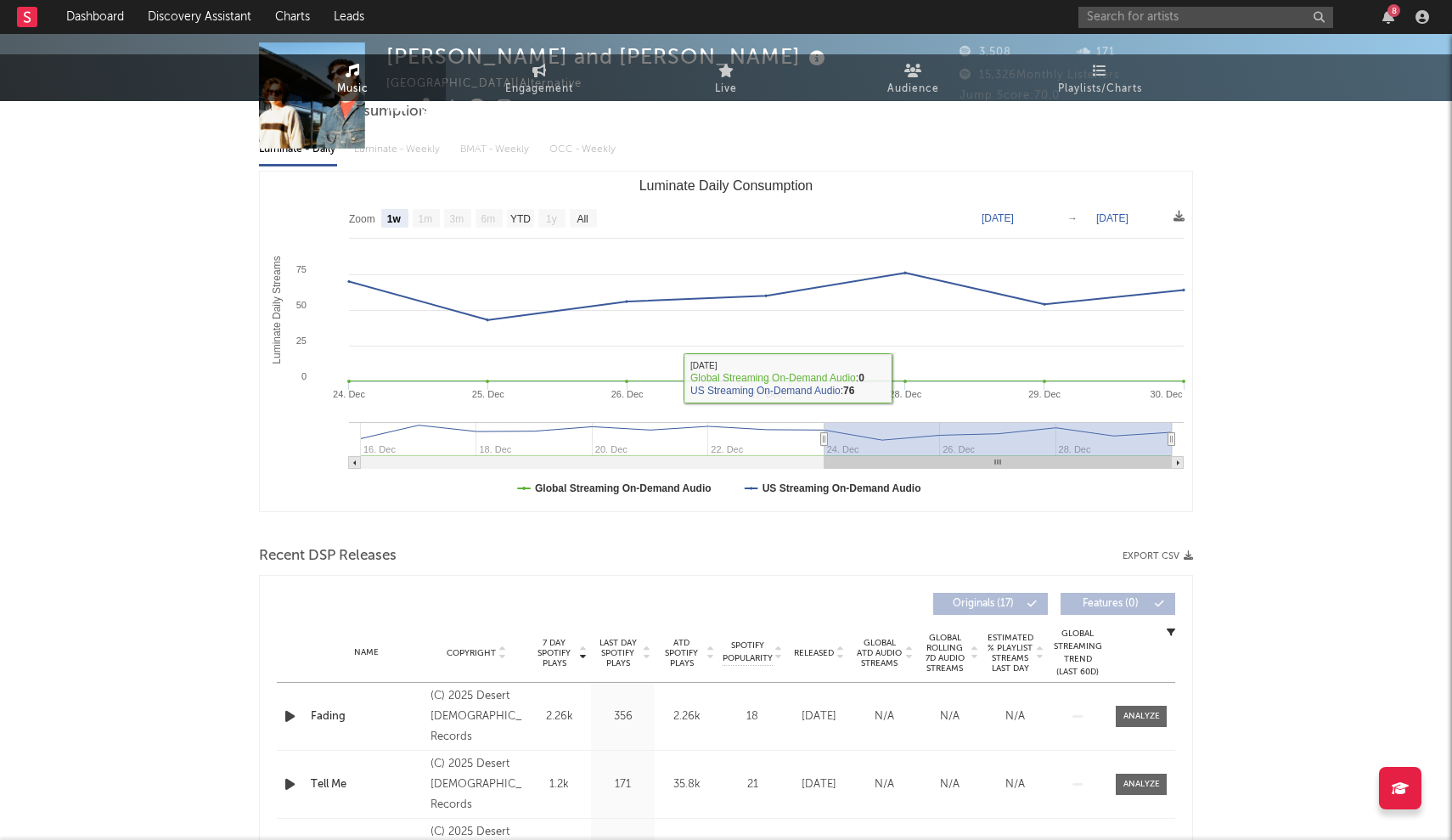
scroll to position [192, 0]
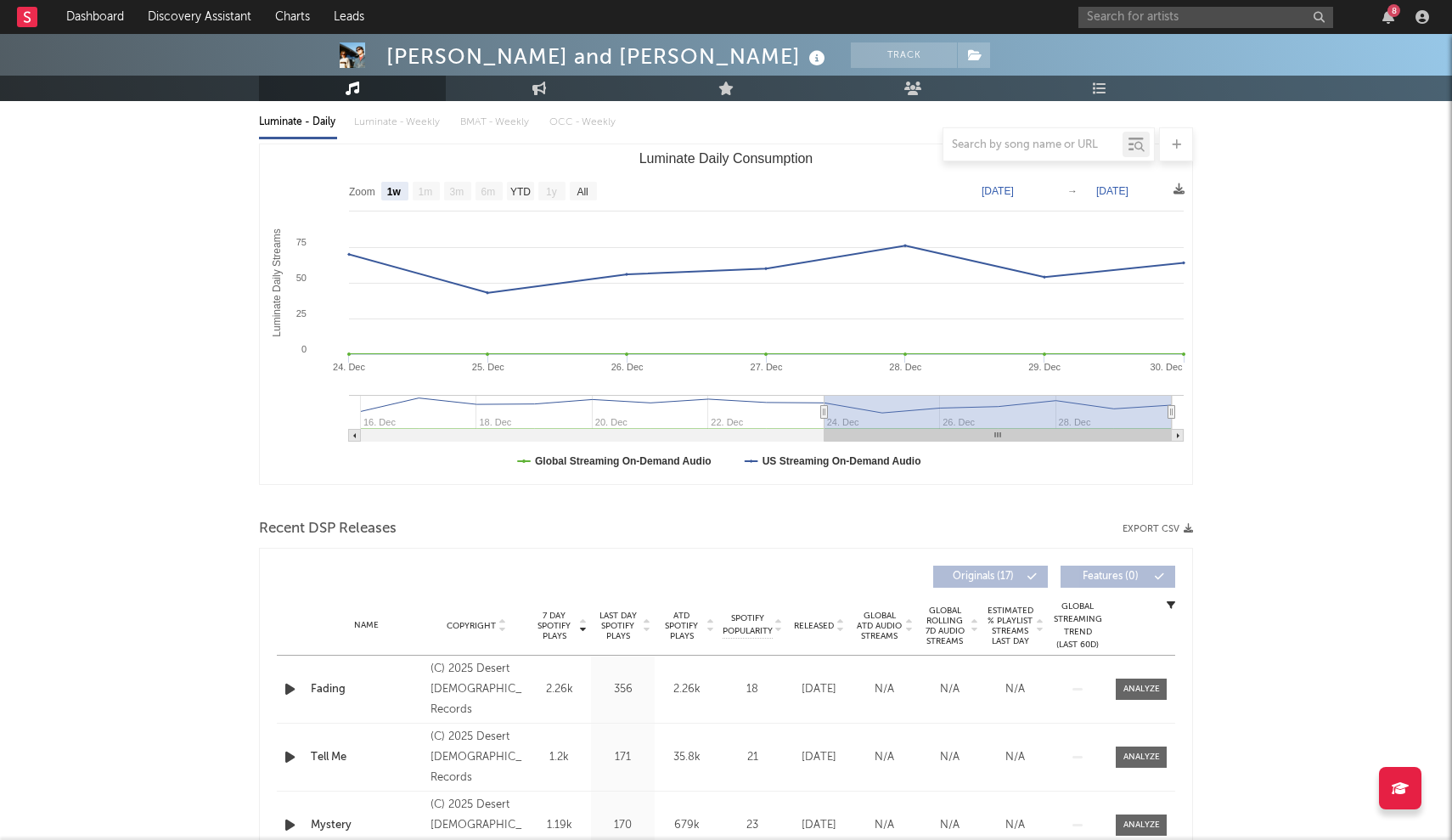
click at [558, 632] on span "7 Day Spotify Plays" at bounding box center [553, 626] width 45 height 31
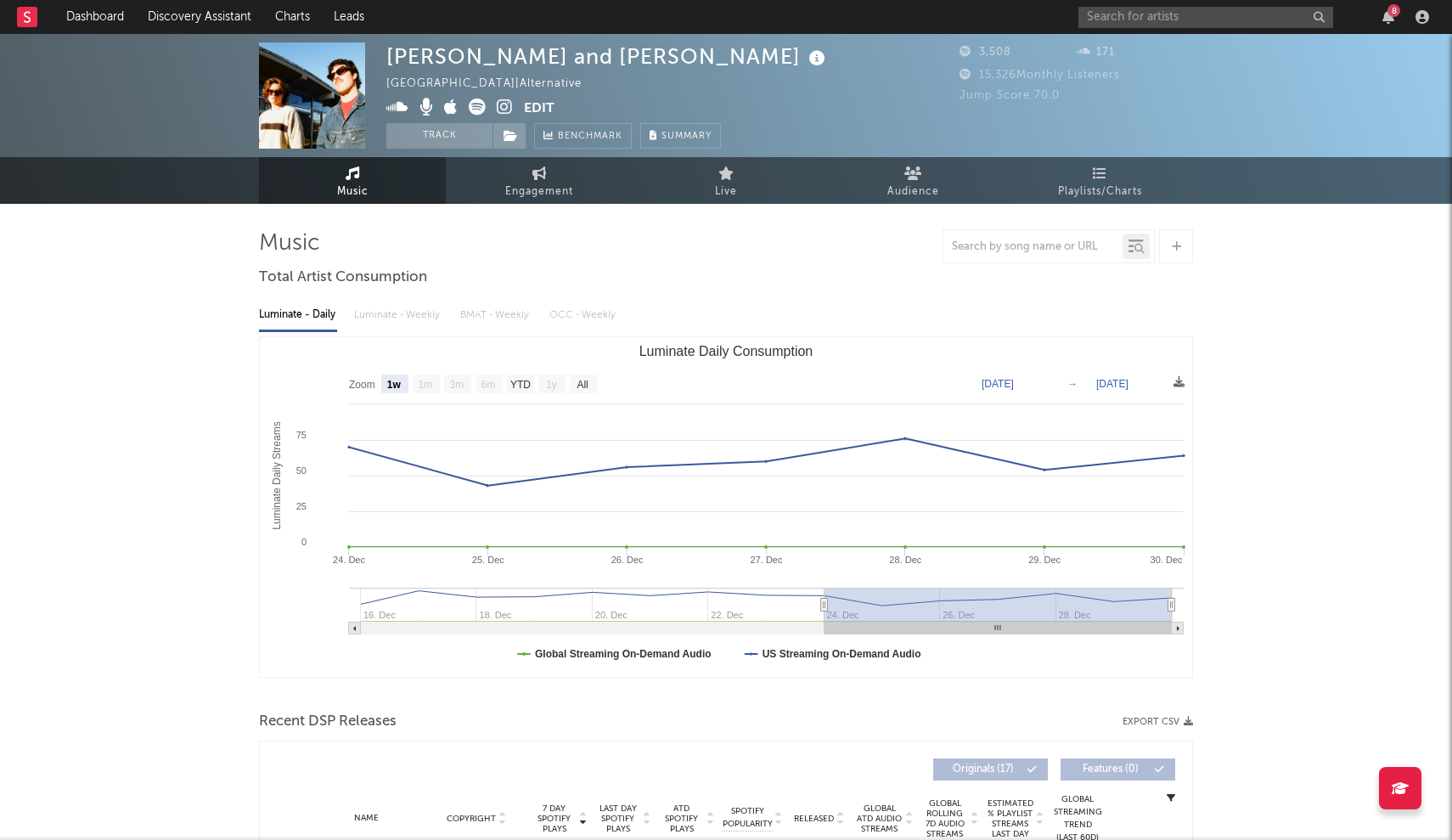
scroll to position [0, 0]
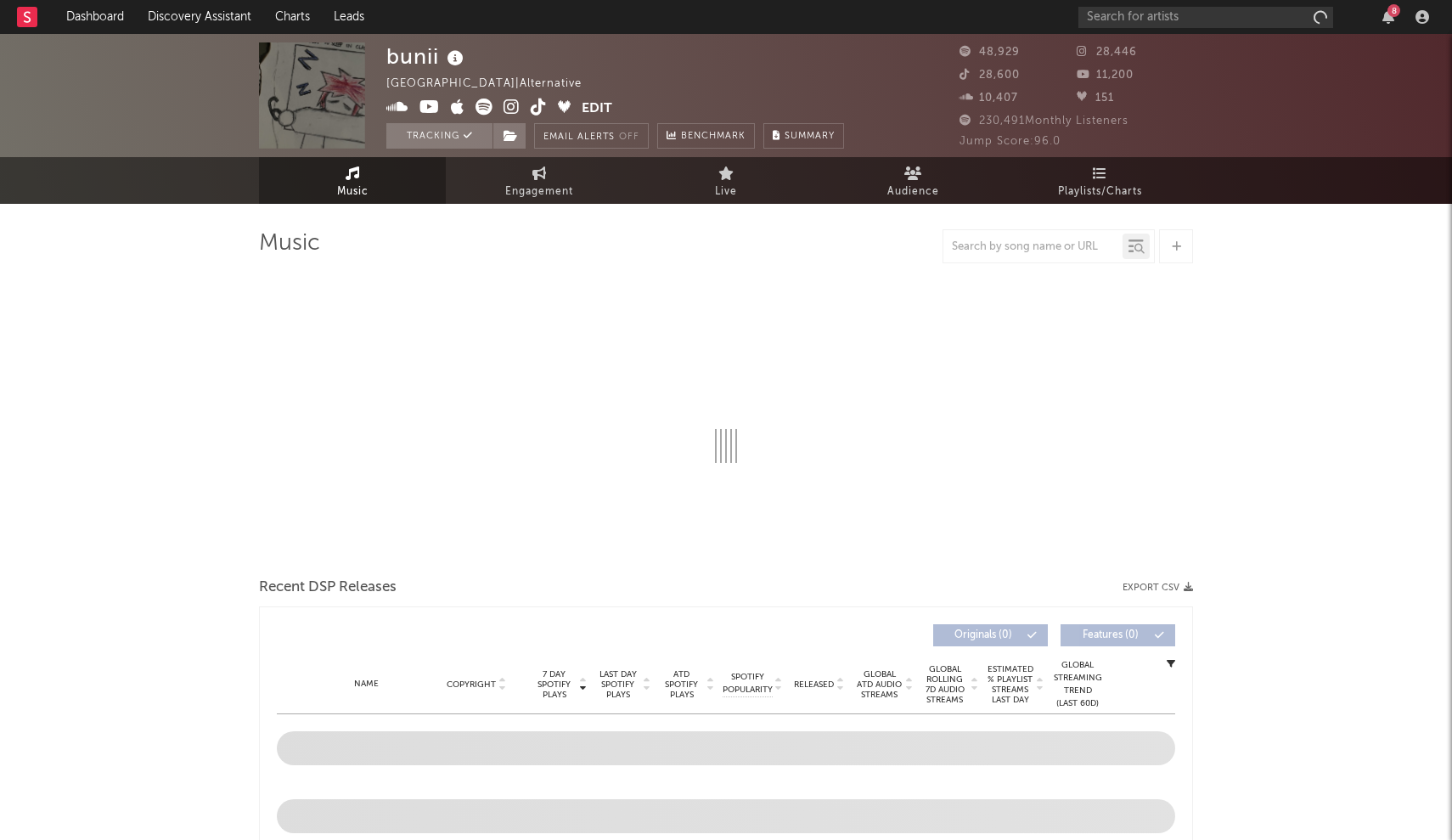
select select "6m"
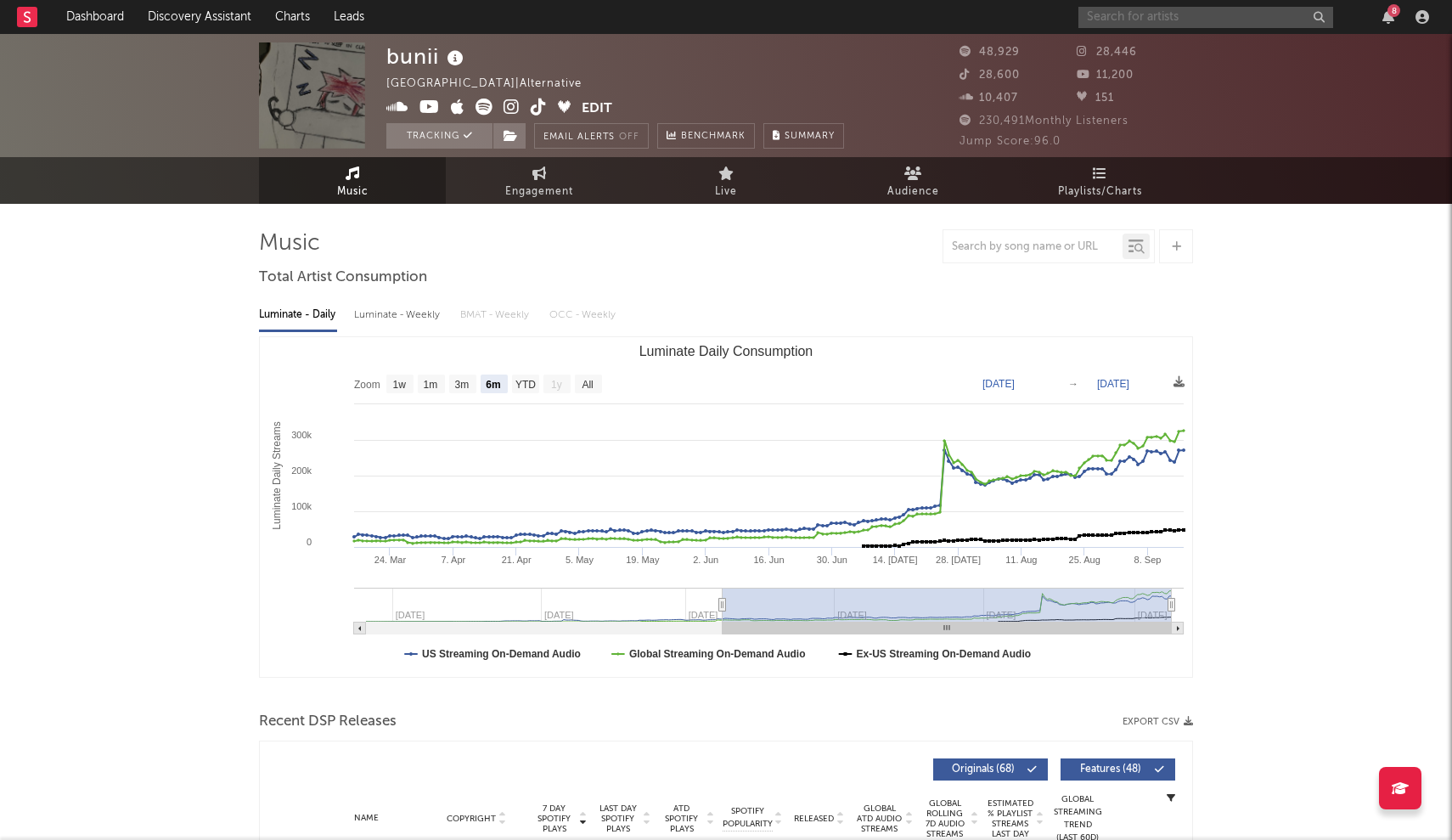
click at [1139, 19] on input "text" at bounding box center [1205, 18] width 255 height 21
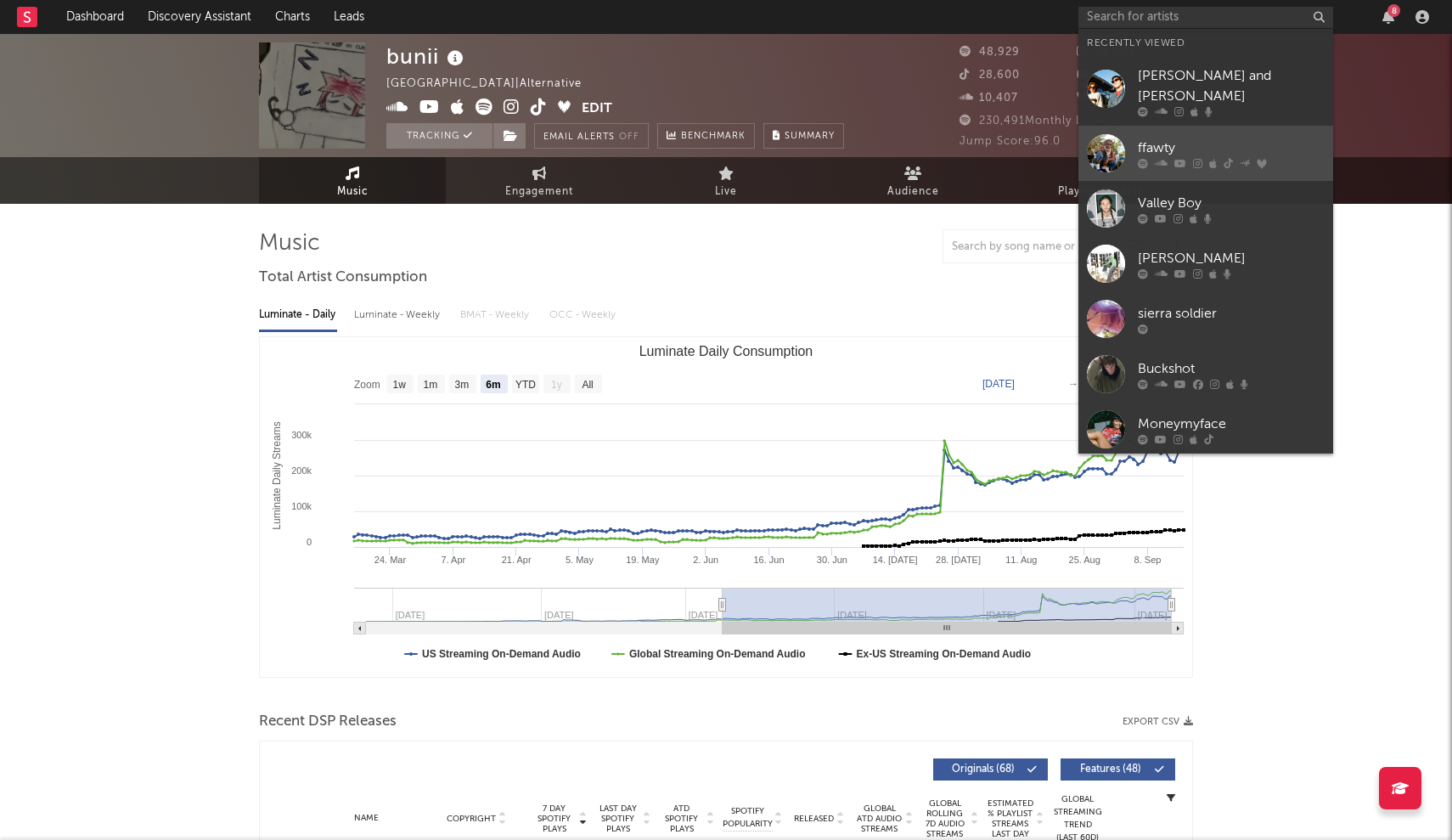
click at [1113, 138] on div at bounding box center [1106, 153] width 39 height 38
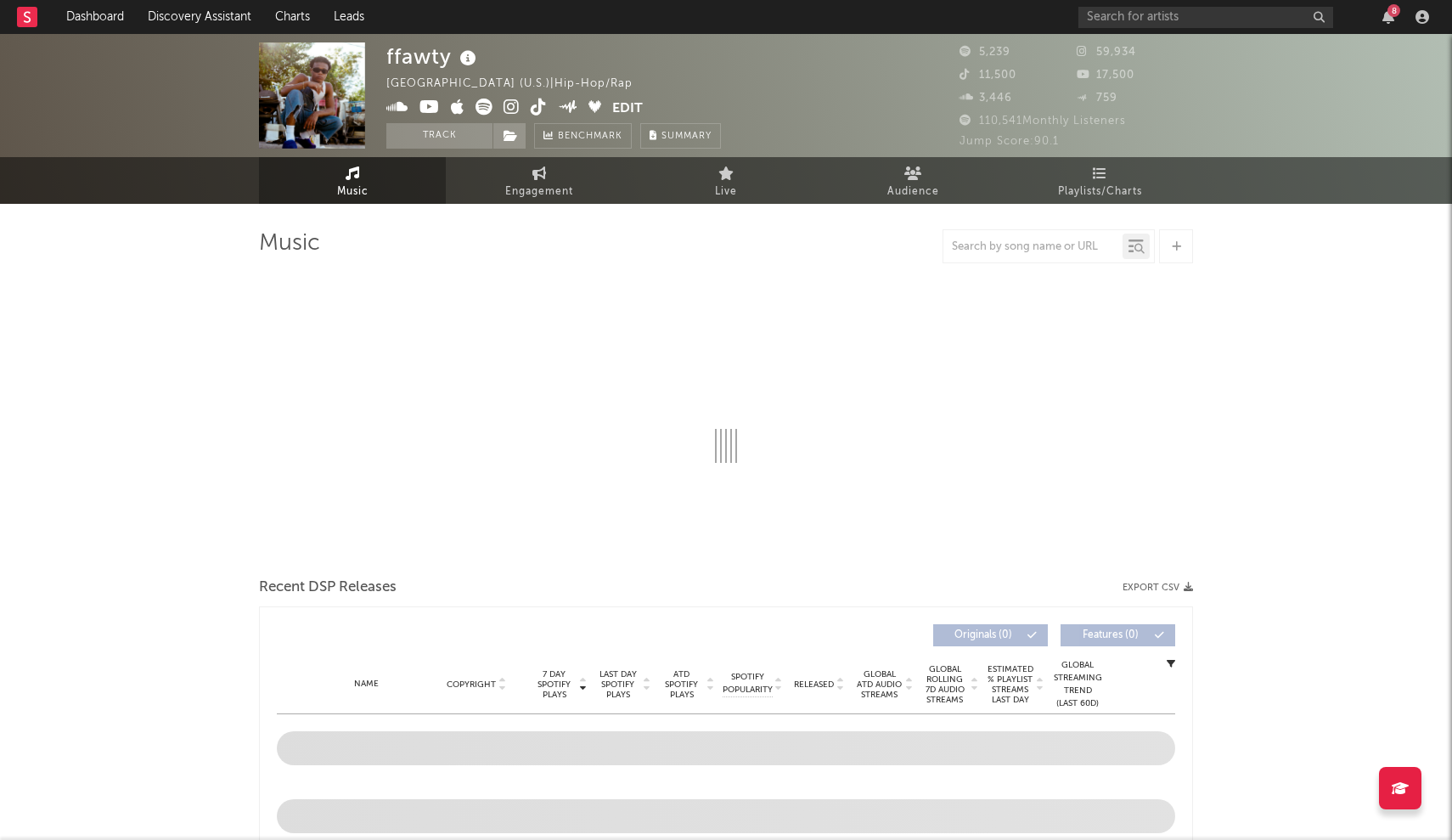
select select "6m"
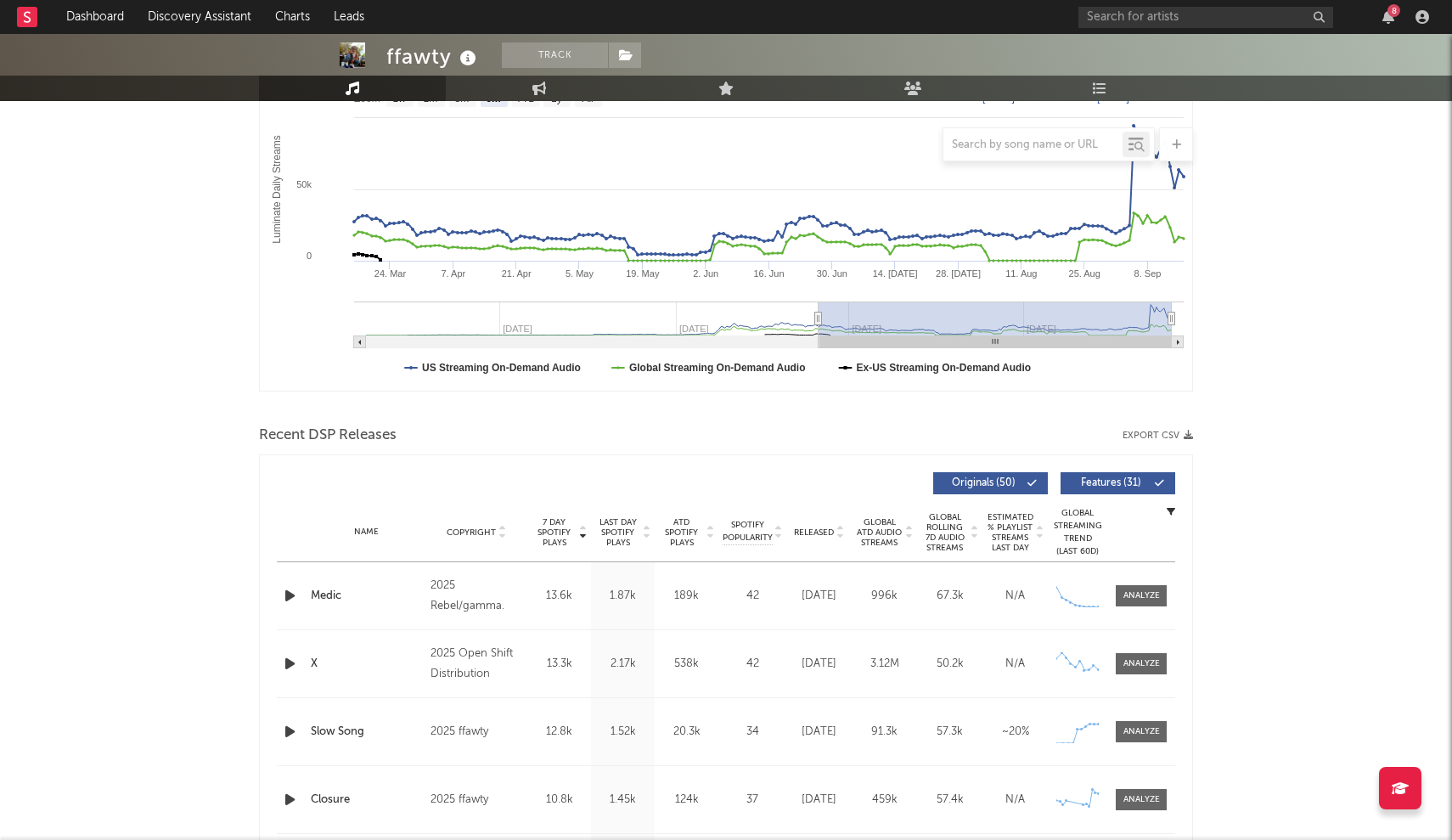
scroll to position [402, 0]
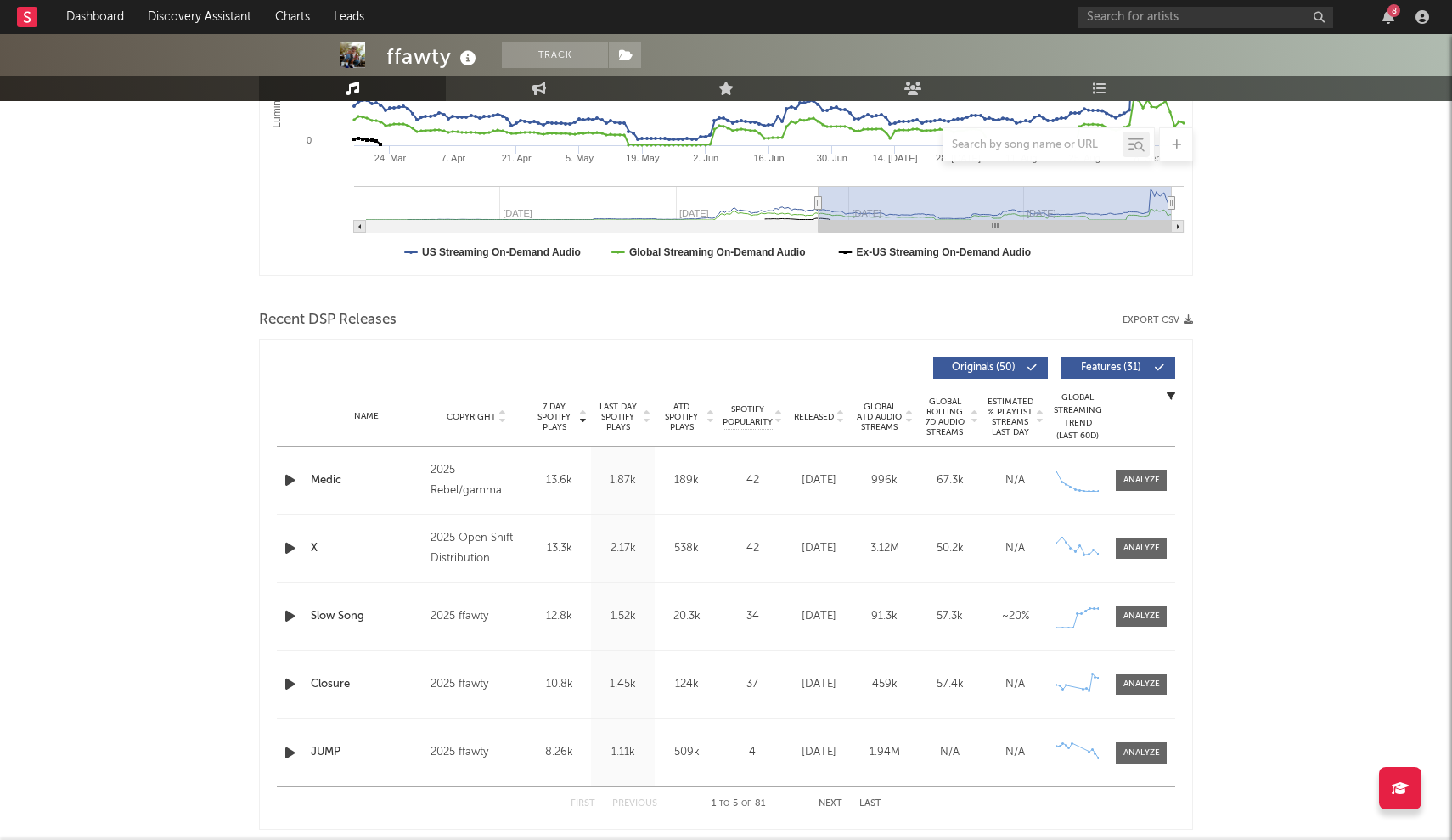
click at [747, 308] on div "Recent DSP Releases Export CSV" at bounding box center [726, 319] width 934 height 29
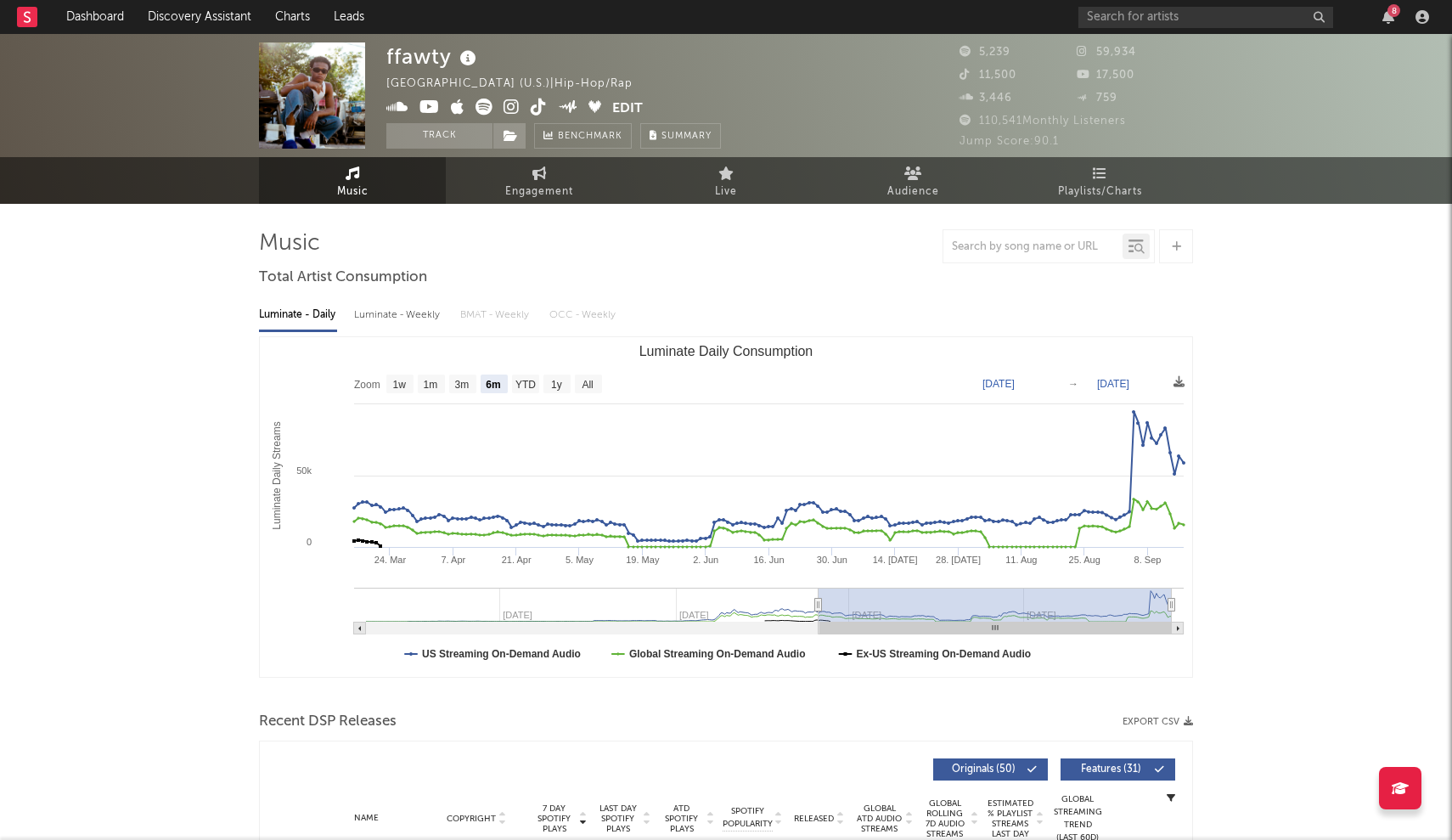
scroll to position [0, 0]
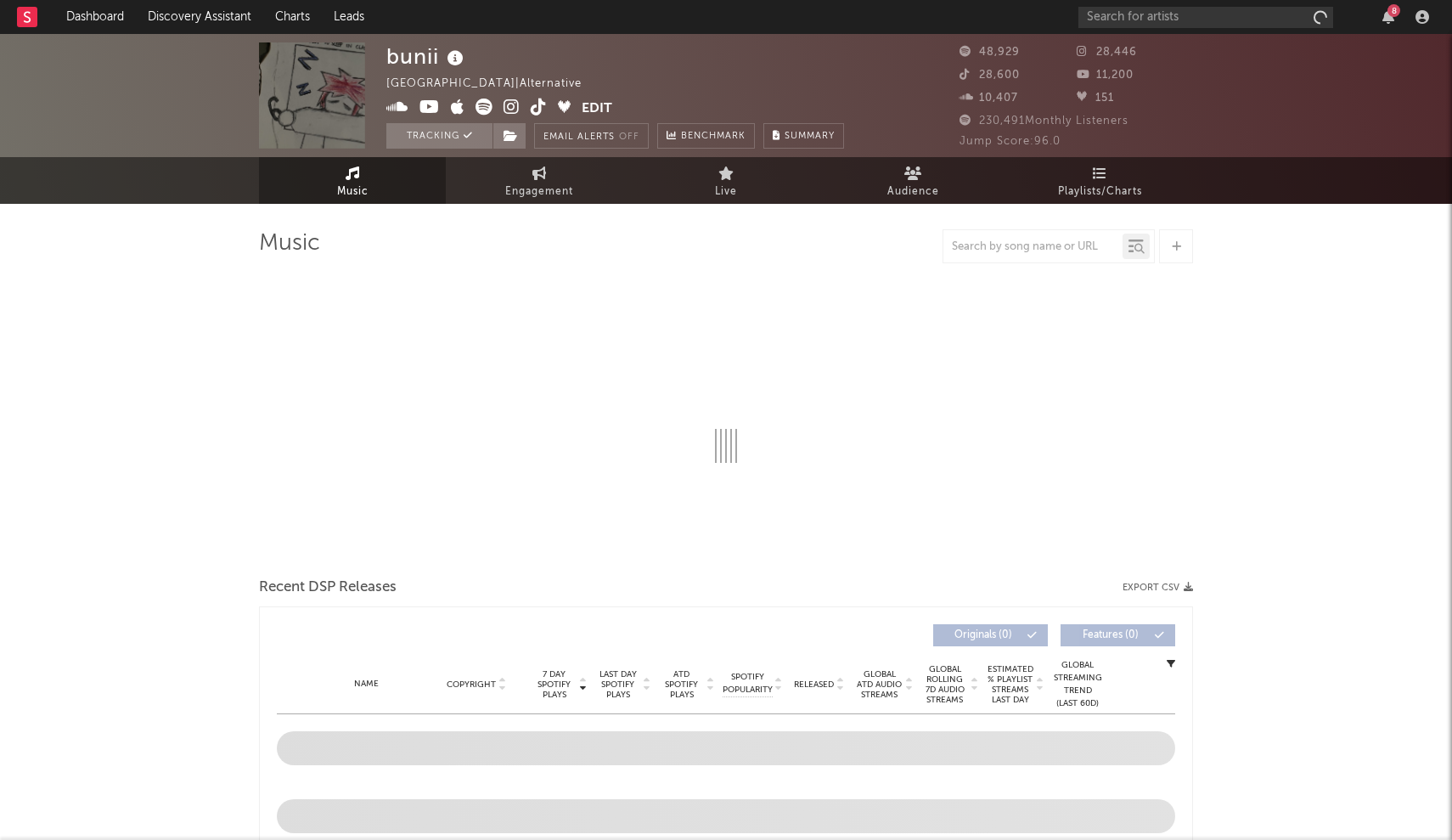
select select "6m"
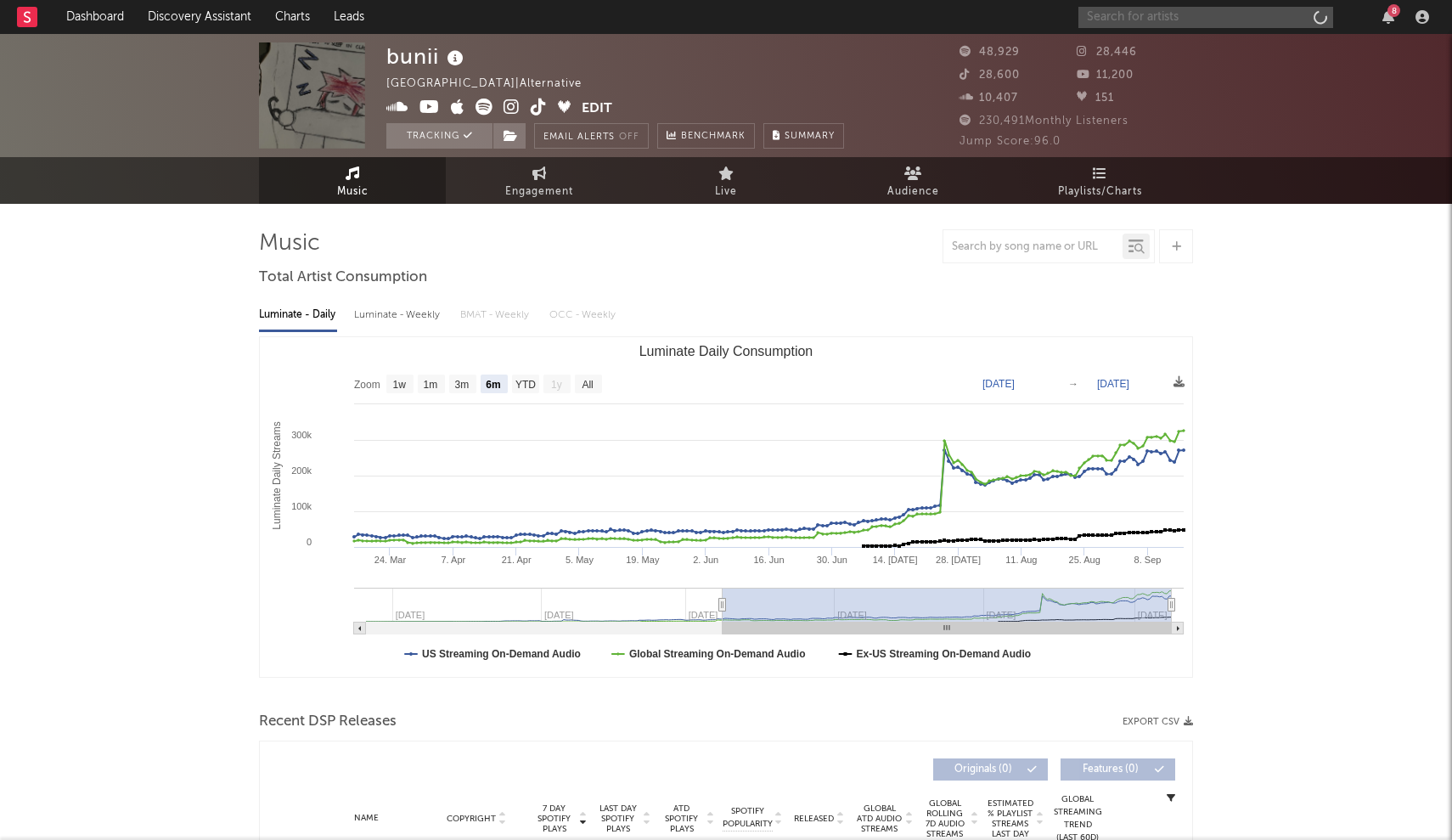
click at [1279, 16] on input "text" at bounding box center [1205, 18] width 255 height 21
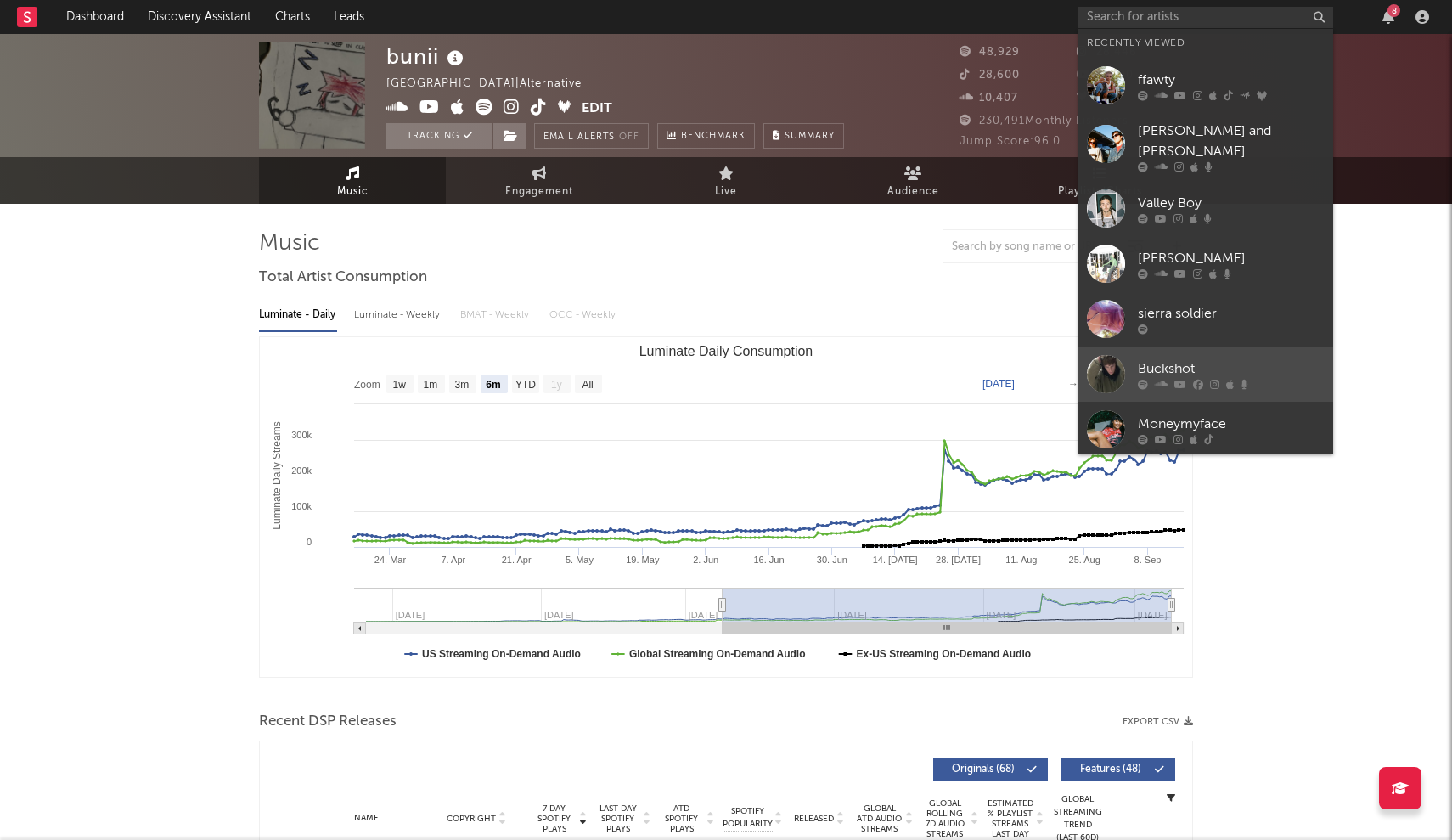
click at [1113, 355] on div at bounding box center [1106, 374] width 39 height 38
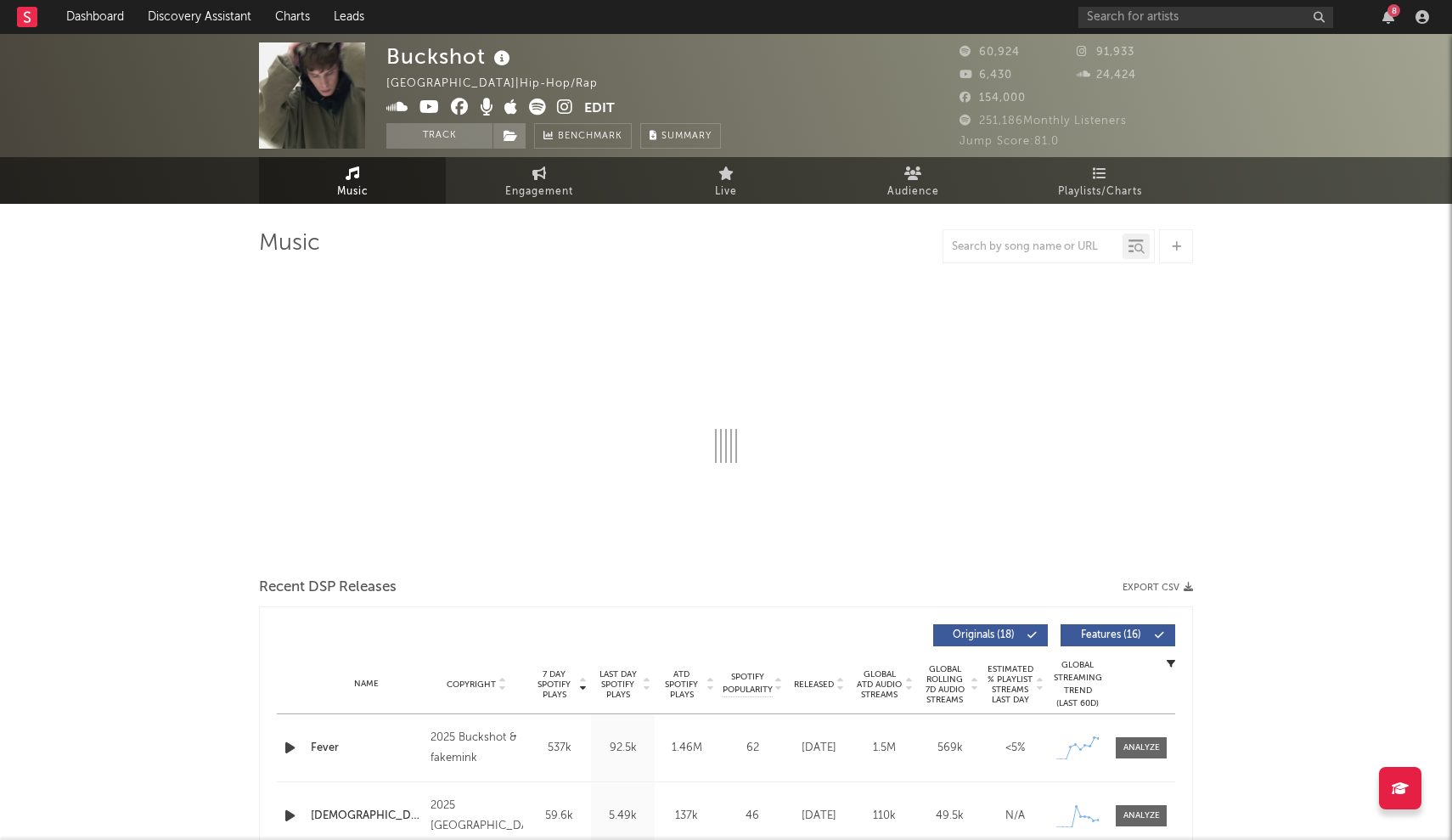
select select "6m"
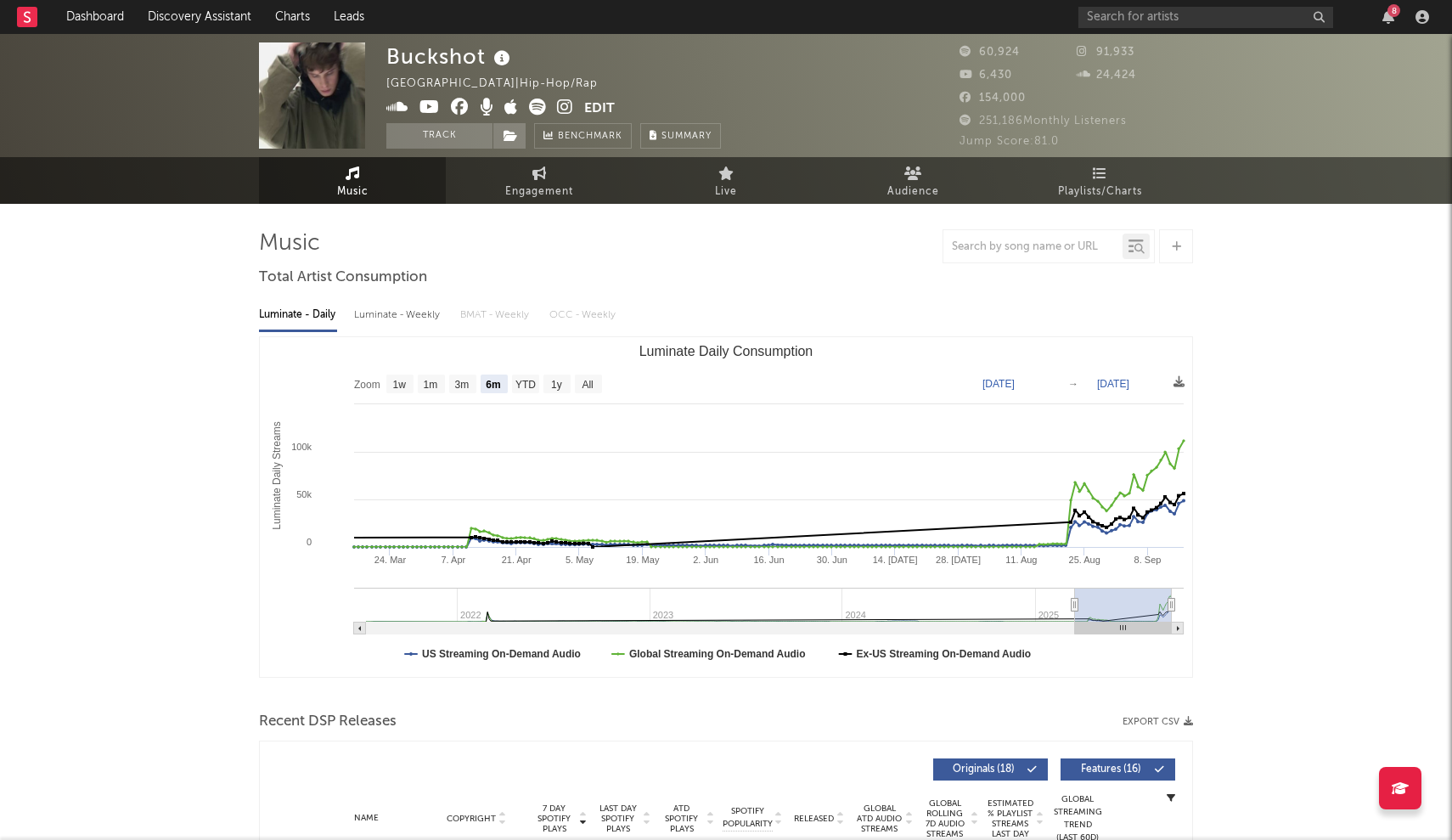
click at [1002, 4] on nav "Dashboard Discovery Assistant Charts Leads 8" at bounding box center [726, 17] width 1452 height 34
